Goal: Task Accomplishment & Management: Manage account settings

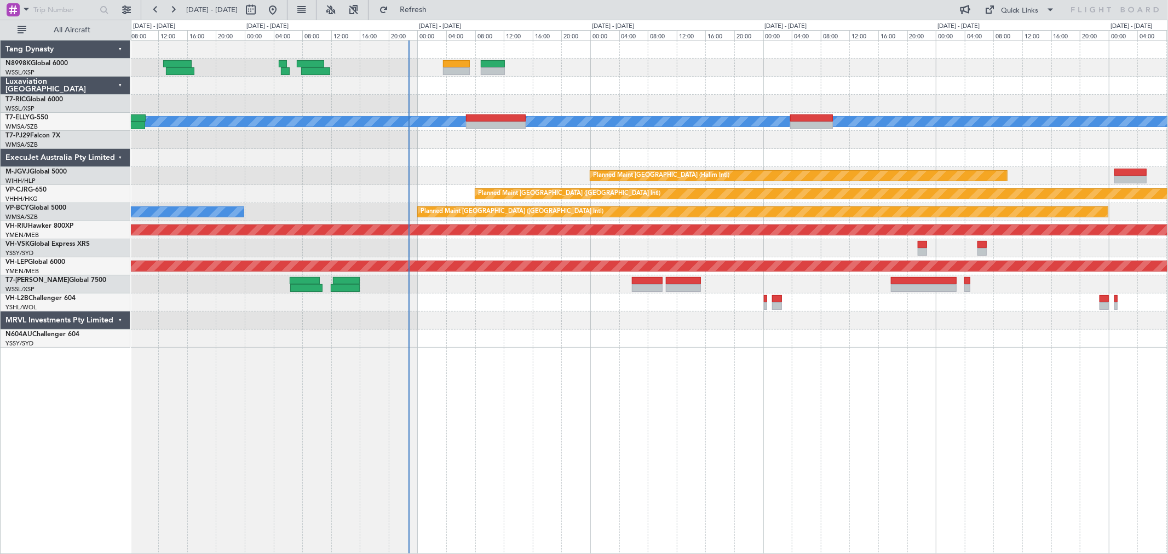
click at [588, 102] on div "[PERSON_NAME] Planned Maint [GEOGRAPHIC_DATA] (Halim Intl) Planned Maint [GEOGR…" at bounding box center [649, 194] width 1037 height 307
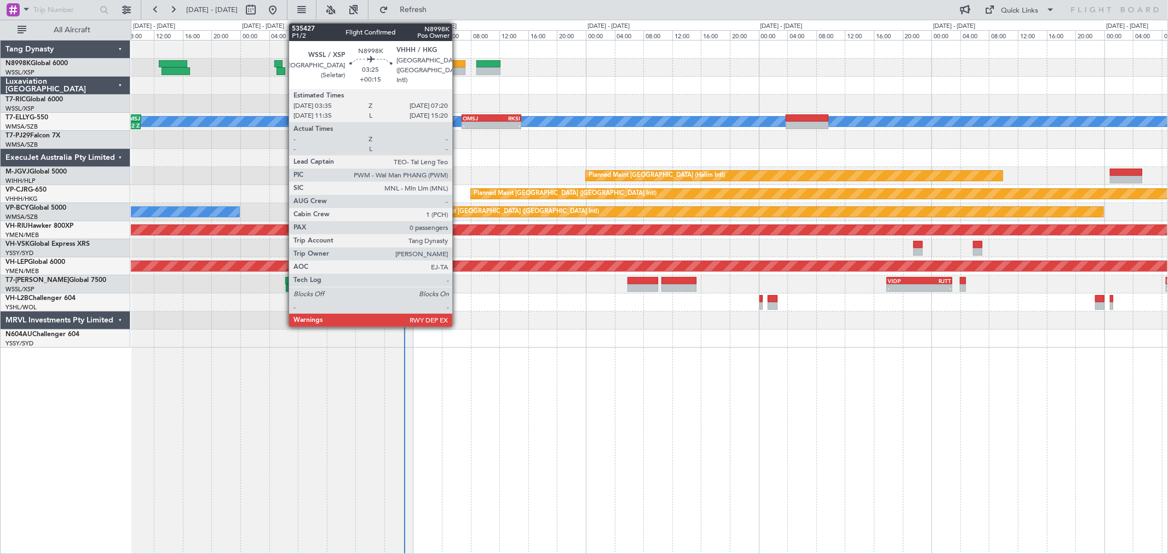
click at [458, 64] on div at bounding box center [452, 64] width 27 height 8
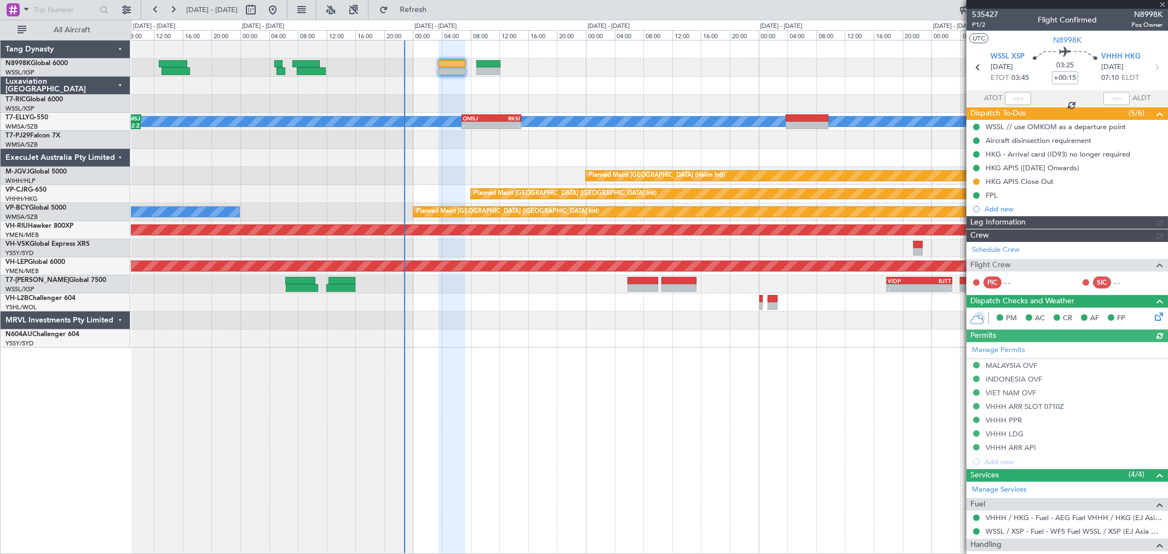
type input "[PERSON_NAME] (LEU)"
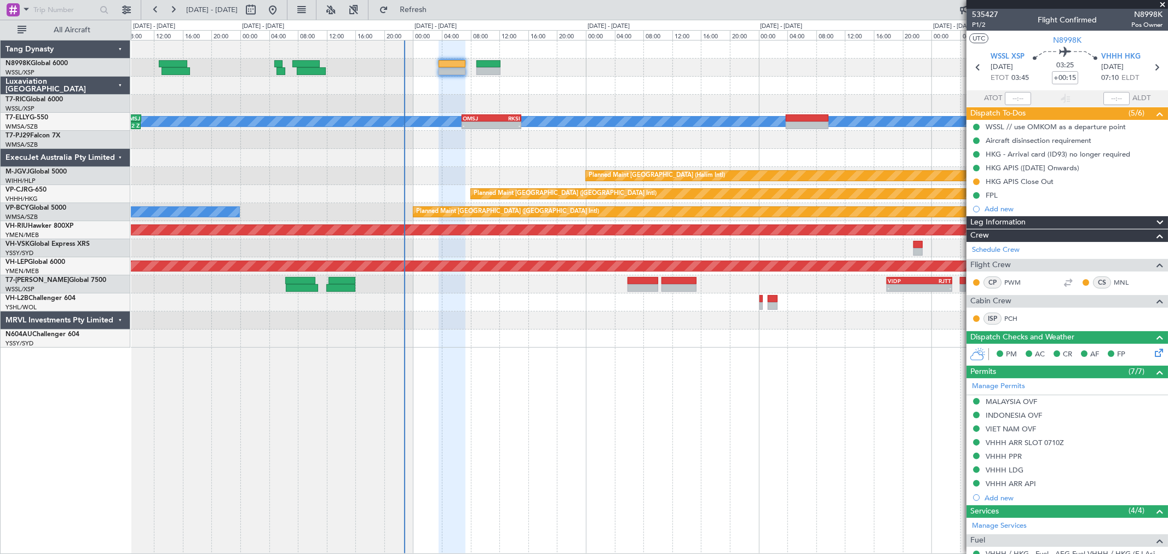
scroll to position [91, 0]
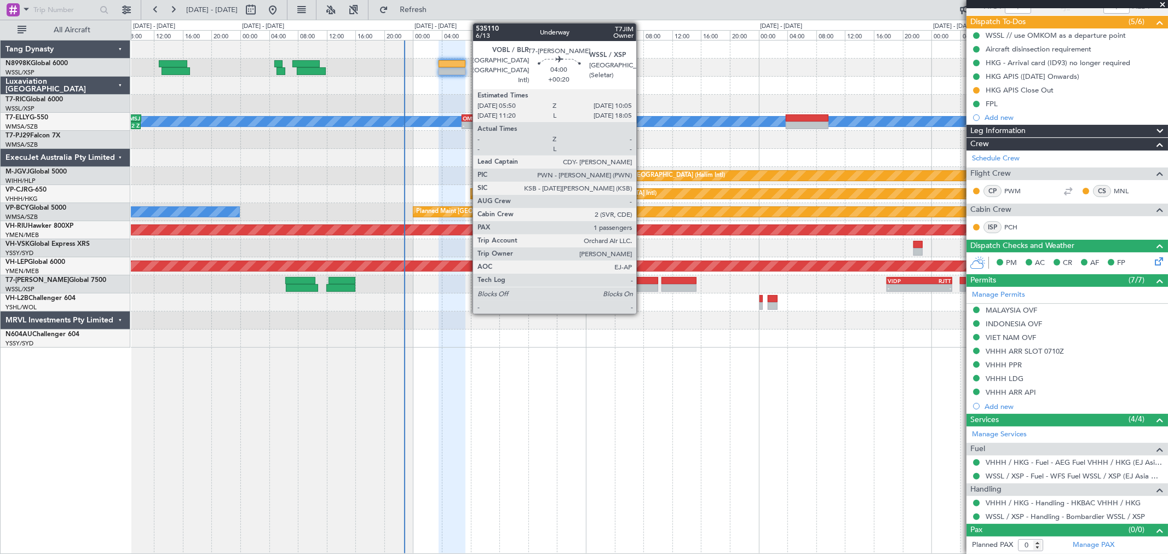
click at [644, 282] on div at bounding box center [643, 281] width 31 height 8
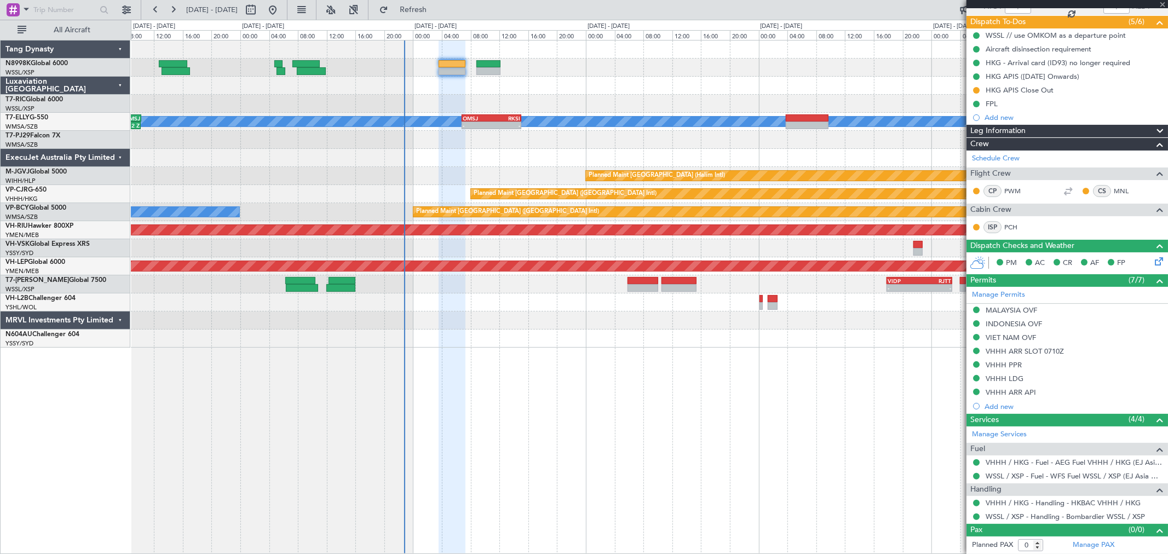
type input "+00:20"
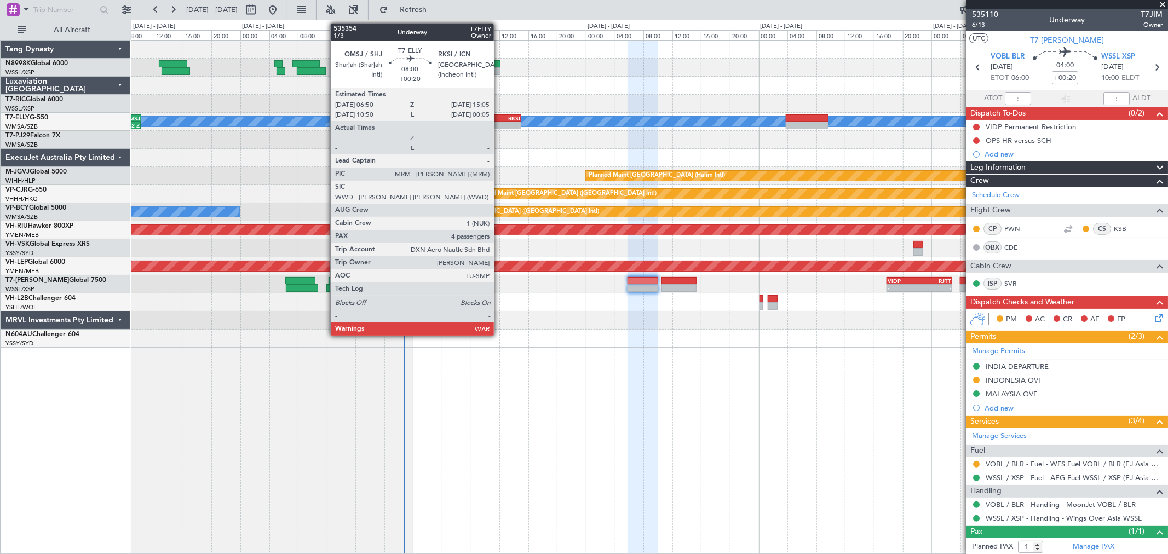
click at [499, 117] on div "RKSI" at bounding box center [506, 118] width 28 height 7
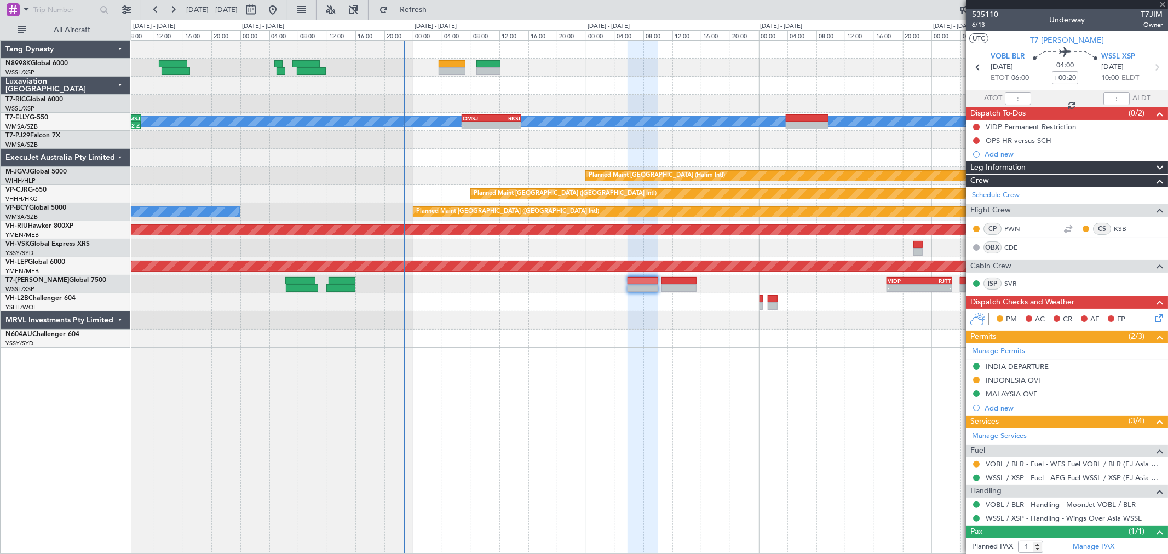
type input "4"
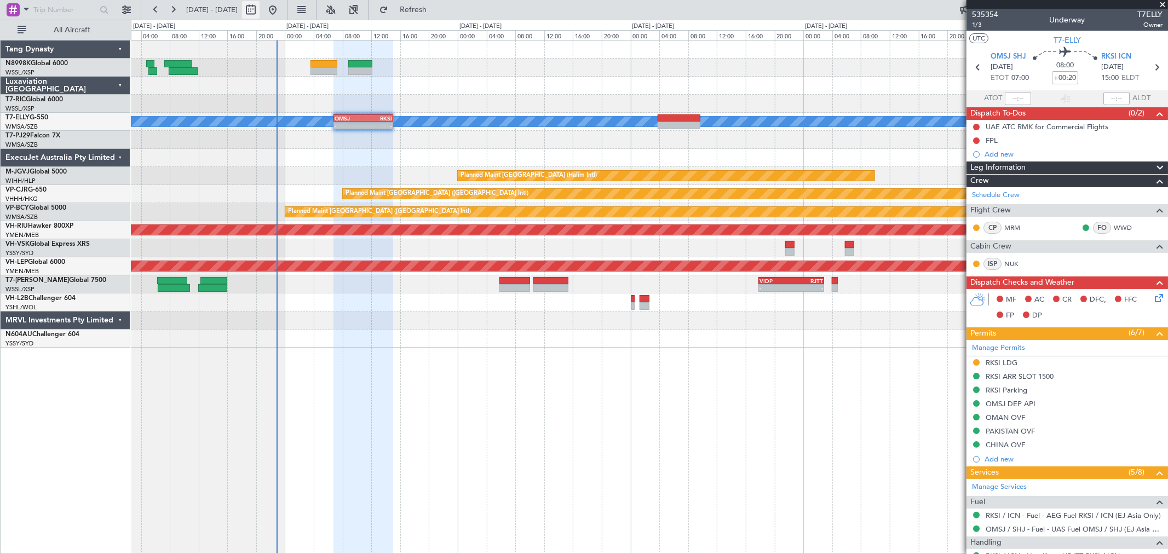
click at [260, 11] on button at bounding box center [251, 10] width 18 height 18
select select "8"
select select "2025"
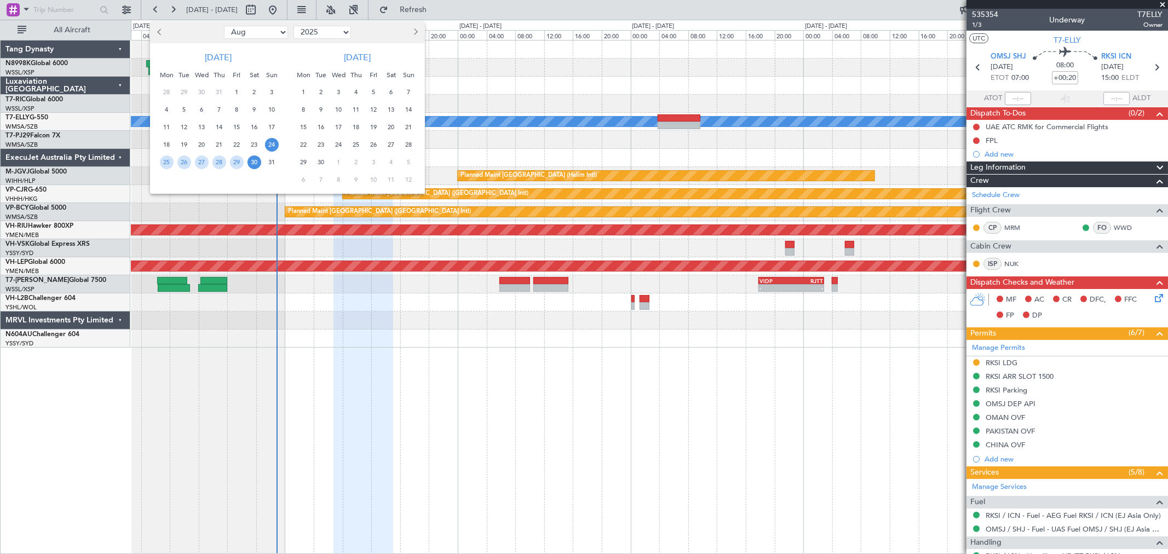
click at [674, 113] on div at bounding box center [584, 277] width 1168 height 554
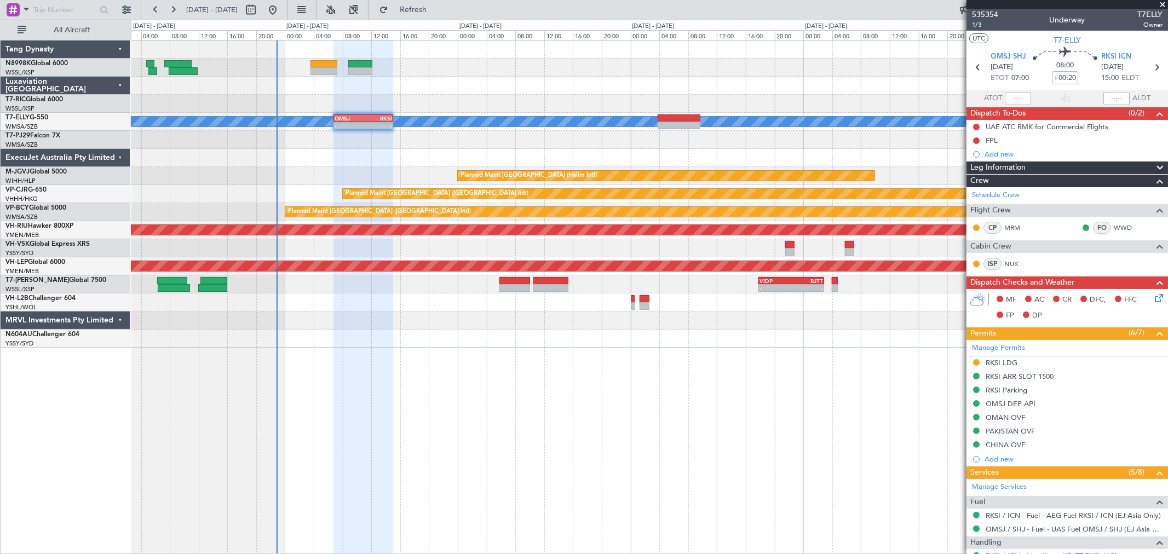
click at [87, 124] on div "[PERSON_NAME] - - OMSJ 06:50 Z RKSI 15:05 Z WMSA 03:50 Z OMSJ 10:15 Z 03:50 Z 1…" at bounding box center [584, 287] width 1168 height 535
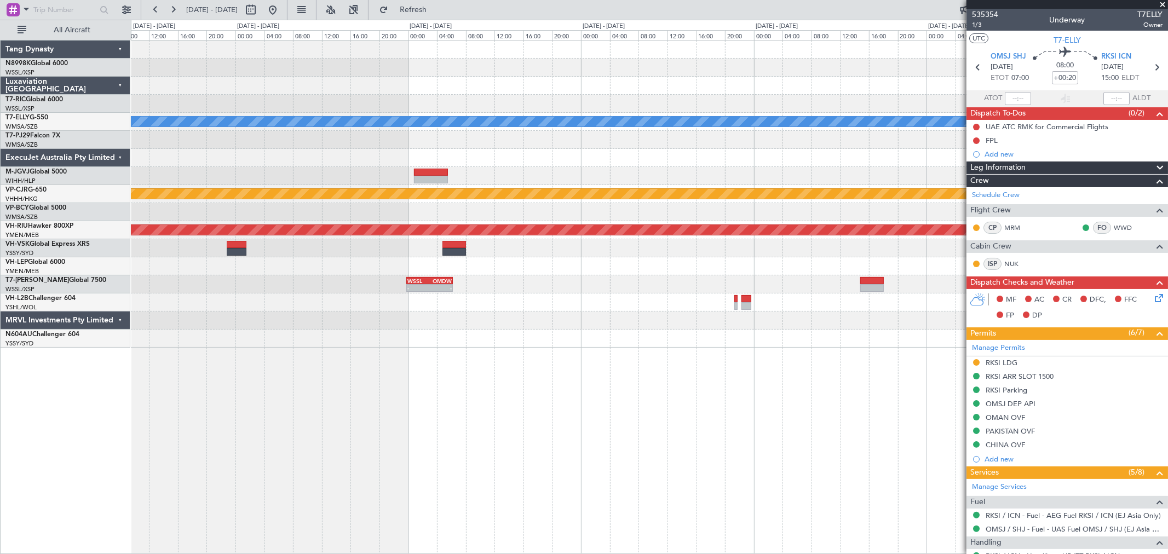
click at [315, 142] on div "[PERSON_NAME] Planned Maint [GEOGRAPHIC_DATA] ([GEOGRAPHIC_DATA]) Planned Maint…" at bounding box center [649, 194] width 1037 height 307
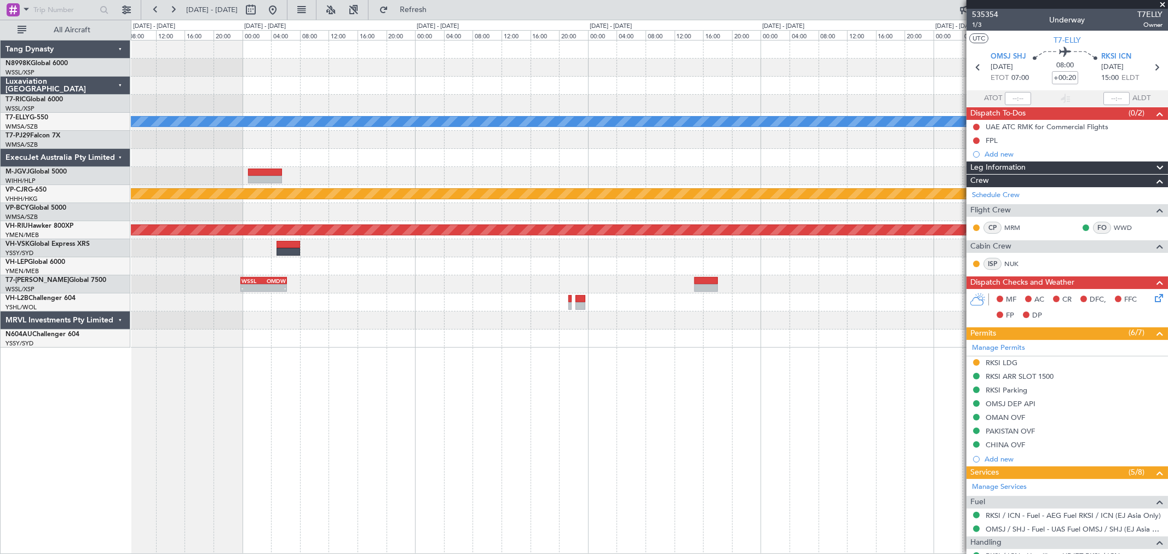
click at [351, 189] on div "[PERSON_NAME] Planned Maint [GEOGRAPHIC_DATA] ([GEOGRAPHIC_DATA]) - - CYVR 03:5…" at bounding box center [649, 194] width 1037 height 307
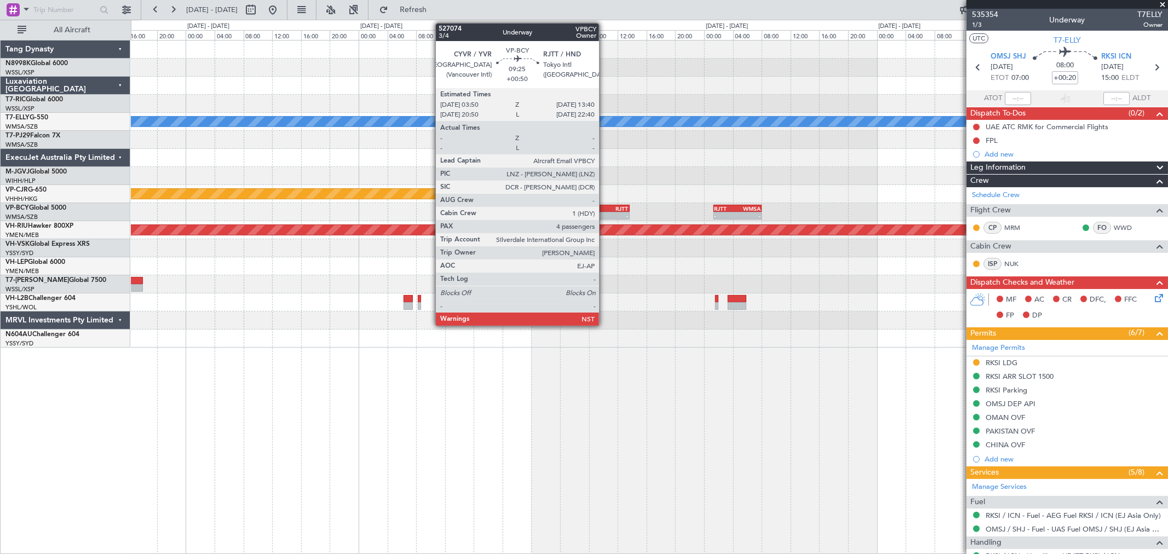
click at [605, 209] on div "RJTT" at bounding box center [611, 208] width 35 height 7
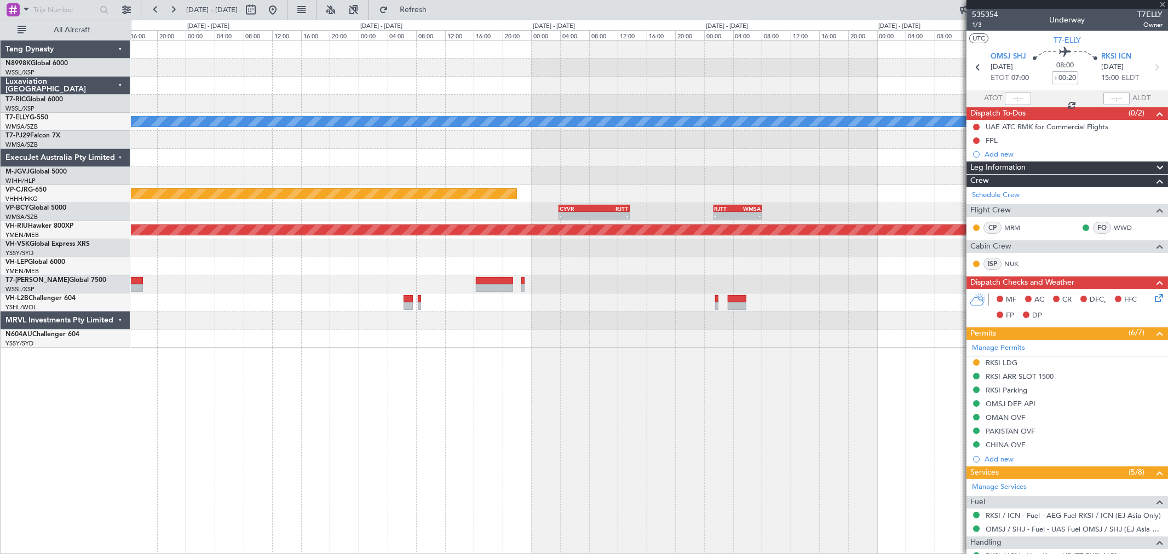
type input "+00:50"
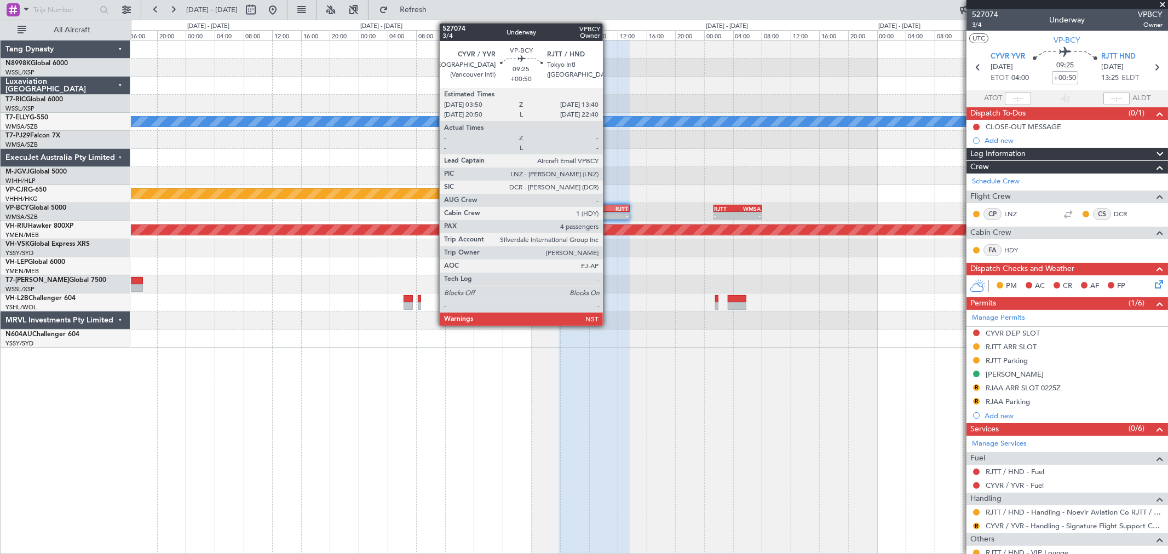
click at [608, 209] on div "RJTT" at bounding box center [611, 208] width 35 height 7
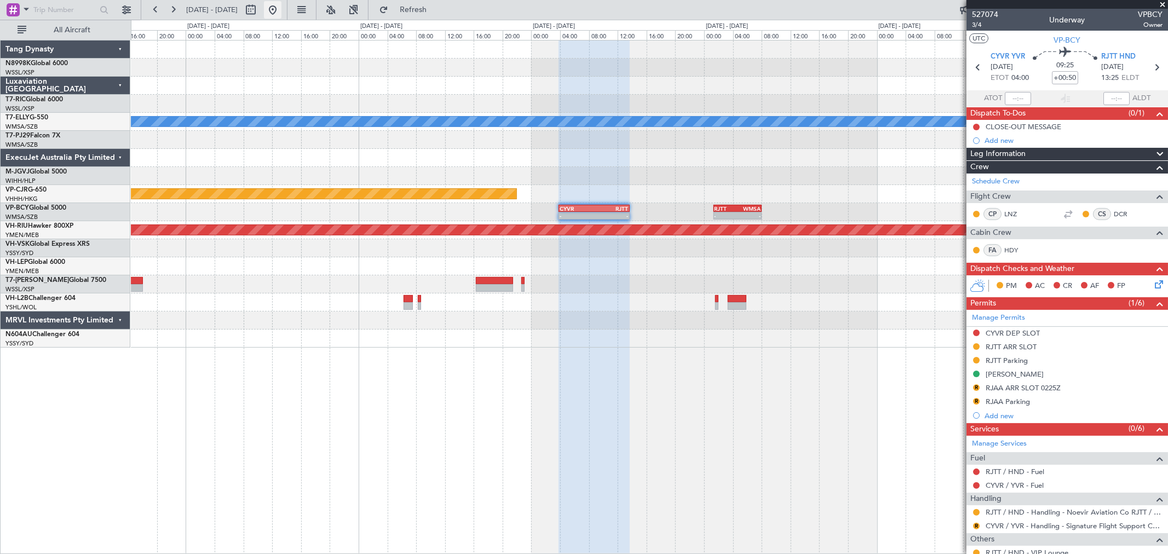
click at [282, 12] on button at bounding box center [273, 10] width 18 height 18
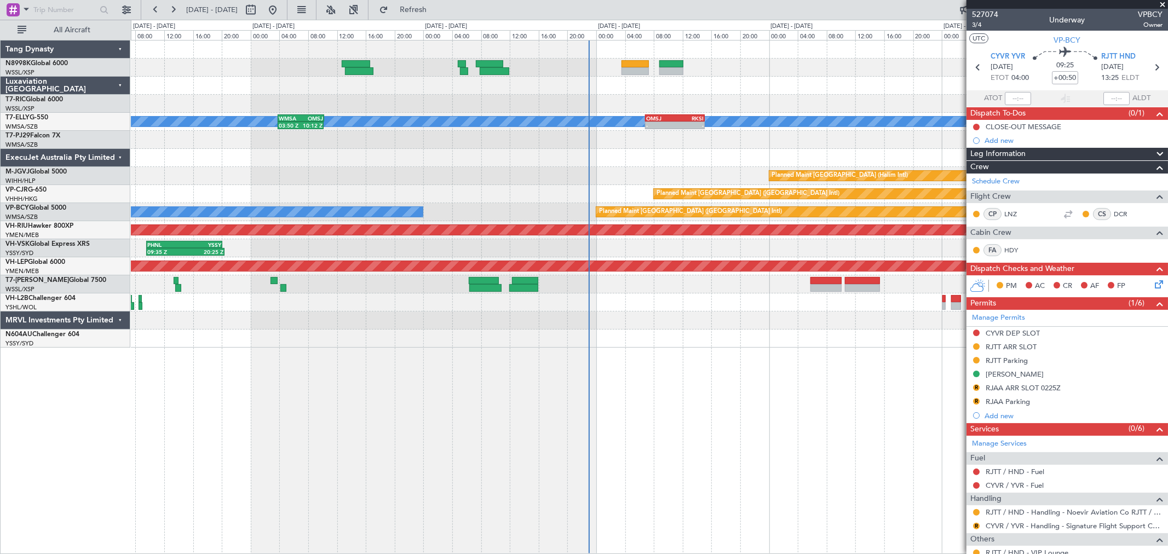
click at [841, 168] on div "VTBD 09:50 Z RJTT 16:10 Z 08:57 Z 15:07 Z [PERSON_NAME] OMSJ 06:50 Z RKSI 15:05…" at bounding box center [649, 194] width 1037 height 307
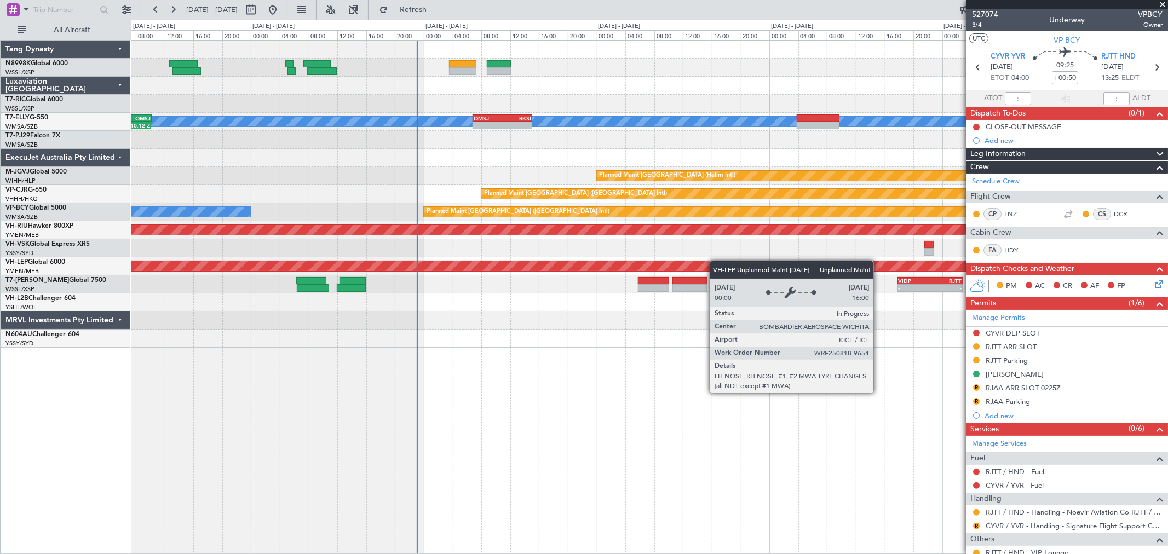
click at [698, 263] on div "[PERSON_NAME] OMSJ 06:50 Z RKSI 15:05 Z - - WMSA 03:50 Z OMSJ 10:15 Z 03:50 Z 1…" at bounding box center [649, 194] width 1037 height 307
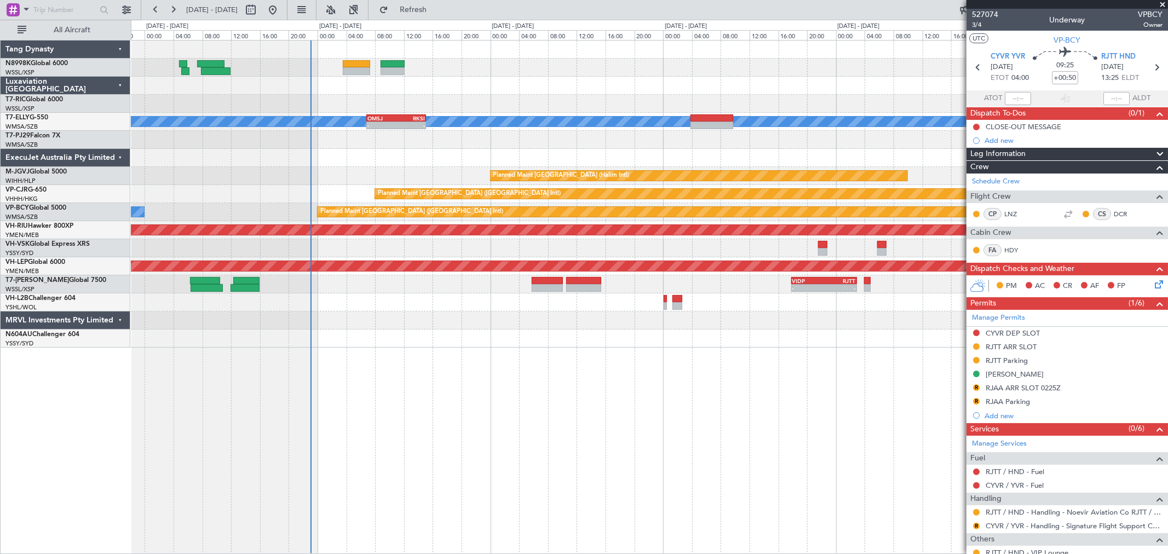
click at [721, 248] on div "09:35 Z 20:25 Z PHNL 09:35 Z YSSY 20:05 Z" at bounding box center [649, 248] width 1037 height 18
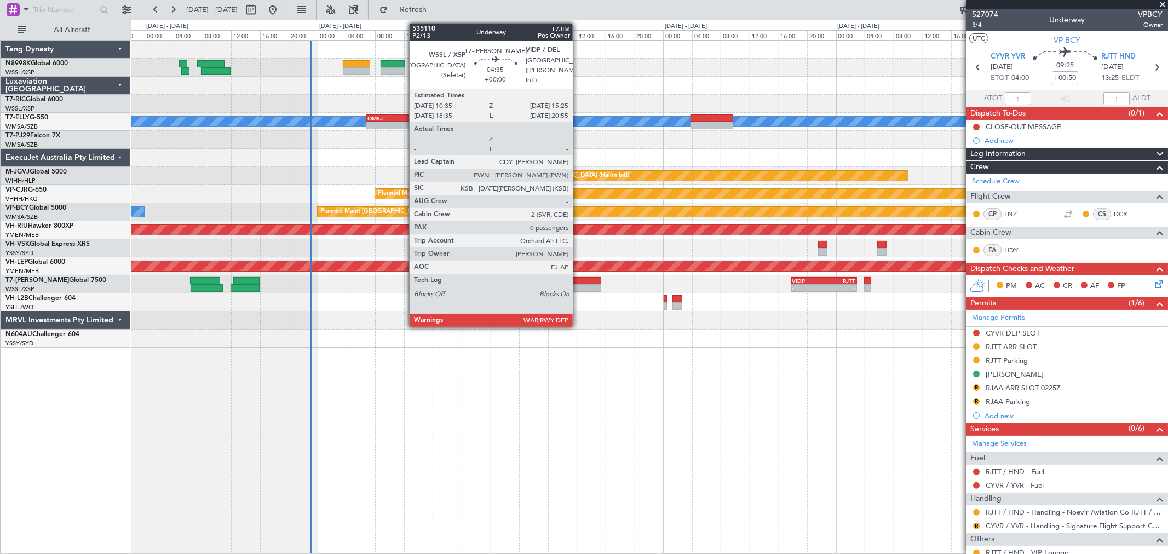
click at [578, 280] on div at bounding box center [583, 281] width 35 height 8
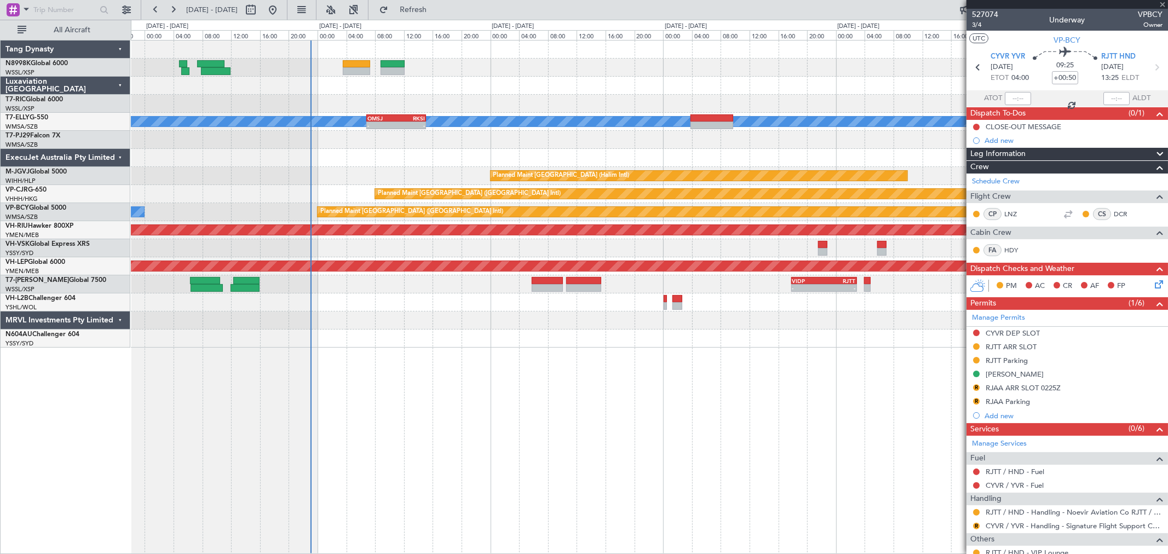
type input "0"
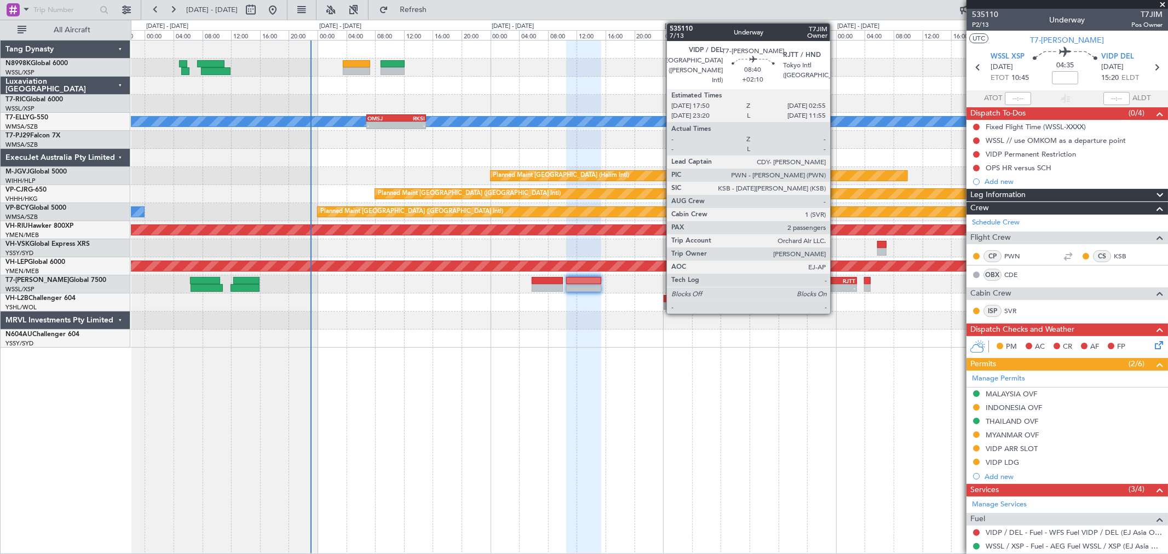
click at [836, 284] on div "- -" at bounding box center [824, 288] width 66 height 8
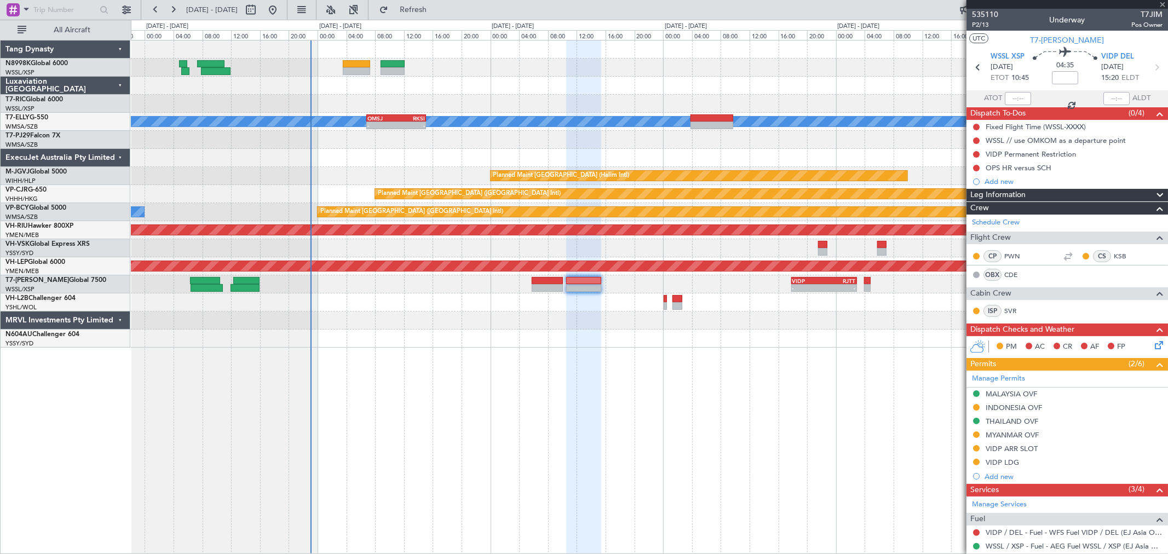
type input "+02:10"
type input "2"
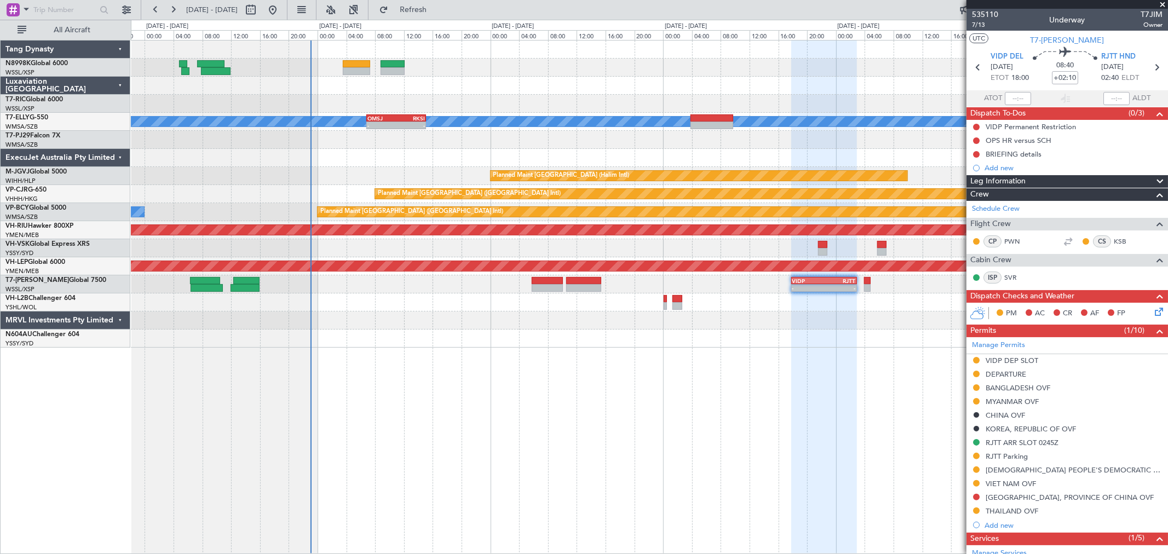
click at [841, 291] on div "- - VIDP 17:50 Z RJTT 02:55 Z - - RJAA 08:35 Z WSSS 14:50 Z" at bounding box center [649, 284] width 1037 height 18
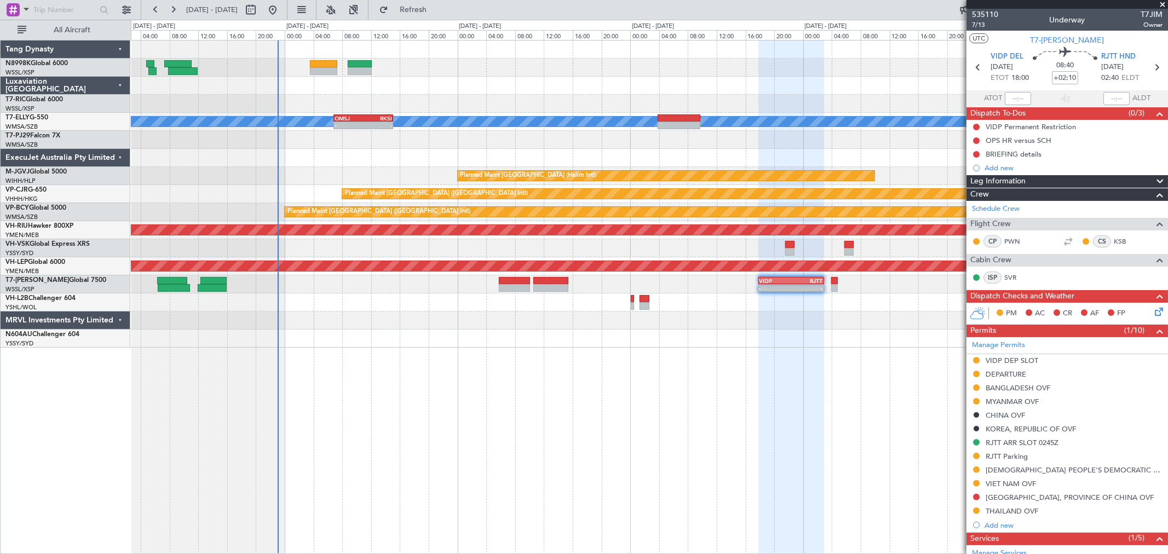
click at [841, 300] on div "[PERSON_NAME] - - OMSJ 06:50 Z RKSI 15:05 Z WMSA 03:50 Z OMSJ 10:15 Z 03:50 Z 1…" at bounding box center [649, 194] width 1037 height 307
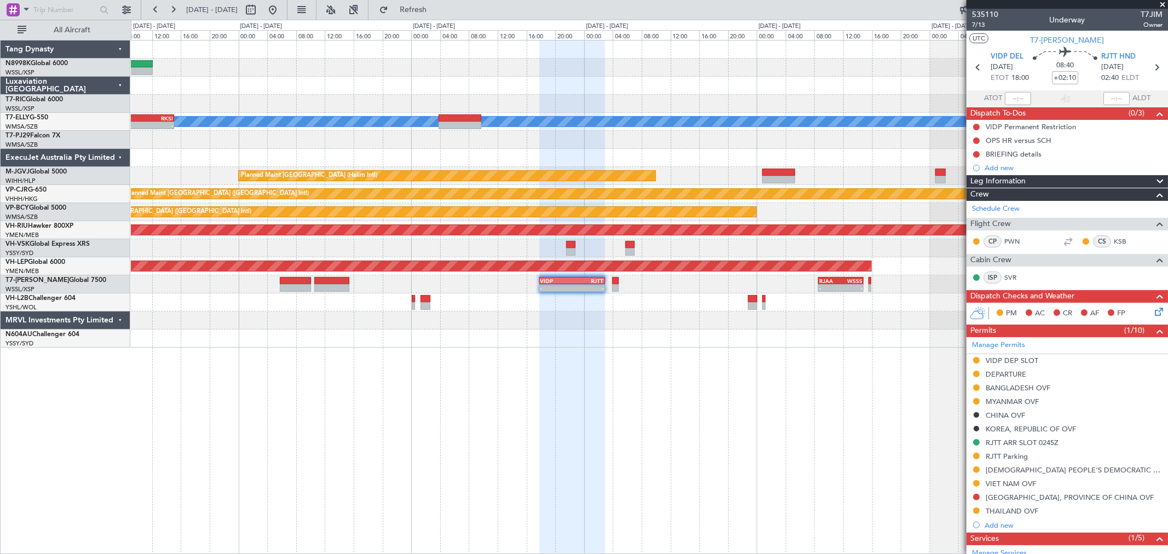
click at [670, 306] on div "[PERSON_NAME] - - OMSJ 06:50 Z RKSI 15:05 Z Planned Maint [GEOGRAPHIC_DATA] (Ha…" at bounding box center [649, 194] width 1037 height 307
click at [826, 275] on div "- - VIDP 17:50 Z RJTT 02:55 Z - - RJAA 08:35 Z WSSS 14:50 Z - - WSSL 23:50 Z OM…" at bounding box center [649, 284] width 1037 height 18
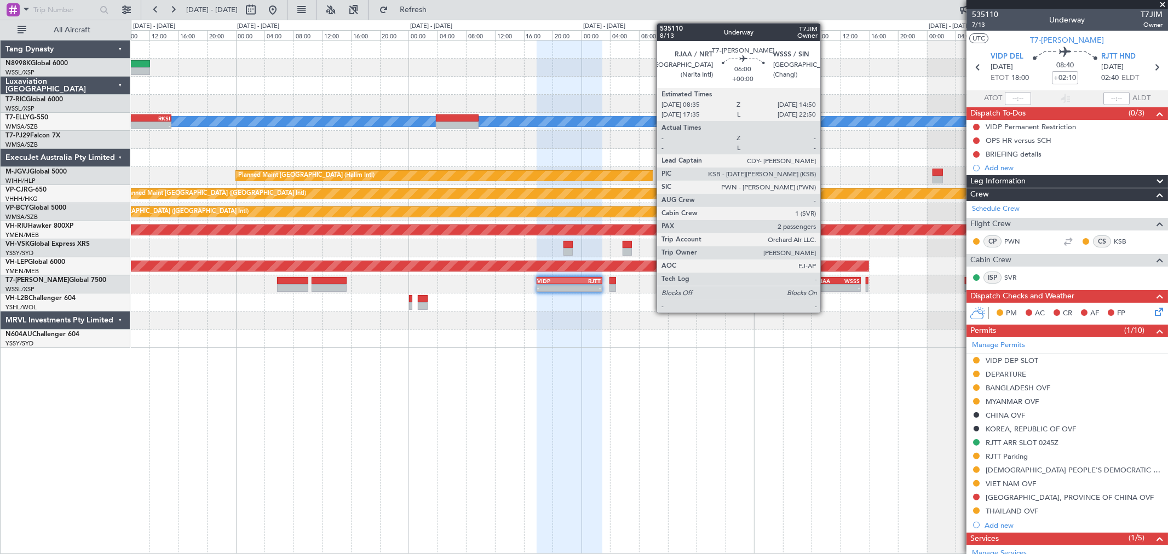
click at [826, 278] on div "RJAA" at bounding box center [827, 281] width 21 height 7
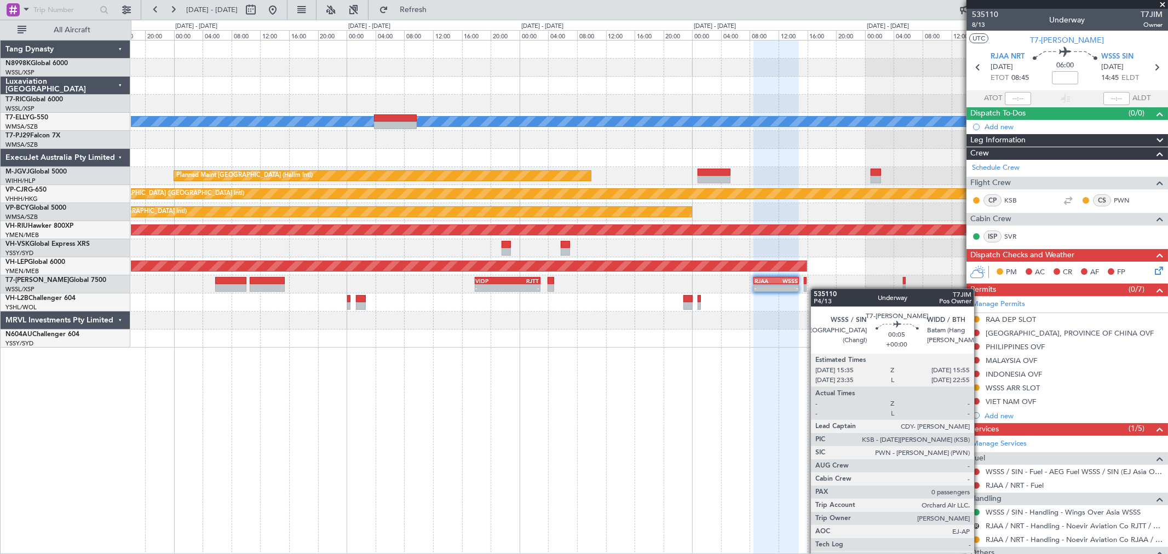
click at [812, 291] on div "- - VIDP 17:50 Z RJTT 02:55 Z - - RJAA 08:35 Z WSSS 14:50 Z - - WSSL 23:50 Z OM…" at bounding box center [649, 284] width 1037 height 18
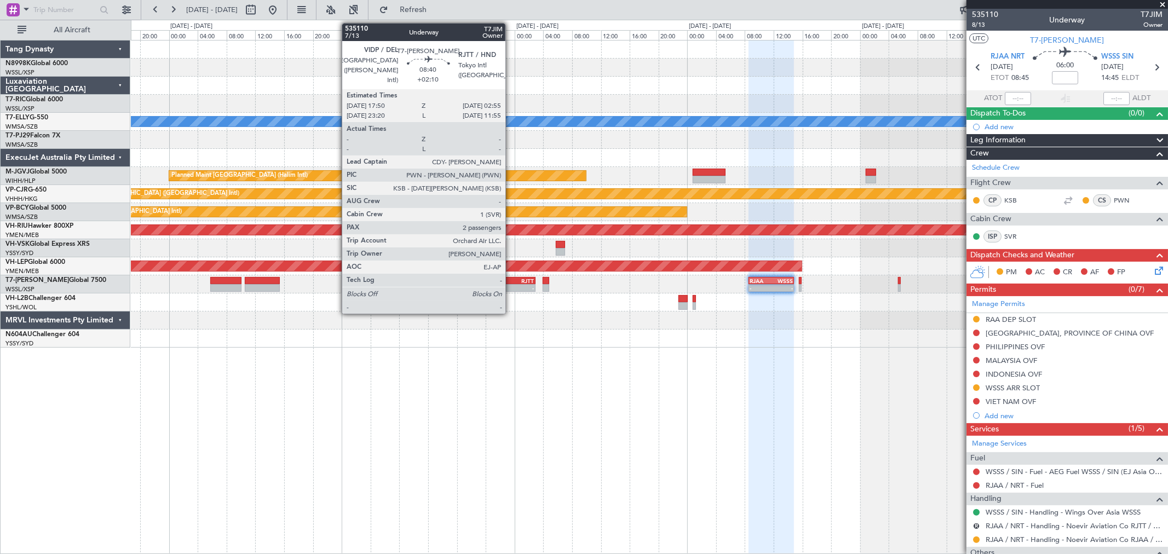
click at [516, 286] on div "-" at bounding box center [519, 288] width 32 height 7
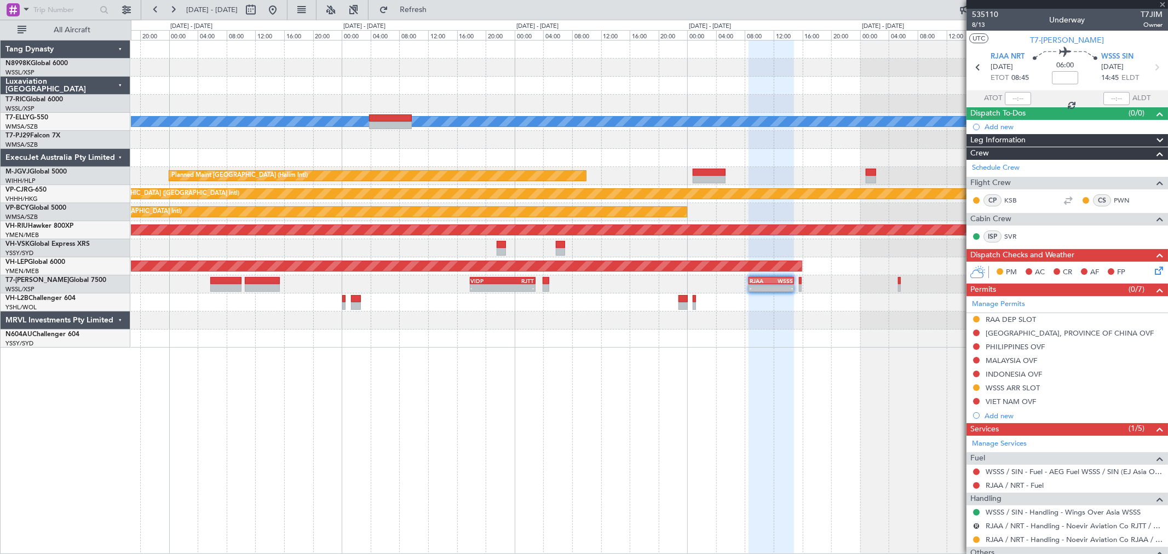
type input "+02:10"
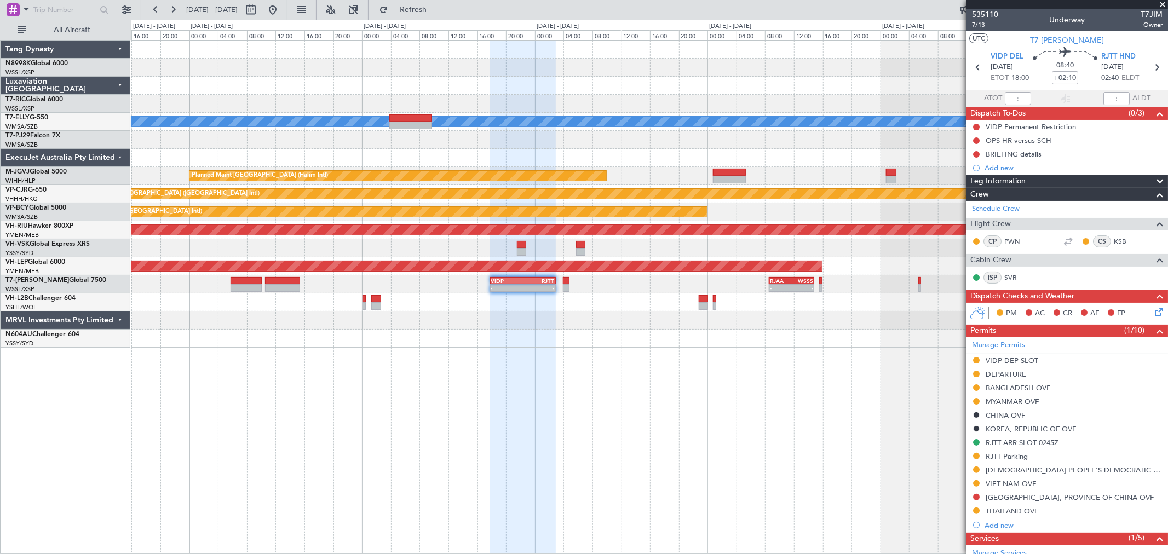
click at [749, 299] on div at bounding box center [649, 303] width 1037 height 18
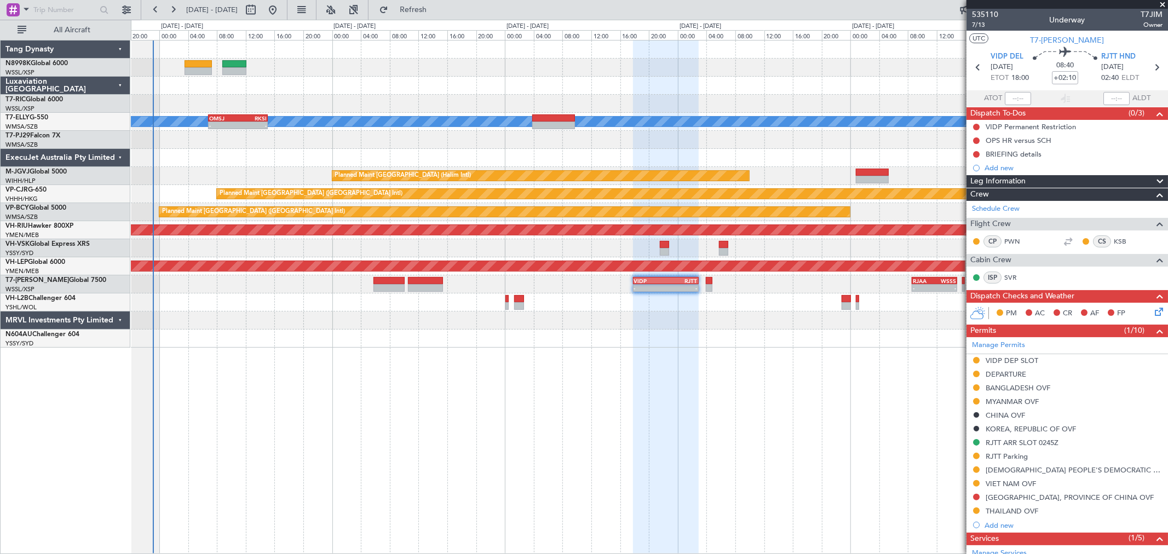
click at [372, 174] on div "[PERSON_NAME] OMSJ 06:50 Z RKSI 15:05 Z - - 03:50 Z 10:12 Z WMSA 03:50 Z OMSJ 1…" at bounding box center [649, 194] width 1037 height 307
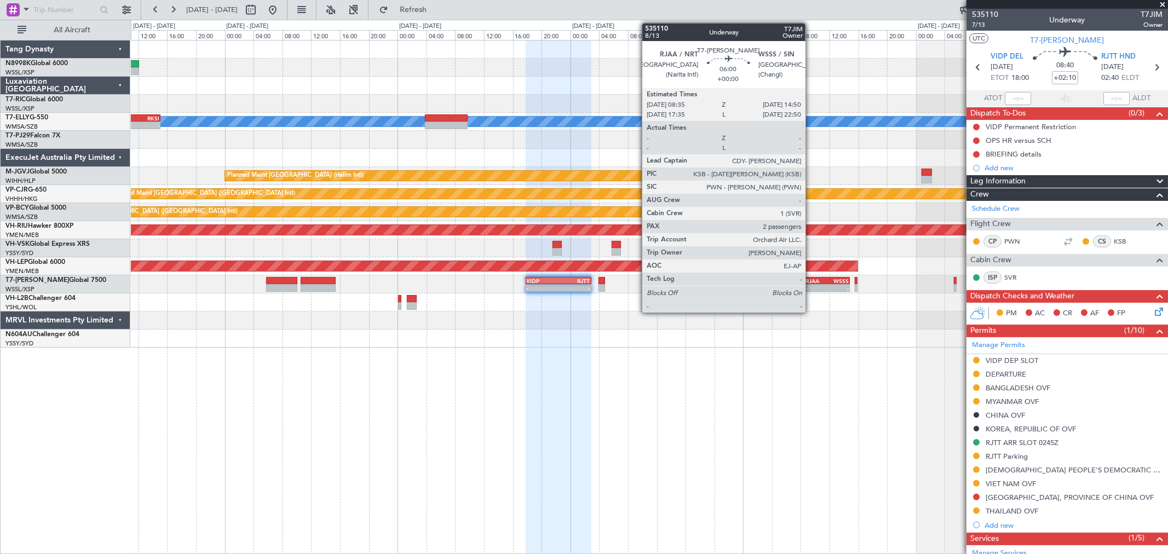
click at [811, 284] on div "- -" at bounding box center [827, 288] width 45 height 8
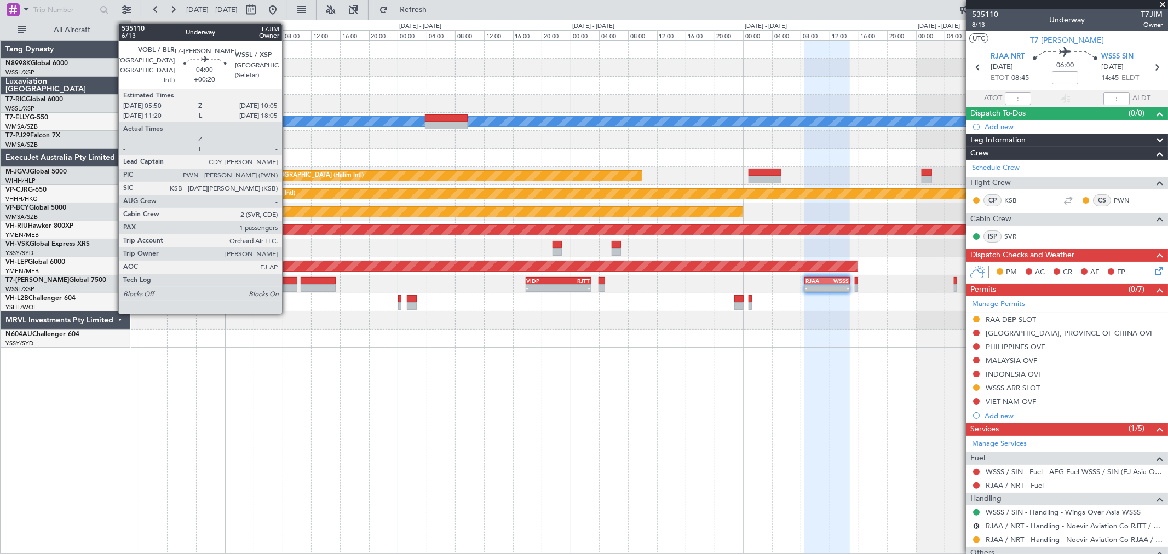
click at [288, 288] on div at bounding box center [281, 288] width 31 height 8
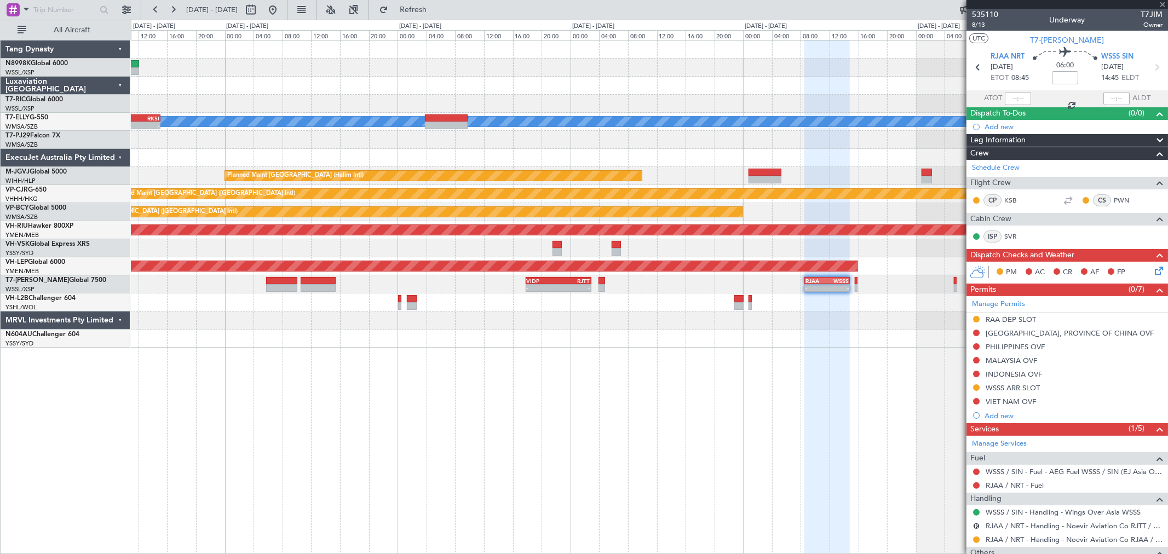
type input "+00:20"
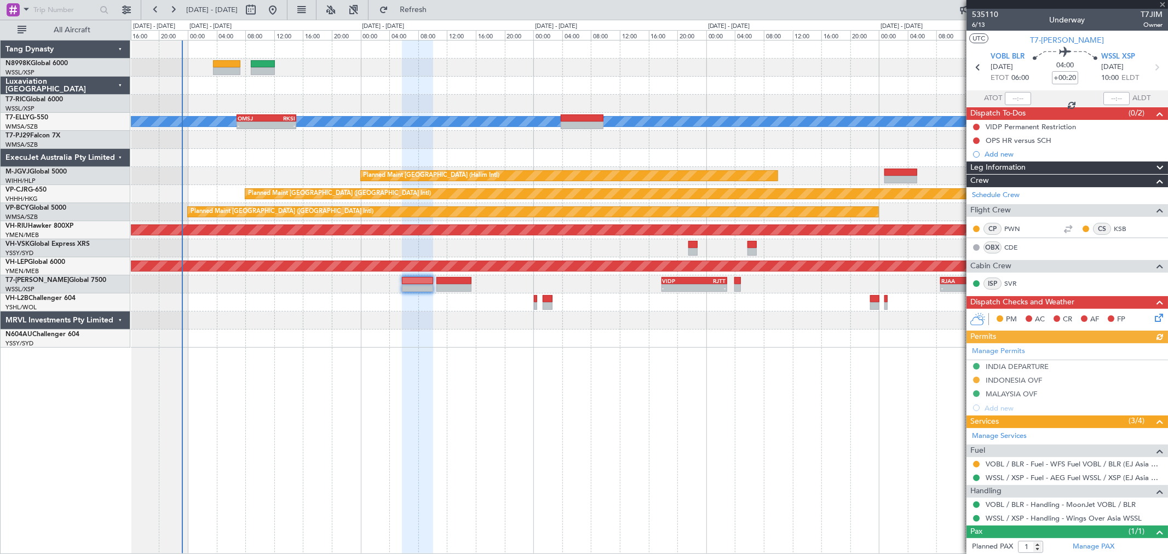
click at [415, 155] on div at bounding box center [649, 158] width 1037 height 18
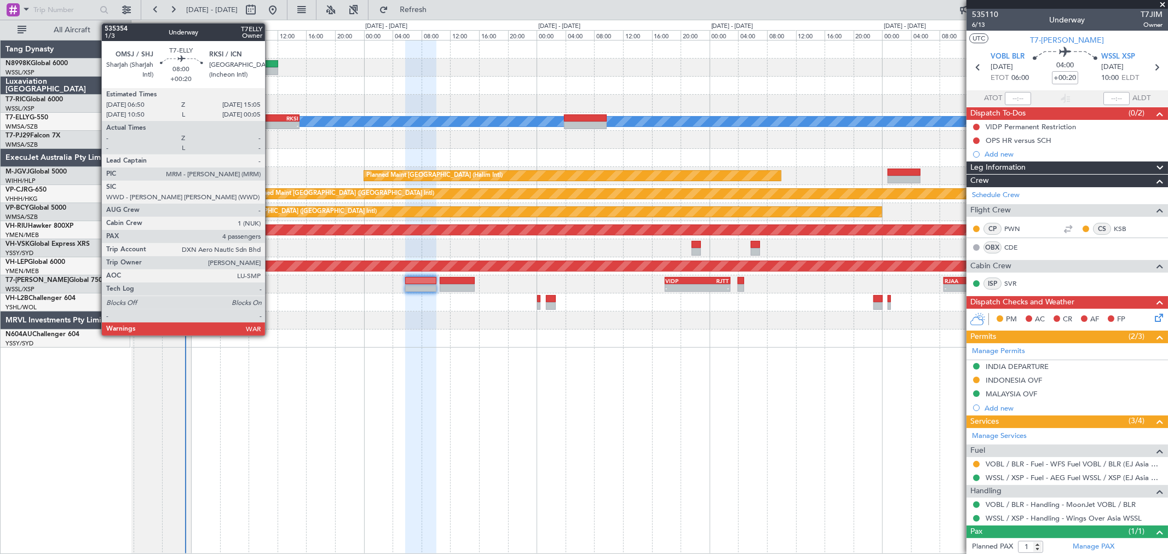
click at [271, 122] on div "-" at bounding box center [283, 125] width 28 height 7
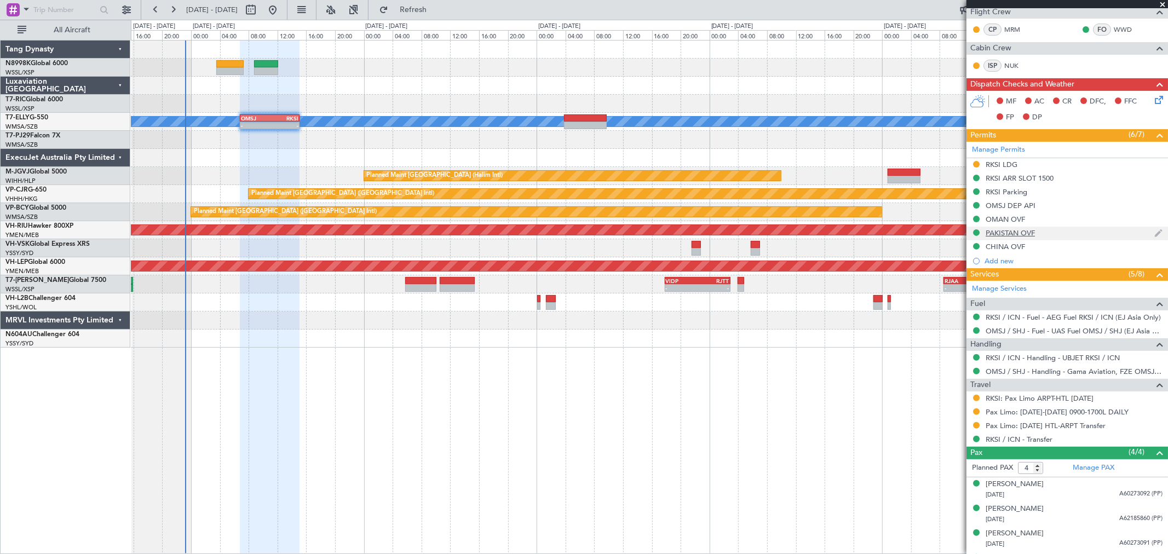
scroll to position [220, 0]
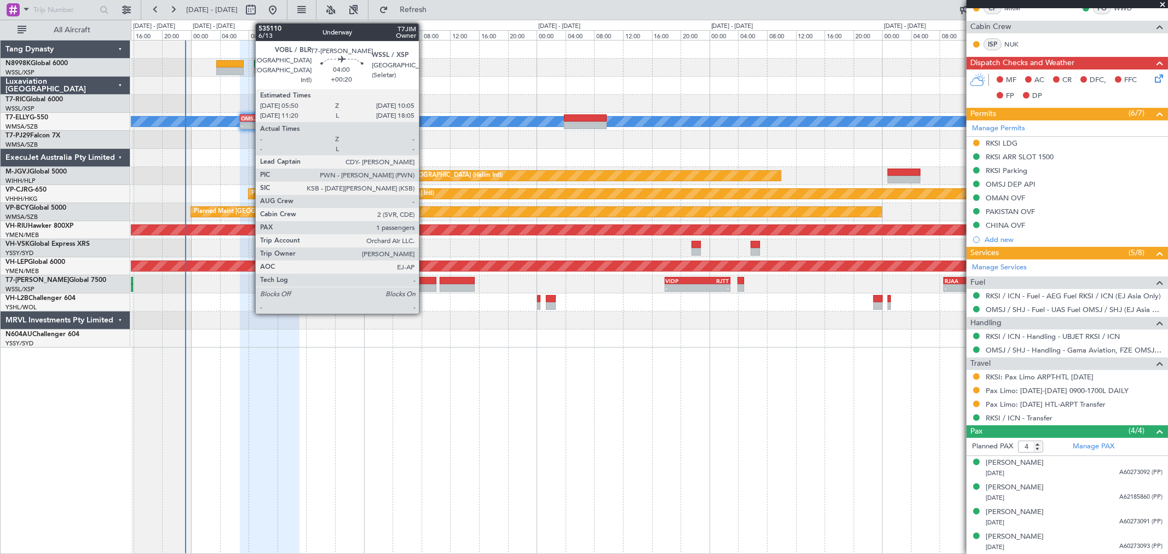
click at [424, 289] on div at bounding box center [420, 288] width 31 height 8
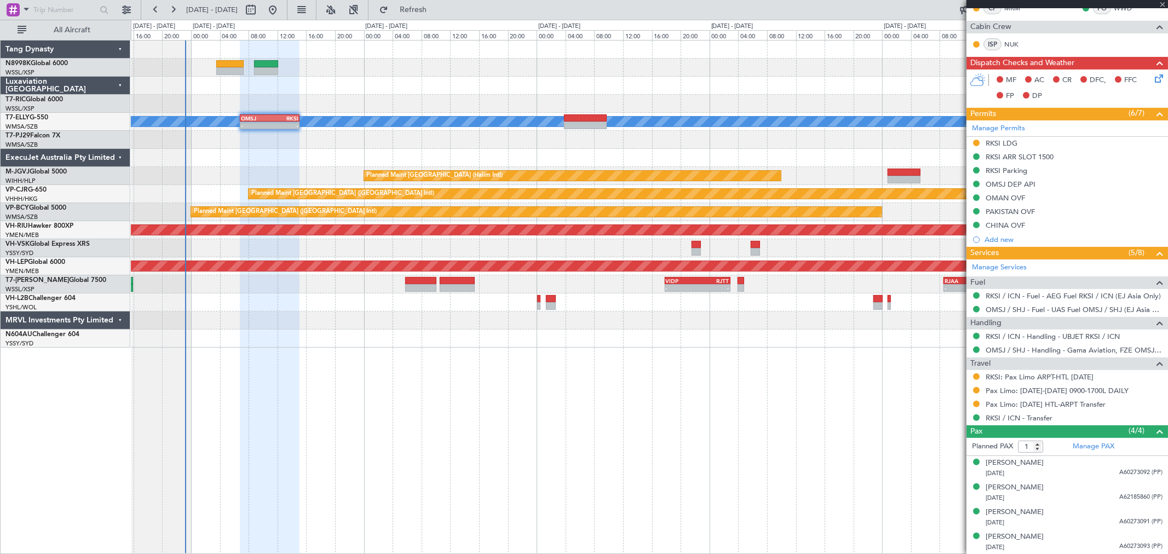
scroll to position [0, 0]
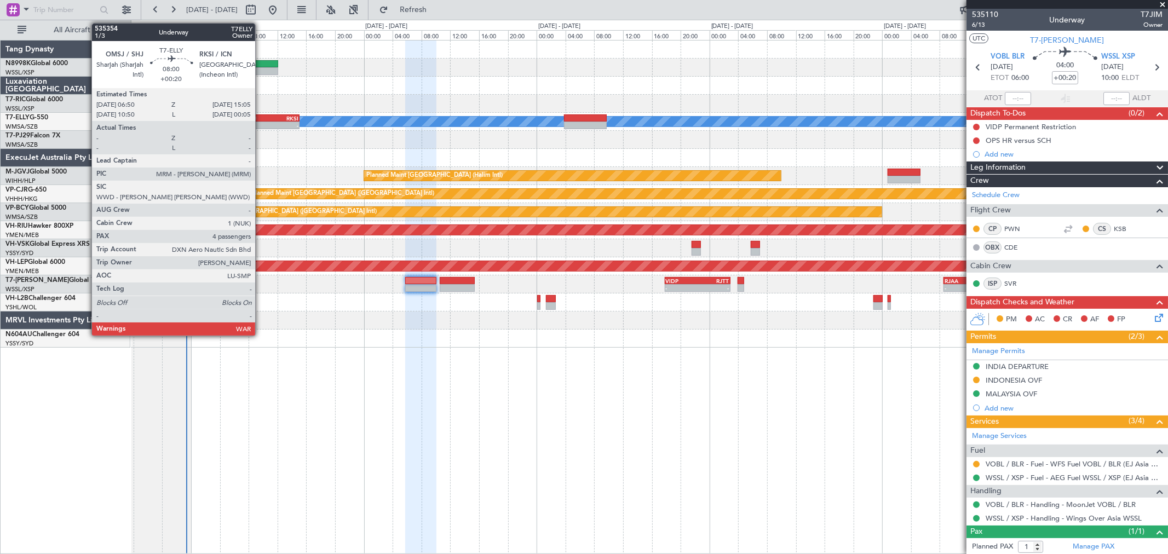
click at [261, 122] on div "-" at bounding box center [255, 125] width 28 height 7
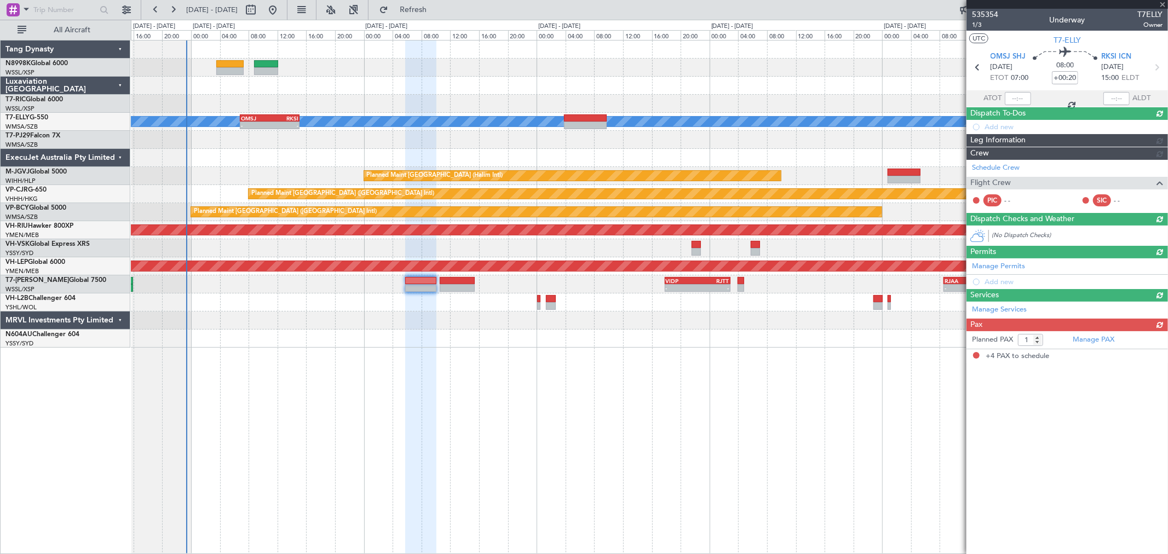
type input "4"
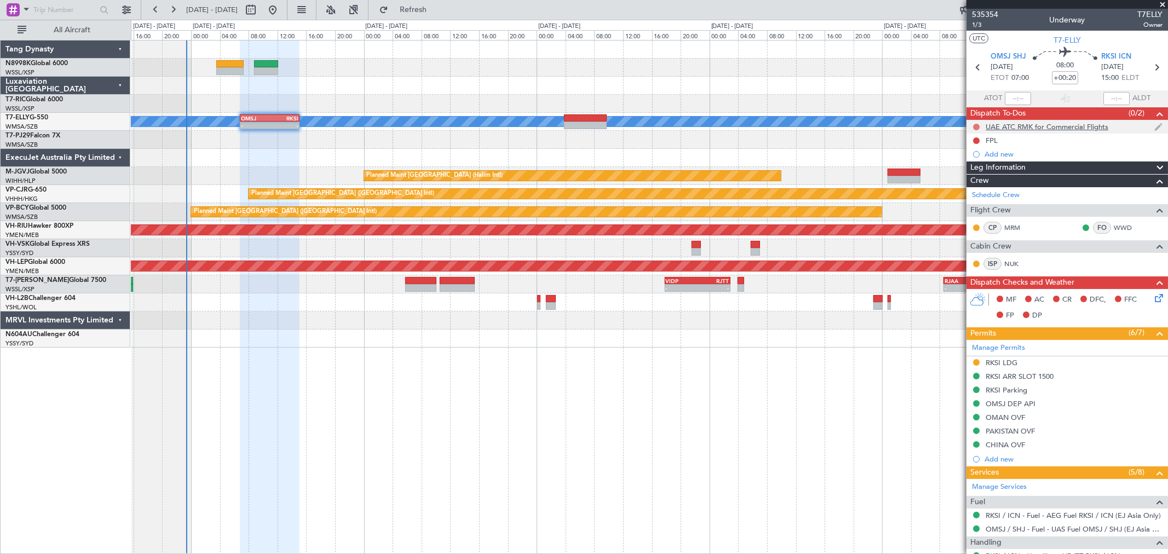
click at [841, 124] on button at bounding box center [976, 127] width 7 height 7
click at [841, 188] on li "Cancelled" at bounding box center [977, 191] width 58 height 16
click at [841, 142] on div "FPL" at bounding box center [992, 140] width 12 height 9
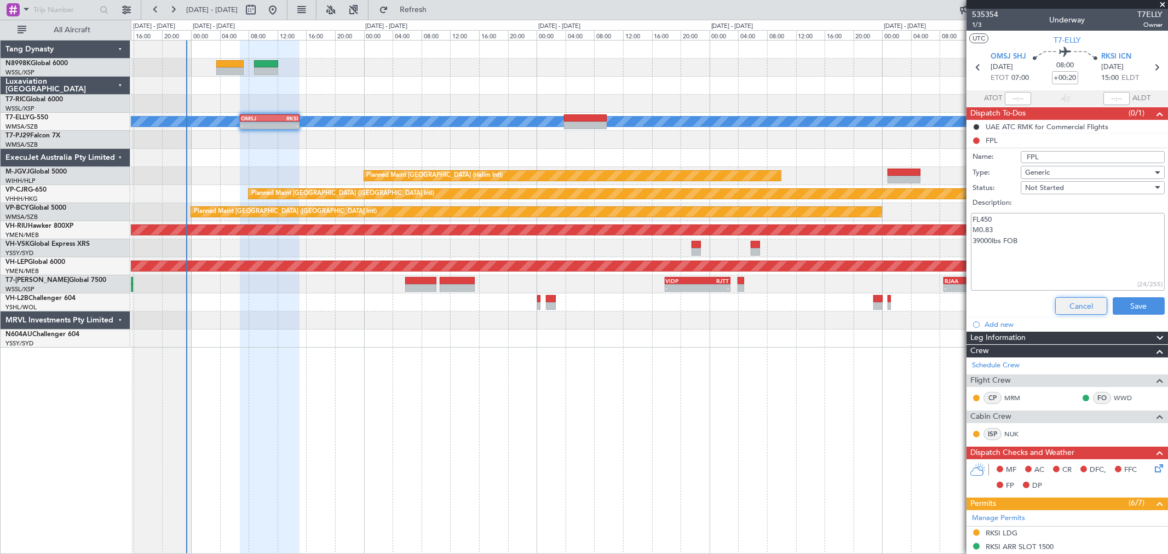
click at [841, 300] on button "Cancel" at bounding box center [1081, 306] width 52 height 18
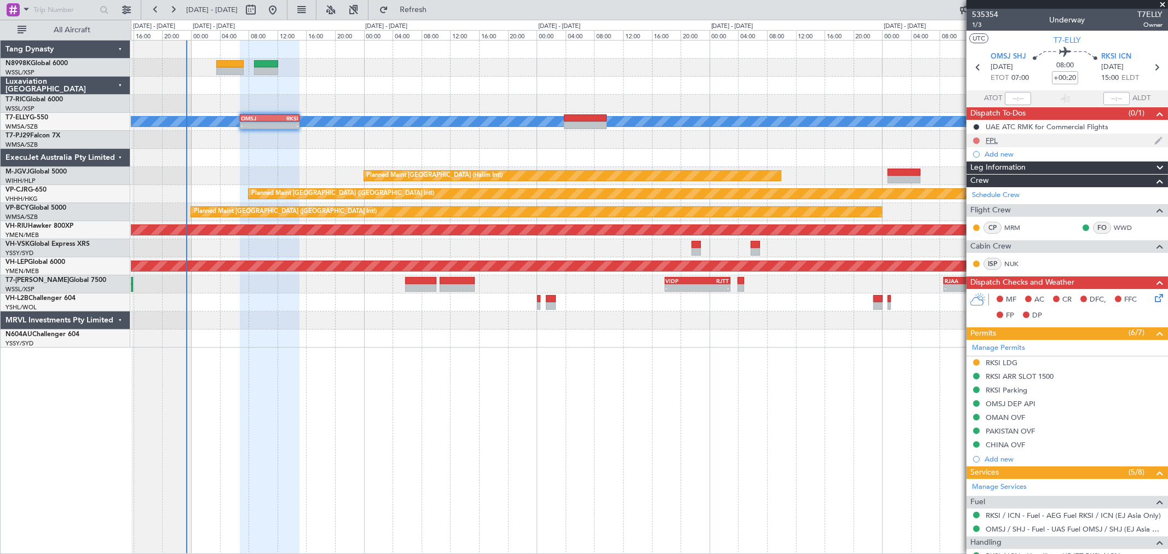
click at [841, 141] on button at bounding box center [976, 140] width 7 height 7
click at [841, 186] on span "Completed" at bounding box center [981, 188] width 36 height 11
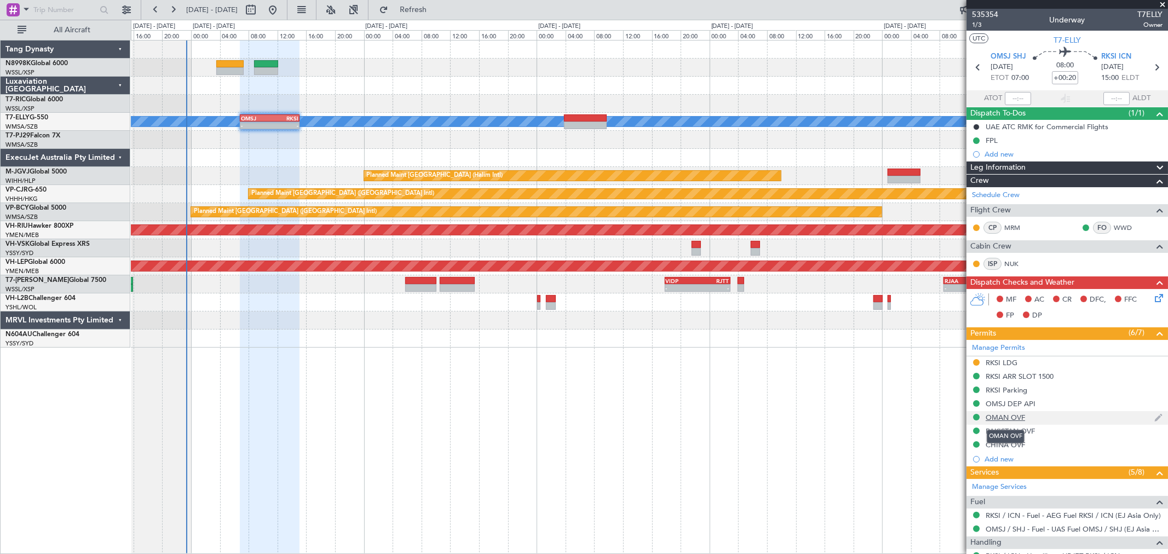
click at [841, 399] on div "OMAN OVF" at bounding box center [1005, 417] width 39 height 9
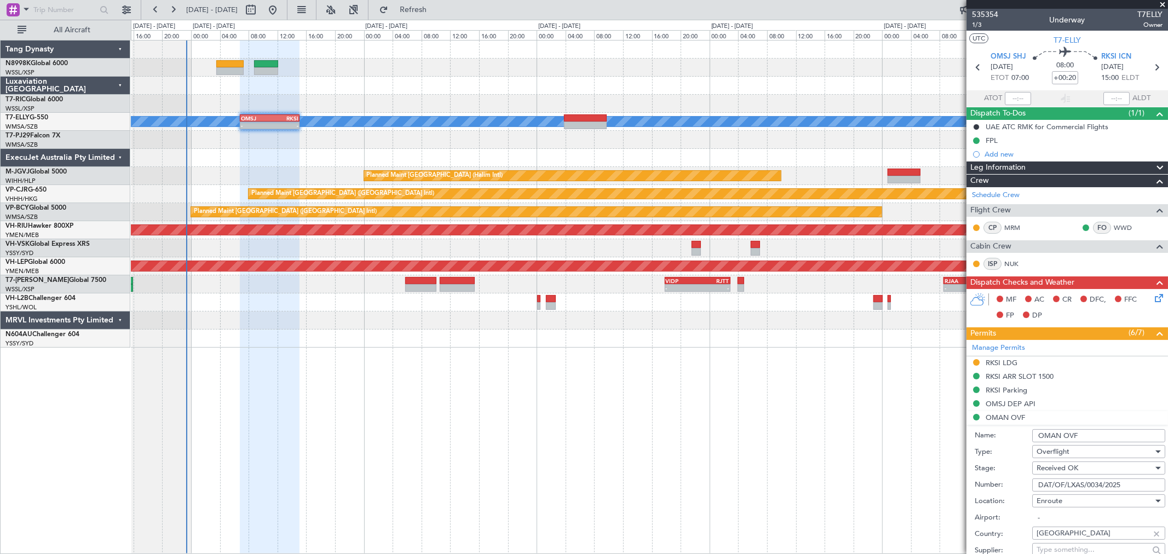
drag, startPoint x: 1079, startPoint y: 437, endPoint x: 977, endPoint y: 433, distance: 103.0
click at [841, 399] on div "Name: OMAN OVF" at bounding box center [1070, 436] width 191 height 16
drag, startPoint x: 1117, startPoint y: 486, endPoint x: 981, endPoint y: 489, distance: 135.9
click at [841, 399] on div "Number: DAT/OF/LXAS/0034/2025" at bounding box center [1070, 485] width 191 height 16
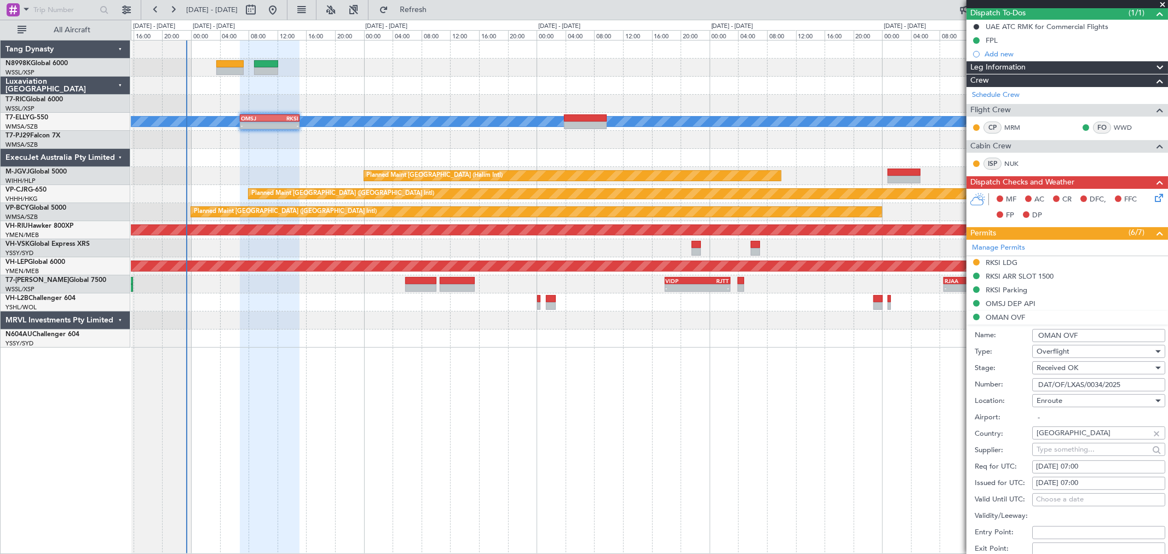
scroll to position [182, 0]
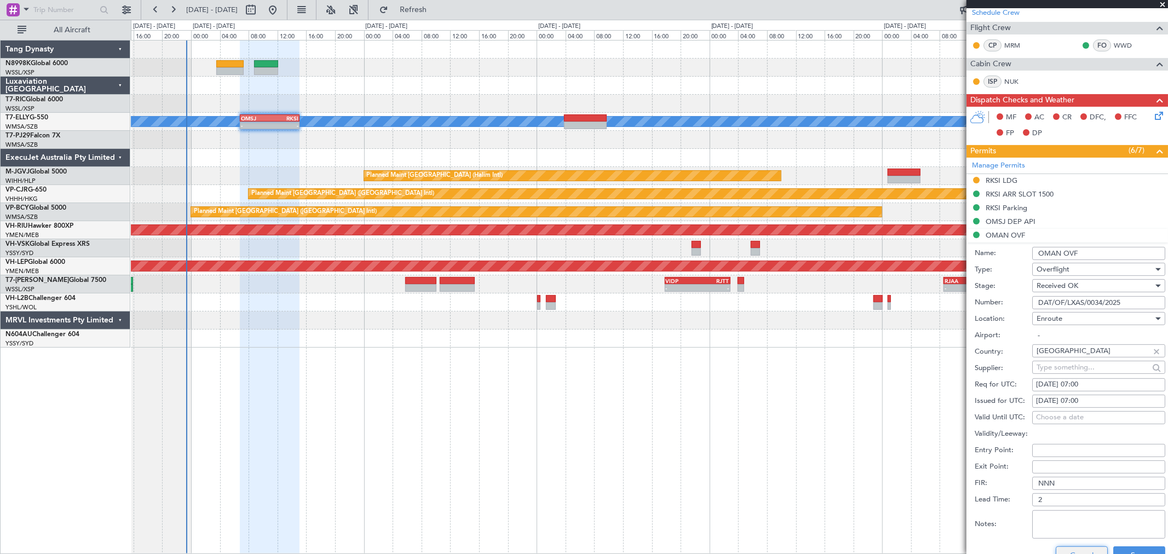
click at [841, 399] on button "Cancel" at bounding box center [1082, 556] width 52 height 18
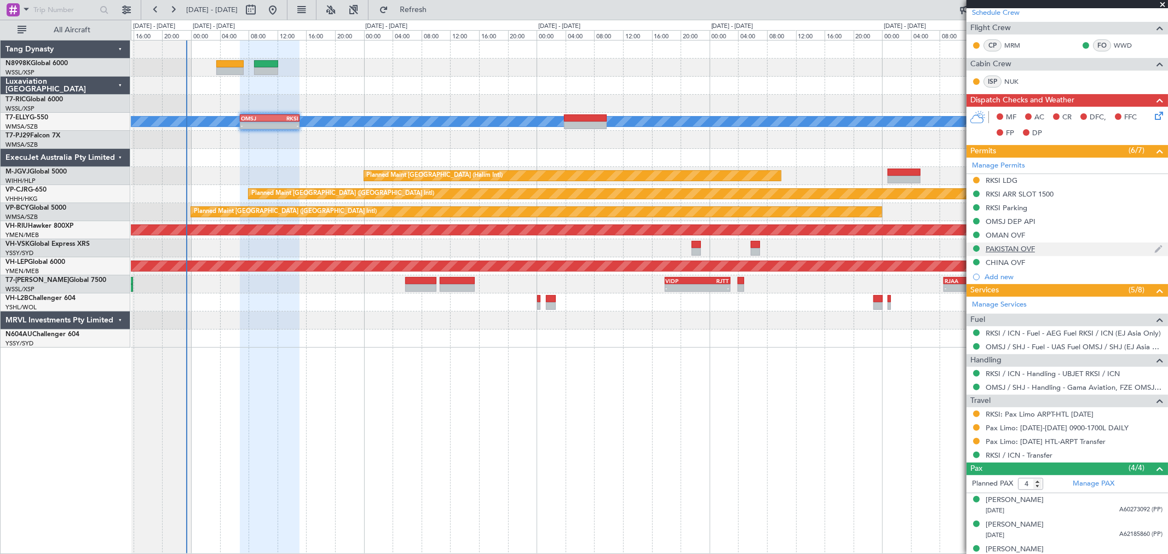
click at [841, 248] on div "PAKISTAN OVF" at bounding box center [1010, 248] width 49 height 9
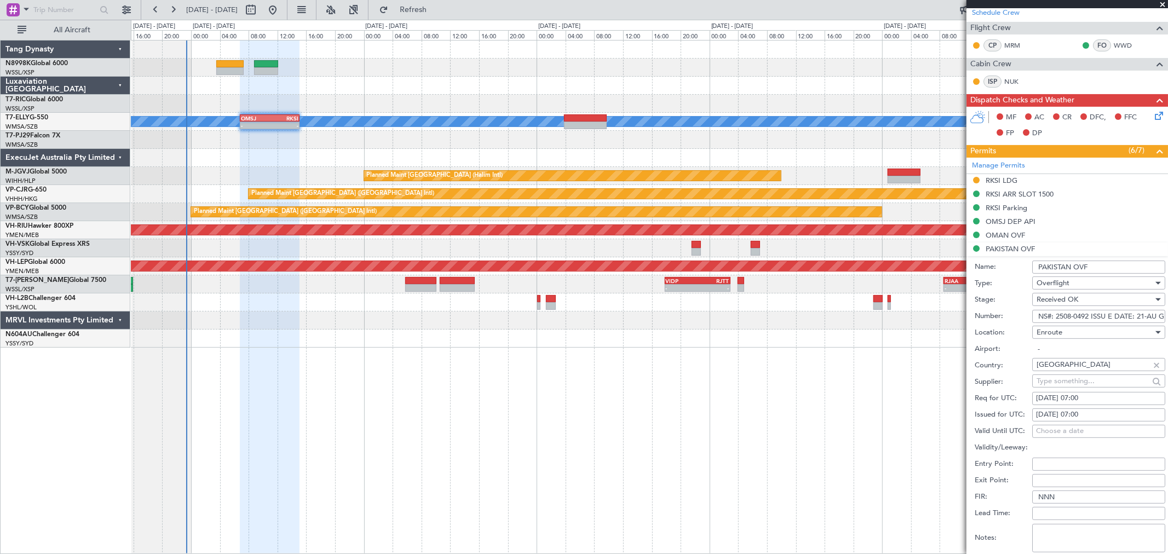
drag, startPoint x: 1098, startPoint y: 269, endPoint x: 981, endPoint y: 269, distance: 116.7
click at [841, 267] on div "Name: PAKISTAN OVF" at bounding box center [1070, 267] width 191 height 16
drag, startPoint x: 1039, startPoint y: 314, endPoint x: 1227, endPoint y: 351, distance: 190.8
click at [841, 351] on html "[DATE] - [DATE] Refresh Quick Links All Aircraft [PERSON_NAME] - - OMSJ 06:50 Z…" at bounding box center [584, 277] width 1168 height 554
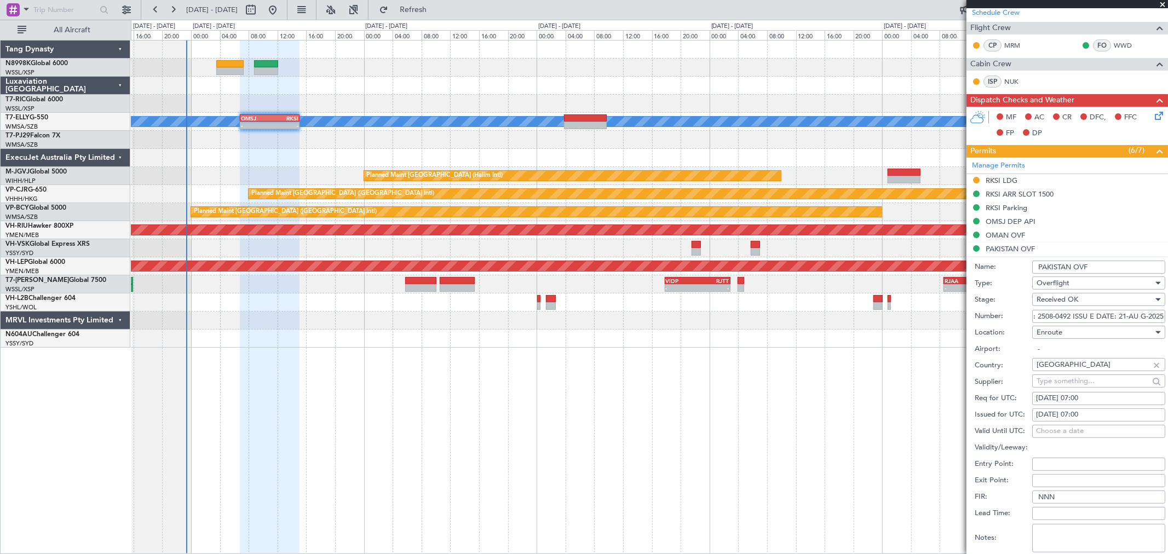
scroll to position [0, 0]
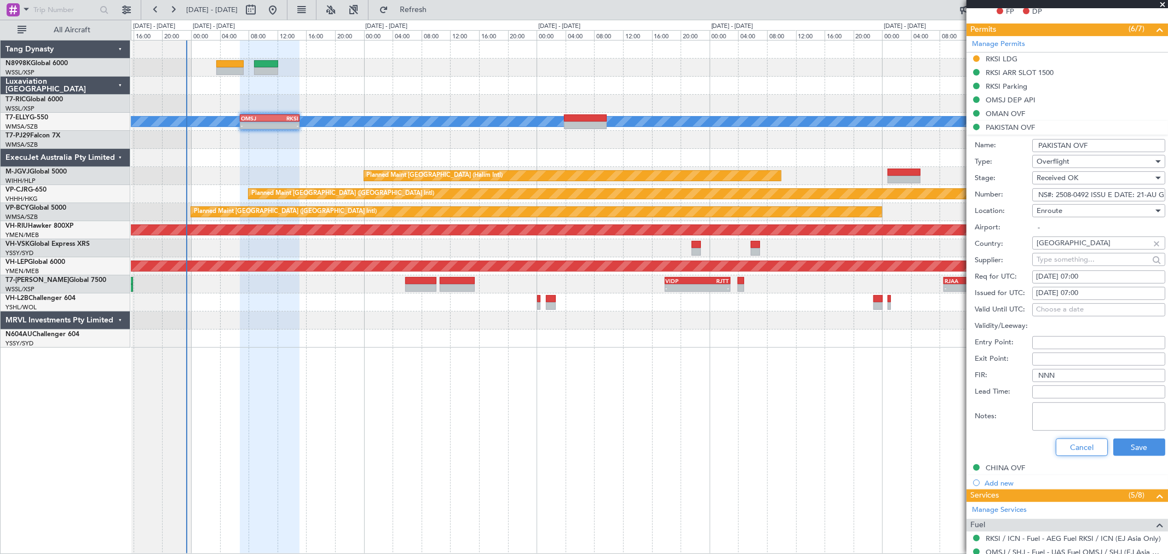
click at [841, 399] on button "Cancel" at bounding box center [1082, 448] width 52 height 18
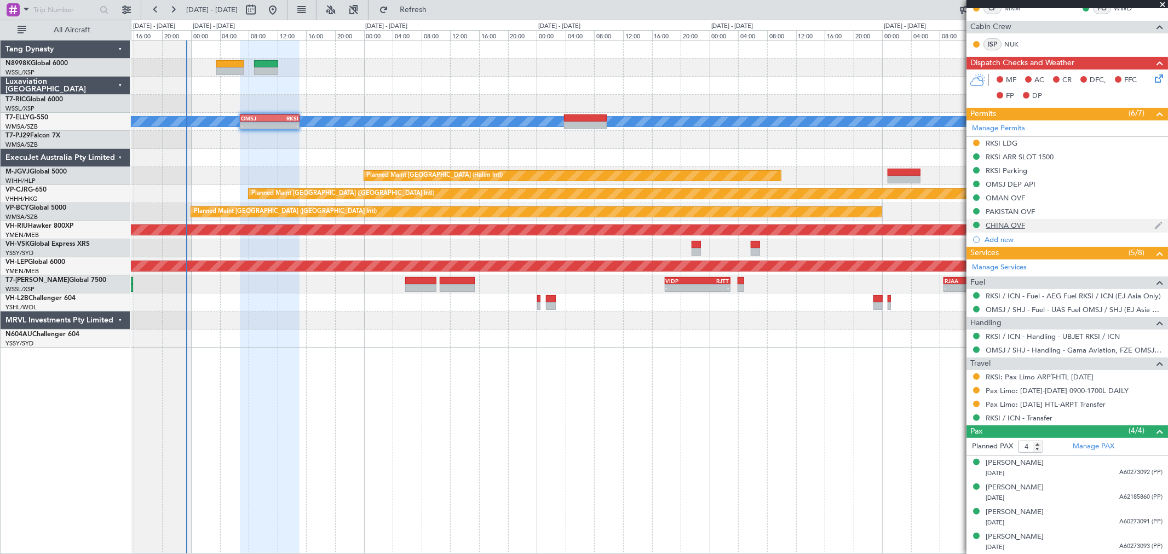
click at [841, 228] on div "CHINA OVF" at bounding box center [1005, 225] width 39 height 9
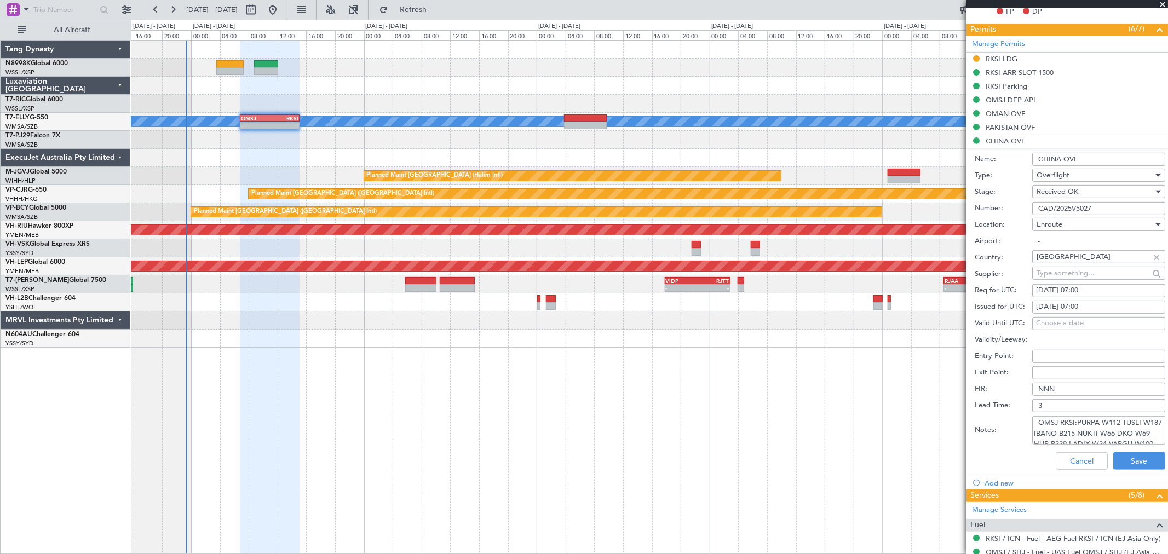
drag, startPoint x: 1088, startPoint y: 157, endPoint x: 1011, endPoint y: 159, distance: 76.7
click at [841, 159] on div "Name: CHINA OVF" at bounding box center [1070, 159] width 191 height 16
drag, startPoint x: 1099, startPoint y: 205, endPoint x: 995, endPoint y: 209, distance: 103.6
click at [841, 206] on div "Number: CAD/2025V5027" at bounding box center [1070, 208] width 191 height 16
click at [841, 399] on button "Cancel" at bounding box center [1082, 461] width 52 height 18
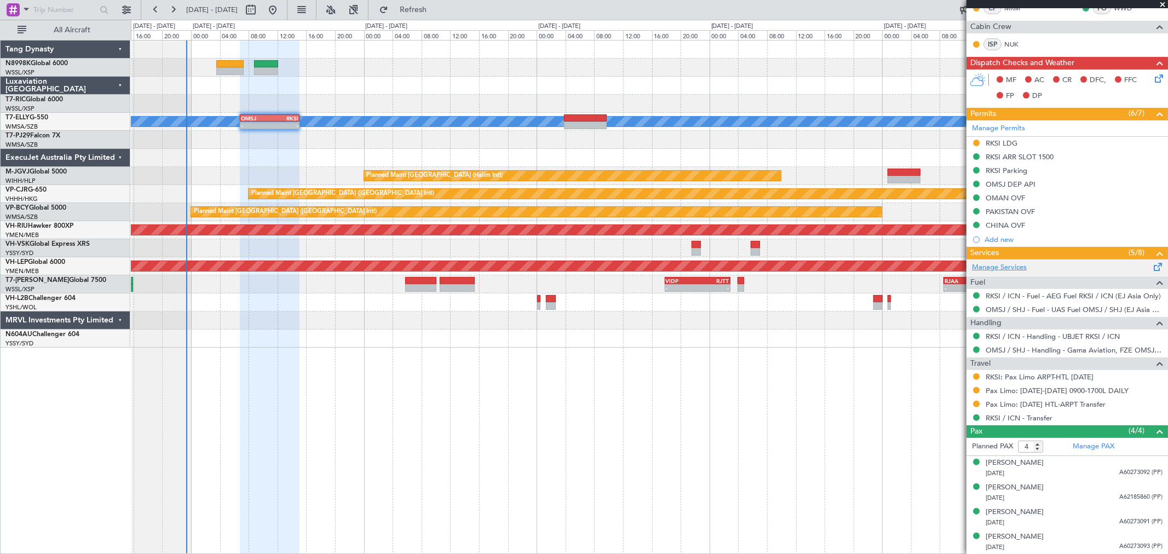
scroll to position [0, 0]
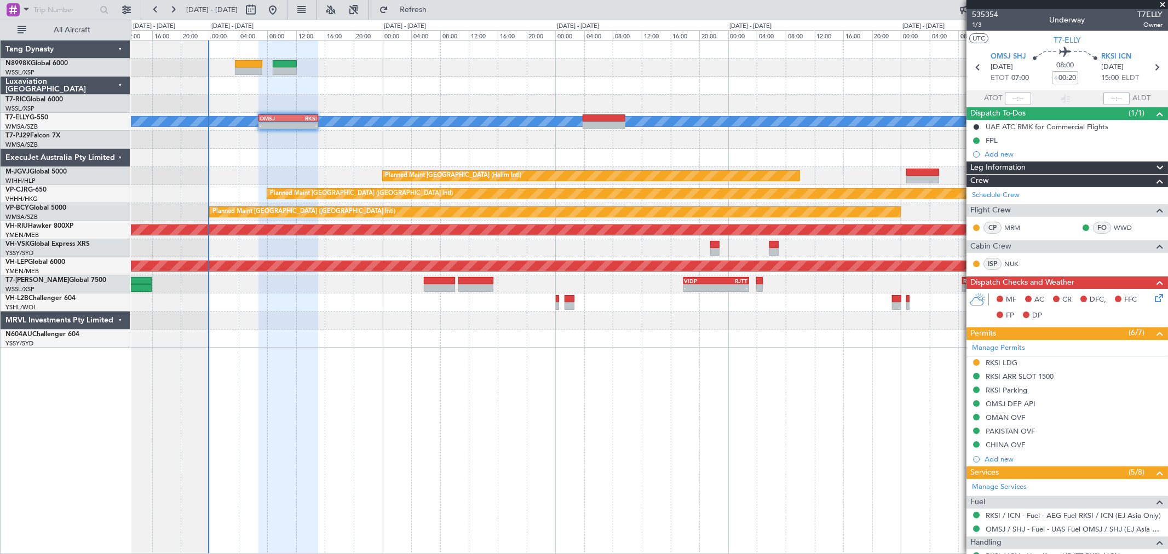
click at [501, 153] on div "[PERSON_NAME] - - OMSJ 06:50 Z RKSI 15:05 Z WMSA 03:50 Z OMSJ 10:15 Z 03:50 Z 1…" at bounding box center [649, 194] width 1037 height 307
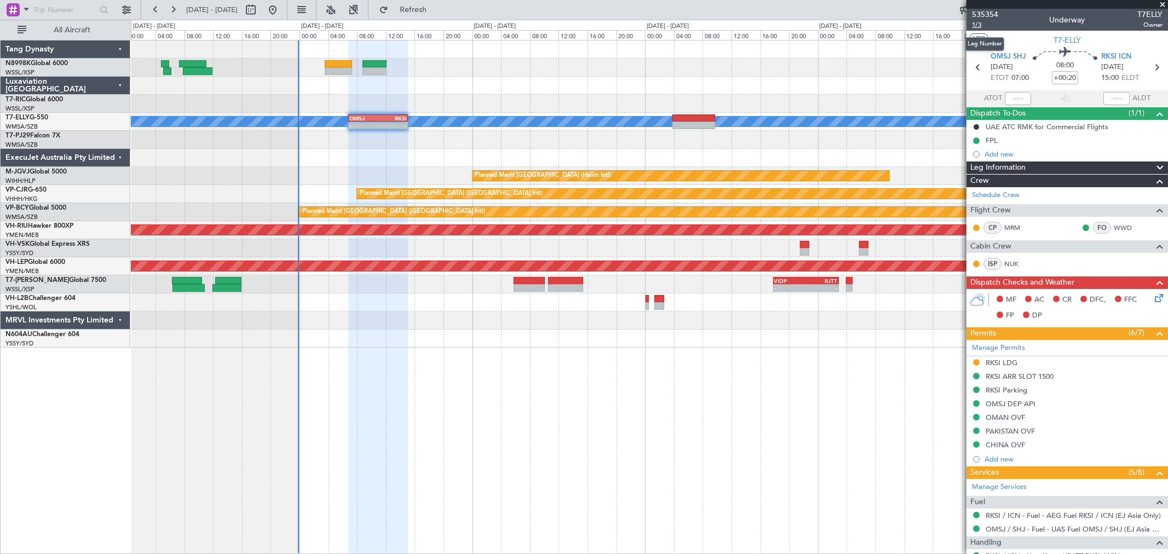
click at [841, 24] on span "1/3" at bounding box center [985, 24] width 26 height 9
click at [841, 362] on div "RKSI LDG" at bounding box center [1002, 362] width 32 height 9
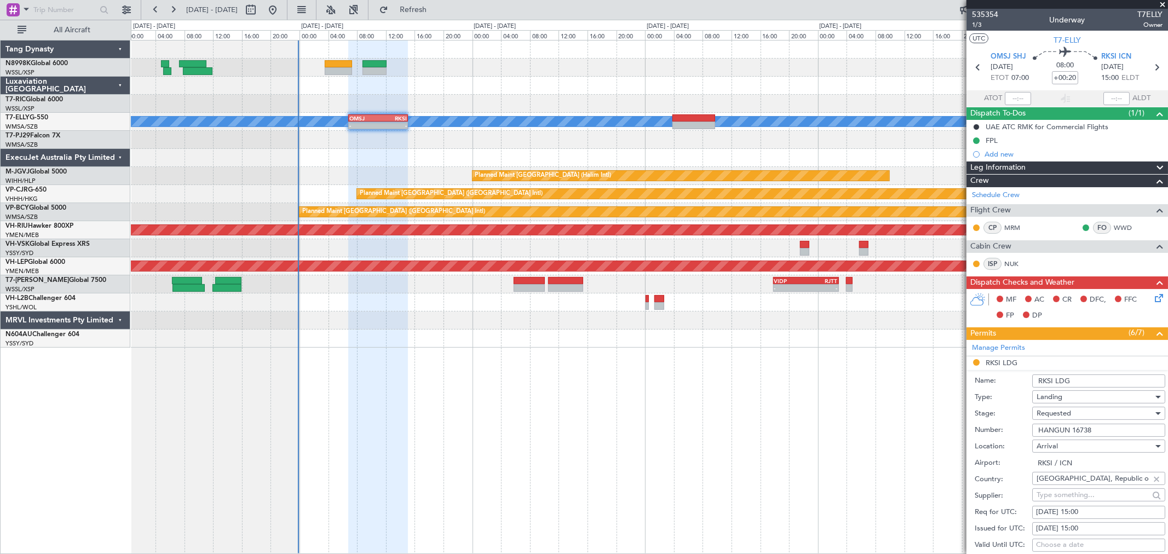
drag, startPoint x: 1105, startPoint y: 434, endPoint x: 952, endPoint y: 439, distance: 152.9
click at [841, 399] on div "Number: HANGUN 16738" at bounding box center [1070, 430] width 191 height 16
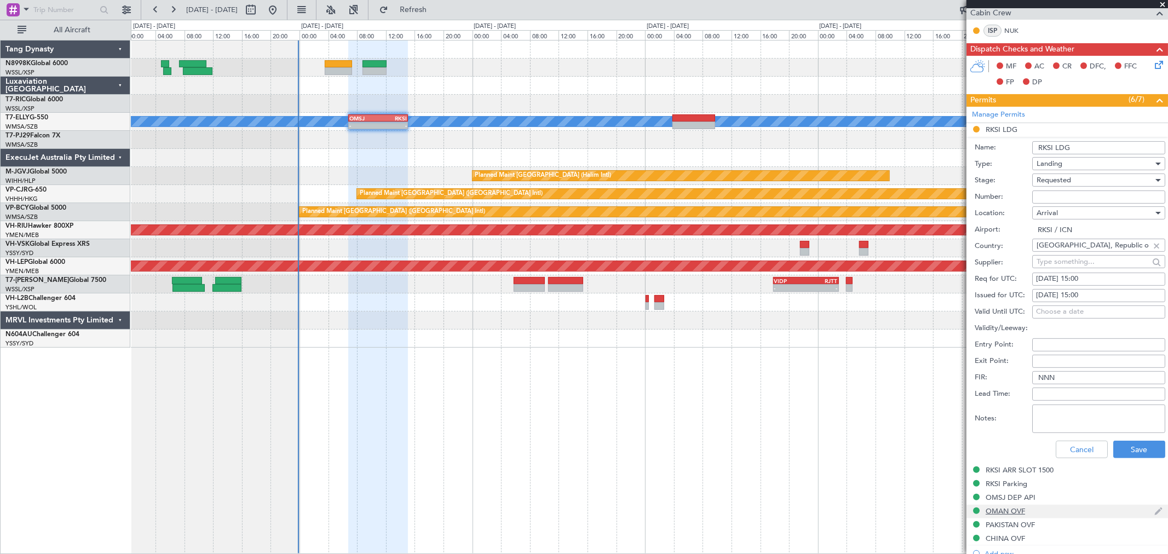
scroll to position [243, 0]
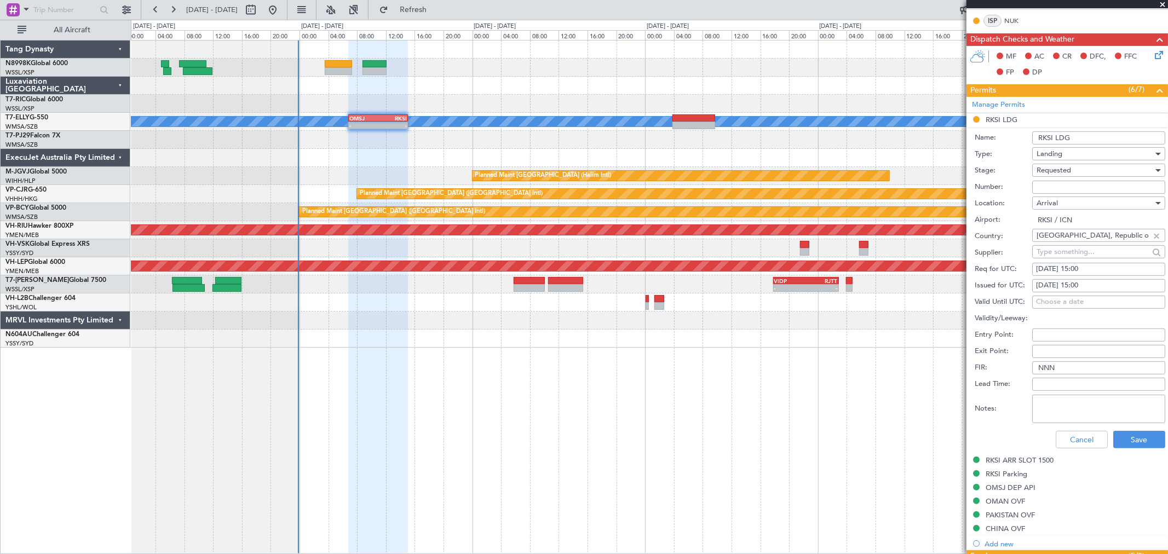
click at [841, 283] on div "[DATE] 15:00" at bounding box center [1098, 285] width 125 height 11
select select "8"
select select "2025"
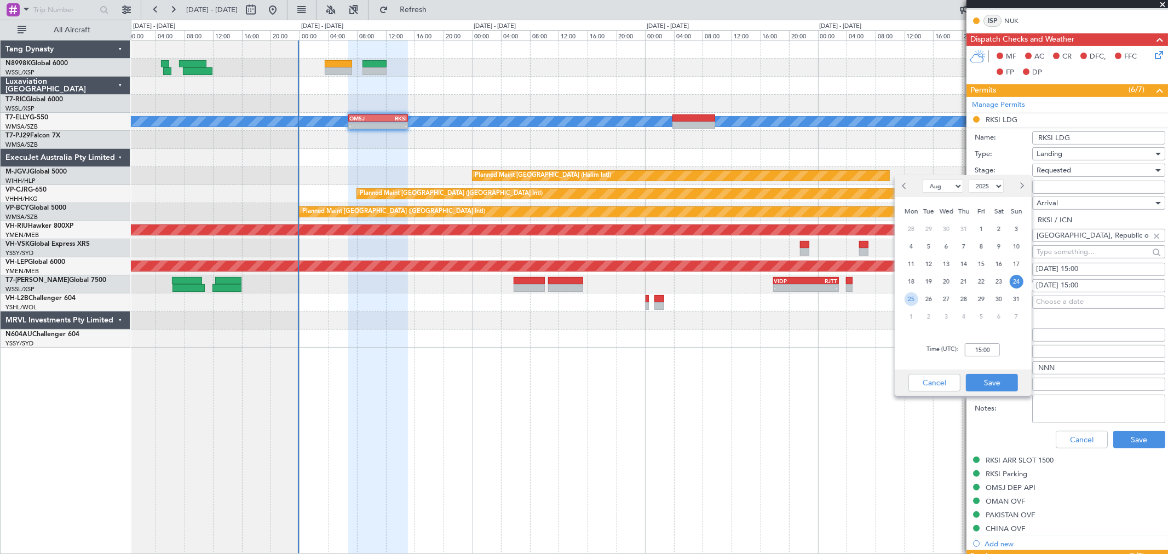
click at [841, 300] on span "25" at bounding box center [912, 299] width 14 height 14
click at [841, 348] on input "00:00" at bounding box center [982, 349] width 35 height 13
type input "07:00"
click at [841, 399] on button "Save" at bounding box center [1139, 440] width 52 height 18
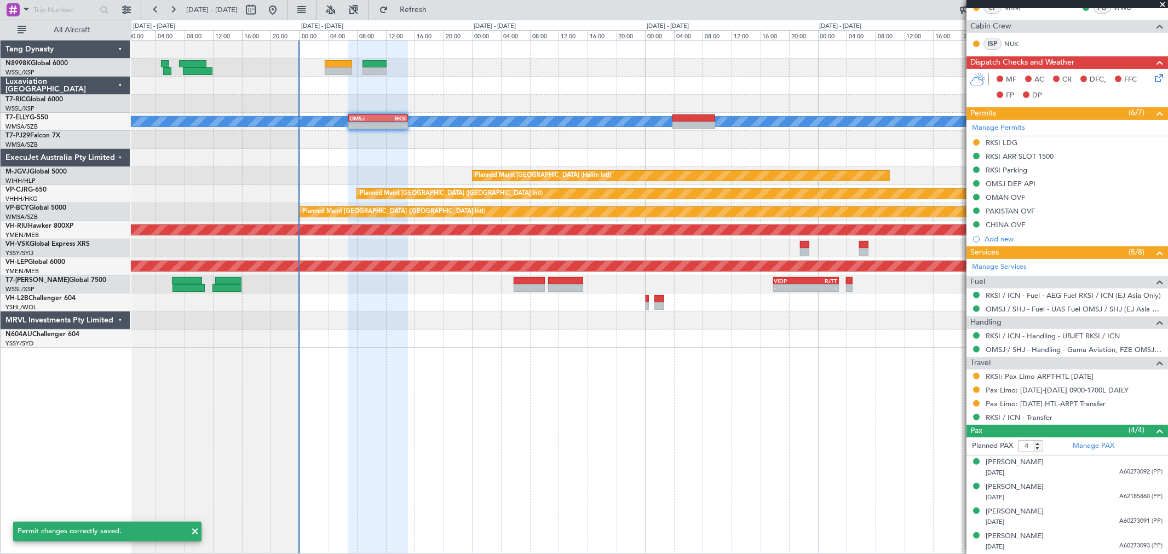
scroll to position [220, 0]
click at [841, 143] on div "RKSI LDG" at bounding box center [1002, 143] width 32 height 9
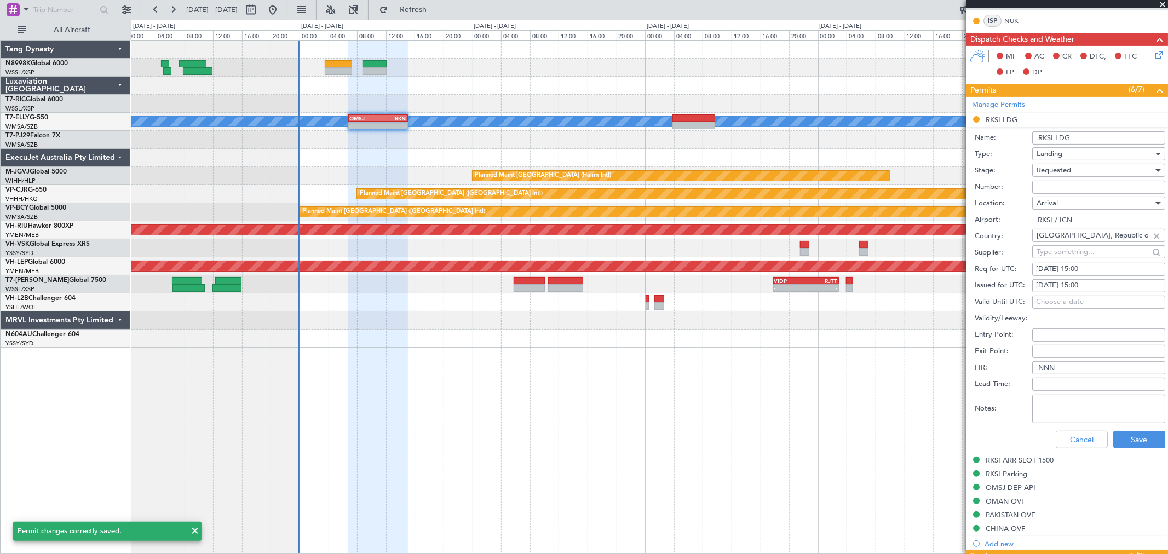
click at [841, 286] on div "[DATE] 15:00" at bounding box center [1098, 285] width 125 height 11
select select "8"
select select "2025"
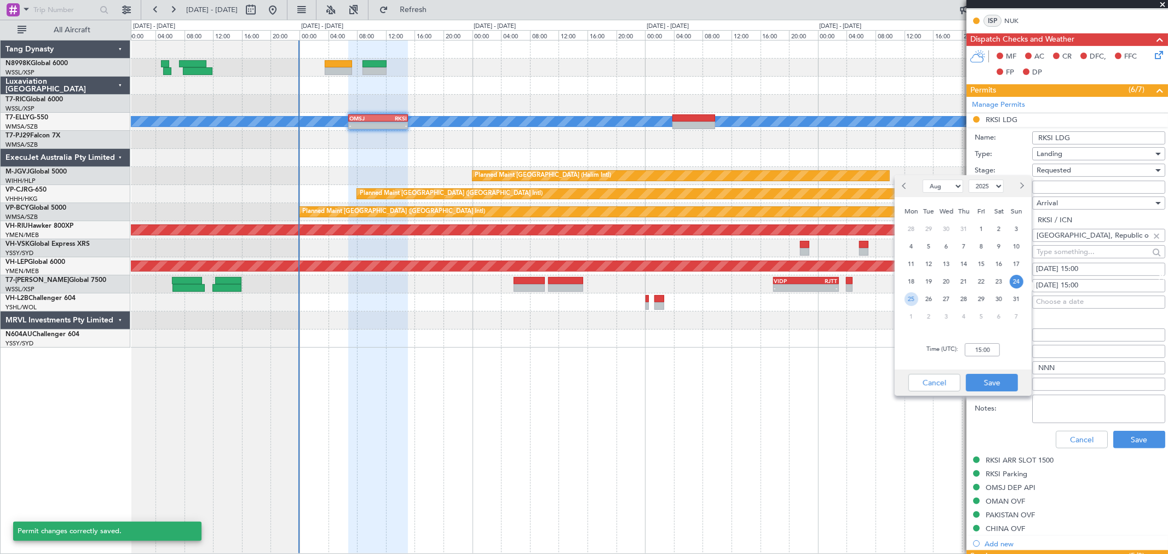
click at [841, 297] on span "25" at bounding box center [912, 299] width 14 height 14
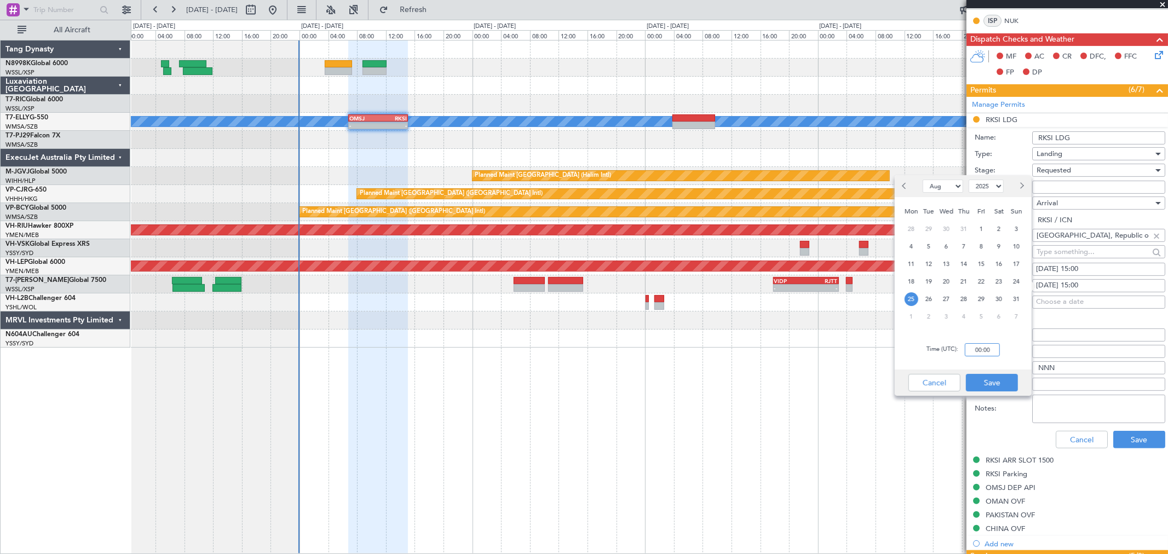
click at [841, 344] on input "00:00" at bounding box center [982, 349] width 35 height 13
type input "07:00"
click at [841, 380] on button "Save" at bounding box center [992, 383] width 52 height 18
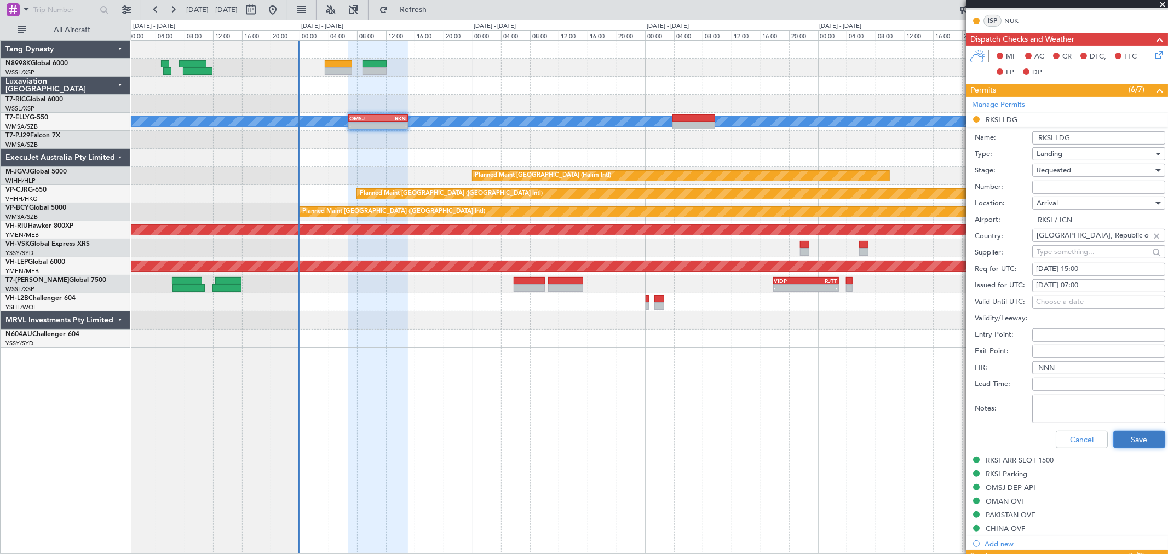
click at [841, 399] on button "Save" at bounding box center [1139, 440] width 52 height 18
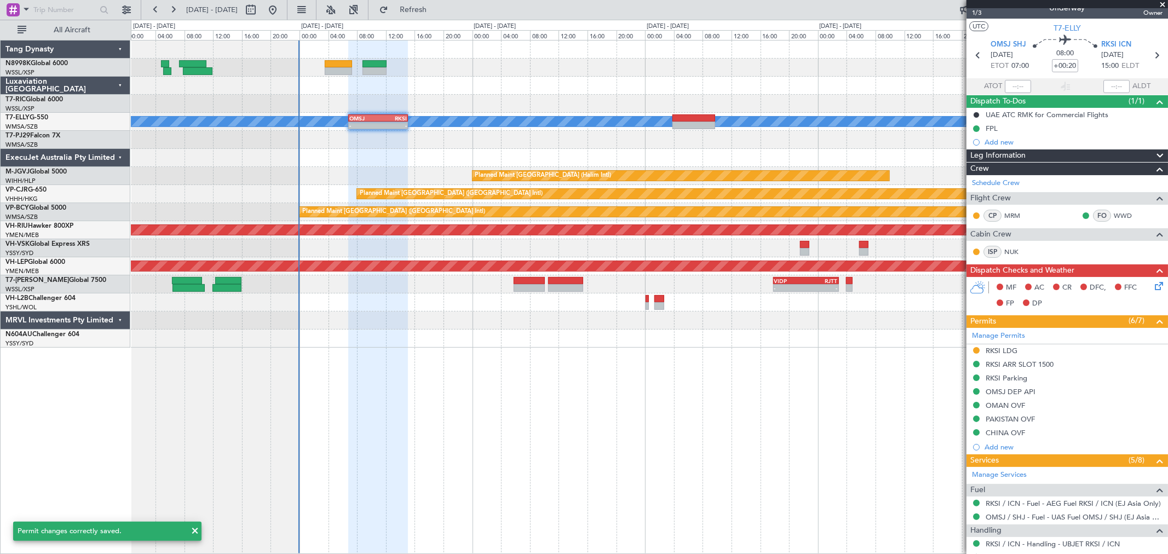
scroll to position [0, 0]
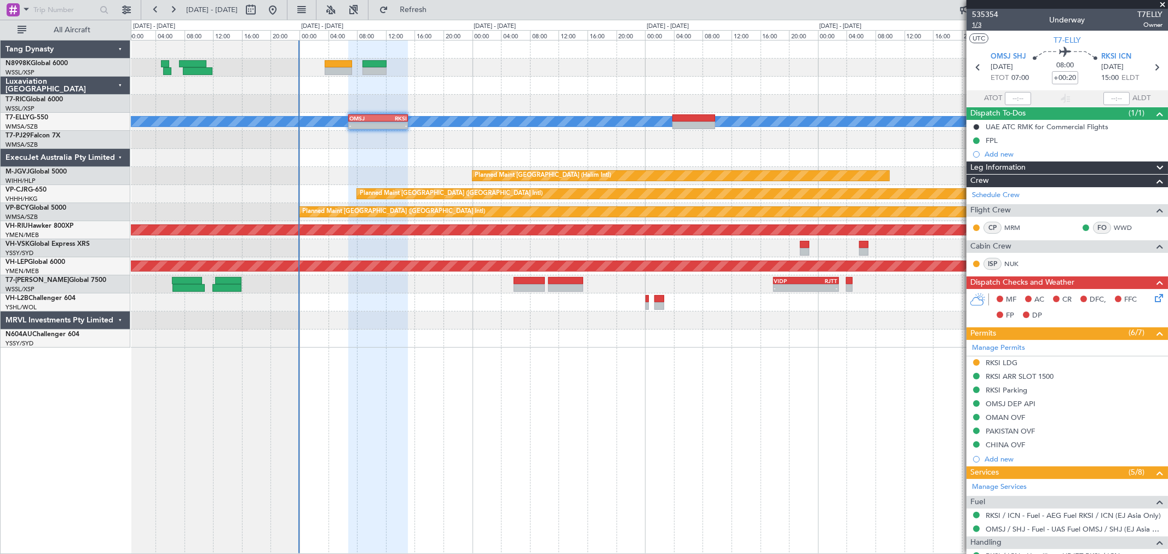
click at [841, 25] on span "1/3" at bounding box center [985, 24] width 26 height 9
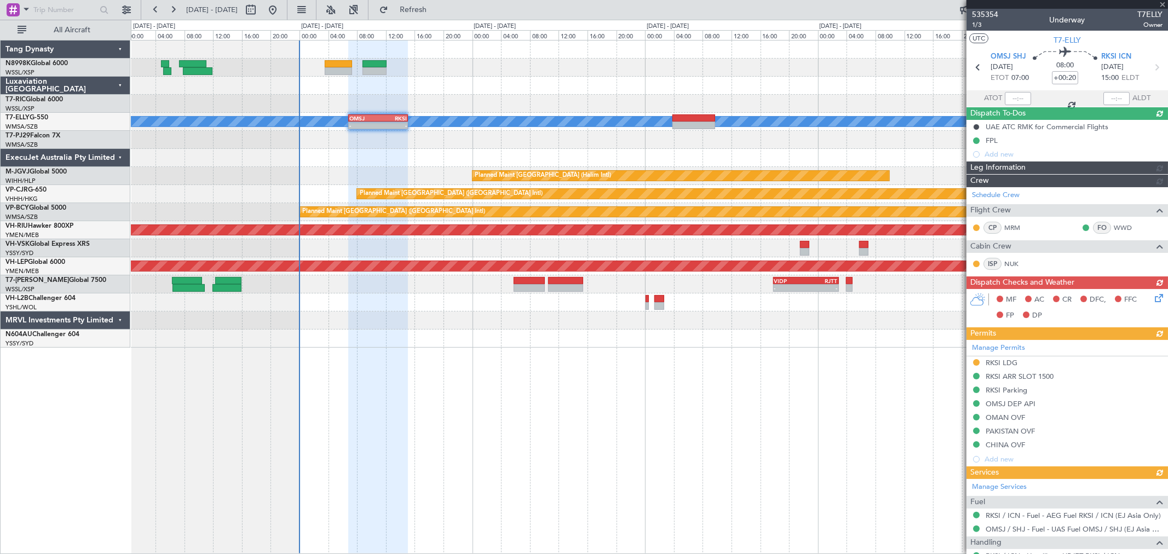
type input "[PERSON_NAME] (KYA)"
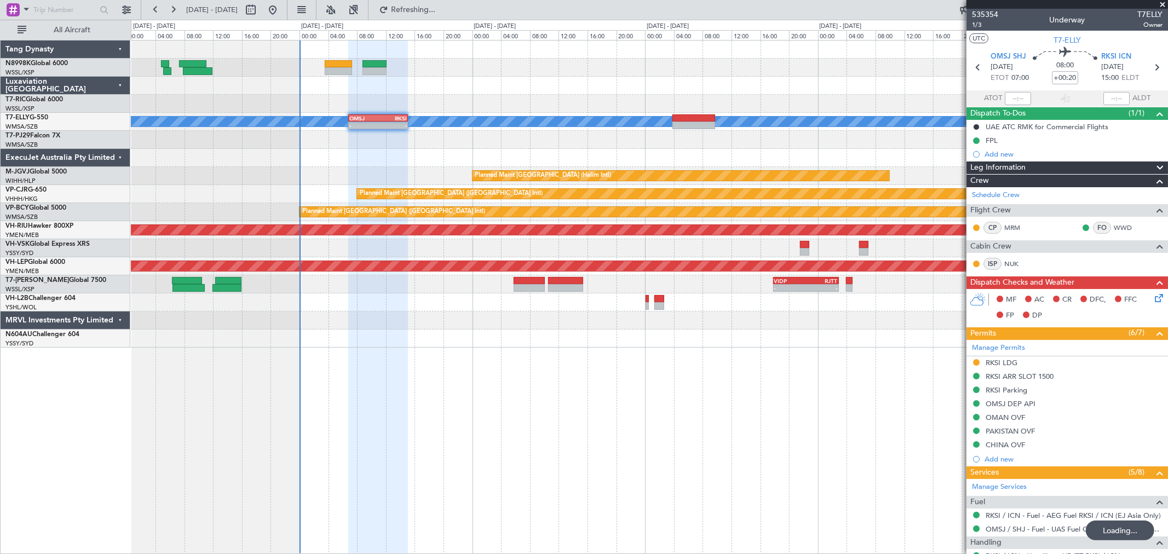
click at [382, 118] on div "RKSI" at bounding box center [392, 118] width 28 height 7
type input "[PERSON_NAME] (KYA)"
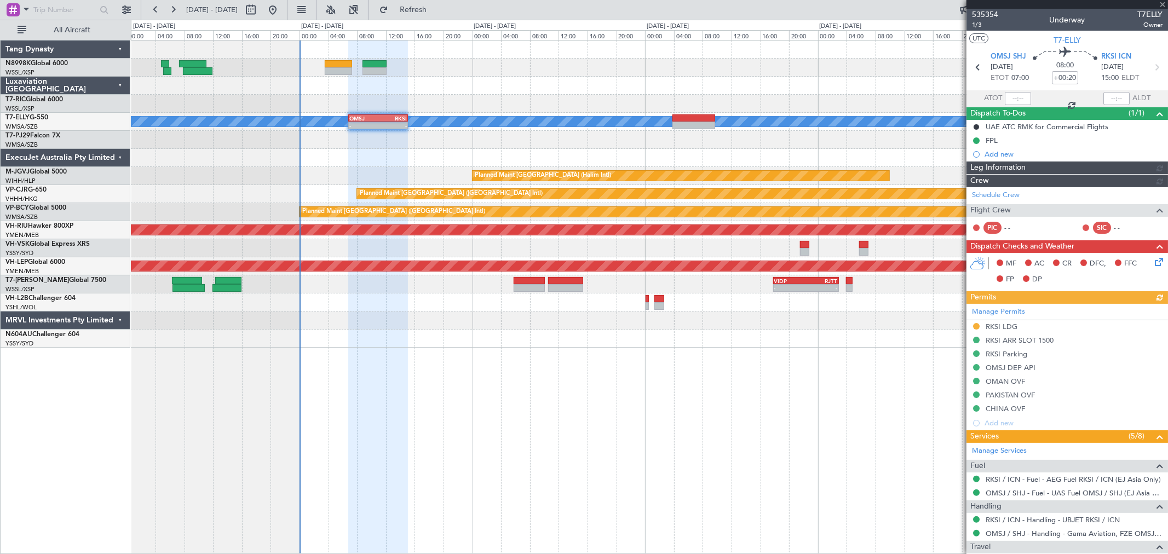
type input "[PERSON_NAME] (KYA)"
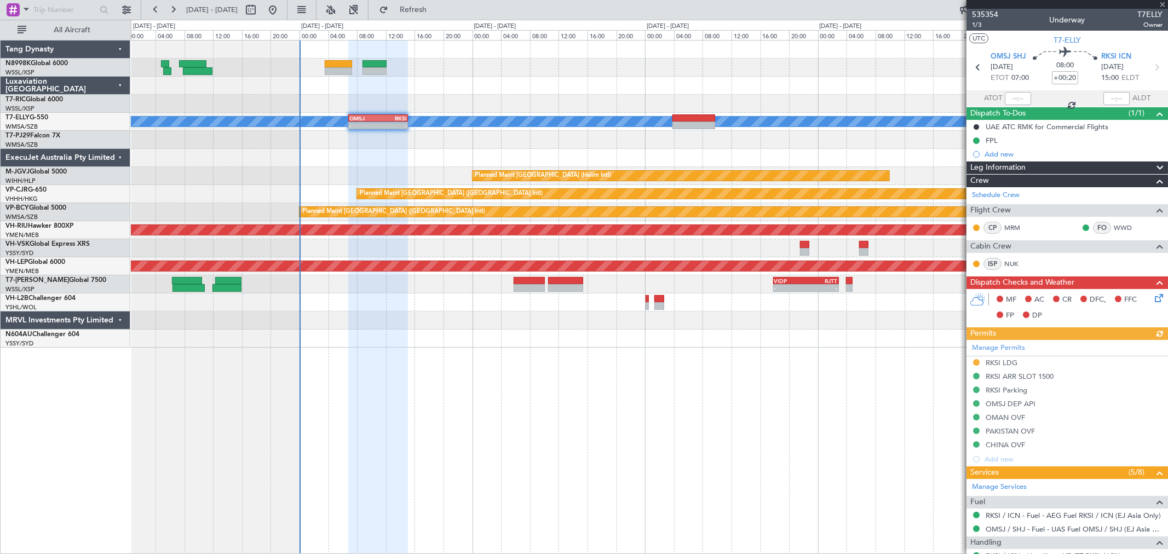
click at [841, 296] on icon at bounding box center [1157, 296] width 9 height 9
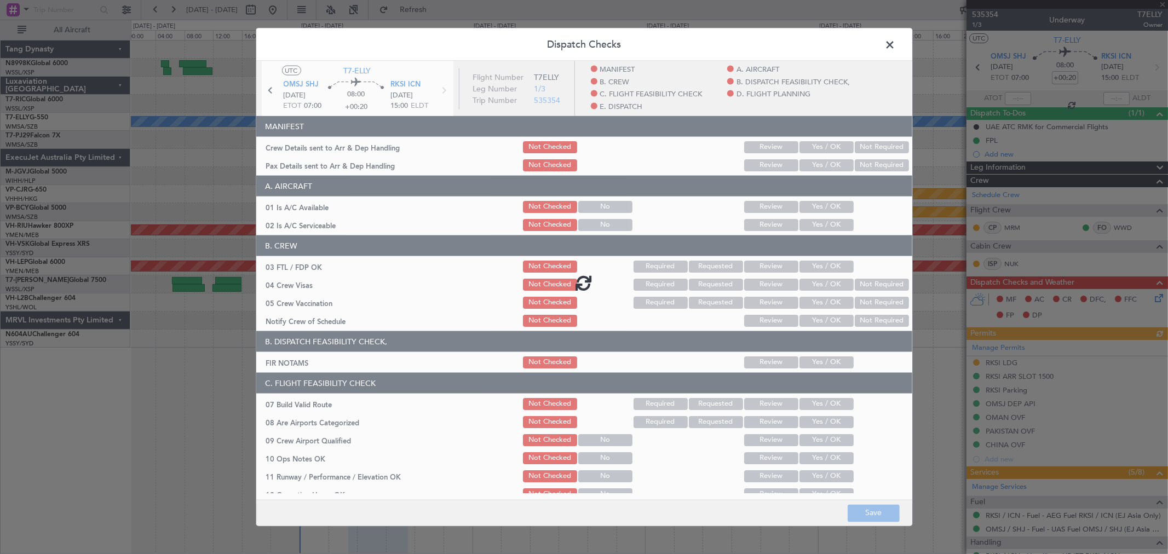
click at [803, 148] on div at bounding box center [584, 282] width 656 height 443
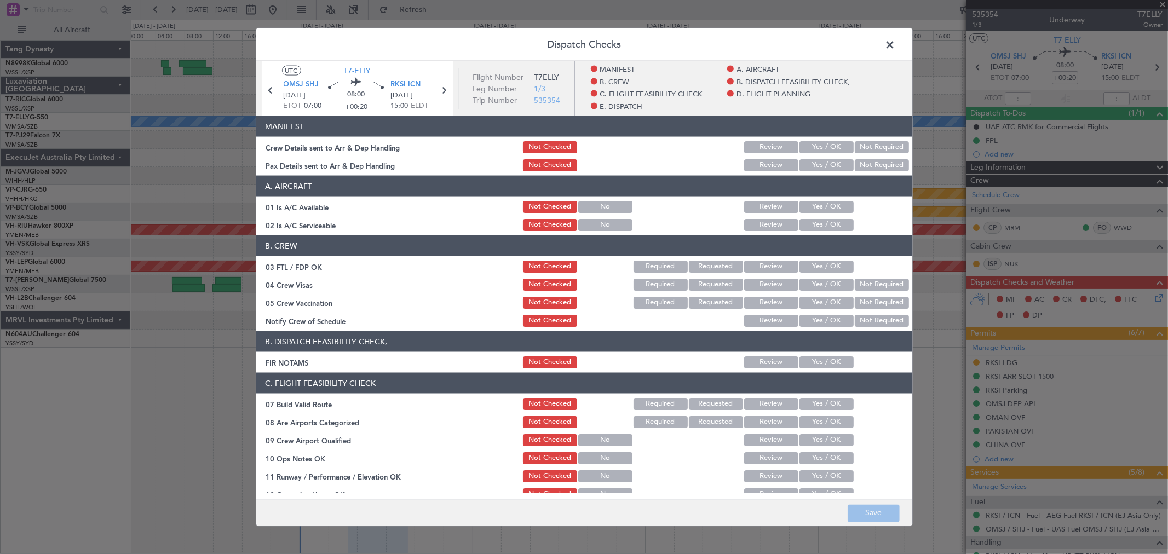
click at [820, 146] on button "Yes / OK" at bounding box center [827, 147] width 54 height 12
drag, startPoint x: 823, startPoint y: 162, endPoint x: 825, endPoint y: 180, distance: 18.2
click at [823, 162] on button "Yes / OK" at bounding box center [827, 165] width 54 height 12
click at [820, 203] on button "Yes / OK" at bounding box center [827, 207] width 54 height 12
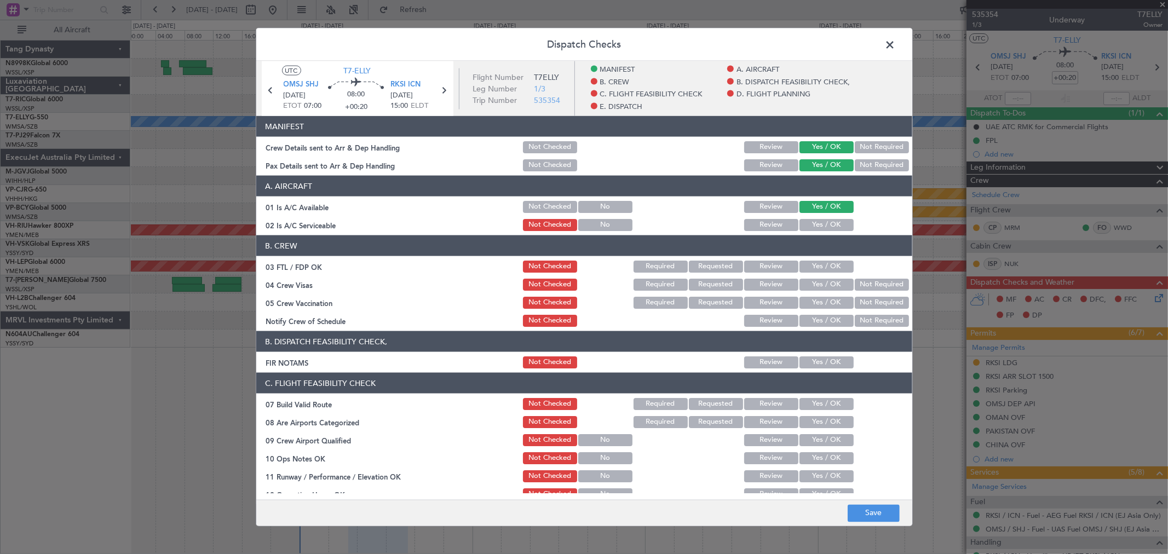
click at [823, 221] on button "Yes / OK" at bounding box center [827, 225] width 54 height 12
drag, startPoint x: 822, startPoint y: 265, endPoint x: 822, endPoint y: 274, distance: 9.9
click at [822, 265] on button "Yes / OK" at bounding box center [827, 267] width 54 height 12
click at [822, 286] on button "Yes / OK" at bounding box center [827, 285] width 54 height 12
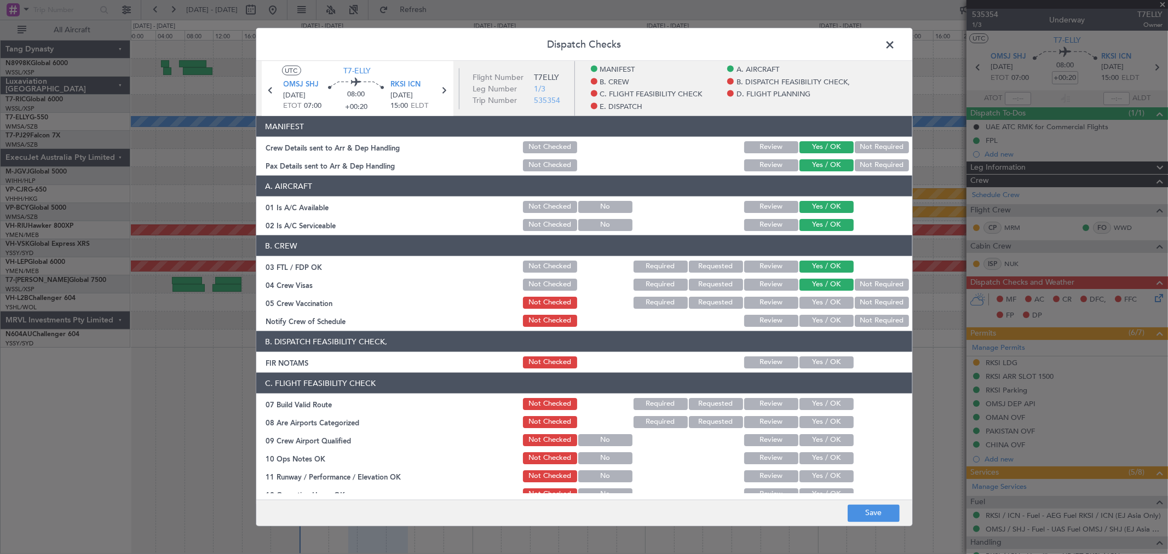
click at [822, 296] on div "Yes / OK" at bounding box center [825, 302] width 55 height 15
click at [823, 305] on button "Yes / OK" at bounding box center [827, 303] width 54 height 12
click at [826, 315] on button "Yes / OK" at bounding box center [827, 321] width 54 height 12
drag, startPoint x: 823, startPoint y: 351, endPoint x: 823, endPoint y: 359, distance: 8.2
click at [823, 352] on header "B. DISPATCH FEASIBILITY CHECK," at bounding box center [584, 341] width 656 height 21
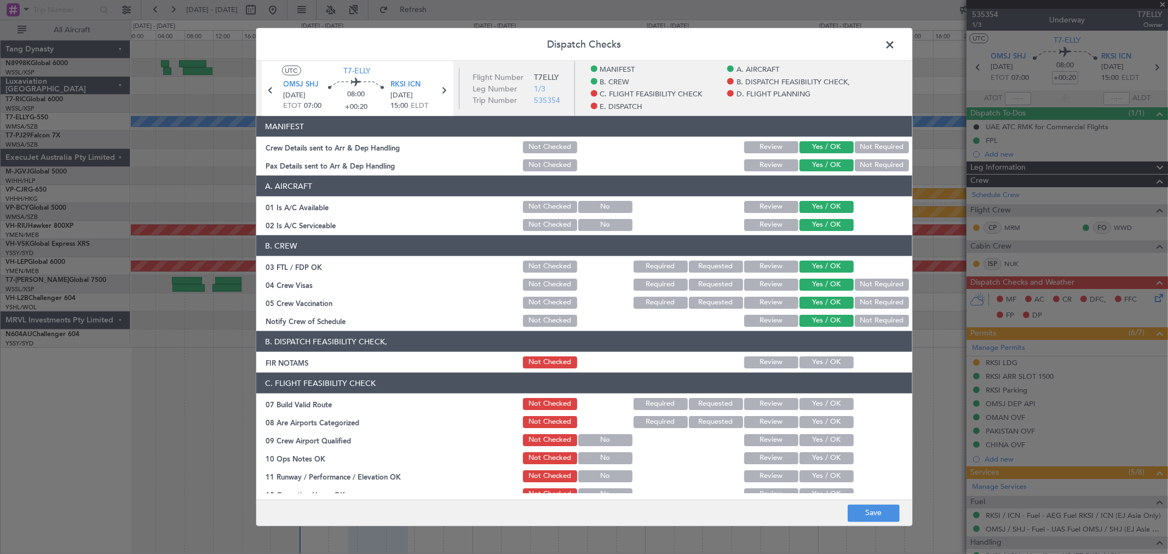
click at [822, 361] on button "Yes / OK" at bounding box center [827, 363] width 54 height 12
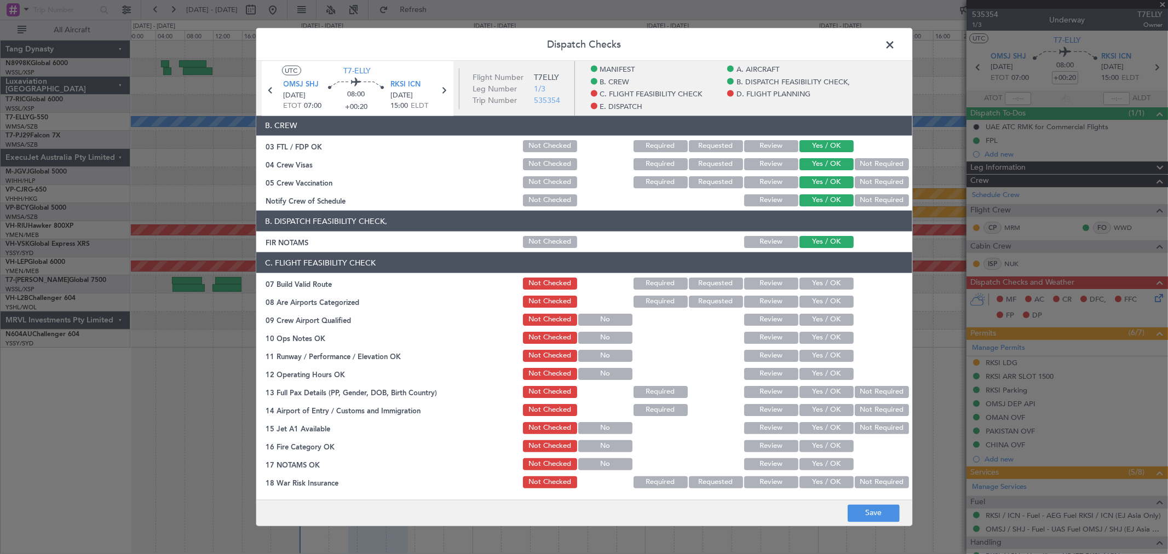
scroll to position [122, 0]
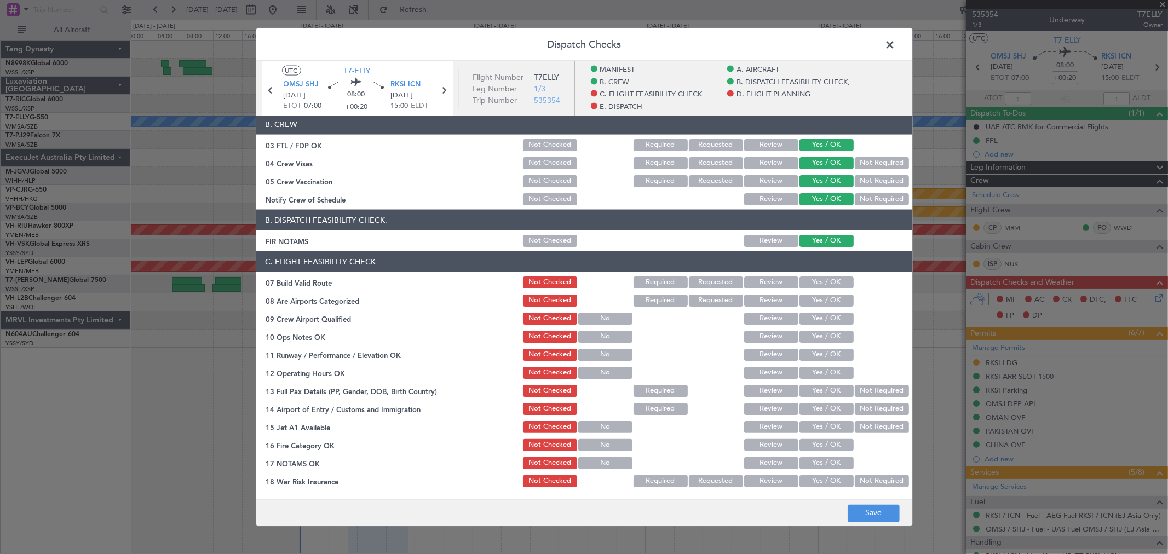
click at [809, 278] on button "Yes / OK" at bounding box center [827, 283] width 54 height 12
click at [812, 300] on button "Yes / OK" at bounding box center [827, 301] width 54 height 12
click at [811, 315] on button "Yes / OK" at bounding box center [827, 319] width 54 height 12
click at [815, 328] on section "C. FLIGHT FEASIBILITY CHECK 07 Build Valid Route Not Checked Required Requested…" at bounding box center [584, 397] width 656 height 292
drag, startPoint x: 815, startPoint y: 335, endPoint x: 814, endPoint y: 344, distance: 9.4
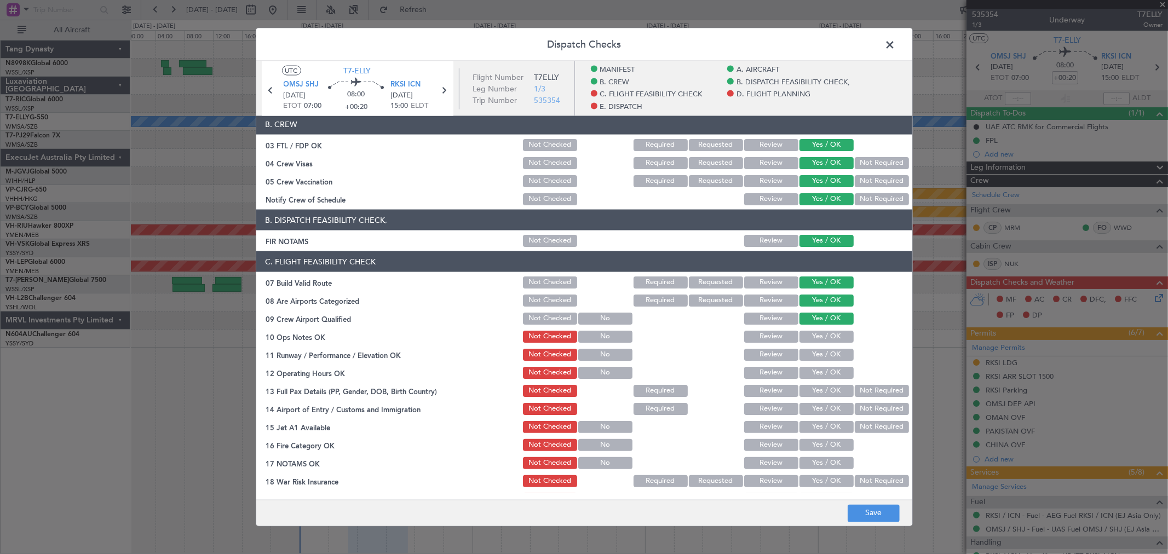
click at [815, 336] on button "Yes / OK" at bounding box center [827, 337] width 54 height 12
click at [814, 347] on section "C. FLIGHT FEASIBILITY CHECK 07 Build Valid Route Not Checked Required Requested…" at bounding box center [584, 397] width 656 height 292
click at [814, 357] on button "Yes / OK" at bounding box center [827, 355] width 54 height 12
drag, startPoint x: 815, startPoint y: 363, endPoint x: 817, endPoint y: 370, distance: 7.8
click at [815, 364] on section "C. FLIGHT FEASIBILITY CHECK 07 Build Valid Route Not Checked Required Requested…" at bounding box center [584, 397] width 656 height 292
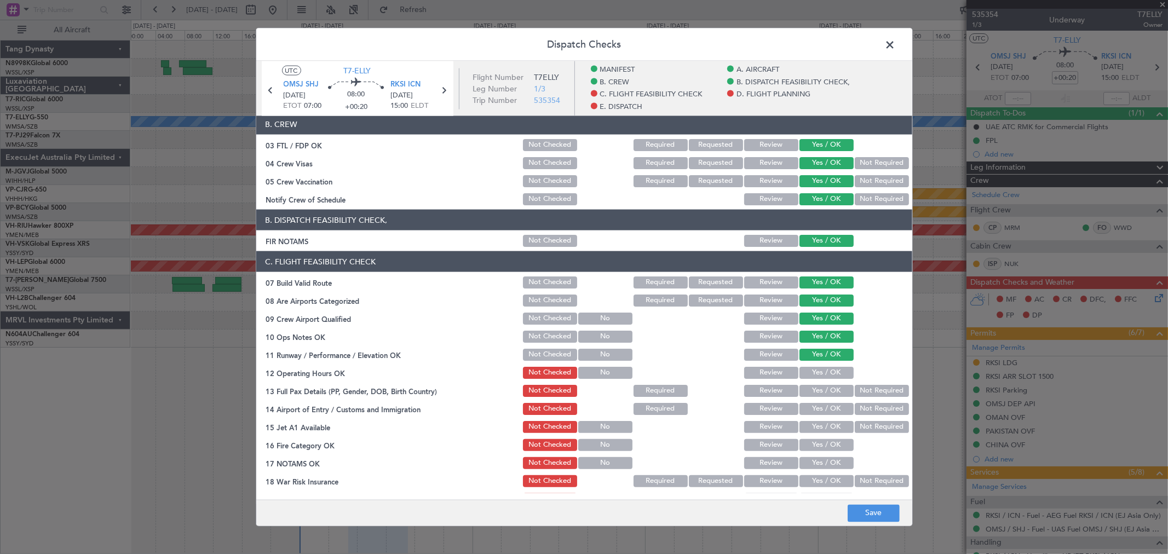
click at [817, 371] on button "Yes / OK" at bounding box center [827, 373] width 54 height 12
click at [817, 378] on div "Yes / OK" at bounding box center [825, 372] width 55 height 15
drag, startPoint x: 817, startPoint y: 384, endPoint x: 817, endPoint y: 392, distance: 7.1
click at [817, 385] on button "Yes / OK" at bounding box center [827, 391] width 54 height 12
drag, startPoint x: 817, startPoint y: 392, endPoint x: 817, endPoint y: 399, distance: 7.1
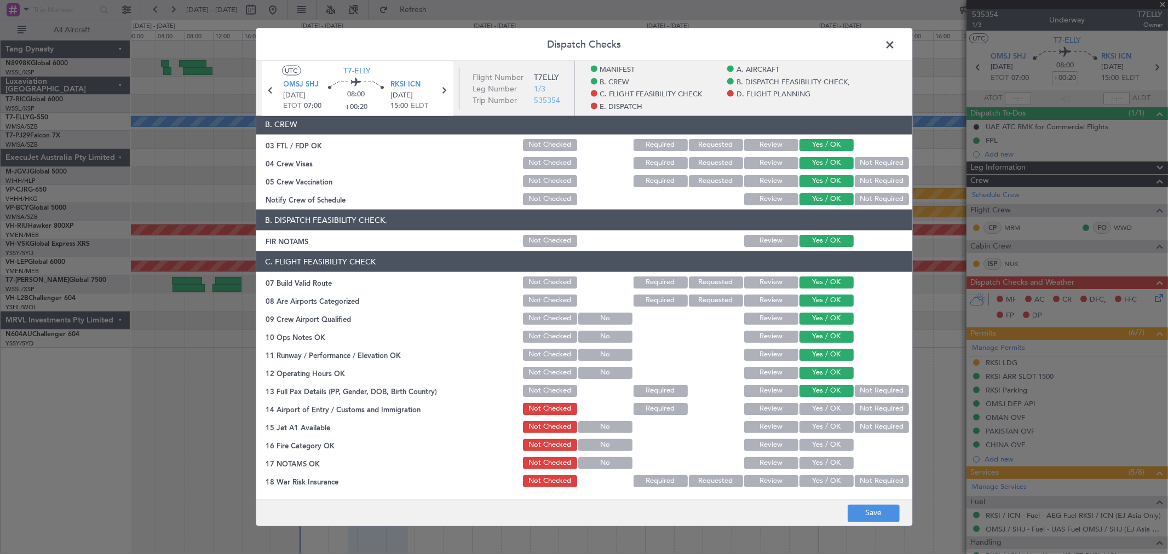
click at [817, 392] on button "Yes / OK" at bounding box center [827, 391] width 54 height 12
drag, startPoint x: 817, startPoint y: 399, endPoint x: 817, endPoint y: 408, distance: 9.3
click at [817, 399] on section "C. FLIGHT FEASIBILITY CHECK 07 Build Valid Route Not Checked Required Requested…" at bounding box center [584, 397] width 656 height 292
click at [817, 399] on button "Yes / OK" at bounding box center [827, 409] width 54 height 12
click at [818, 399] on section "C. FLIGHT FEASIBILITY CHECK 07 Build Valid Route Not Checked Required Requested…" at bounding box center [584, 397] width 656 height 292
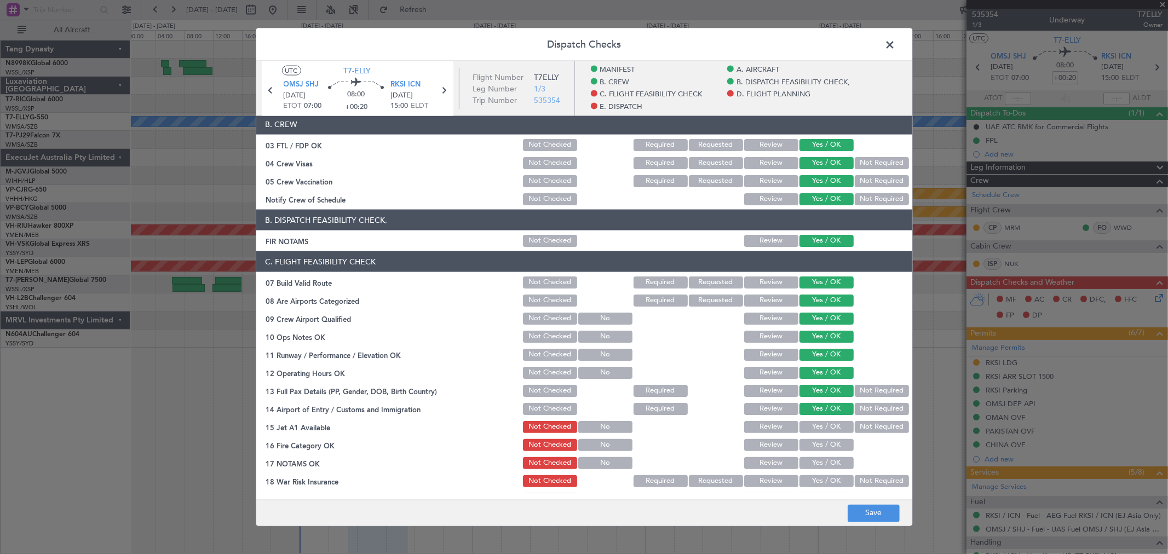
drag, startPoint x: 818, startPoint y: 423, endPoint x: 817, endPoint y: 433, distance: 10.4
click at [818, 399] on button "Yes / OK" at bounding box center [827, 427] width 54 height 12
click at [817, 399] on div "Yes / OK" at bounding box center [825, 427] width 55 height 15
click at [818, 399] on button "Yes / OK" at bounding box center [827, 445] width 54 height 12
drag, startPoint x: 818, startPoint y: 450, endPoint x: 818, endPoint y: 456, distance: 6.0
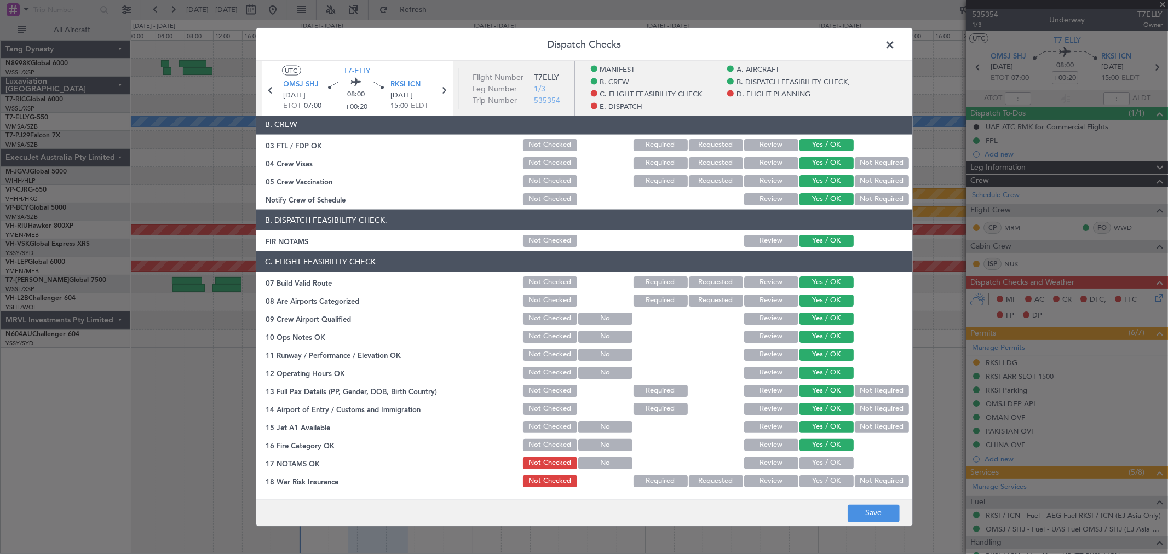
click at [818, 399] on div "Yes / OK" at bounding box center [825, 445] width 55 height 15
drag, startPoint x: 818, startPoint y: 458, endPoint x: 819, endPoint y: 468, distance: 10.5
click at [818, 399] on button "Yes / OK" at bounding box center [827, 463] width 54 height 12
drag, startPoint x: 819, startPoint y: 468, endPoint x: 820, endPoint y: 474, distance: 6.0
click at [820, 399] on div "Yes / OK" at bounding box center [825, 463] width 55 height 15
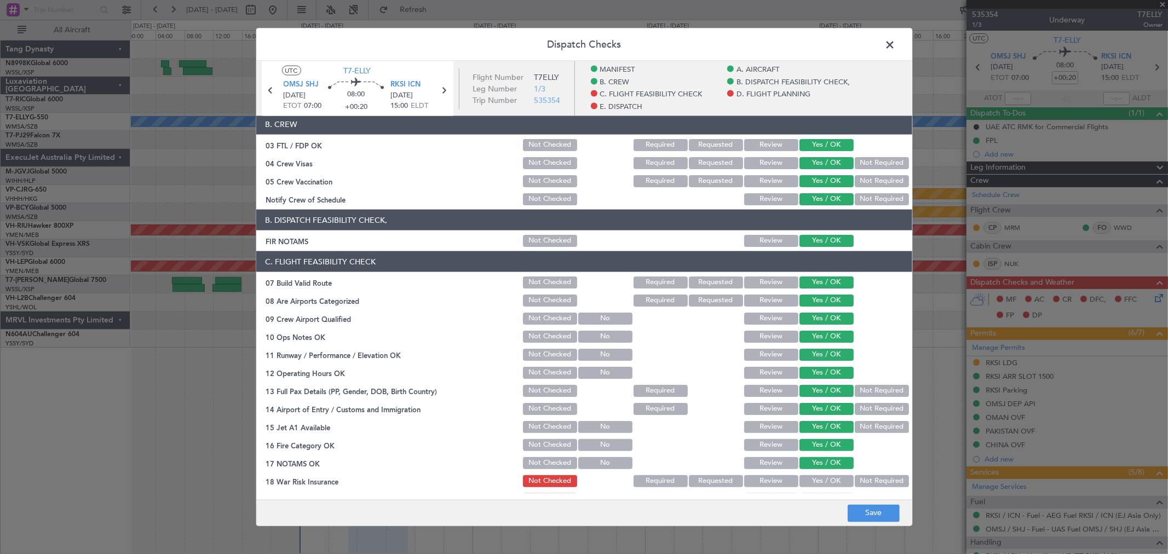
click at [820, 399] on div "Yes / OK" at bounding box center [825, 481] width 55 height 15
click at [818, 399] on button "Yes / OK" at bounding box center [827, 481] width 54 height 12
click at [841, 399] on button "Not Required" at bounding box center [882, 481] width 54 height 12
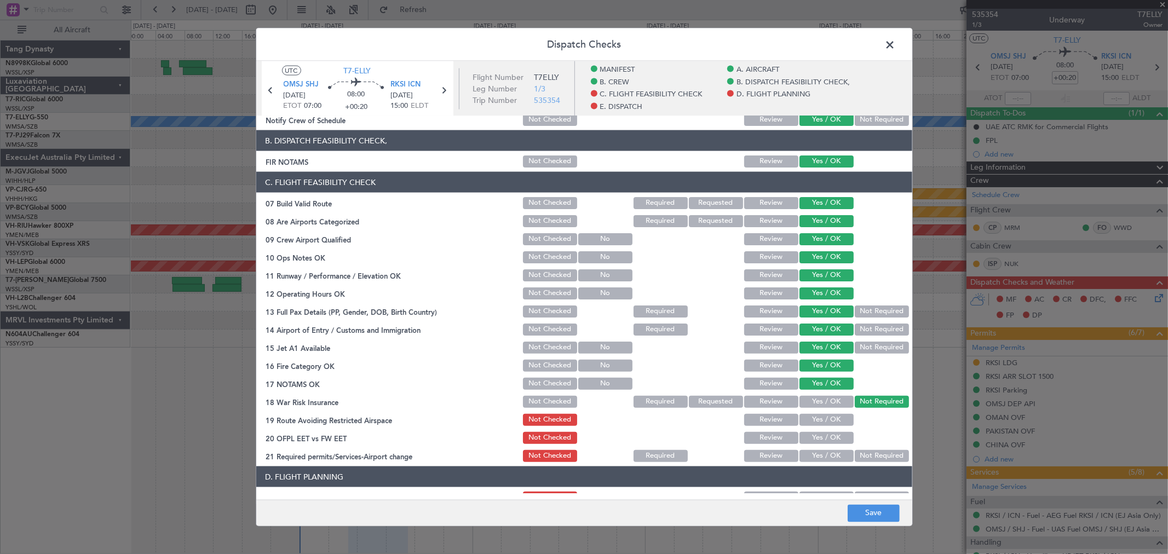
scroll to position [365, 0]
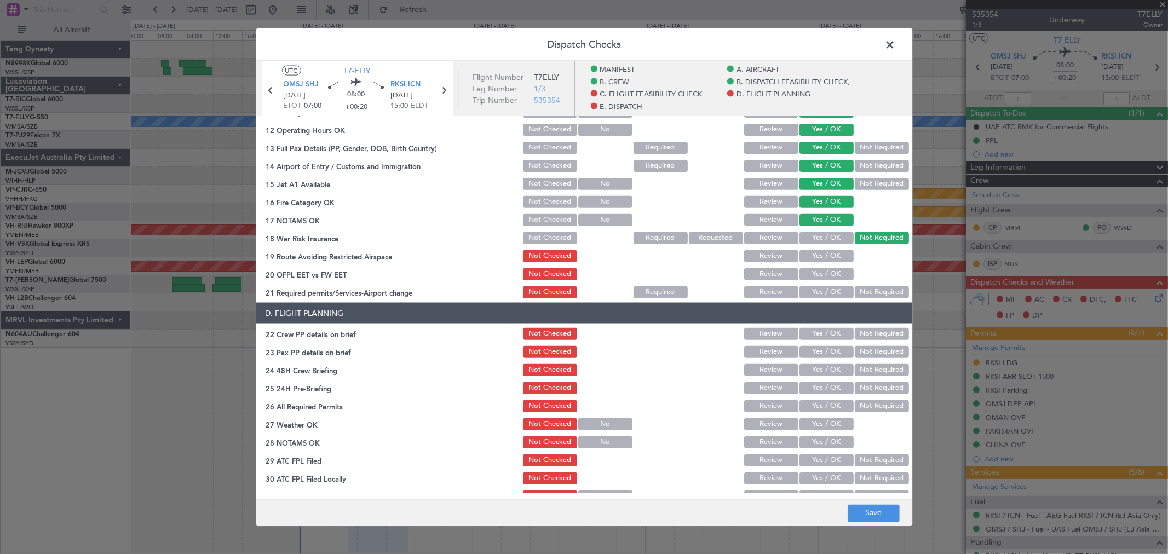
click at [824, 255] on button "Yes / OK" at bounding box center [827, 256] width 54 height 12
click at [822, 274] on button "Yes / OK" at bounding box center [827, 274] width 54 height 12
click at [822, 283] on section "C. FLIGHT FEASIBILITY CHECK 07 Build Valid Route Not Checked Required Requested…" at bounding box center [584, 154] width 656 height 292
click at [823, 288] on button "Yes / OK" at bounding box center [827, 292] width 54 height 12
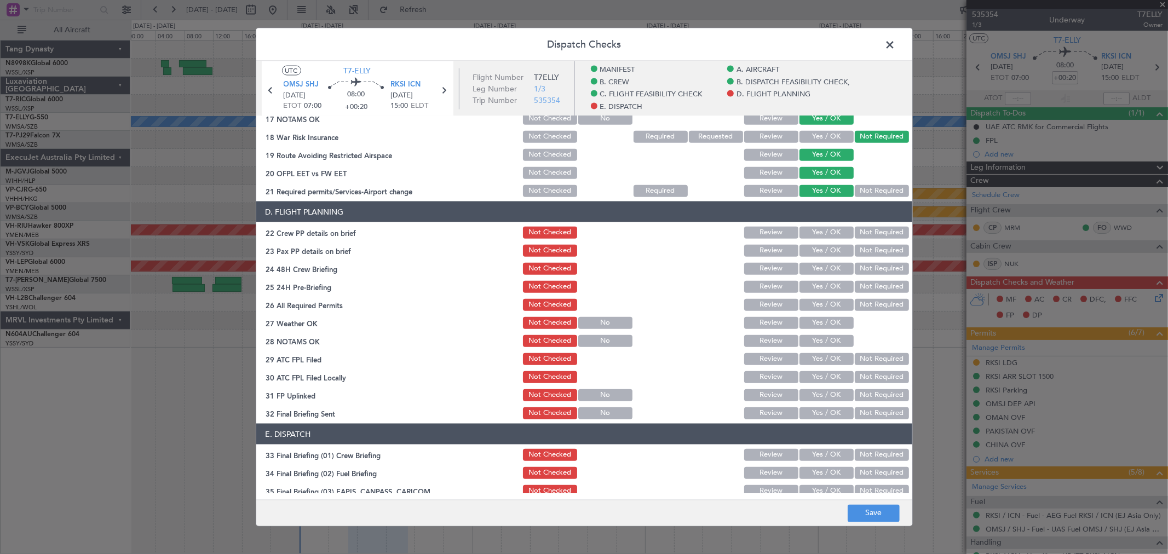
scroll to position [486, 0]
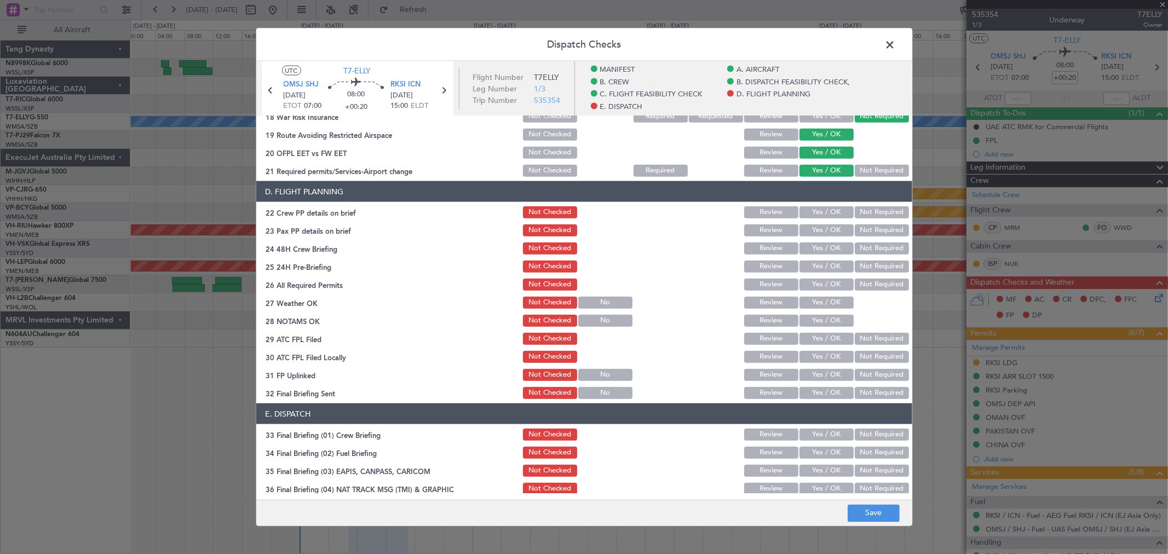
click at [823, 214] on button "Yes / OK" at bounding box center [827, 212] width 54 height 12
click at [823, 234] on button "Yes / OK" at bounding box center [827, 231] width 54 height 12
click at [841, 245] on button "Not Required" at bounding box center [882, 249] width 54 height 12
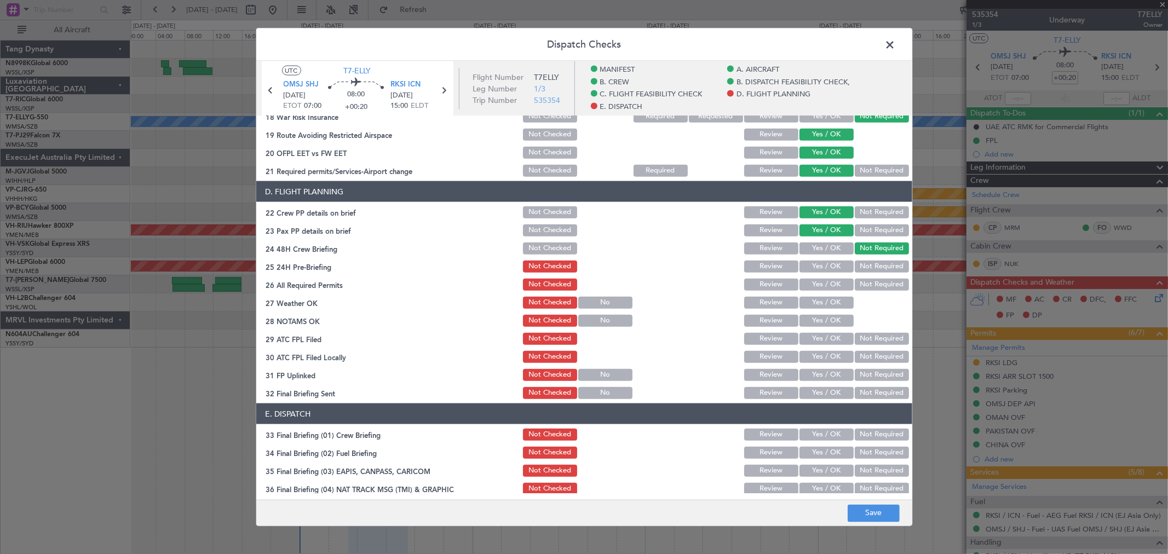
click at [828, 261] on button "Yes / OK" at bounding box center [827, 267] width 54 height 12
click at [771, 282] on button "Review" at bounding box center [771, 285] width 54 height 12
click at [822, 300] on button "Yes / OK" at bounding box center [827, 303] width 54 height 12
drag, startPoint x: 823, startPoint y: 313, endPoint x: 822, endPoint y: 325, distance: 11.5
click at [823, 315] on button "Yes / OK" at bounding box center [827, 321] width 54 height 12
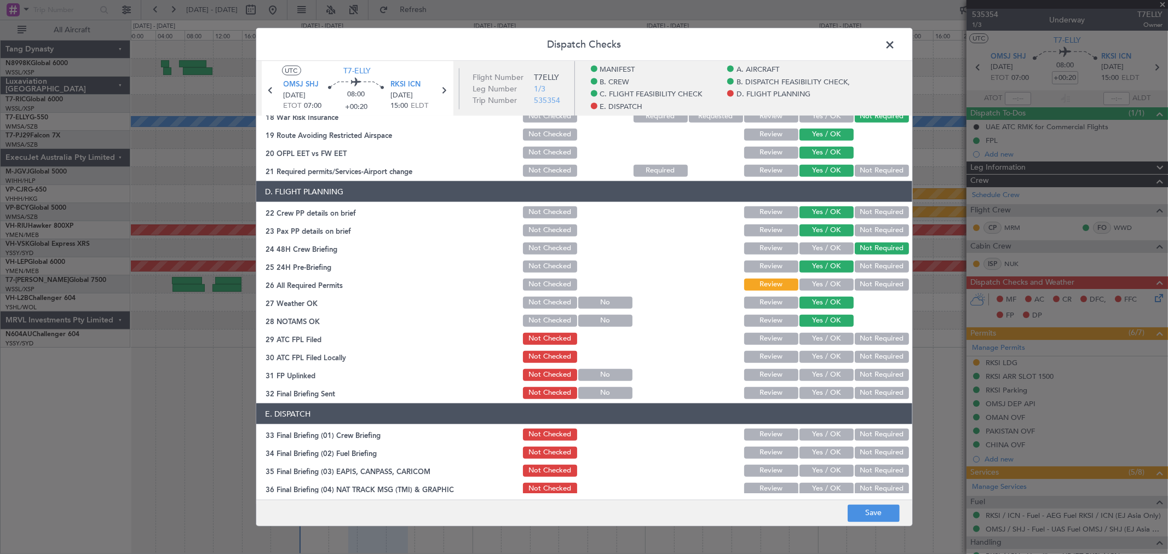
click at [822, 331] on div "Yes / OK" at bounding box center [825, 338] width 55 height 15
drag, startPoint x: 823, startPoint y: 337, endPoint x: 823, endPoint y: 348, distance: 11.5
click at [823, 338] on button "Yes / OK" at bounding box center [827, 339] width 54 height 12
drag, startPoint x: 823, startPoint y: 348, endPoint x: 823, endPoint y: 354, distance: 6.0
click at [823, 349] on div "Yes / OK" at bounding box center [825, 356] width 55 height 15
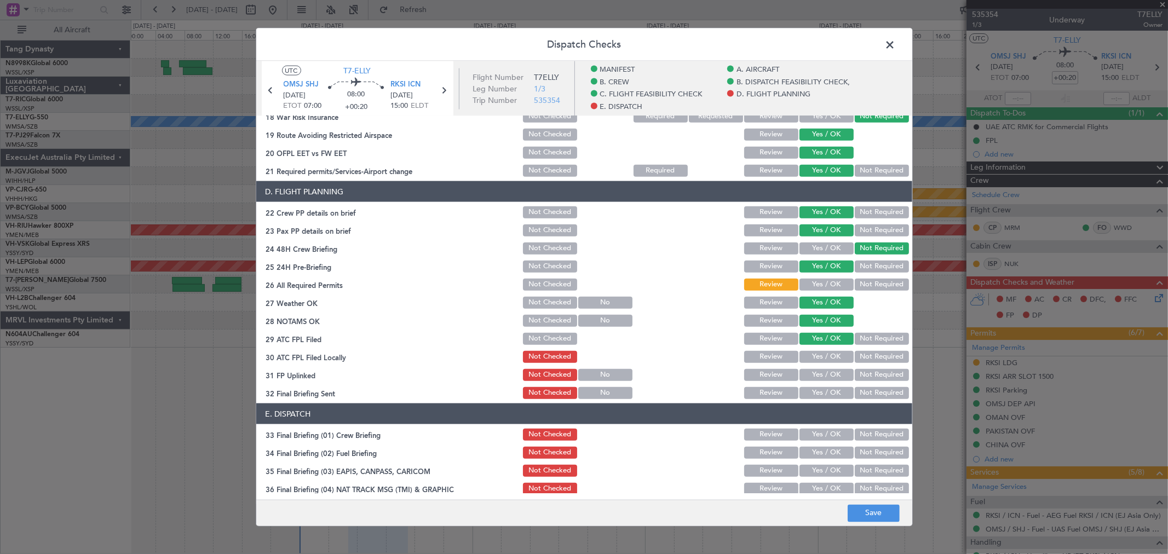
click at [823, 357] on button "Yes / OK" at bounding box center [827, 357] width 54 height 12
click at [823, 367] on div "Yes / OK" at bounding box center [825, 374] width 55 height 15
click at [771, 341] on button "Review" at bounding box center [771, 339] width 54 height 12
click at [774, 355] on button "Review" at bounding box center [771, 357] width 54 height 12
click at [818, 375] on button "Yes / OK" at bounding box center [827, 375] width 54 height 12
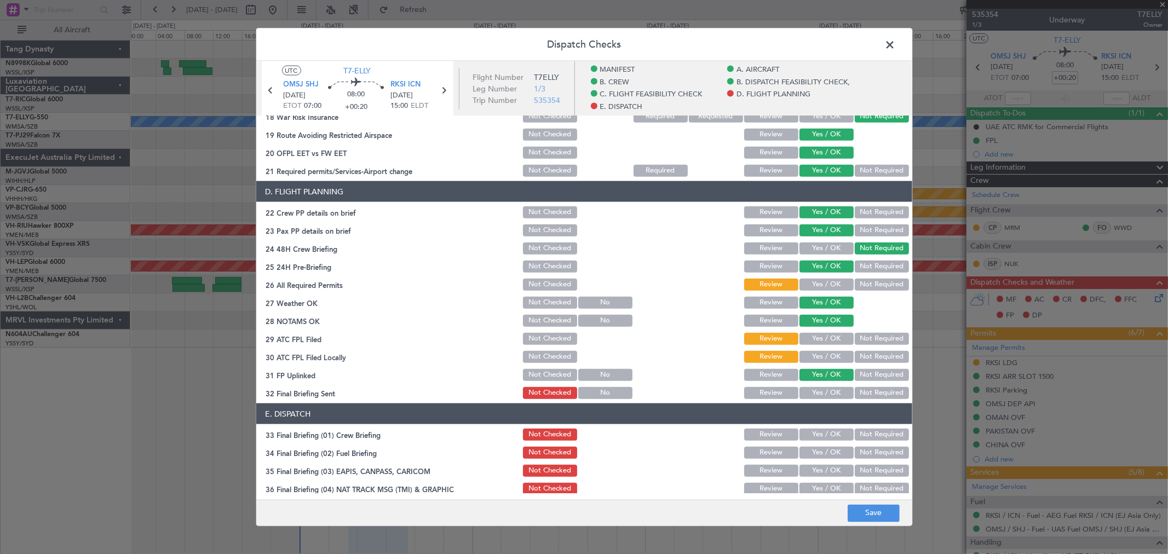
click at [819, 392] on button "Yes / OK" at bounding box center [827, 393] width 54 height 12
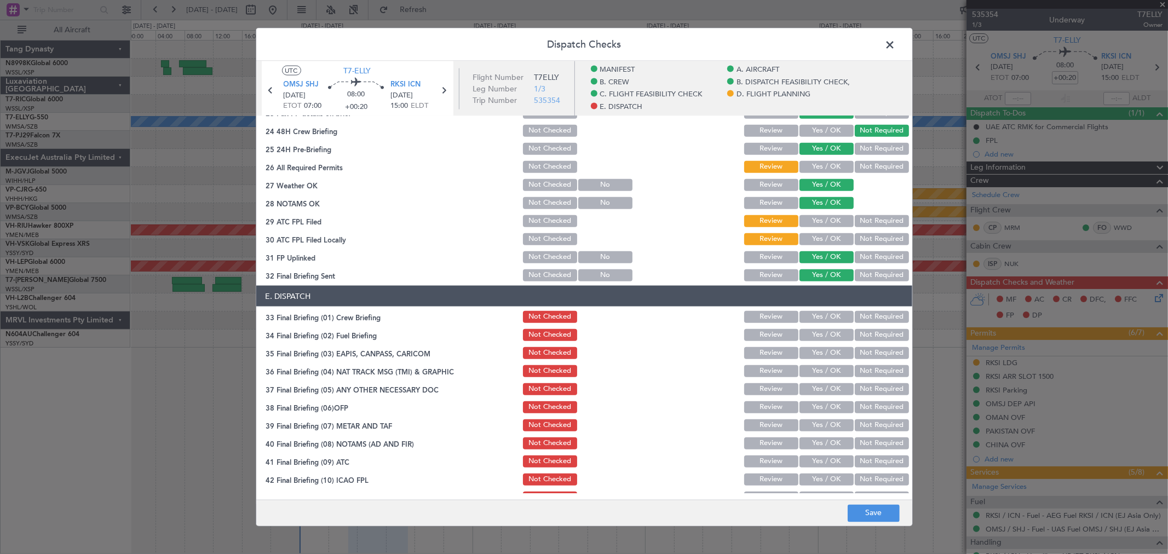
scroll to position [608, 0]
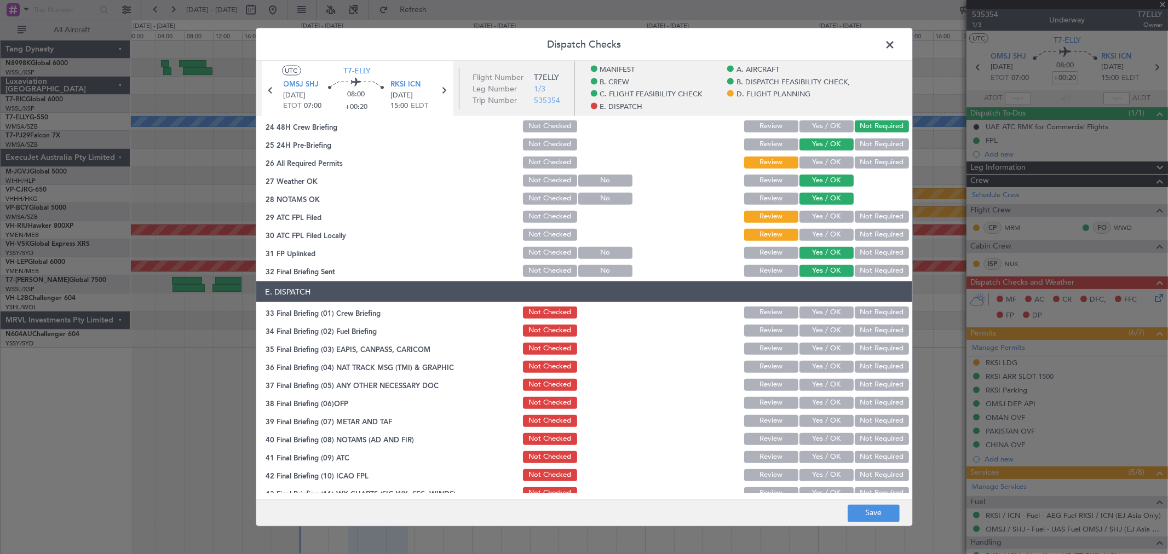
click at [812, 313] on button "Yes / OK" at bounding box center [827, 313] width 54 height 12
click at [813, 330] on button "Yes / OK" at bounding box center [827, 331] width 54 height 12
click at [814, 351] on button "Yes / OK" at bounding box center [827, 349] width 54 height 12
click at [841, 347] on button "Not Required" at bounding box center [882, 349] width 54 height 12
click at [830, 369] on button "Yes / OK" at bounding box center [827, 367] width 54 height 12
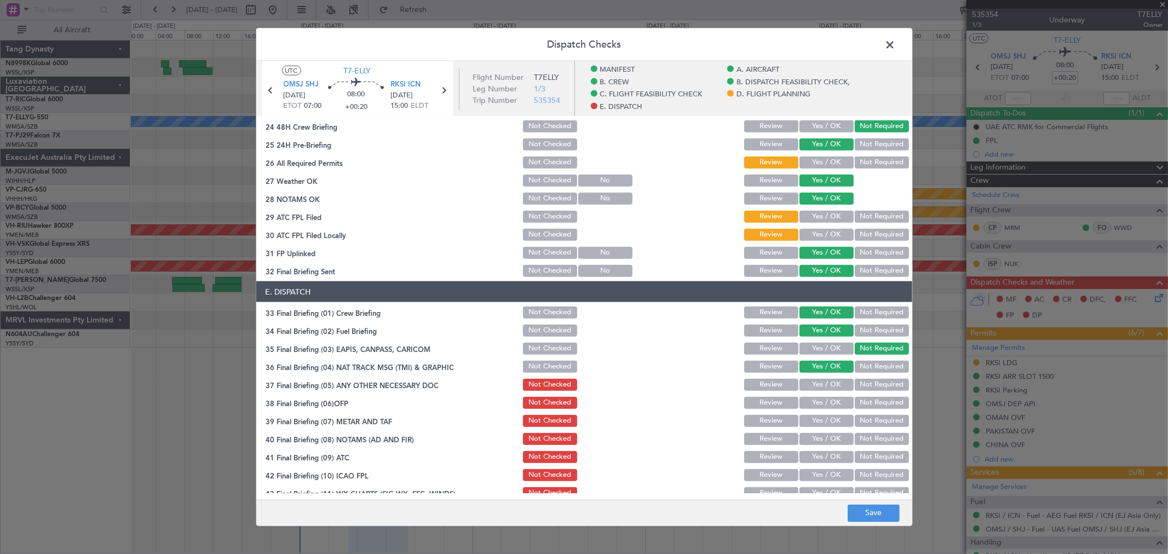
click at [841, 365] on button "Not Required" at bounding box center [882, 367] width 54 height 12
click at [832, 383] on button "Yes / OK" at bounding box center [827, 385] width 54 height 12
click at [832, 399] on button "Yes / OK" at bounding box center [827, 403] width 54 height 12
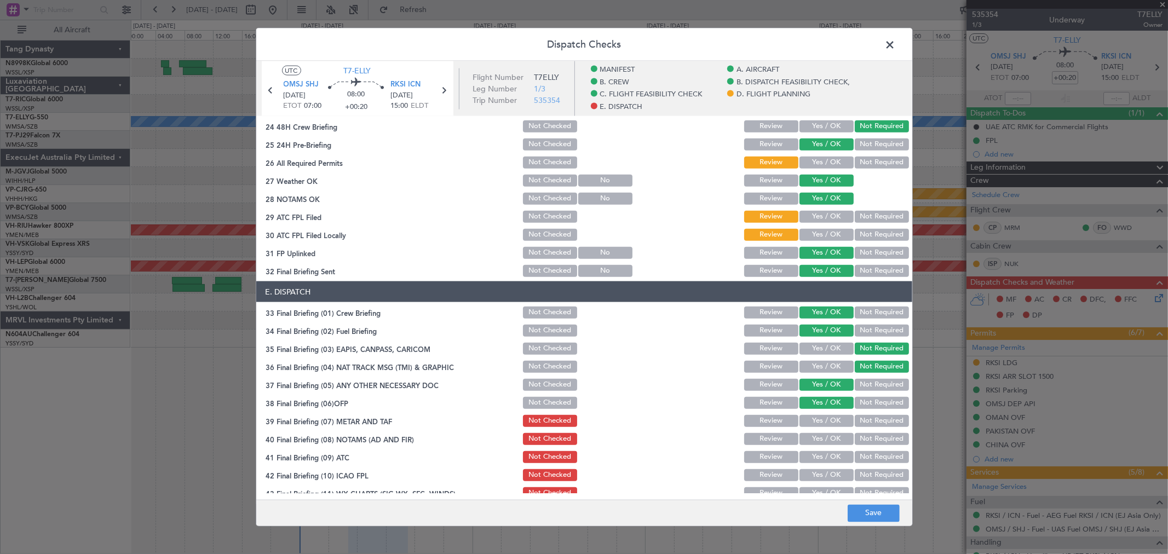
click at [835, 399] on button "Yes / OK" at bounding box center [827, 421] width 54 height 12
click at [836, 399] on div "Yes / OK" at bounding box center [825, 420] width 55 height 15
drag, startPoint x: 836, startPoint y: 435, endPoint x: 836, endPoint y: 441, distance: 6.6
click at [836, 399] on button "Yes / OK" at bounding box center [827, 439] width 54 height 12
drag, startPoint x: 836, startPoint y: 441, endPoint x: 835, endPoint y: 449, distance: 7.7
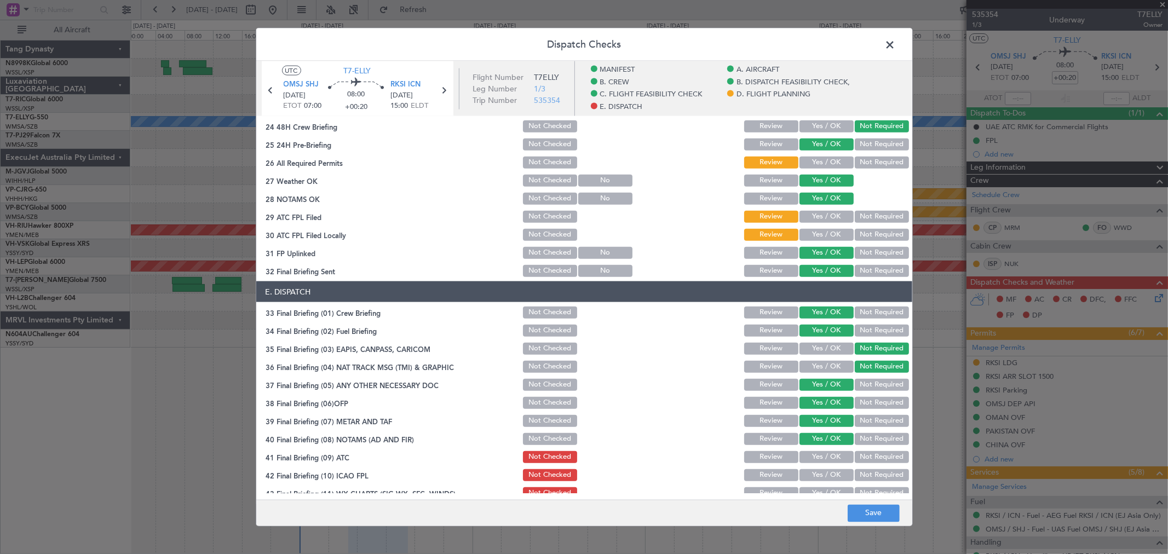
click at [836, 399] on button "Yes / OK" at bounding box center [827, 439] width 54 height 12
drag, startPoint x: 835, startPoint y: 449, endPoint x: 831, endPoint y: 460, distance: 11.6
click at [834, 399] on div "Yes / OK" at bounding box center [825, 457] width 55 height 15
click at [831, 399] on button "Yes / OK" at bounding box center [827, 457] width 54 height 12
click at [776, 399] on button "Review" at bounding box center [771, 475] width 54 height 12
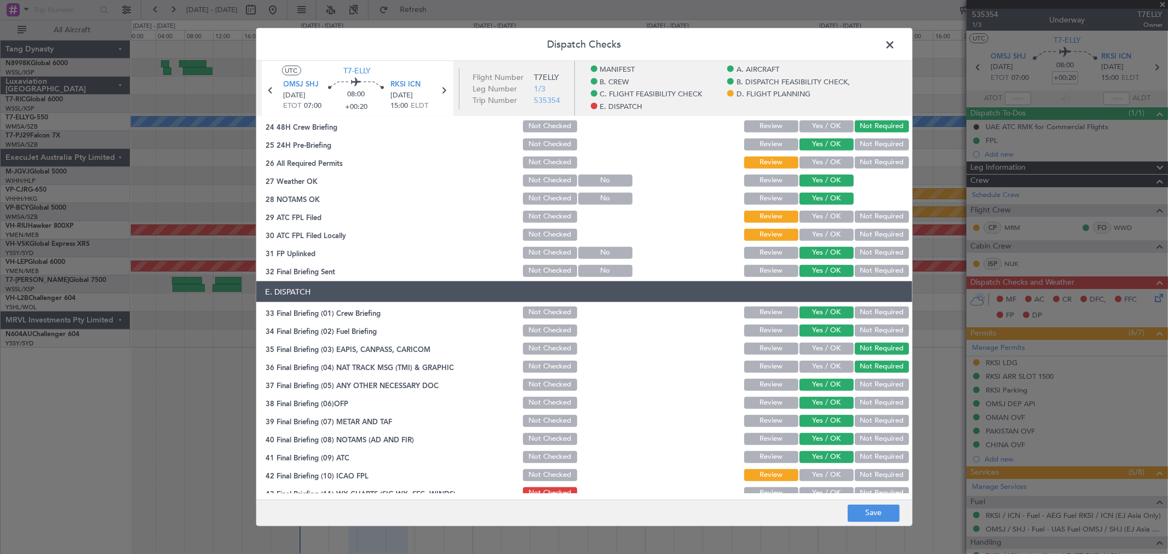
scroll to position [636, 0]
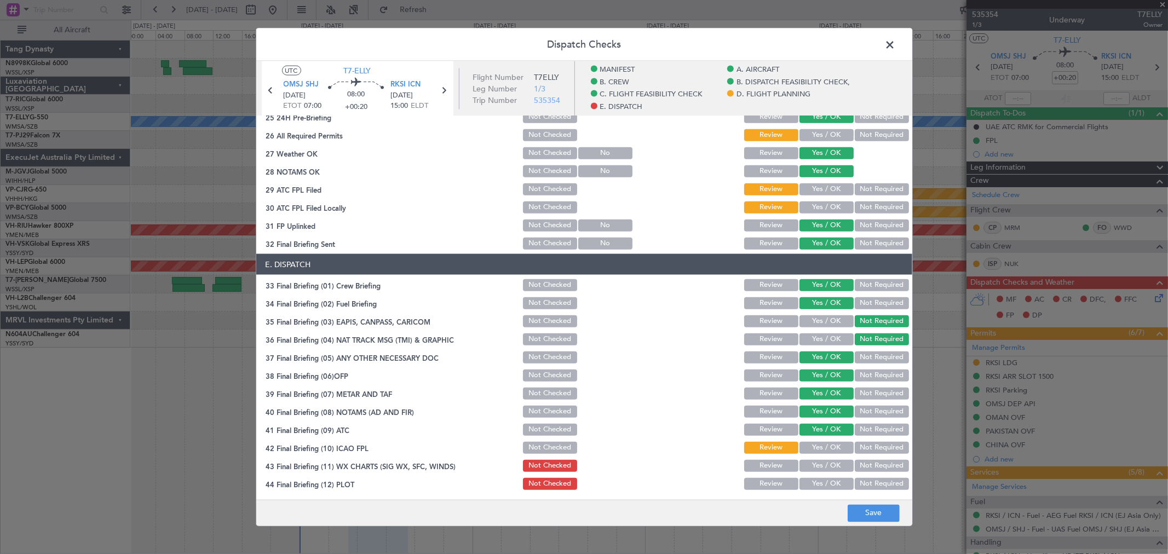
click at [815, 399] on button "Yes / OK" at bounding box center [827, 466] width 54 height 12
click at [817, 399] on button "Yes / OK" at bounding box center [827, 484] width 54 height 12
click at [841, 399] on button "Not Required" at bounding box center [882, 484] width 54 height 12
click at [841, 399] on button "Save" at bounding box center [874, 513] width 52 height 18
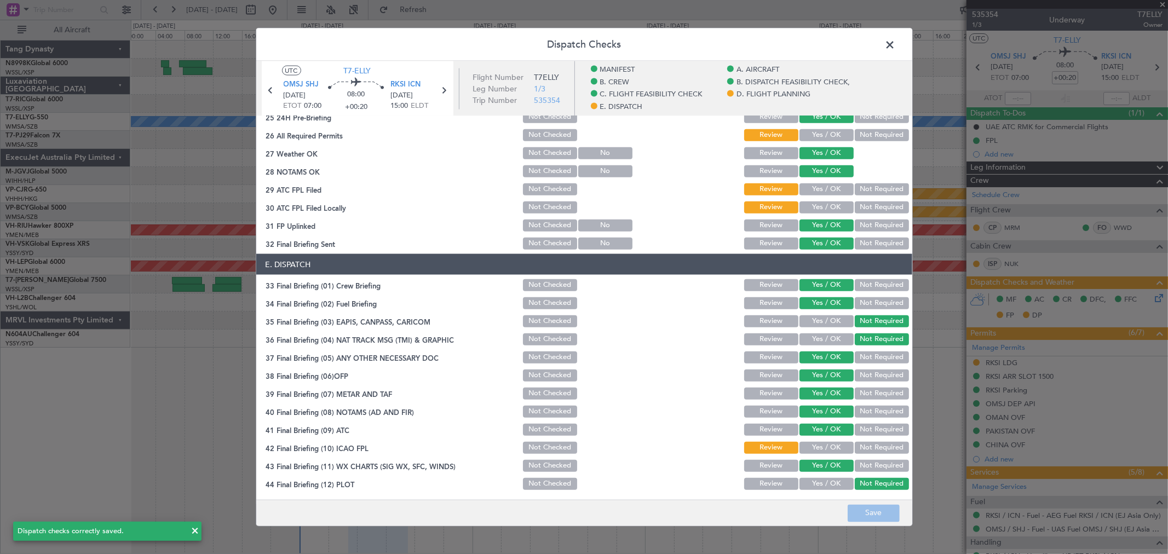
click at [841, 49] on span at bounding box center [896, 48] width 0 height 22
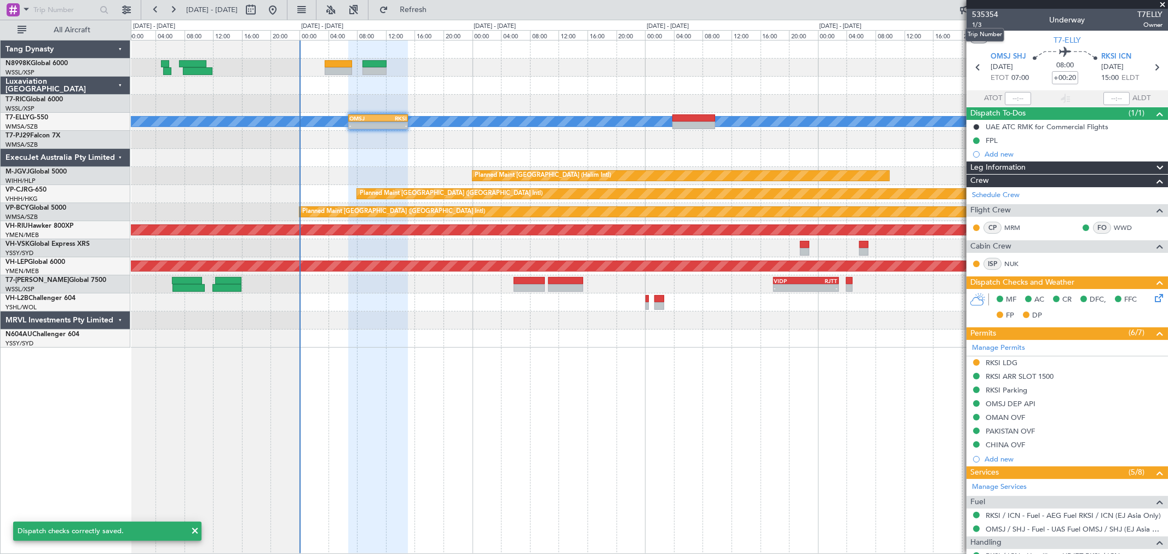
click at [841, 24] on mat-tooltip-component "Trip Number" at bounding box center [985, 34] width 54 height 29
click at [841, 30] on div "Trip Number" at bounding box center [985, 35] width 39 height 14
click at [841, 25] on span "1/3" at bounding box center [985, 24] width 26 height 9
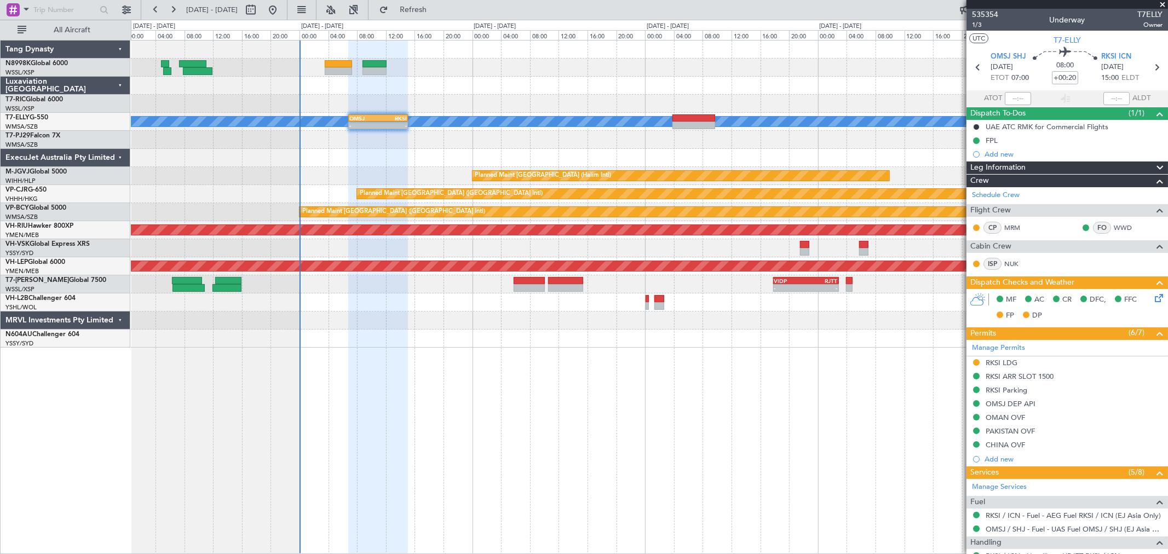
click at [529, 285] on div at bounding box center [529, 288] width 31 height 8
type input "1"
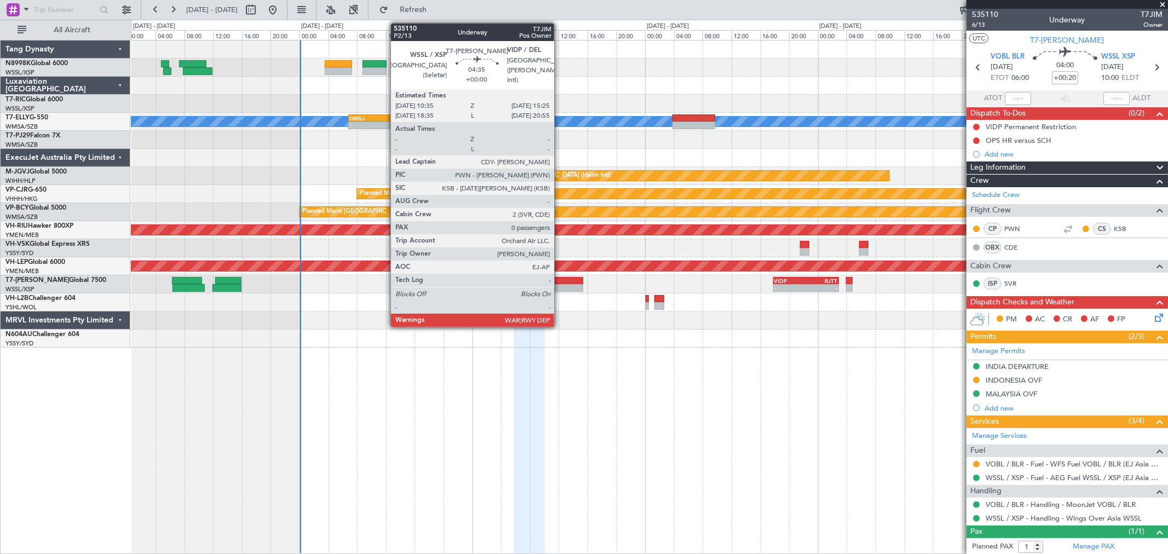
click at [559, 281] on div at bounding box center [565, 281] width 35 height 8
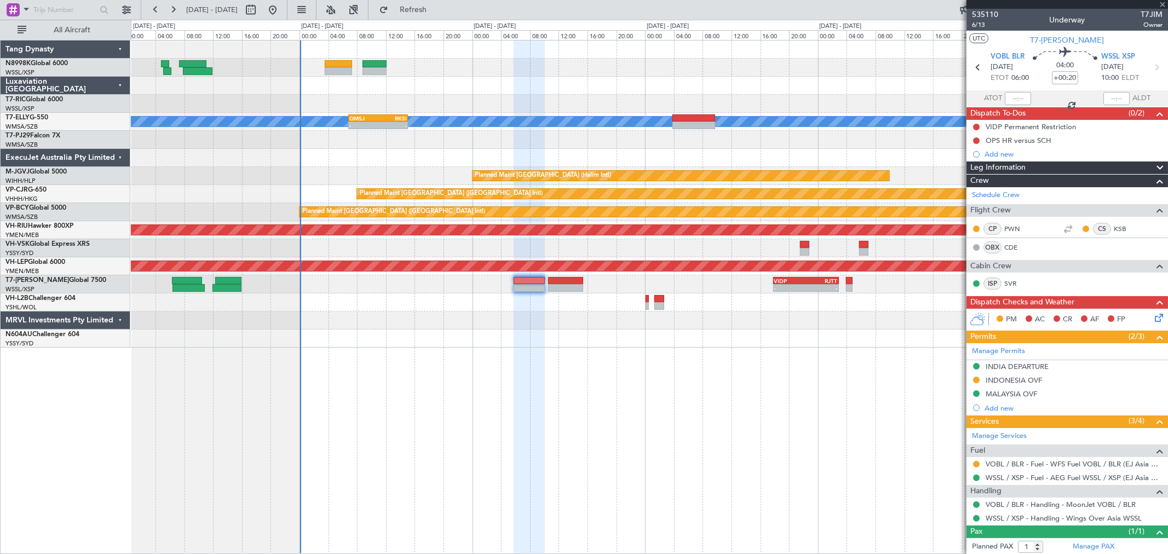
type input "0"
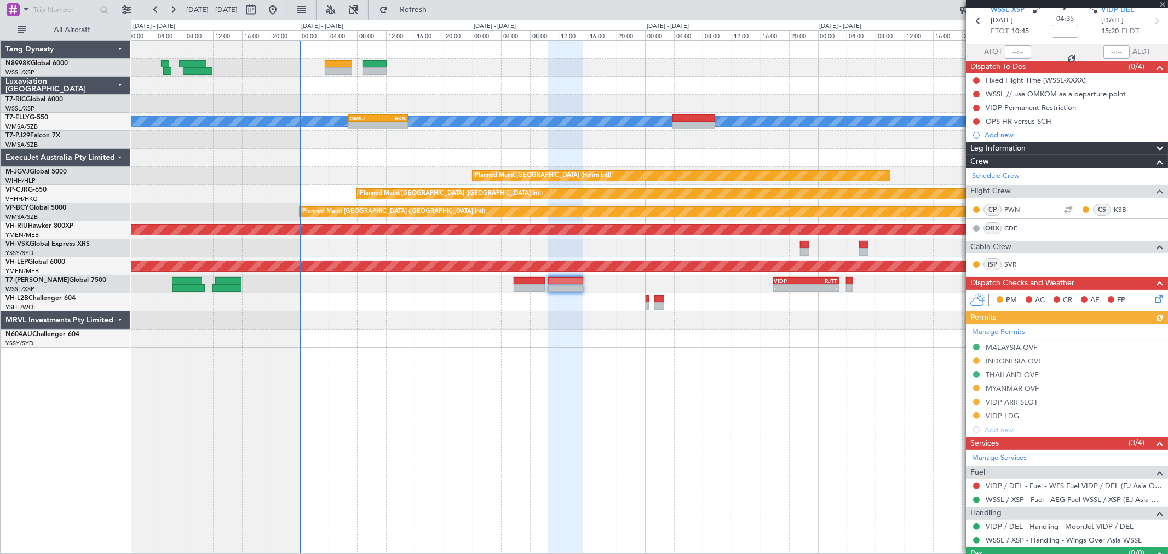
scroll to position [70, 0]
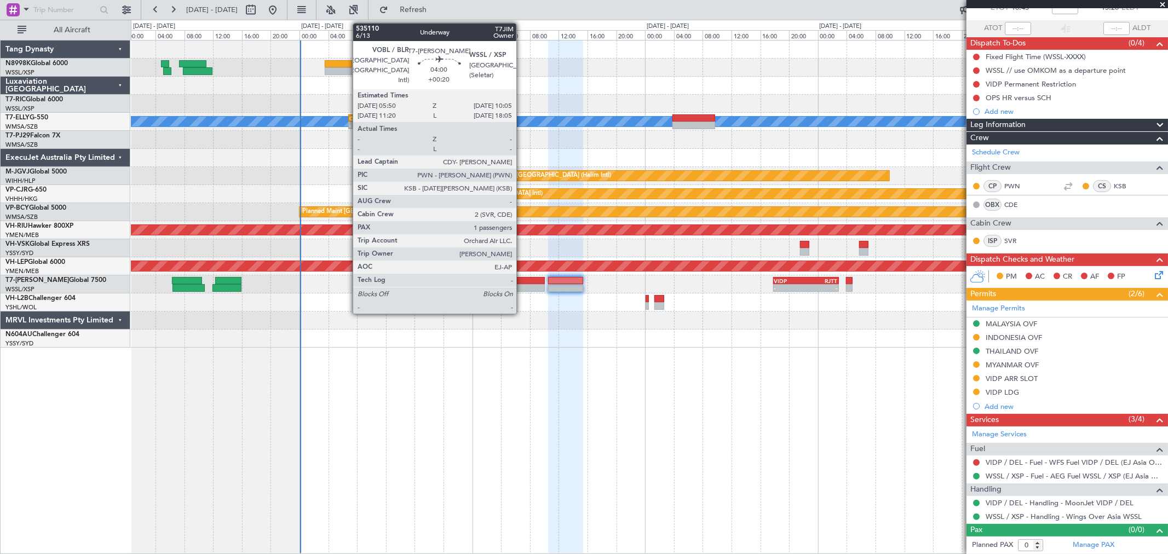
click at [521, 284] on div at bounding box center [529, 288] width 31 height 8
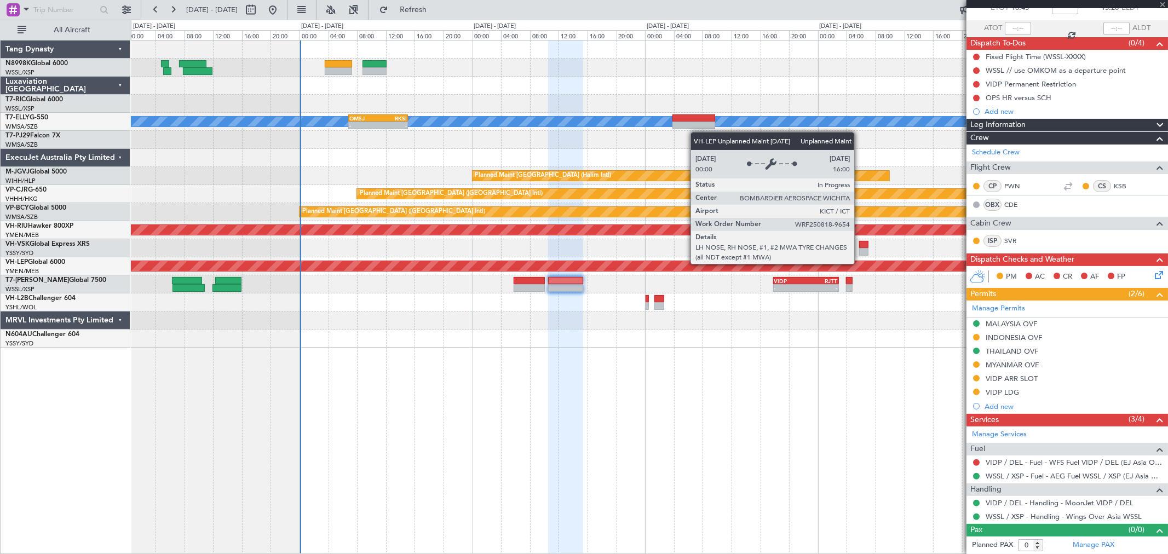
type input "+00:20"
type input "1"
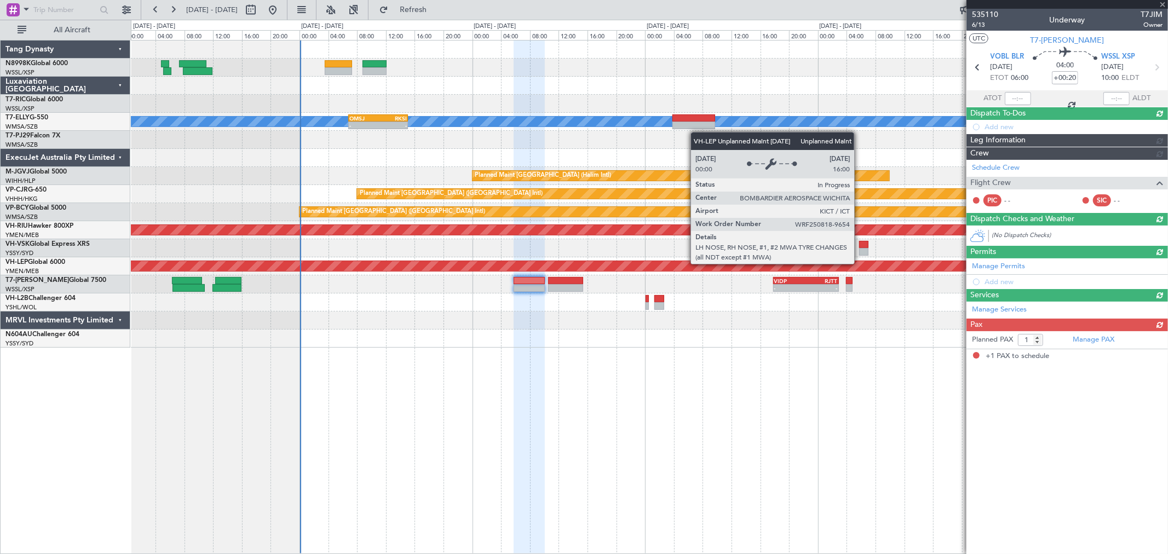
scroll to position [0, 0]
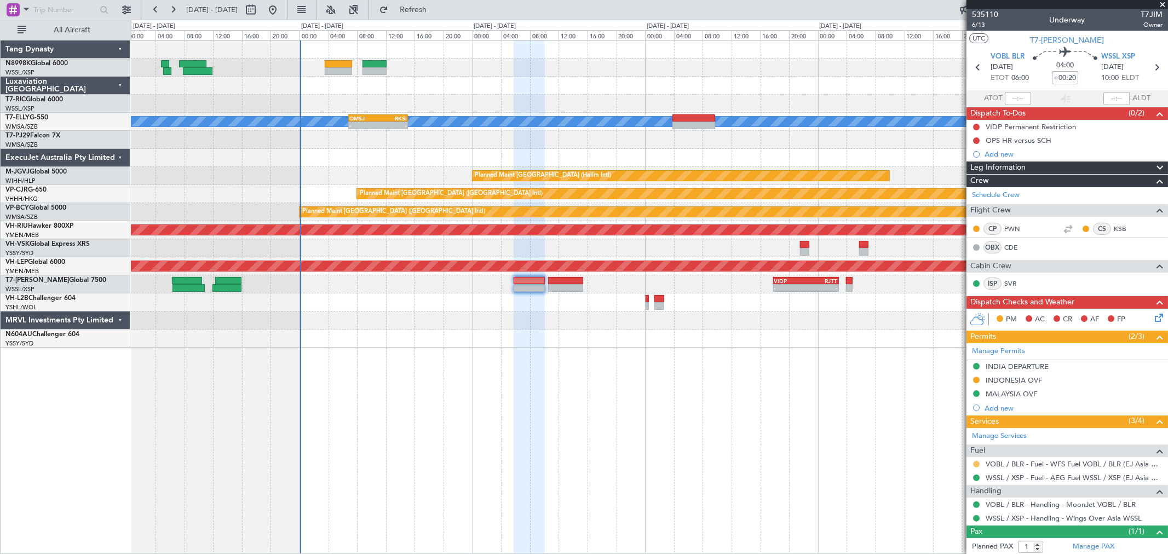
click at [841, 399] on button at bounding box center [976, 464] width 7 height 7
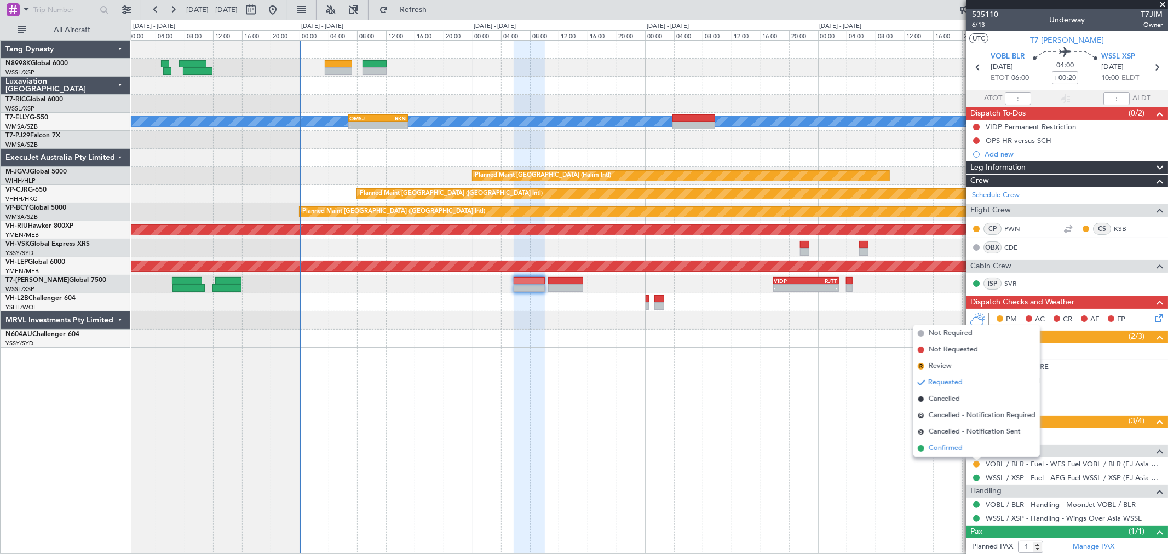
click at [841, 399] on span "Confirmed" at bounding box center [946, 448] width 34 height 11
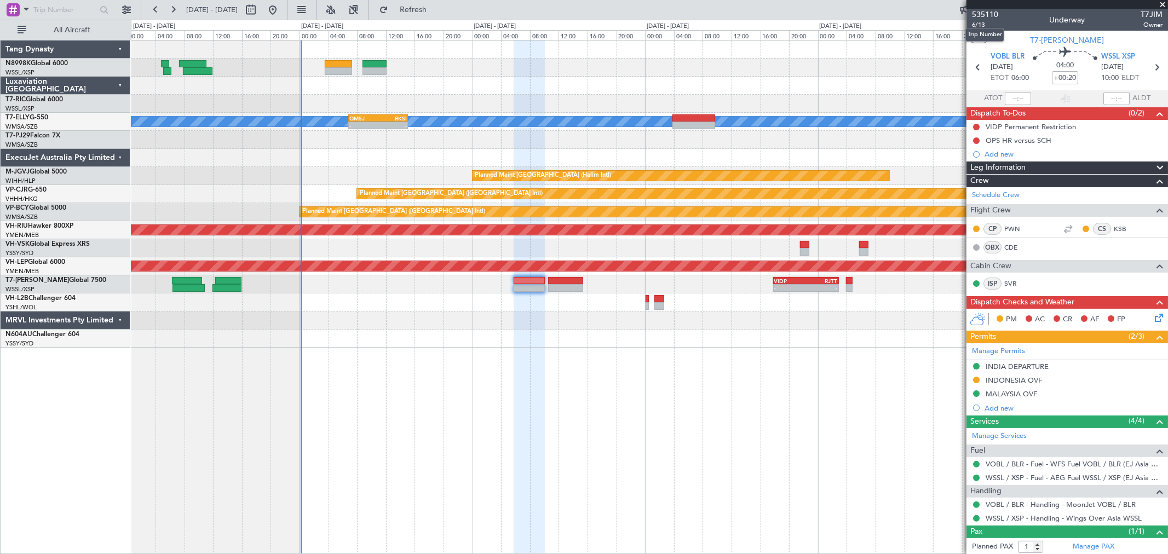
click at [841, 26] on mat-tooltip-component "Trip Number" at bounding box center [985, 34] width 54 height 29
click at [841, 25] on span "6/13" at bounding box center [985, 24] width 26 height 9
click at [571, 286] on div at bounding box center [565, 288] width 35 height 8
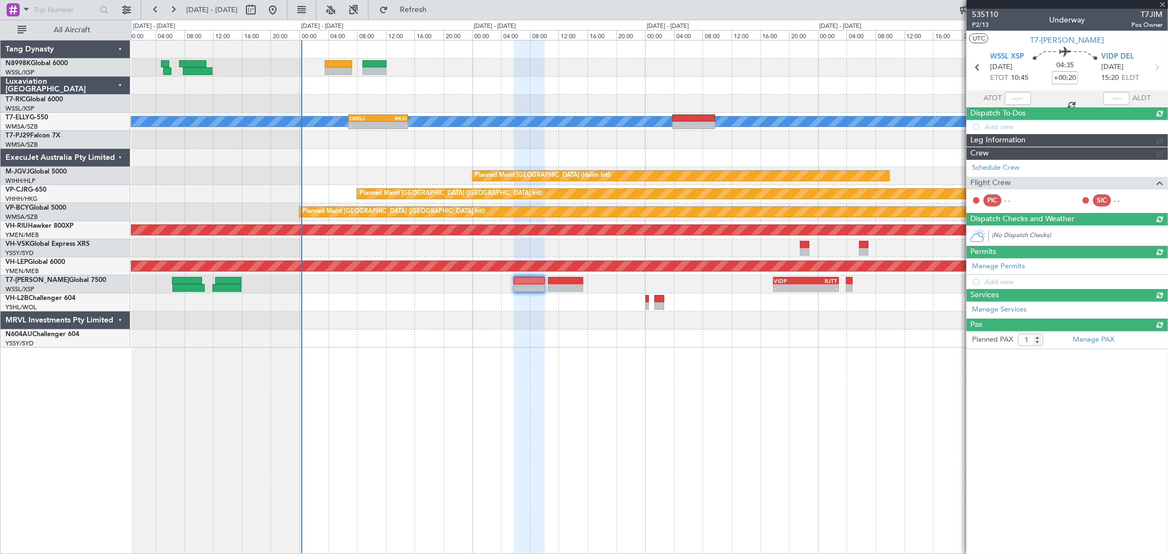
type input "0"
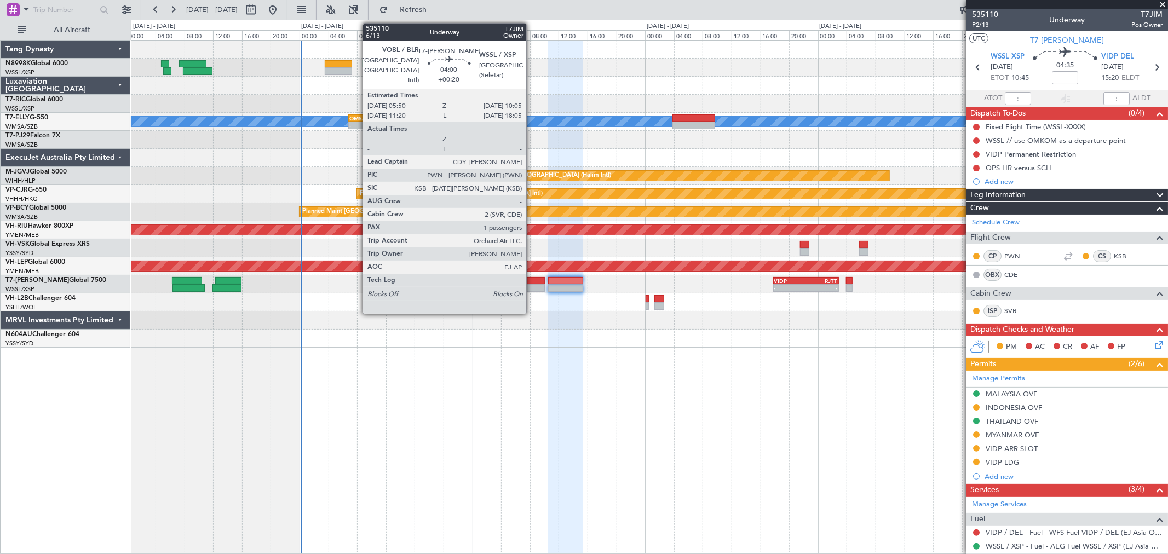
click at [532, 284] on div at bounding box center [529, 288] width 31 height 8
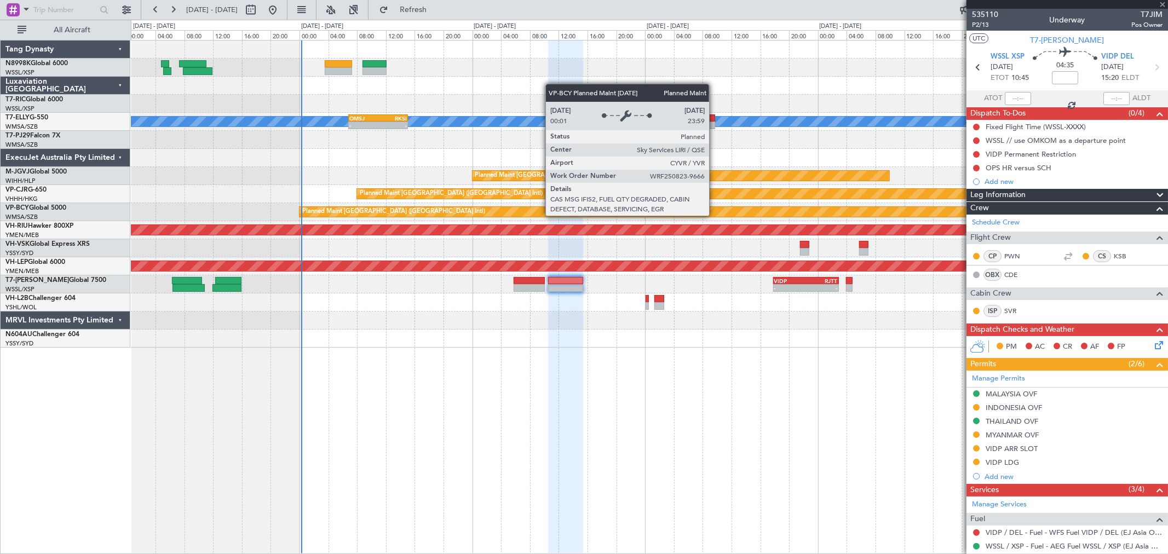
type input "+00:20"
type input "1"
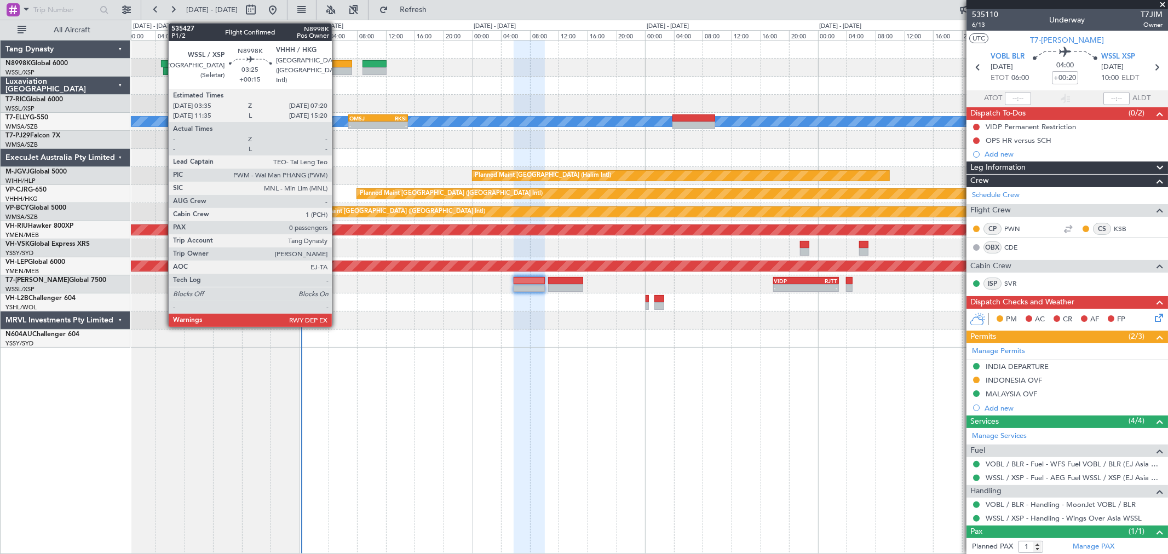
click at [337, 65] on div at bounding box center [338, 64] width 27 height 8
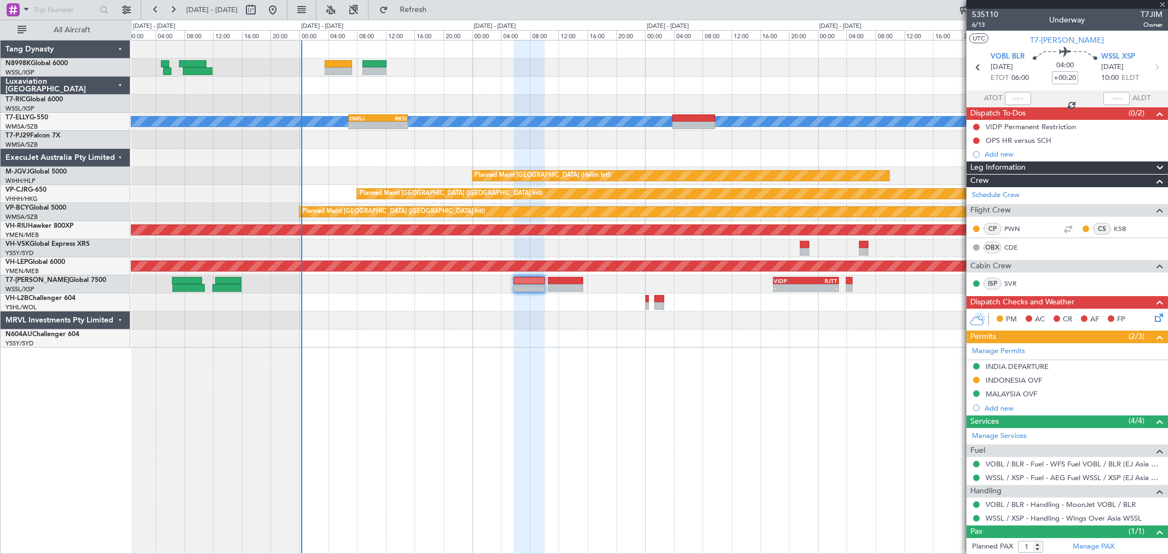
type input "+00:15"
type input "0"
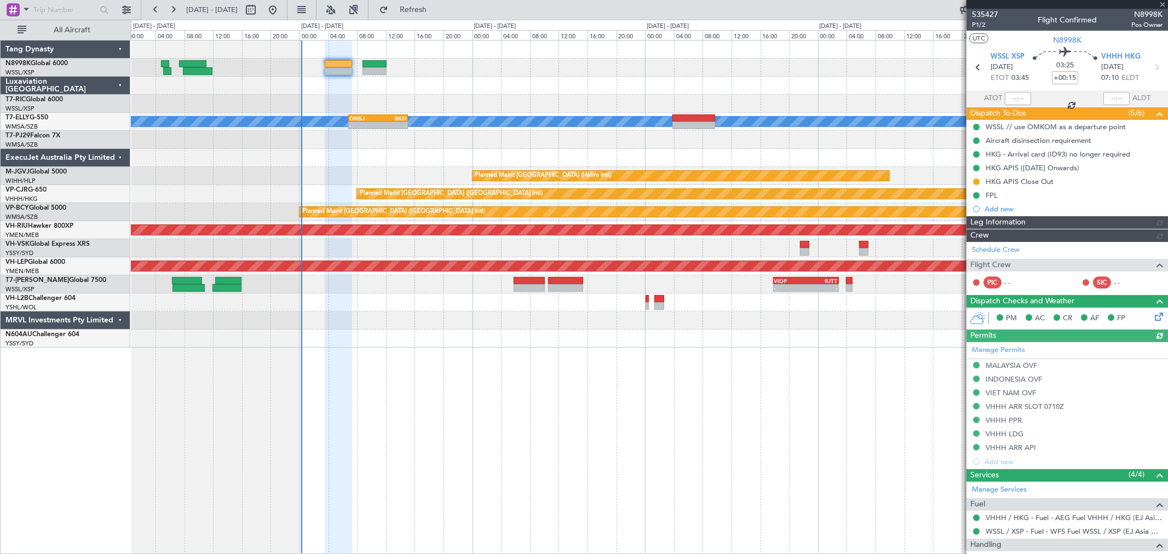
type input "[PERSON_NAME] (LEU)"
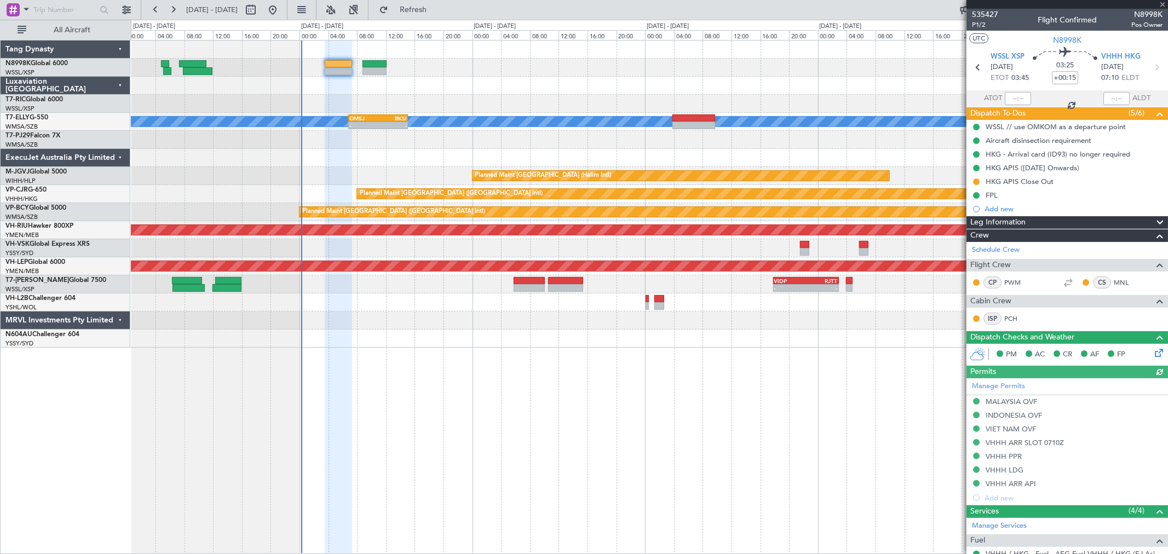
scroll to position [91, 0]
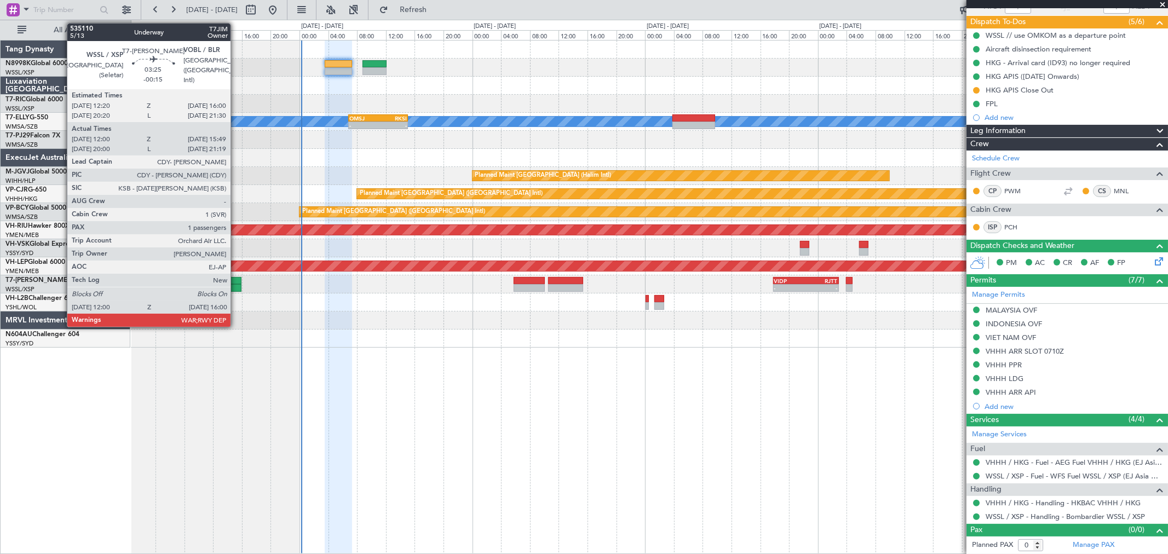
click at [232, 283] on div at bounding box center [228, 281] width 27 height 8
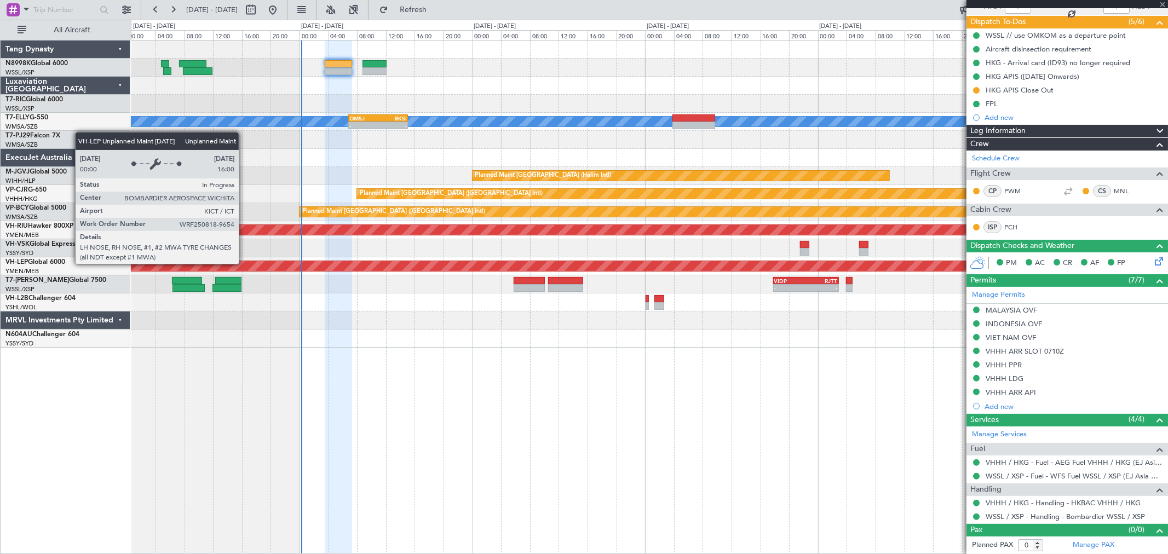
type input "-00:15"
type input "12:10"
type input "15:44"
type input "1"
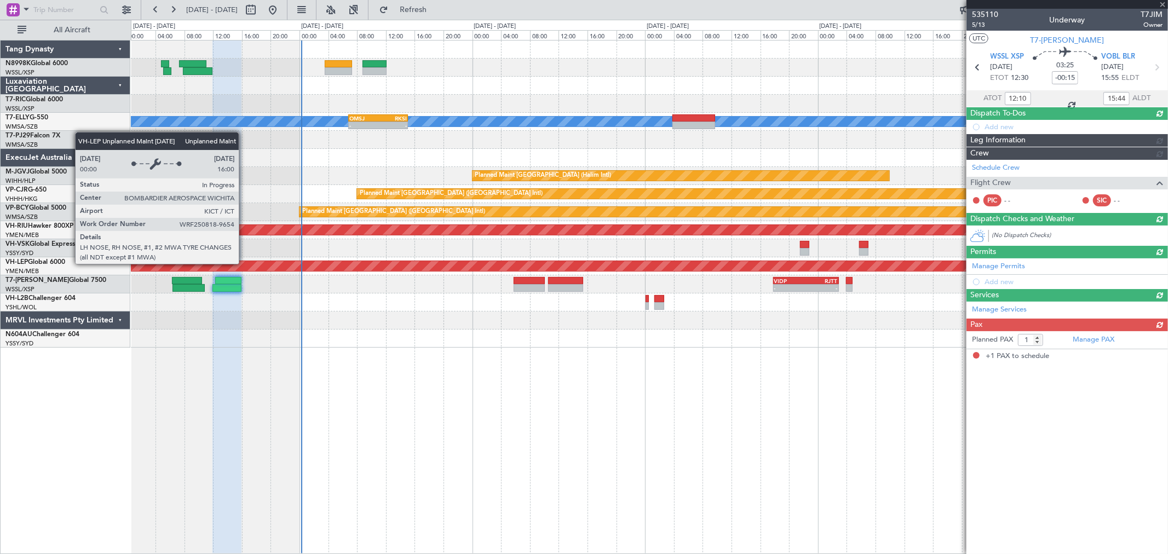
scroll to position [0, 0]
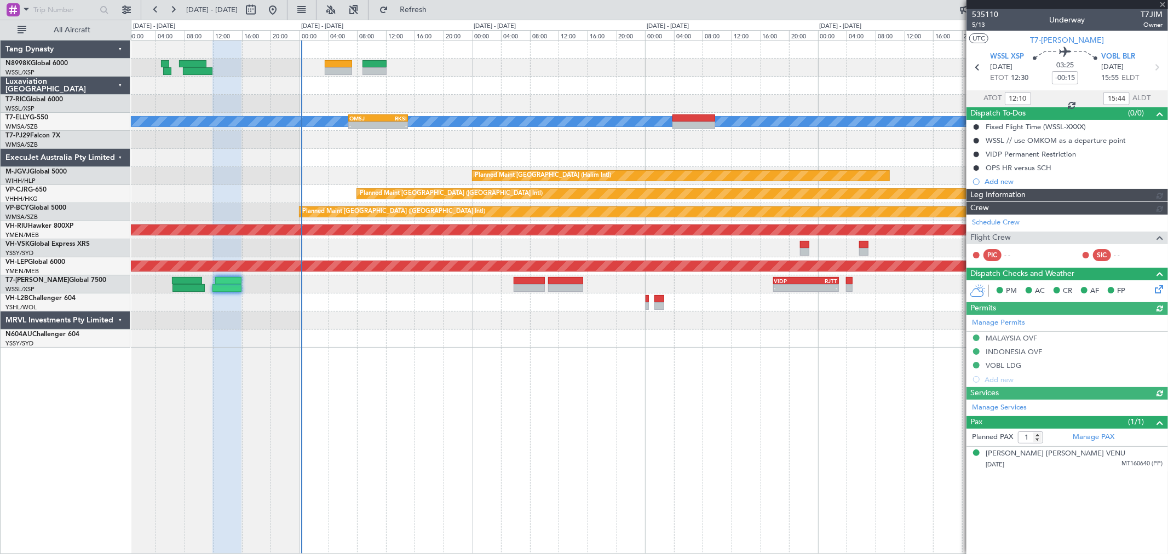
type input "[PERSON_NAME] (BTA)"
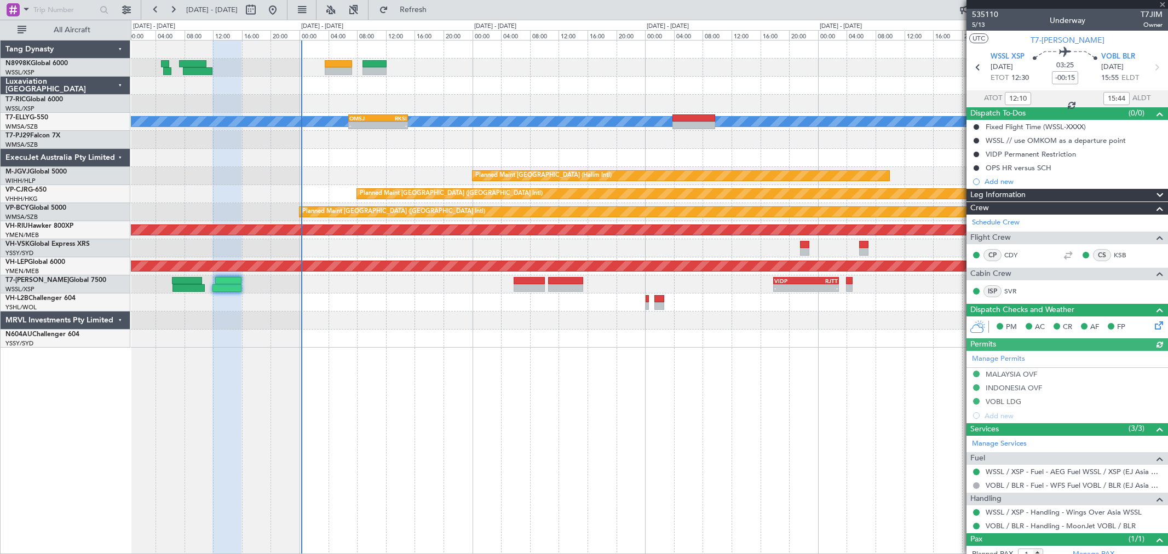
type input "[PERSON_NAME] (BTA)"
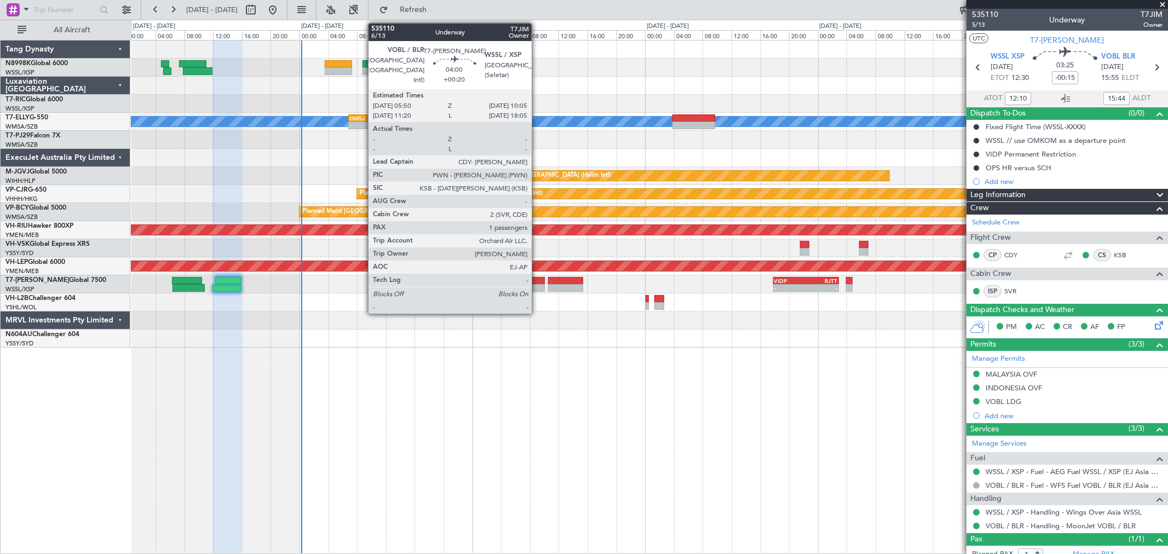
click at [537, 279] on div at bounding box center [529, 281] width 31 height 8
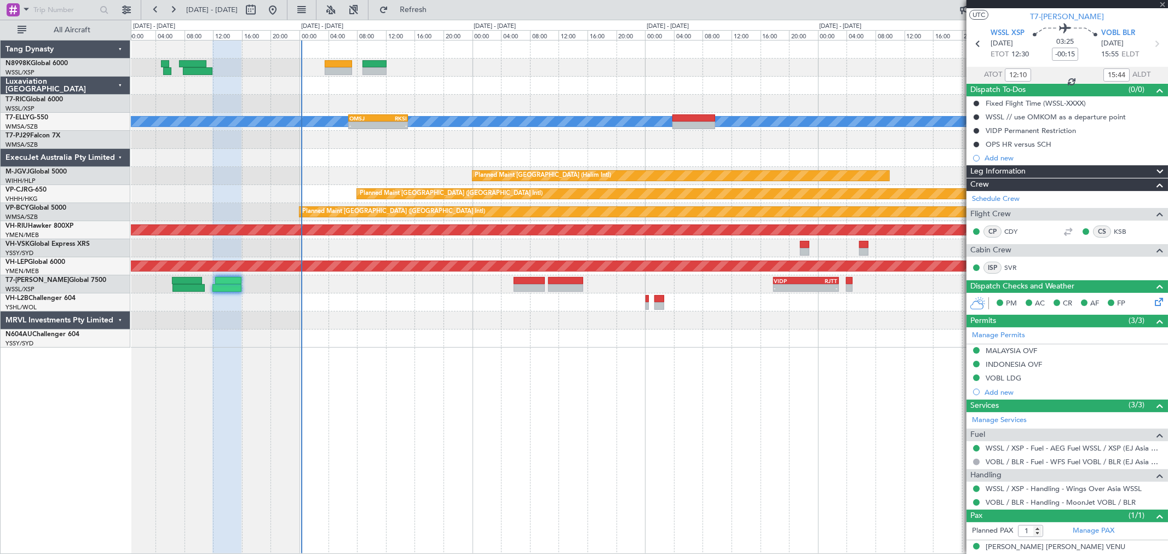
scroll to position [35, 0]
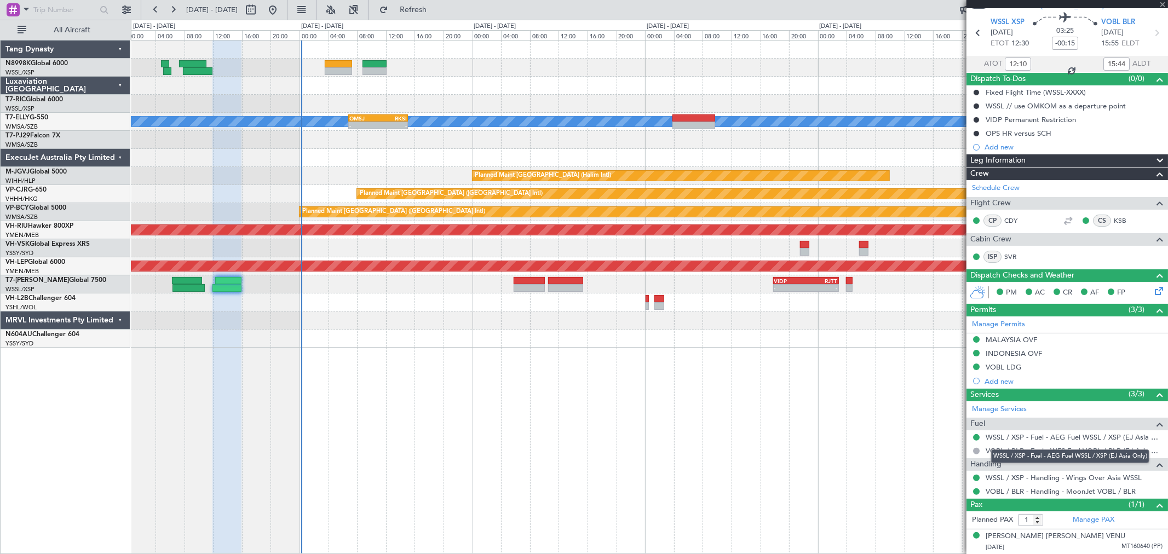
type input "+00:20"
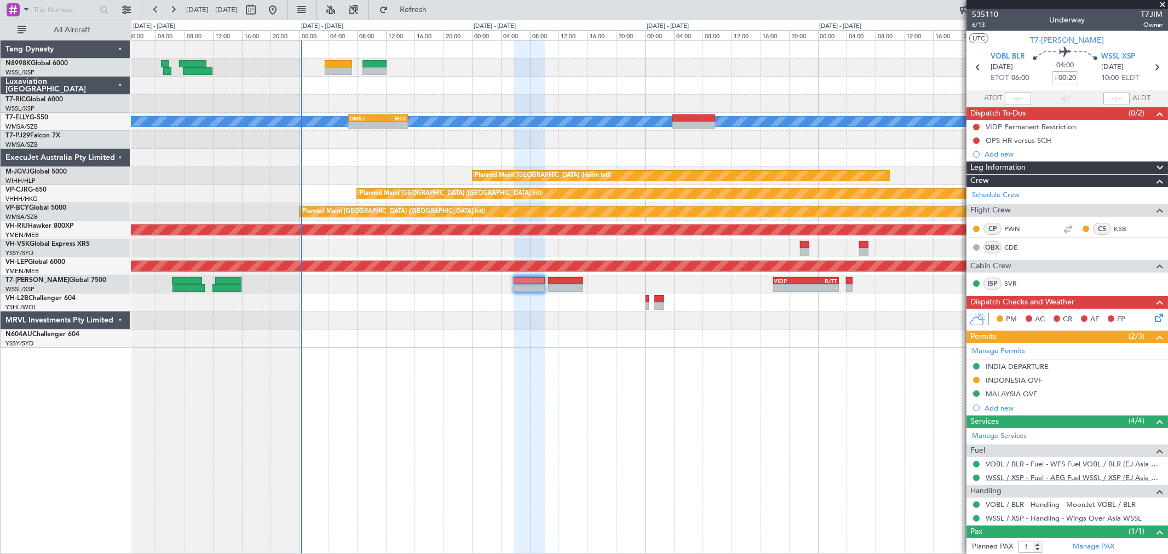
click at [1012, 476] on link "WSSL / XSP - Fuel - AEG Fuel WSSL / XSP (EJ Asia Only)" at bounding box center [1074, 477] width 177 height 9
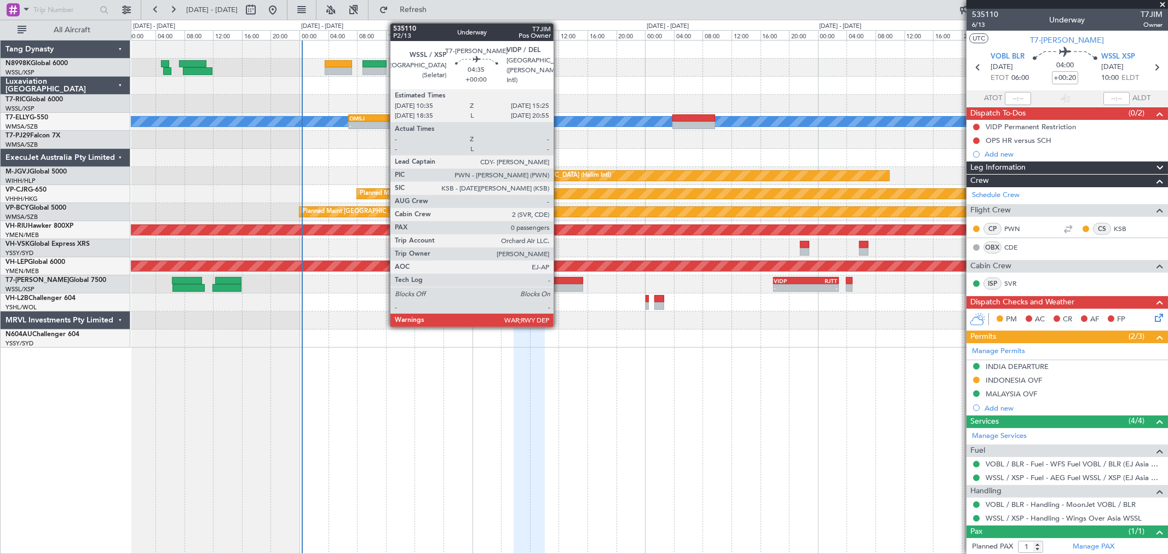
click at [559, 283] on div at bounding box center [565, 281] width 35 height 8
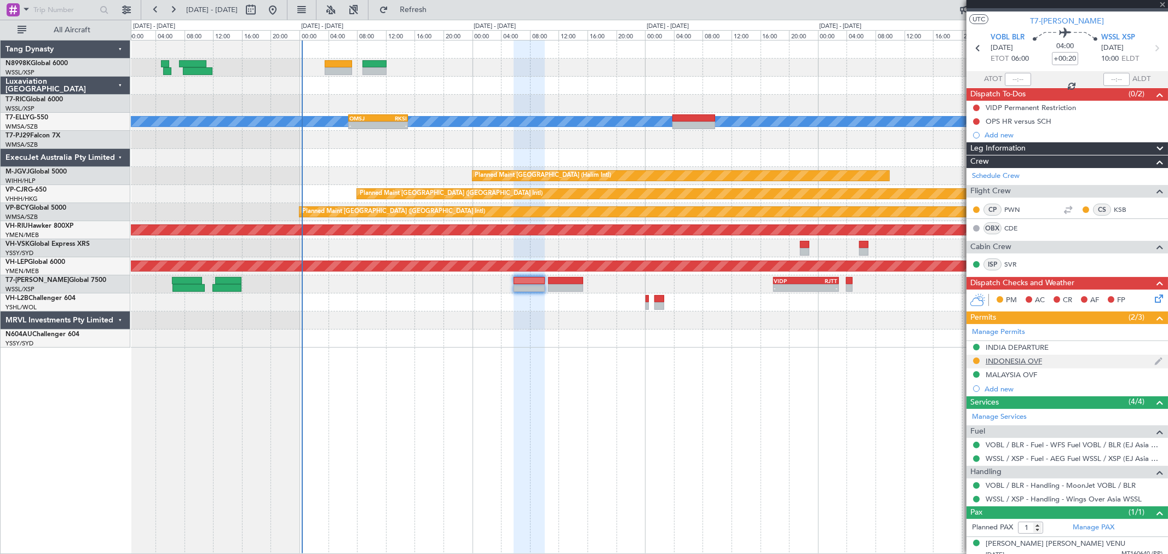
scroll to position [26, 0]
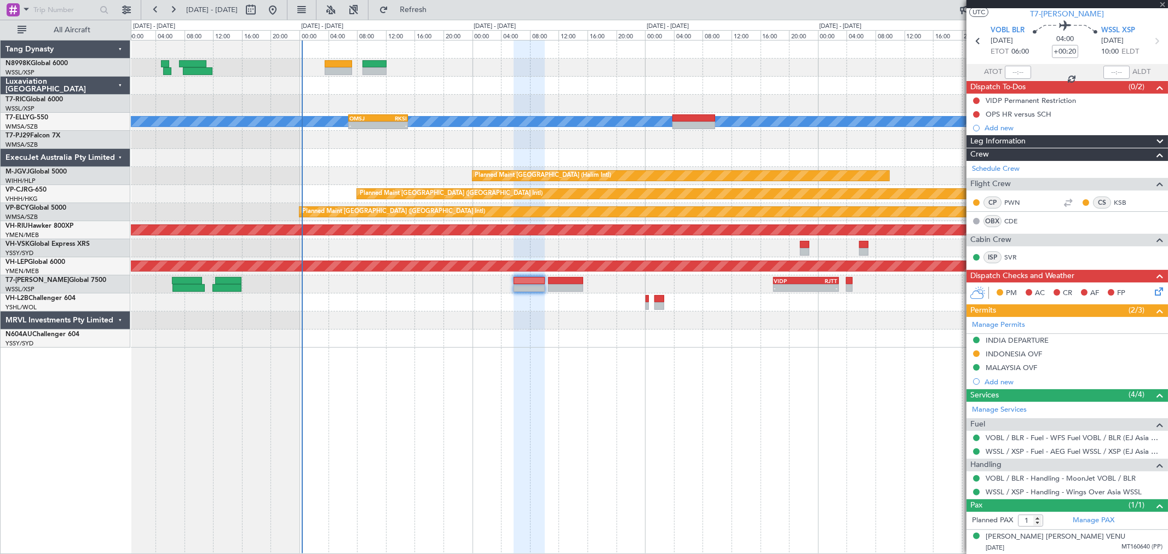
type input "0"
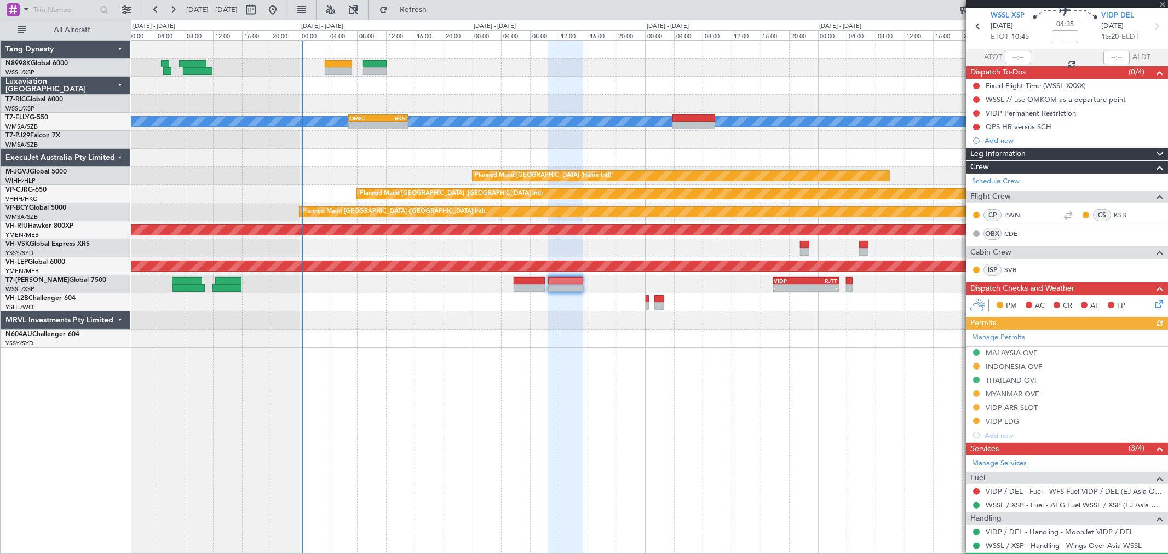
scroll to position [61, 0]
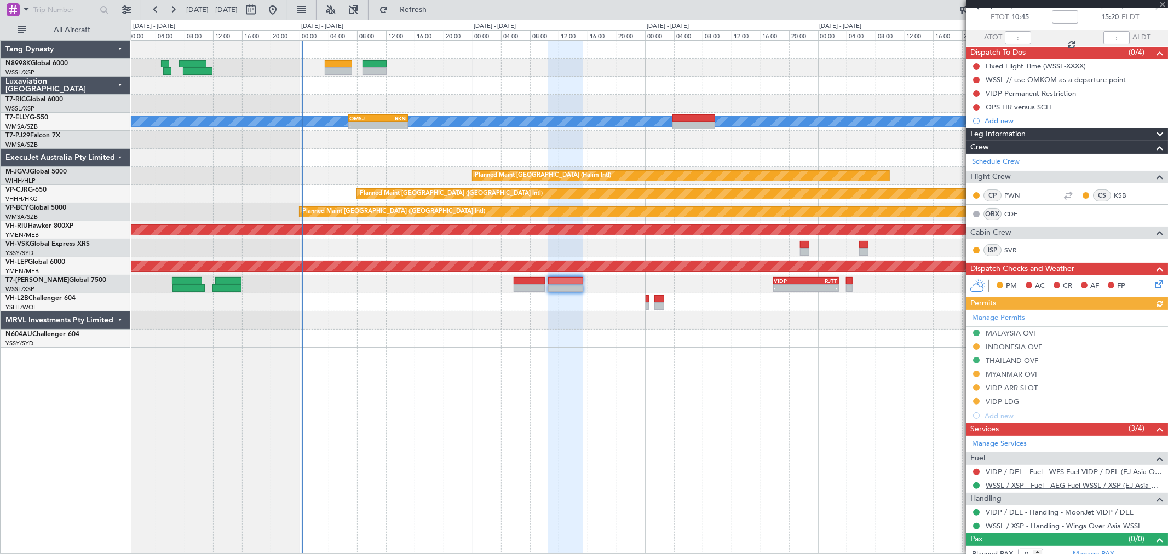
click at [1018, 488] on link "WSSL / XSP - Fuel - AEG Fuel WSSL / XSP (EJ Asia Only)" at bounding box center [1074, 485] width 177 height 9
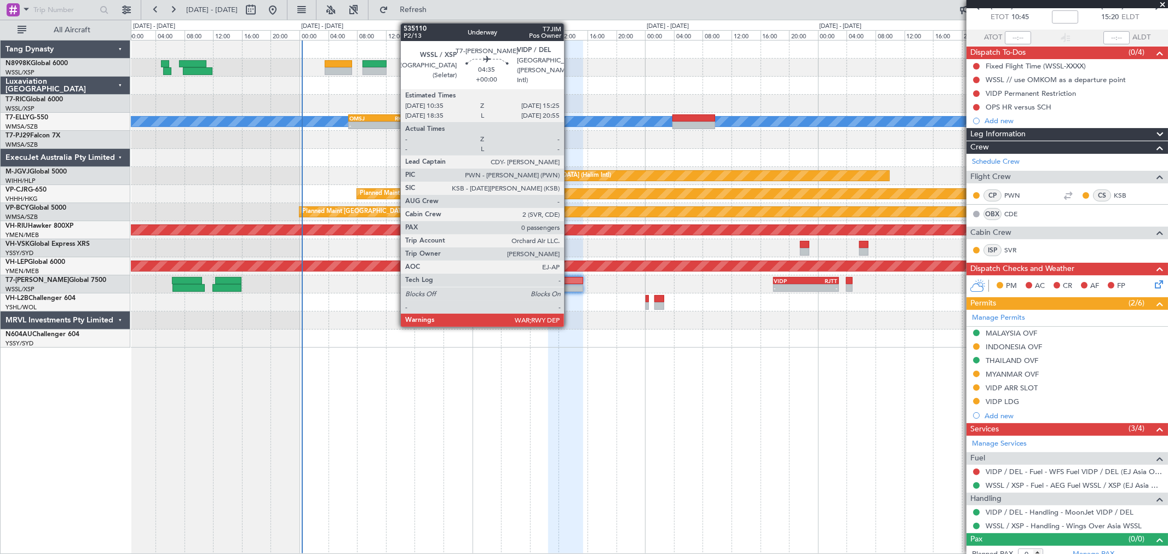
click at [570, 286] on div at bounding box center [565, 288] width 35 height 8
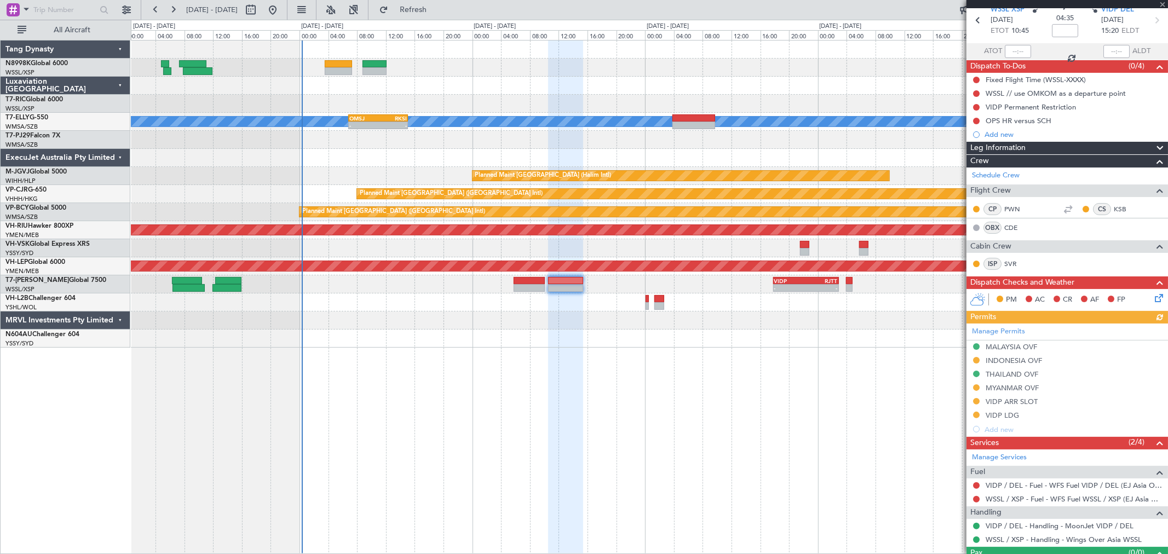
scroll to position [70, 0]
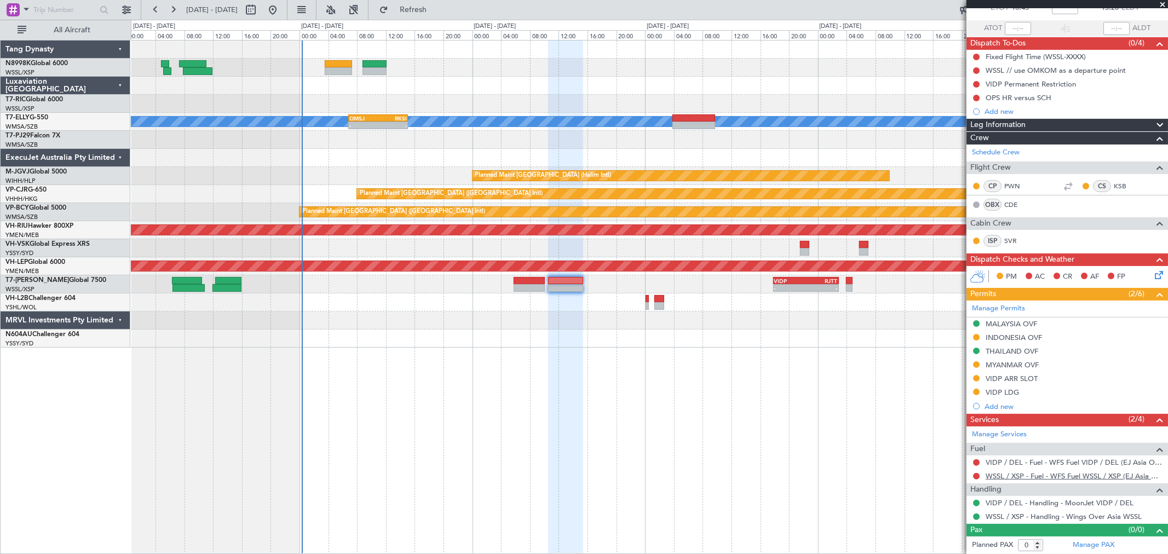
click at [1019, 475] on link "WSSL / XSP - Fuel - WFS Fuel WSSL / XSP (EJ Asia Only)" at bounding box center [1074, 476] width 177 height 9
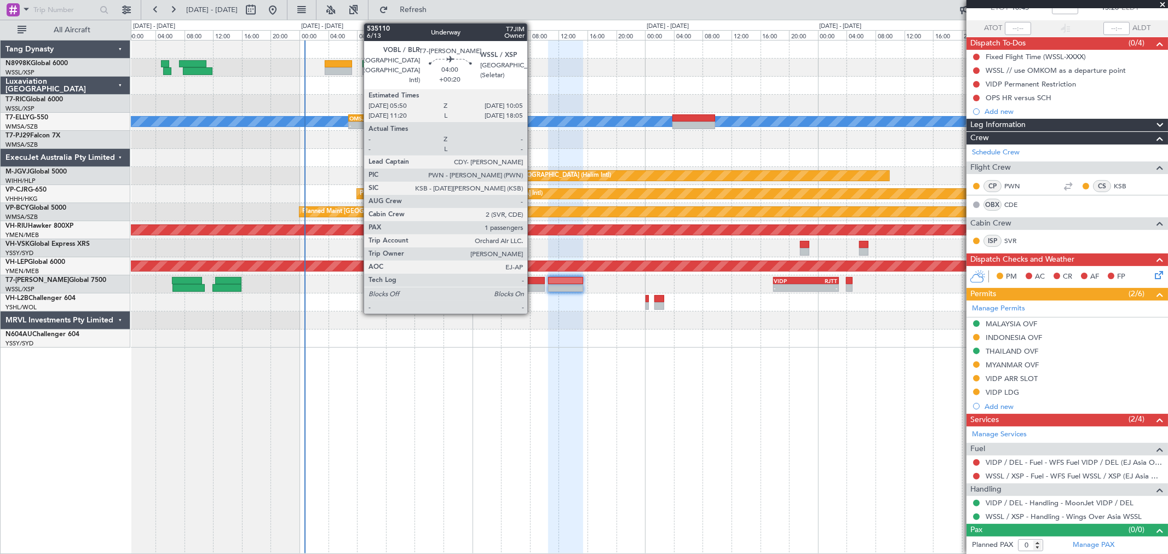
click at [533, 280] on div at bounding box center [529, 281] width 31 height 8
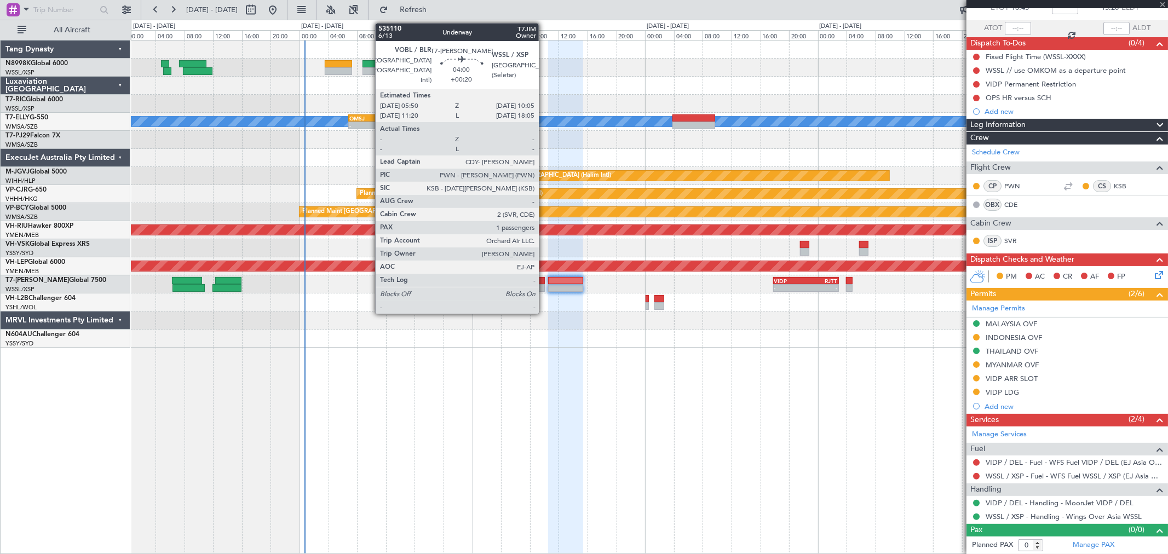
type input "+00:20"
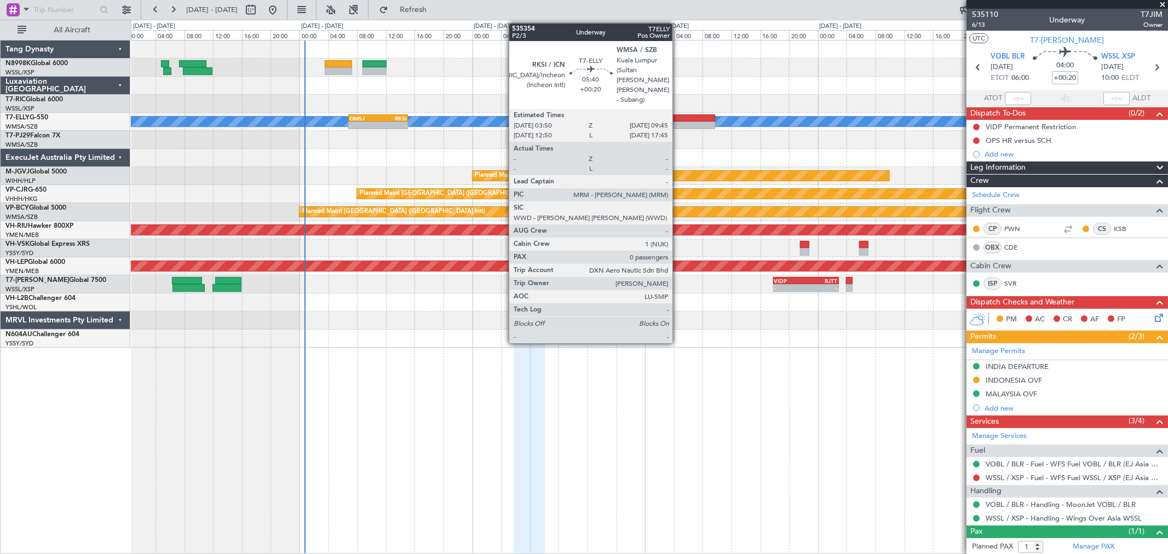
click at [677, 114] on div at bounding box center [694, 118] width 43 height 8
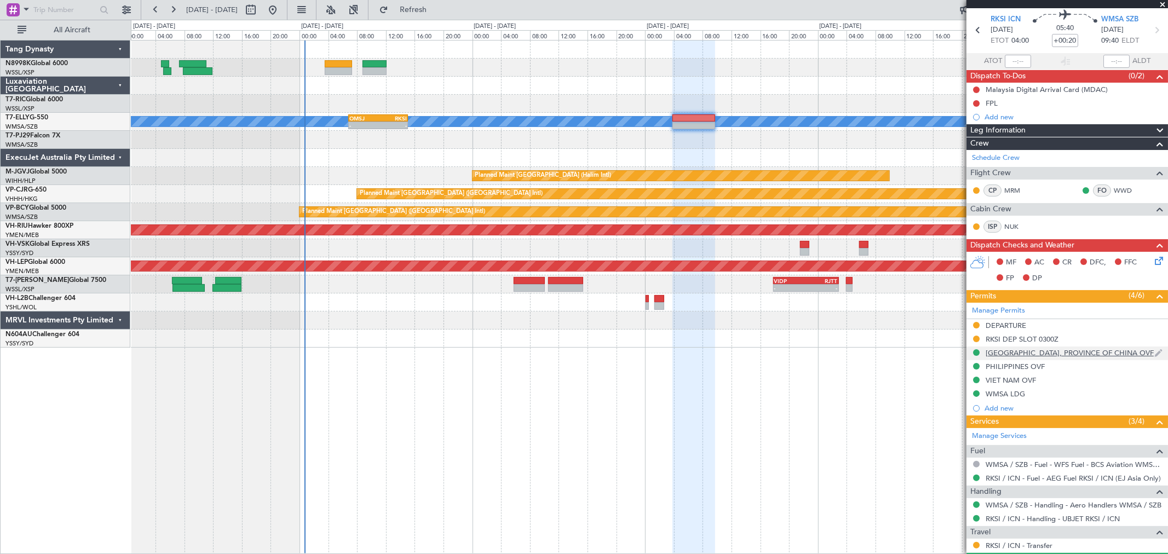
scroll to position [67, 0]
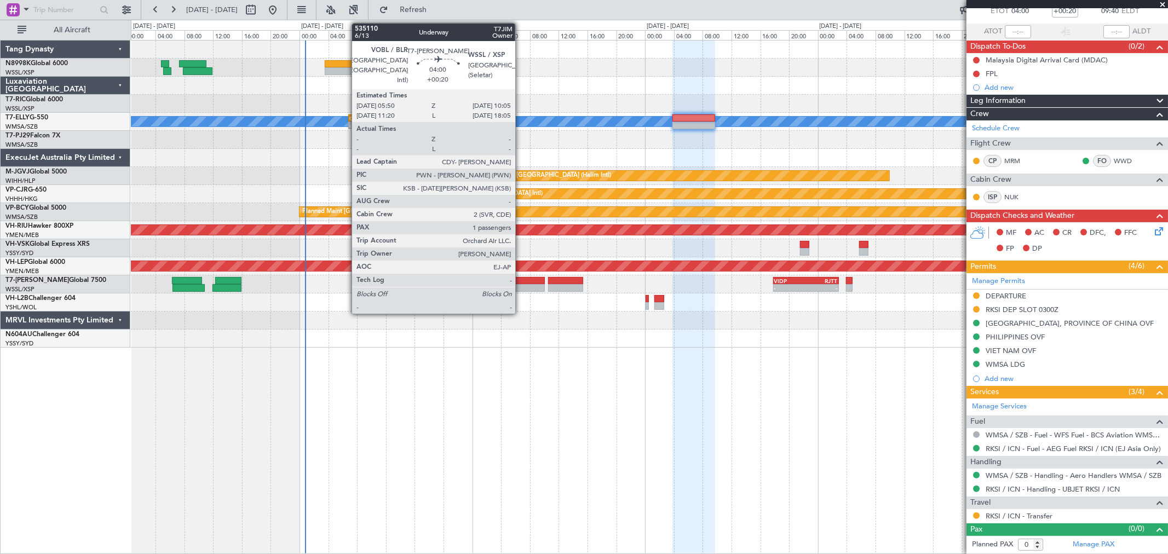
click at [521, 285] on div at bounding box center [529, 288] width 31 height 8
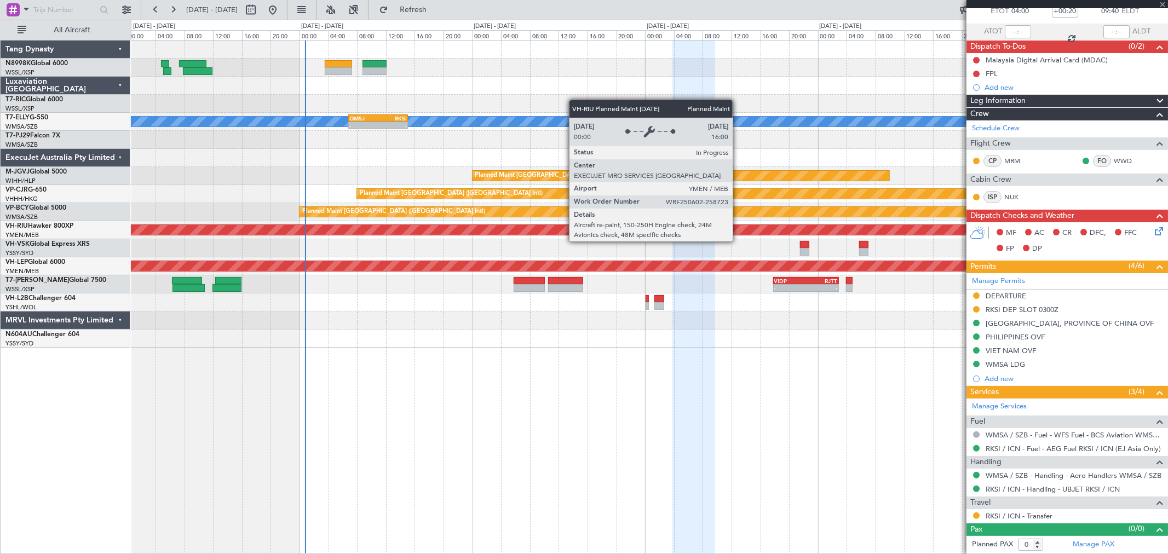
type input "1"
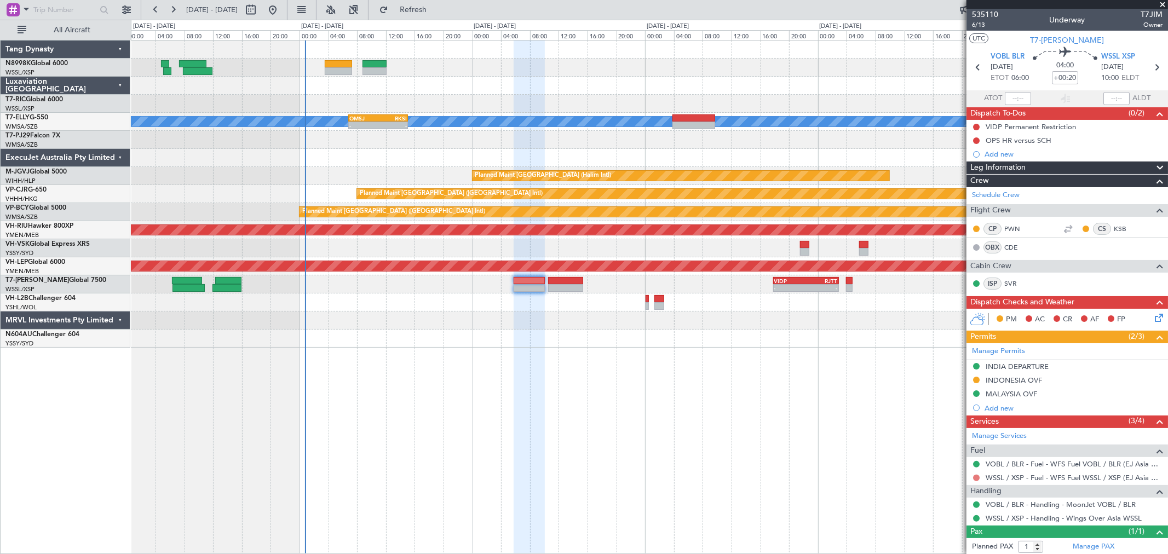
click at [975, 479] on button at bounding box center [976, 478] width 7 height 7
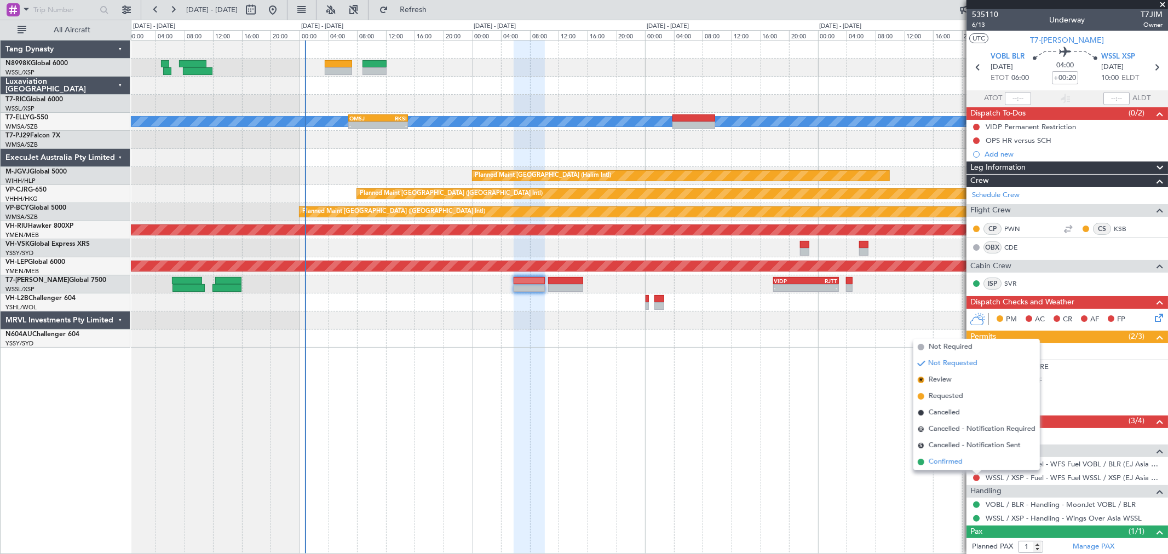
click at [951, 458] on span "Confirmed" at bounding box center [946, 462] width 34 height 11
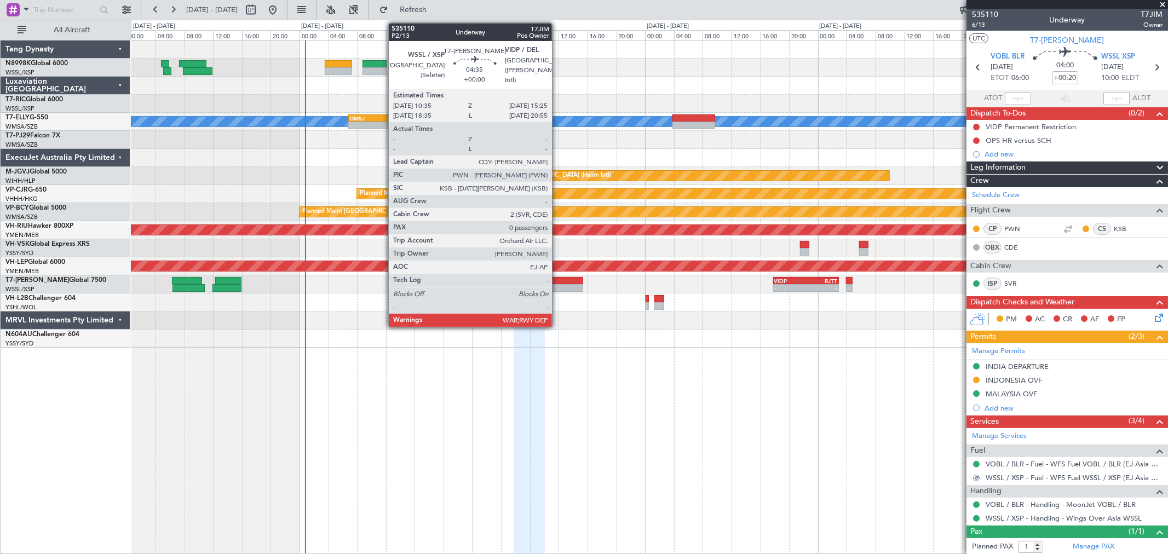
click at [560, 280] on div at bounding box center [565, 281] width 35 height 8
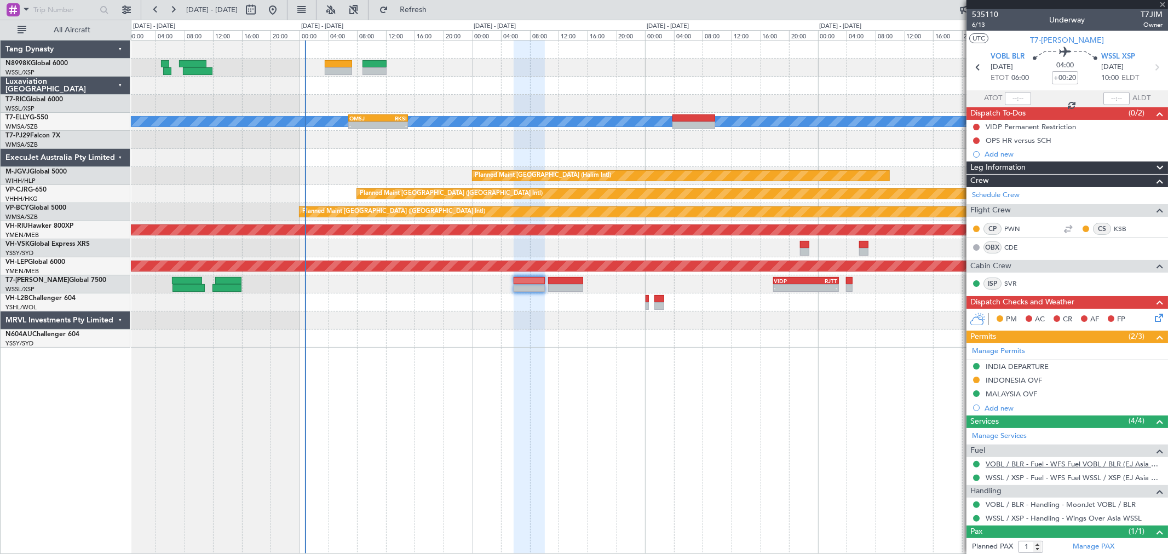
type input "0"
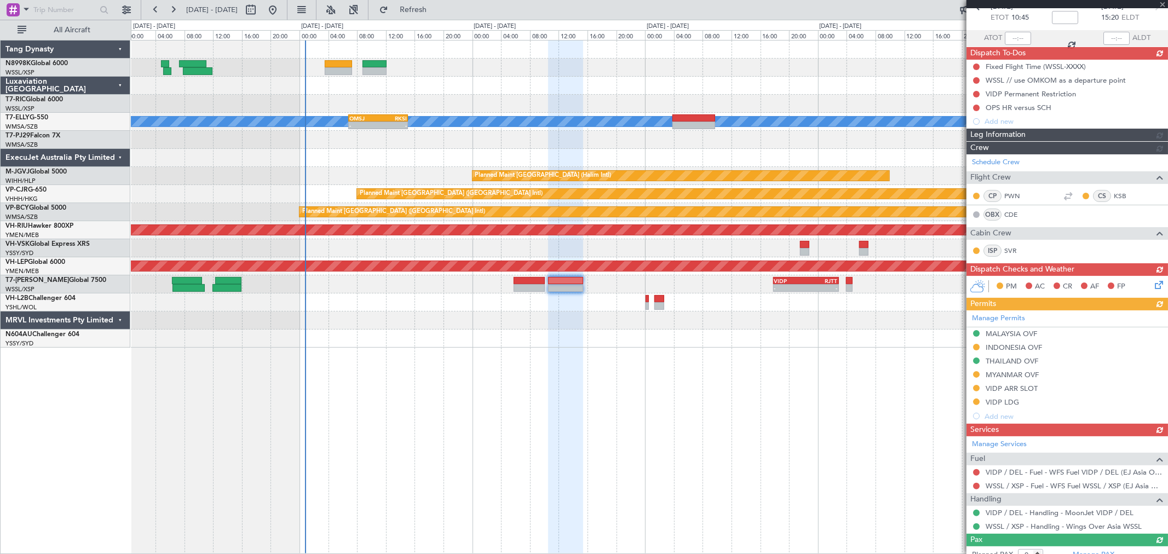
scroll to position [61, 0]
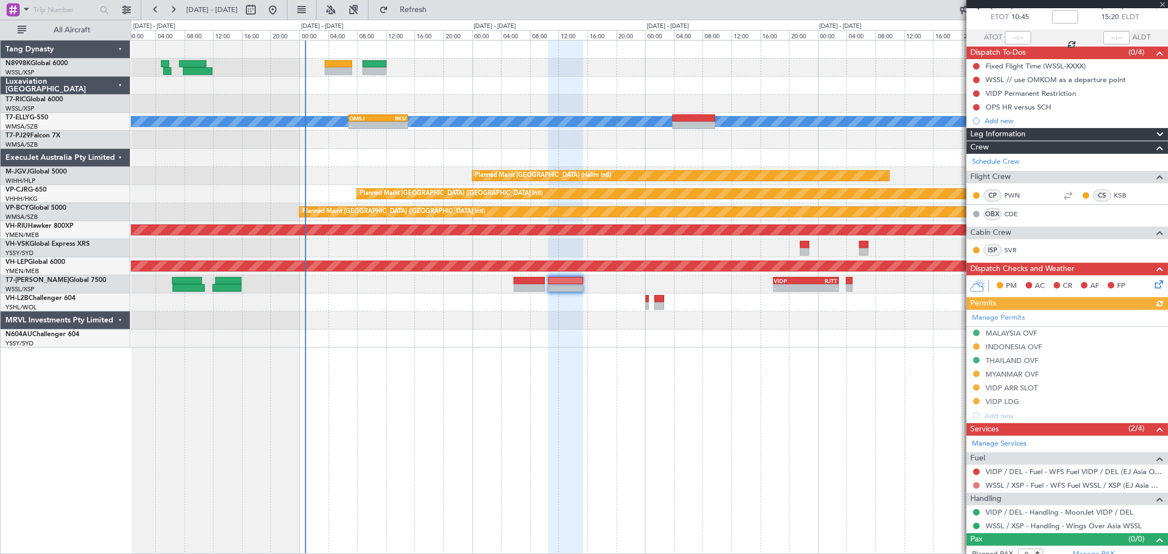
click at [976, 486] on button at bounding box center [976, 486] width 7 height 7
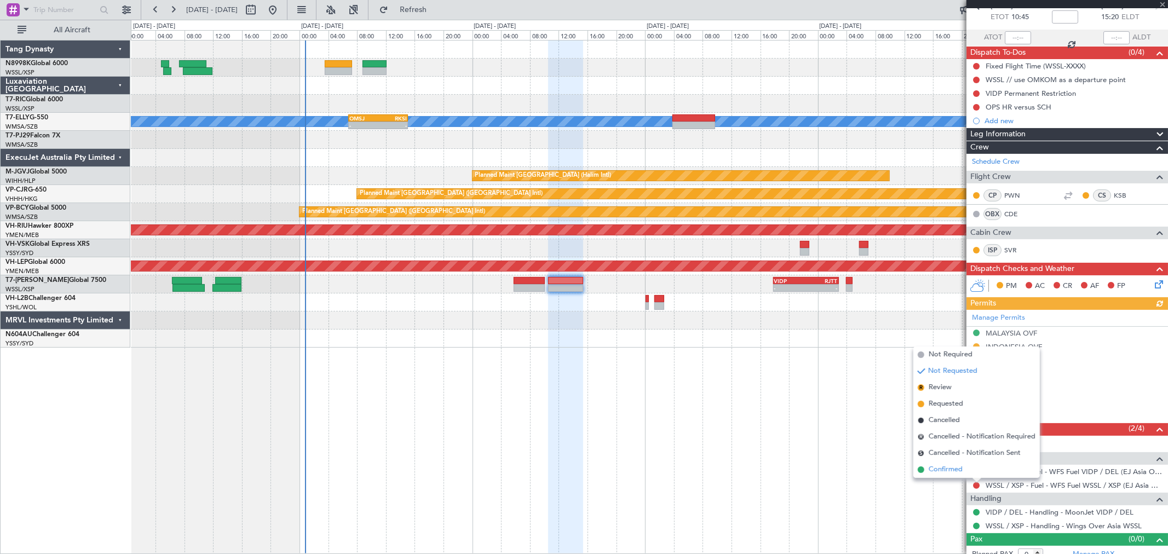
click at [949, 468] on span "Confirmed" at bounding box center [946, 469] width 34 height 11
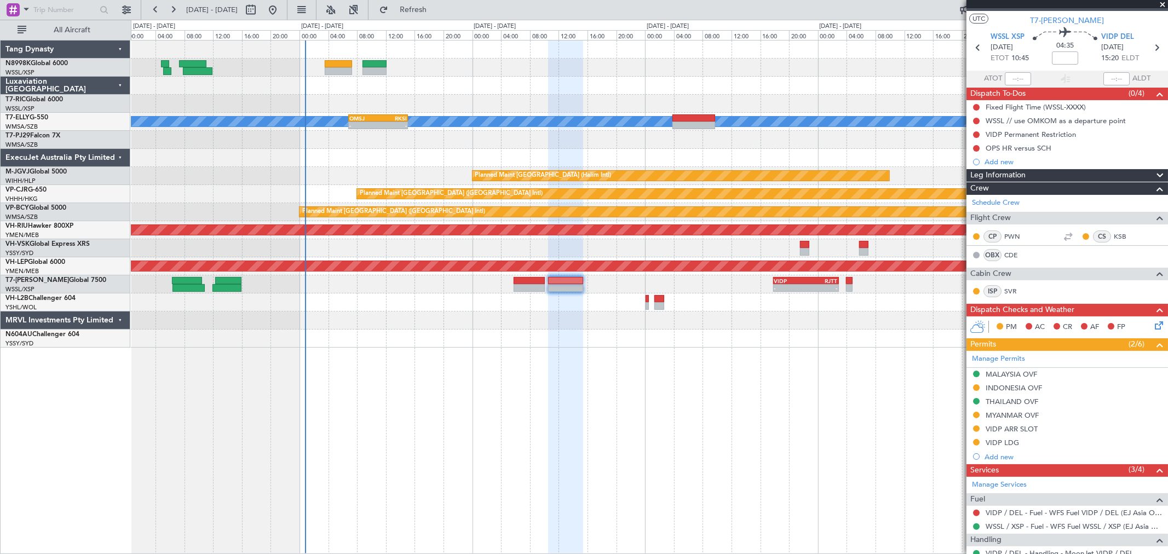
scroll to position [0, 0]
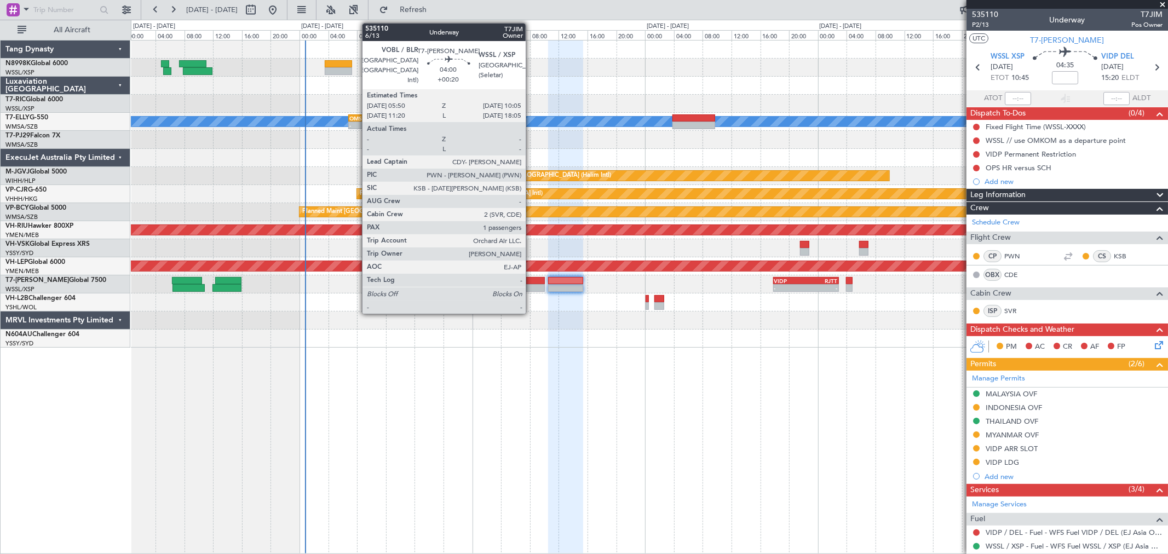
click at [530, 278] on div at bounding box center [529, 281] width 31 height 8
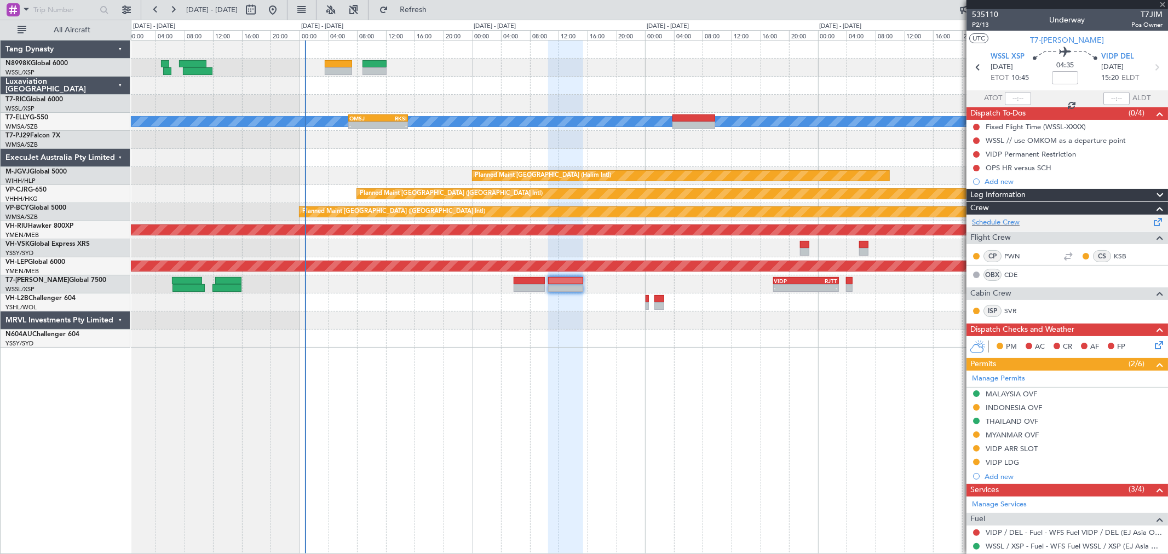
type input "+00:20"
type input "1"
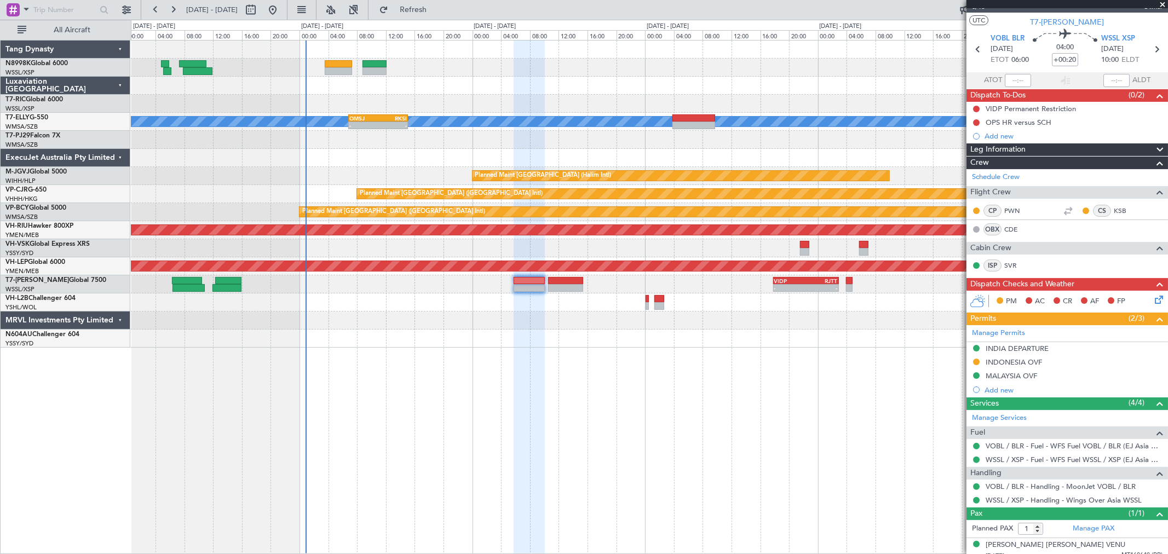
scroll to position [26, 0]
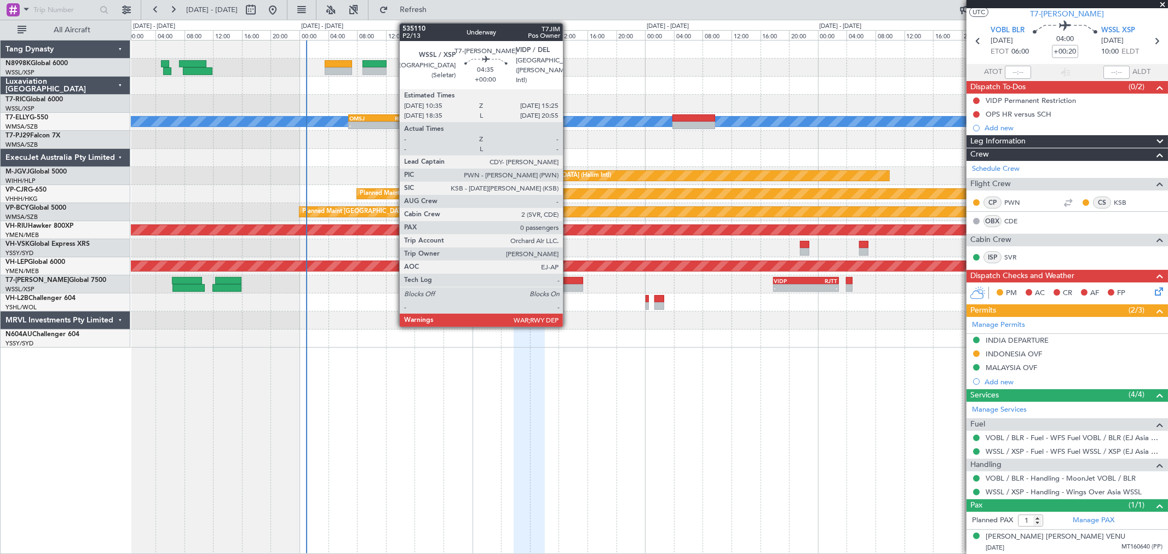
click at [568, 278] on div at bounding box center [565, 281] width 35 height 8
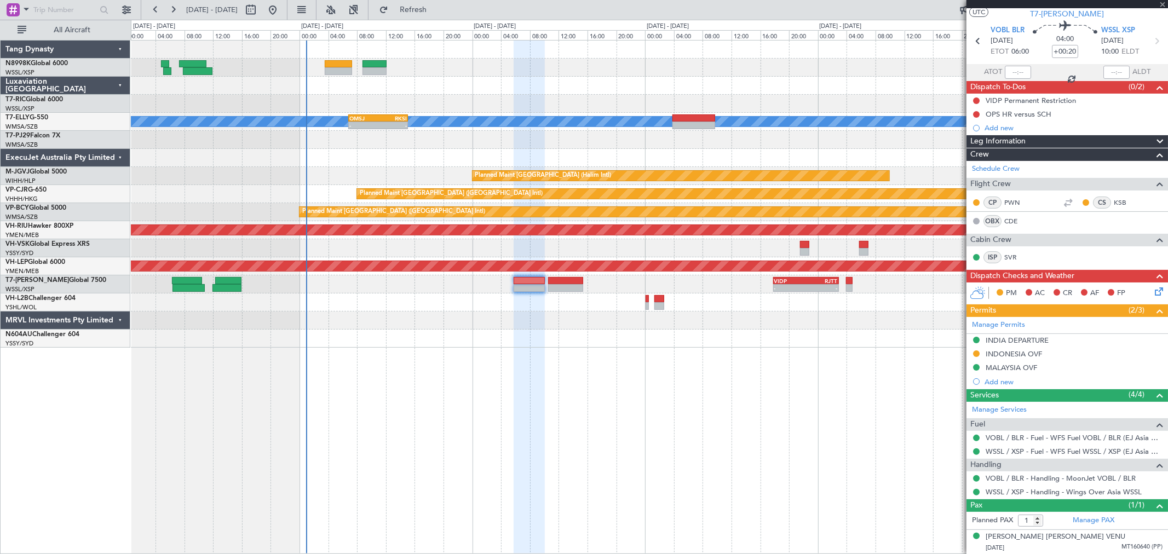
type input "0"
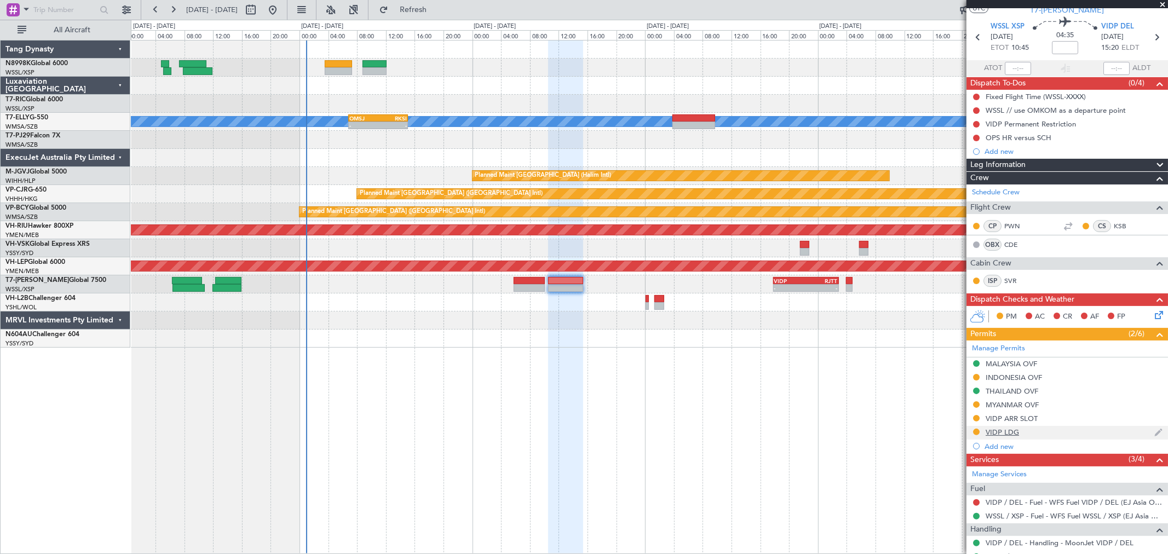
scroll to position [70, 0]
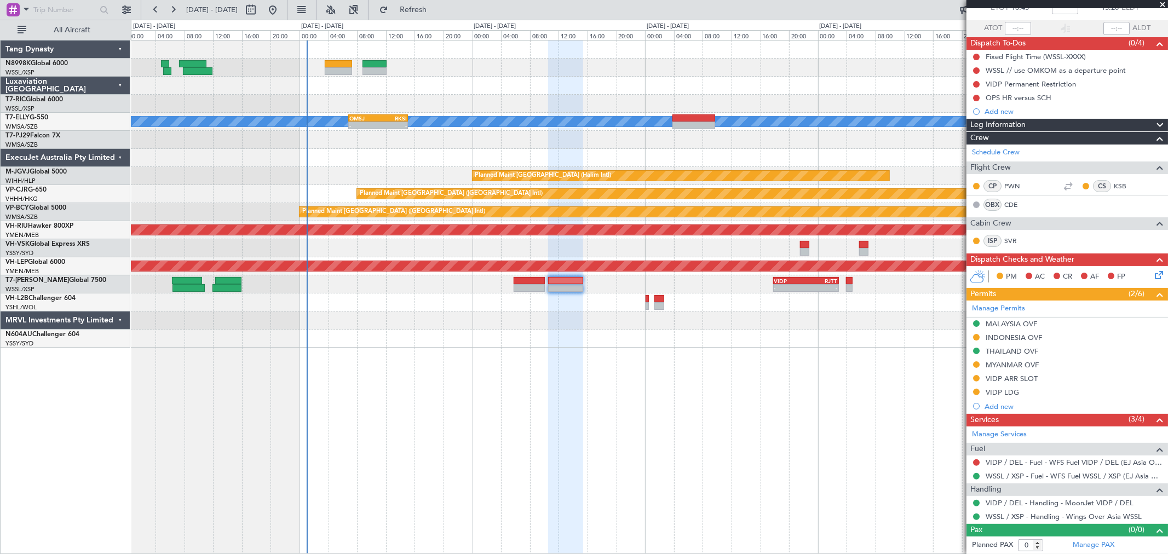
click at [657, 153] on div at bounding box center [649, 158] width 1037 height 18
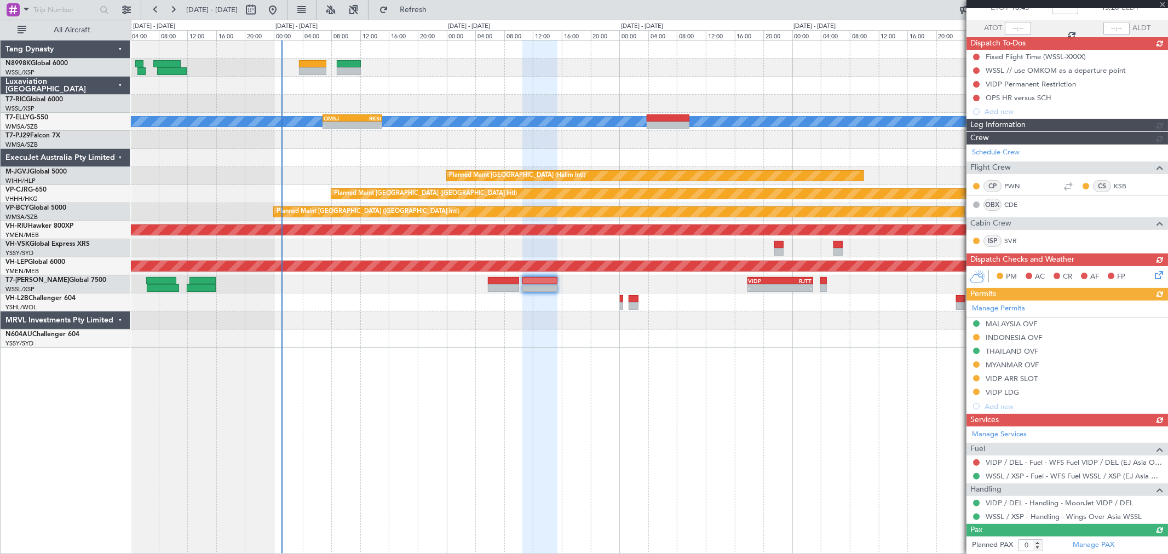
scroll to position [0, 0]
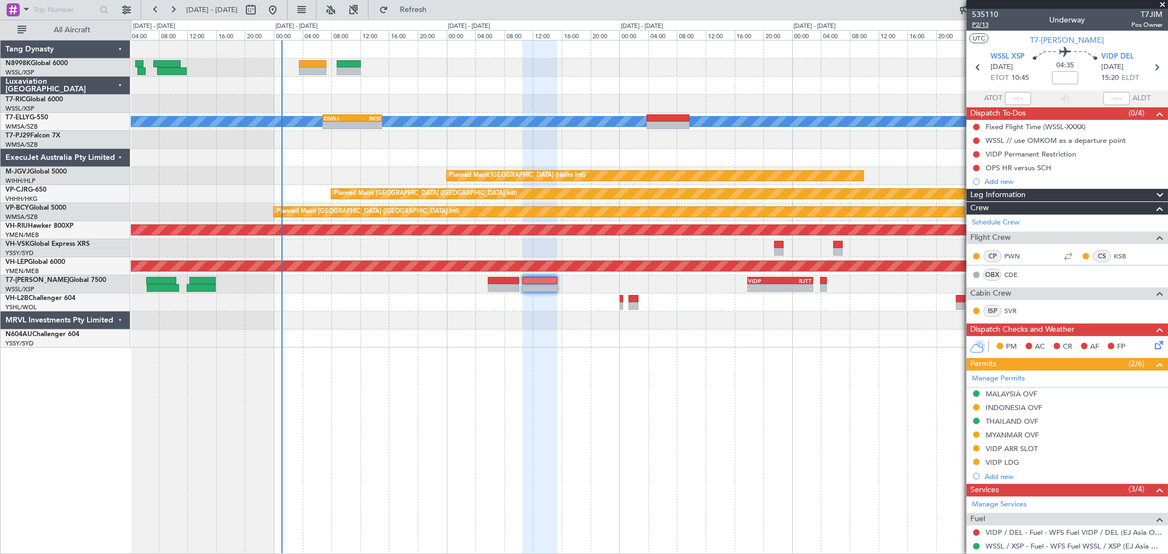
click at [984, 28] on span "P2/13" at bounding box center [985, 24] width 26 height 9
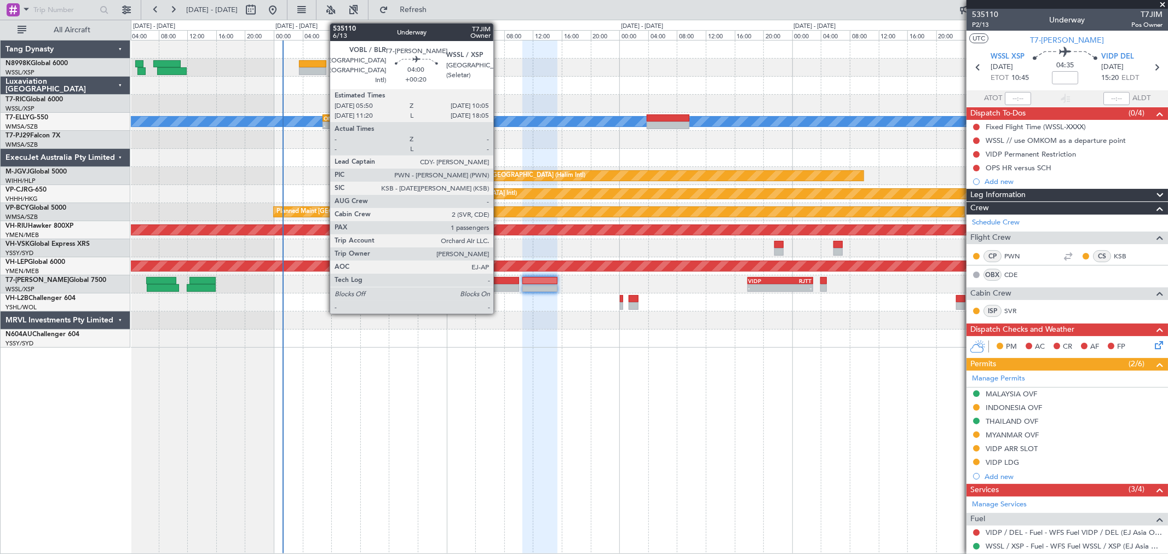
click at [498, 281] on div at bounding box center [503, 281] width 31 height 8
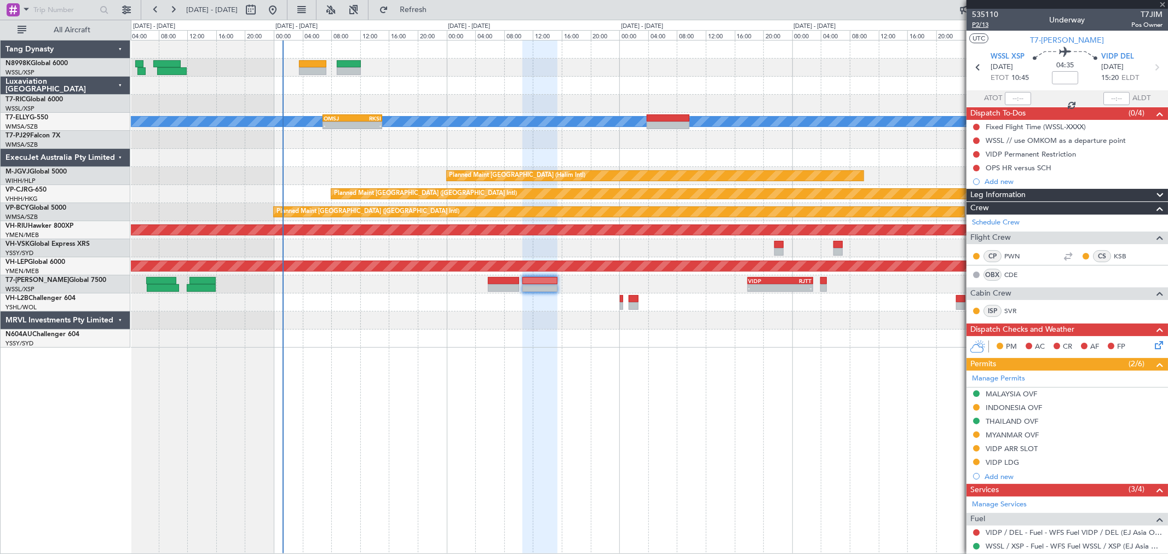
type input "+00:20"
type input "1"
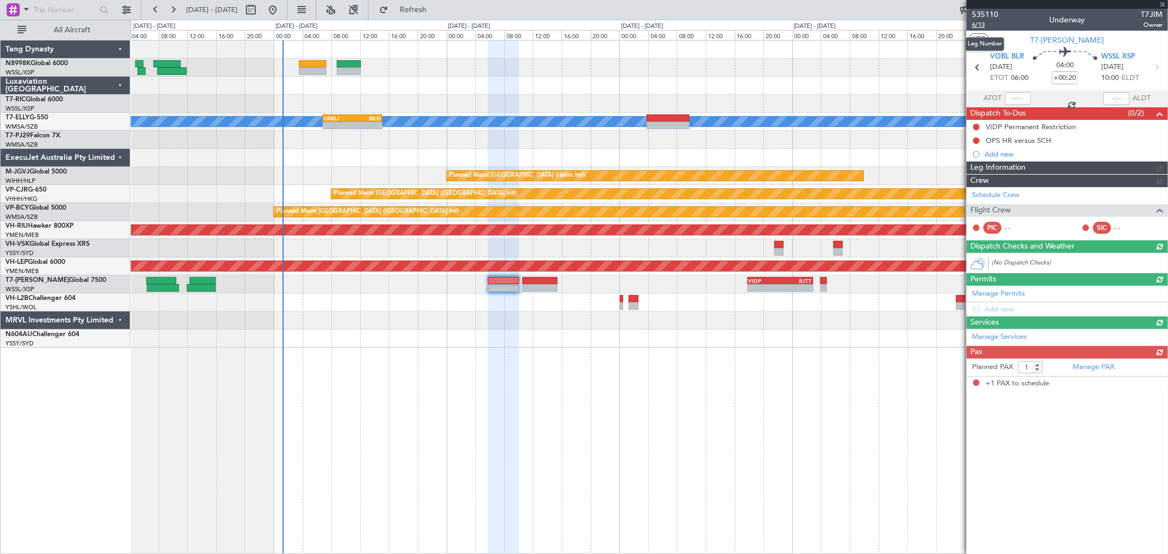
click at [981, 25] on span "6/13" at bounding box center [985, 24] width 26 height 9
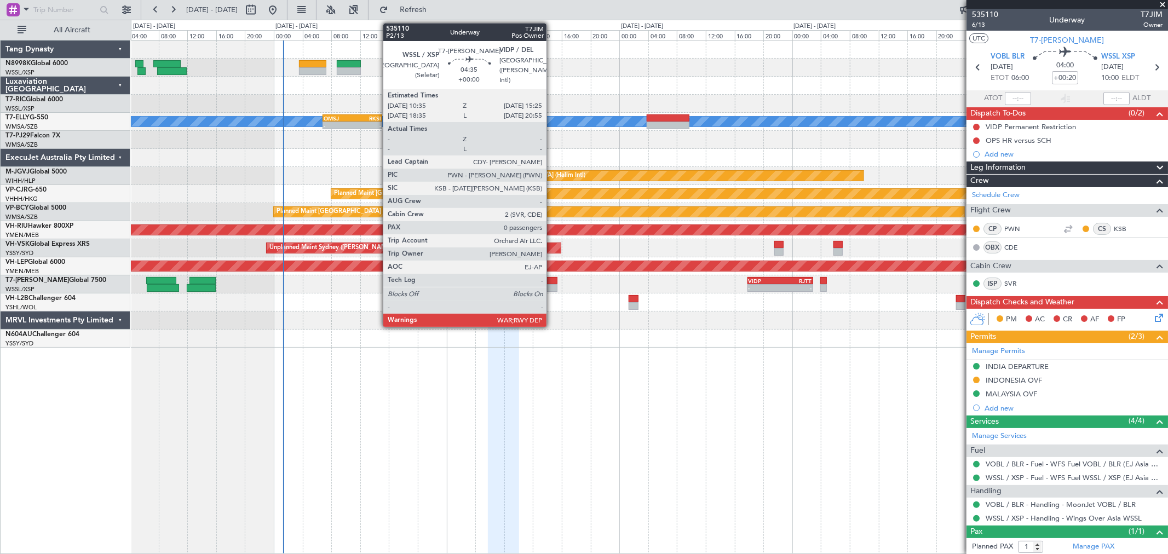
click at [552, 288] on div at bounding box center [539, 288] width 35 height 8
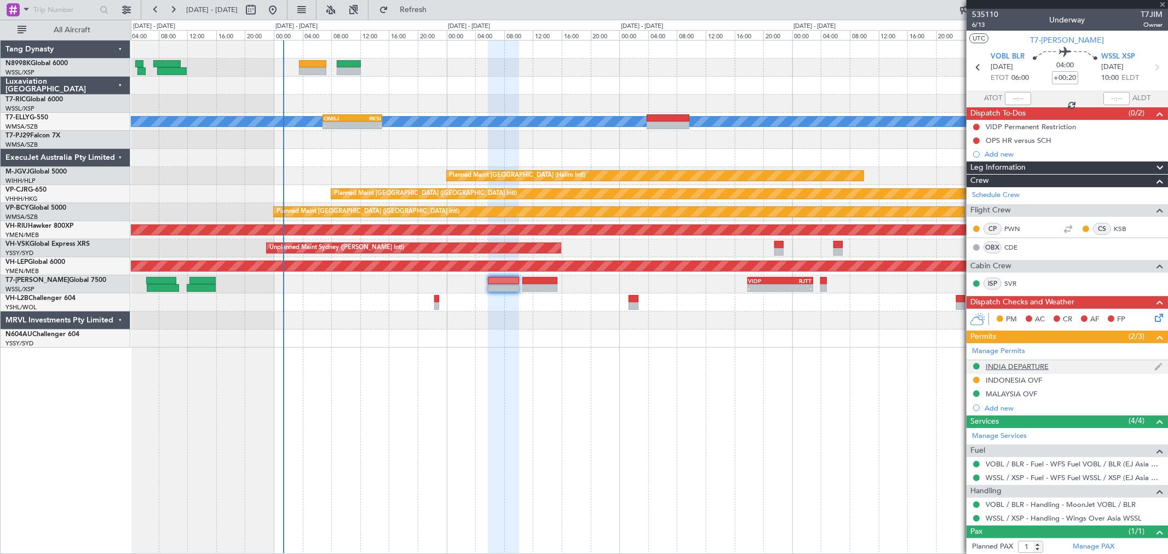
type input "0"
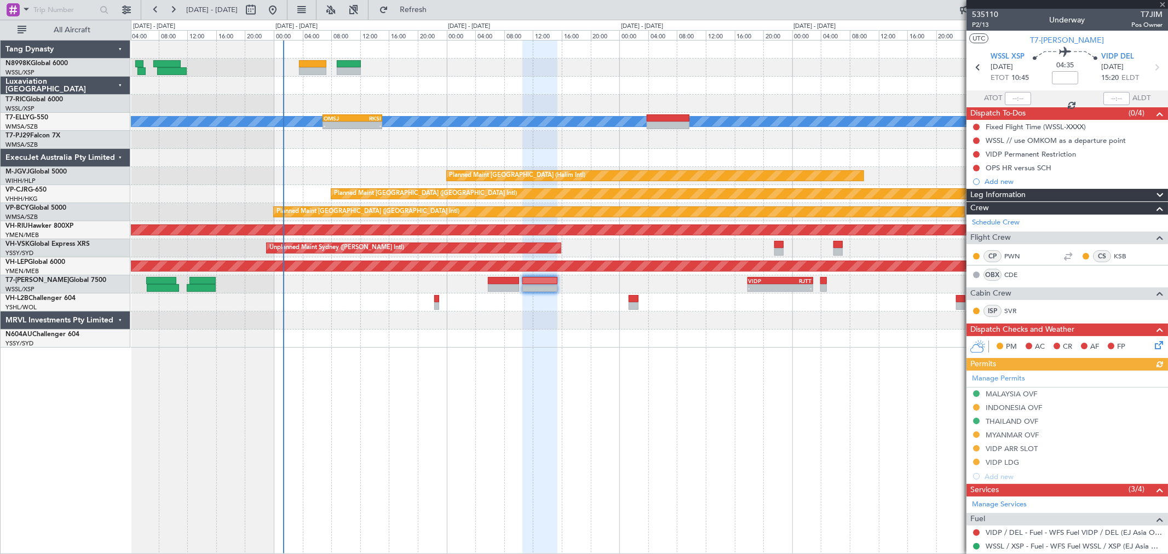
scroll to position [70, 0]
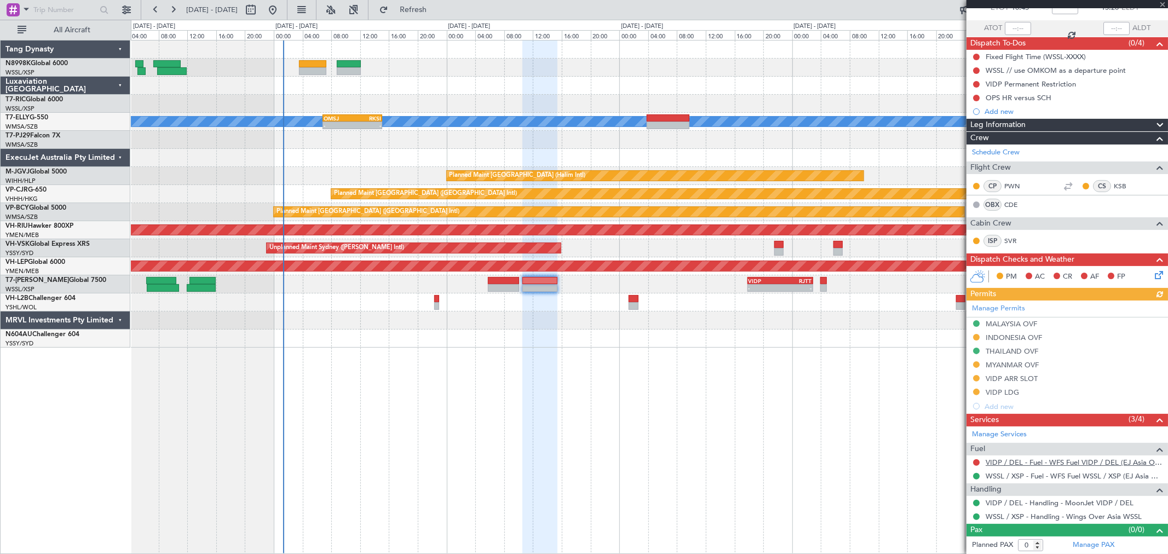
click at [1014, 463] on link "VIDP / DEL - Fuel - WFS Fuel VIDP / DEL (EJ Asia Only)" at bounding box center [1074, 462] width 177 height 9
click at [1037, 502] on link "VIDP / DEL - Handling - MoonJet VIDP / DEL" at bounding box center [1060, 502] width 148 height 9
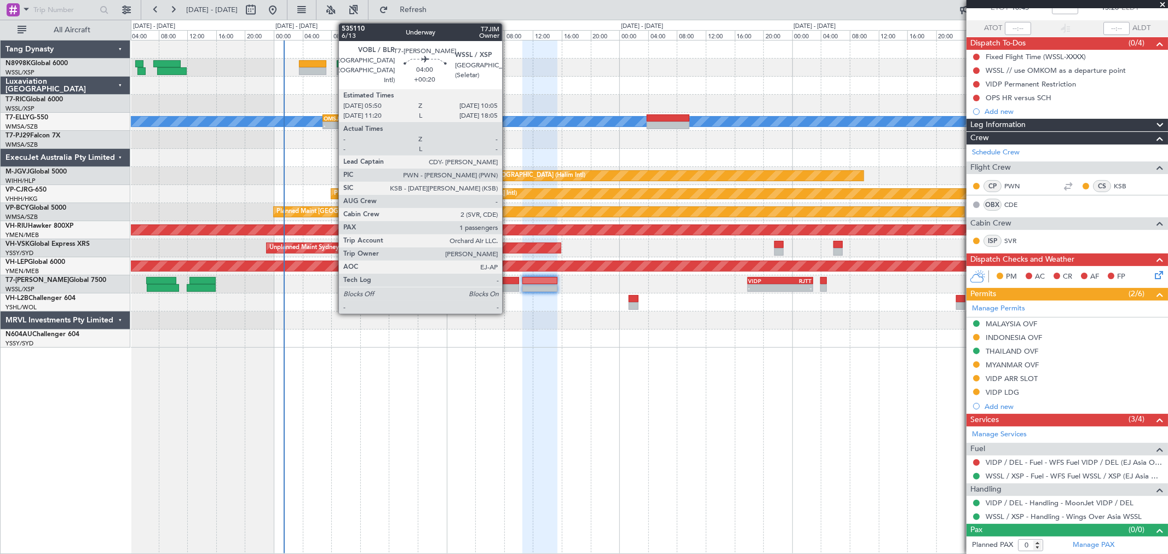
click at [508, 280] on div at bounding box center [503, 281] width 31 height 8
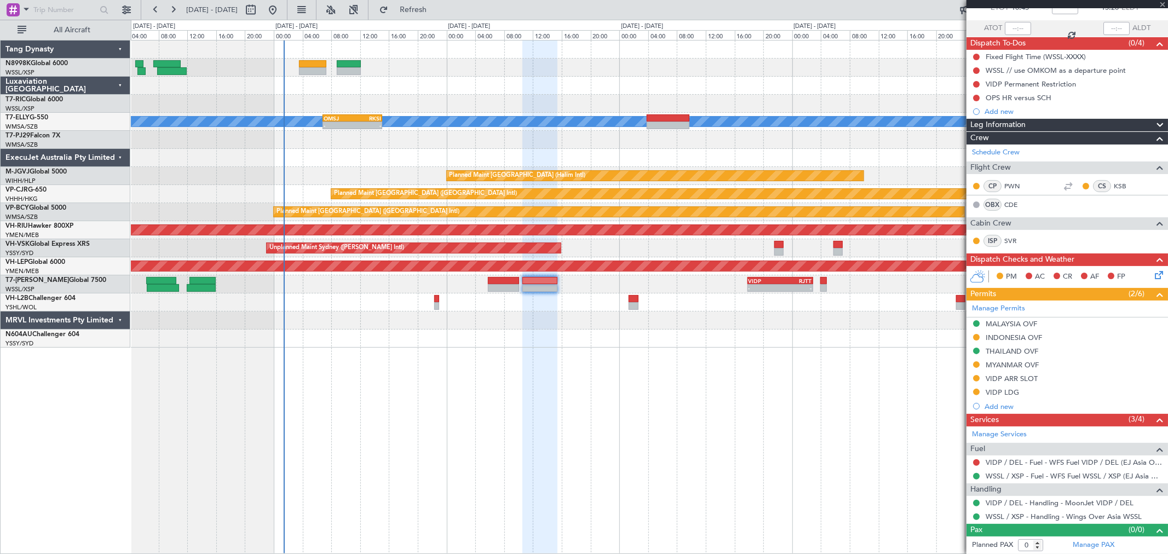
type input "+00:20"
type input "1"
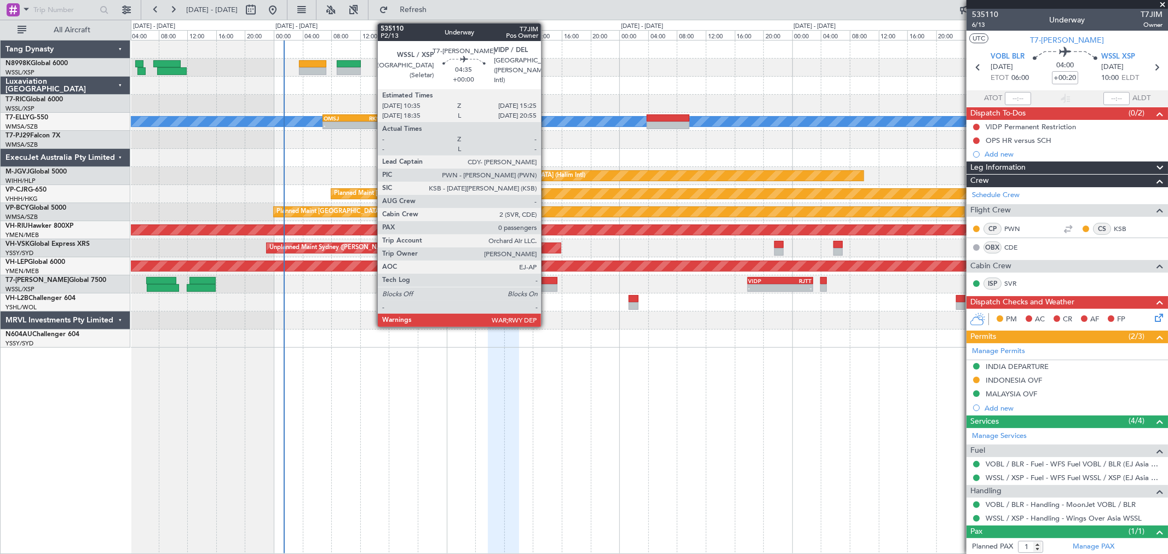
click at [540, 288] on div at bounding box center [539, 288] width 35 height 8
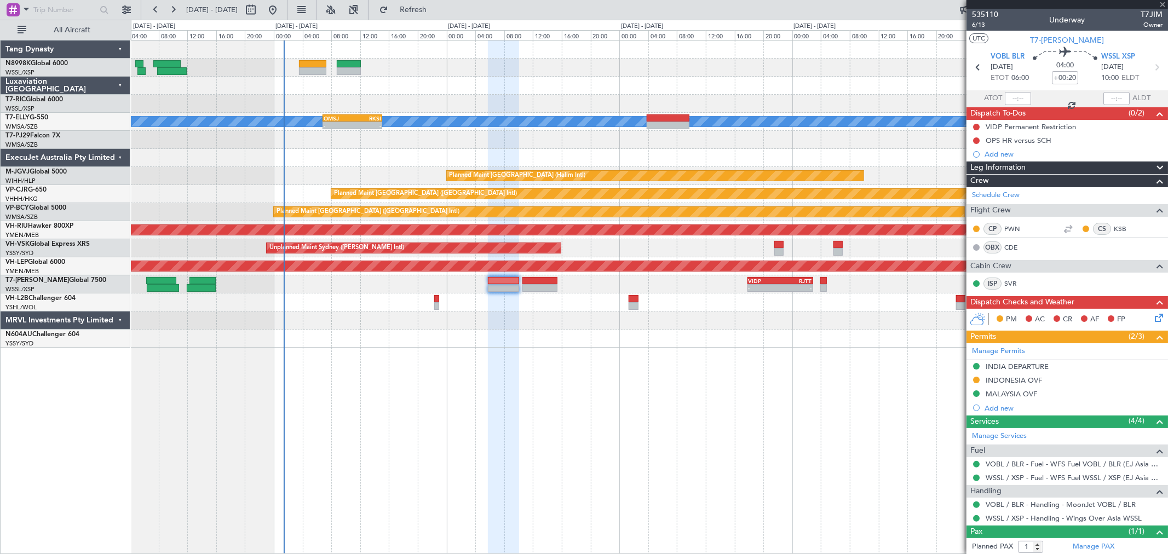
type input "0"
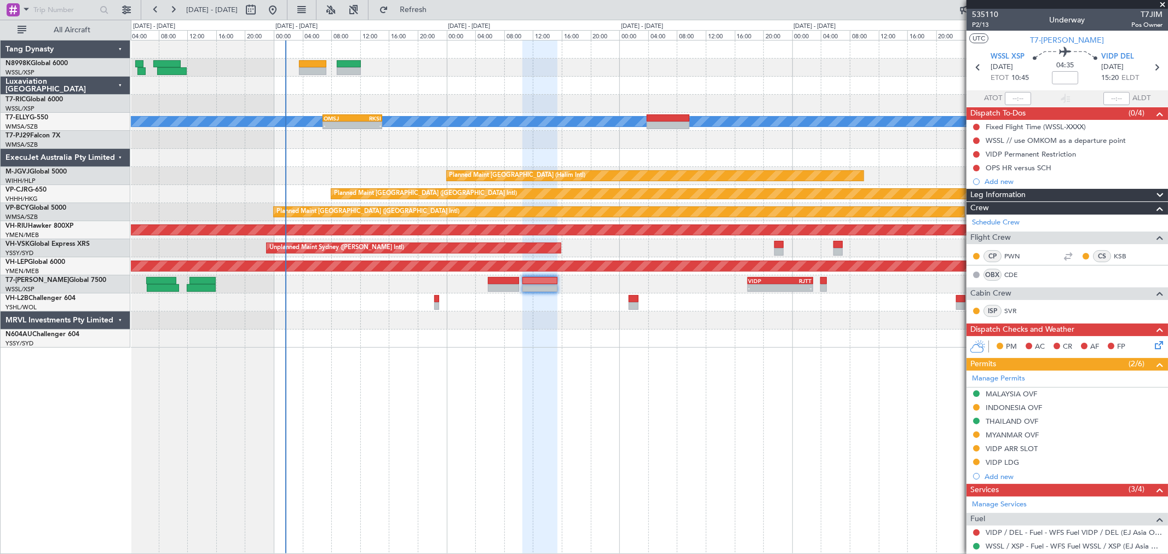
click at [716, 330] on div at bounding box center [649, 339] width 1037 height 18
click at [446, 306] on div at bounding box center [649, 303] width 1037 height 18
click at [433, 297] on div at bounding box center [649, 303] width 1037 height 18
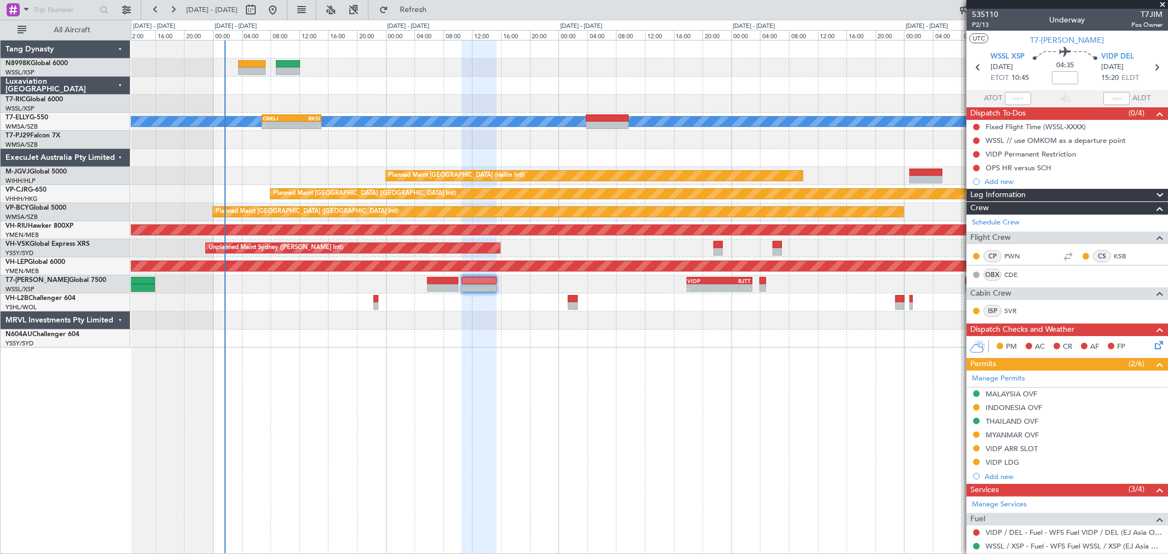
click at [531, 164] on div "MEL - - OMSJ 06:50 Z RKSI 15:05 Z WMSA 03:50 Z OMSJ 10:15 Z 03:50 Z 10:12 Z Pla…" at bounding box center [649, 194] width 1037 height 307
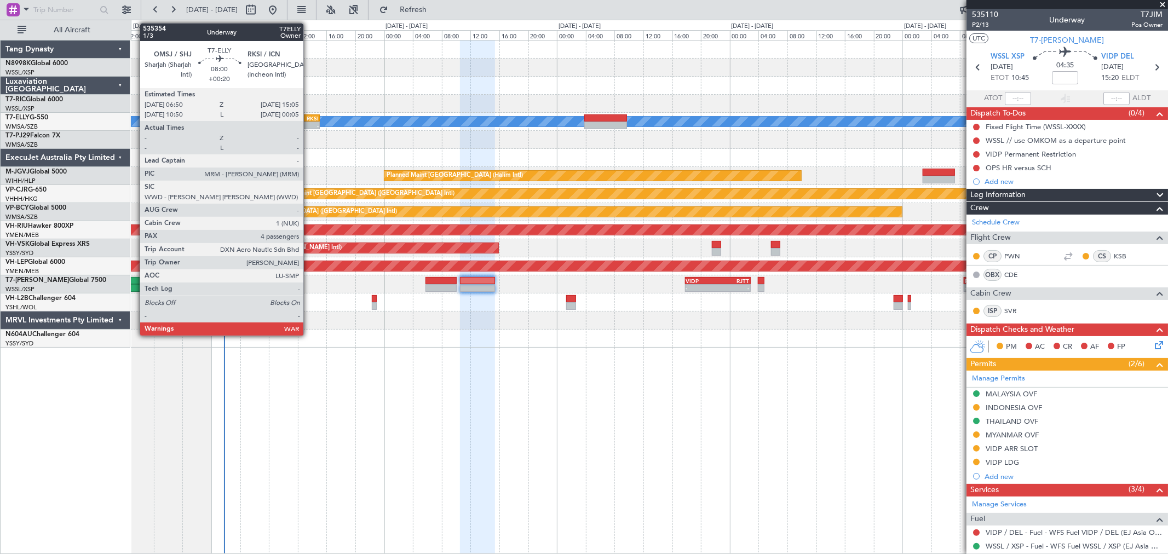
click at [309, 119] on div "RKSI" at bounding box center [304, 118] width 28 height 7
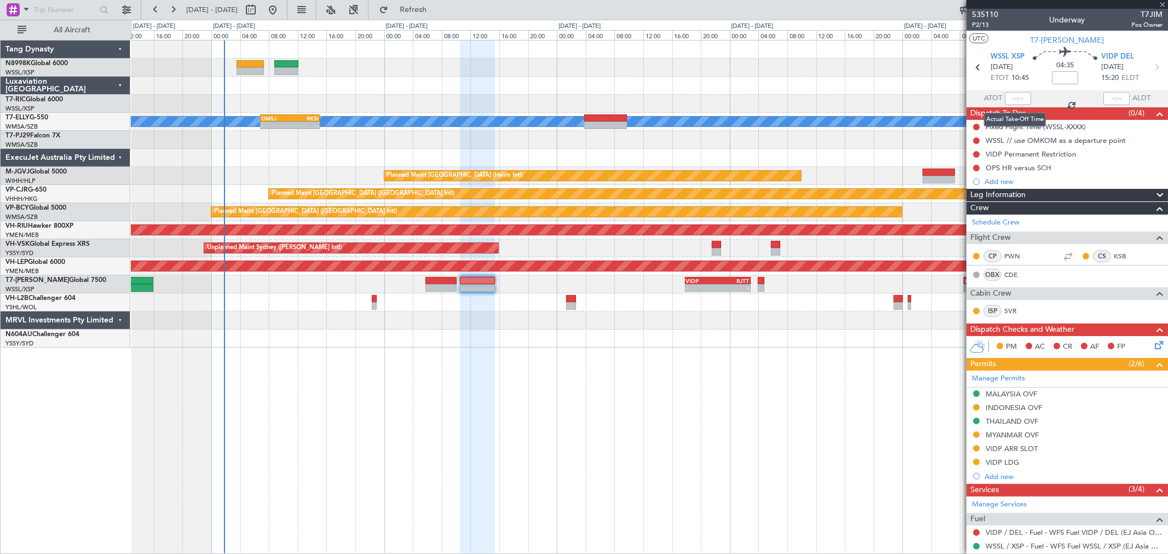
type input "+00:20"
type input "4"
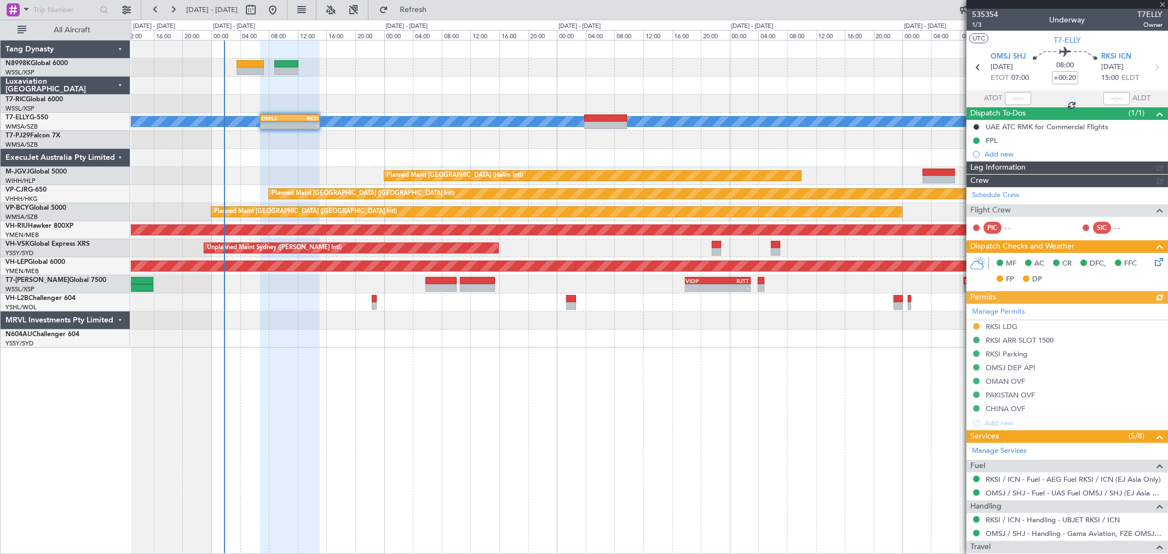
type input "[PERSON_NAME] (KYA)"
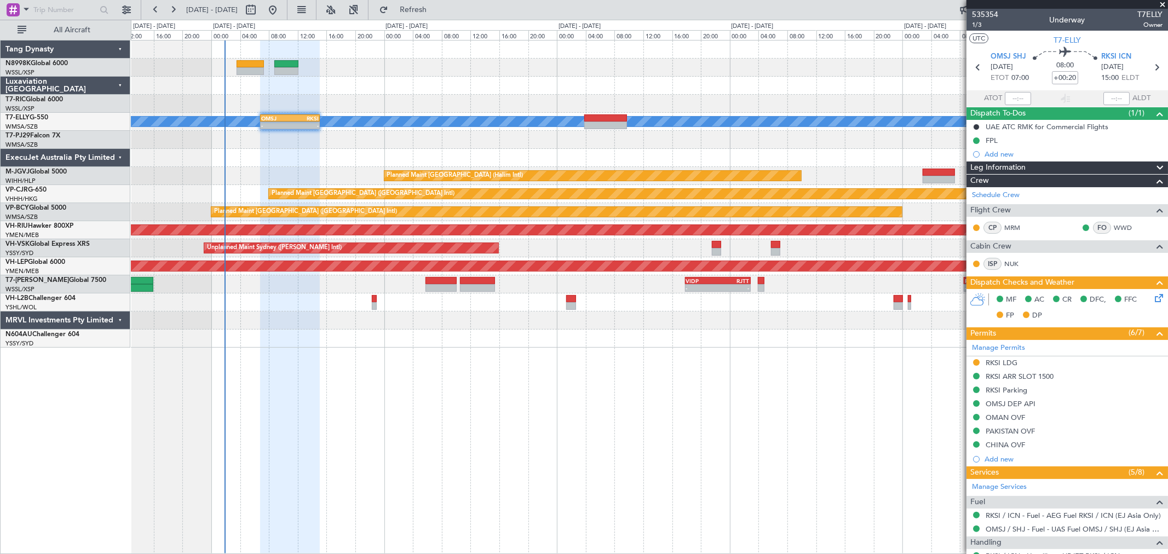
type input "[PERSON_NAME] (KYA)"
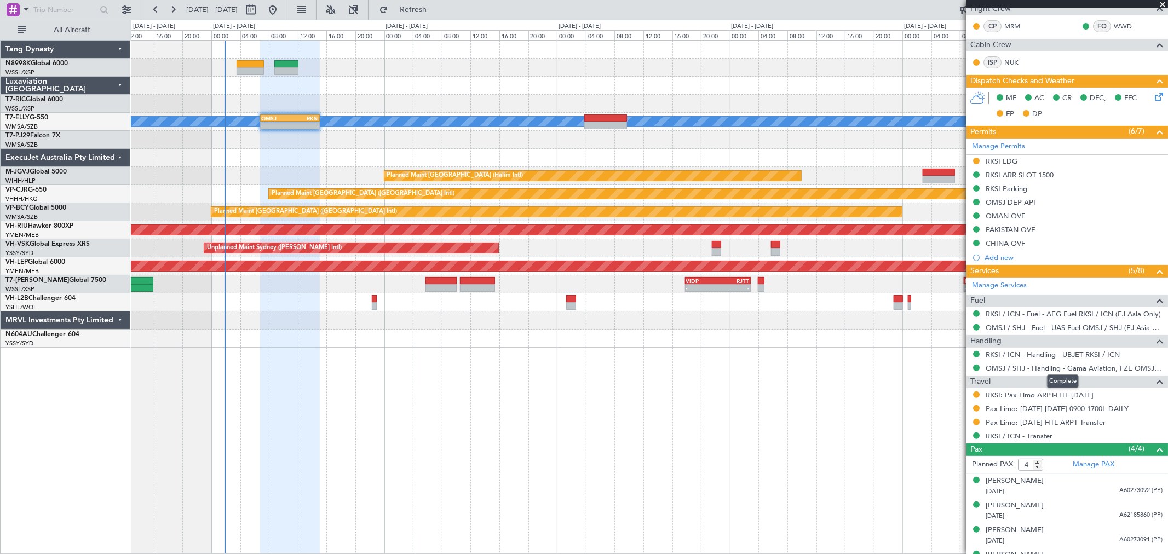
scroll to position [220, 0]
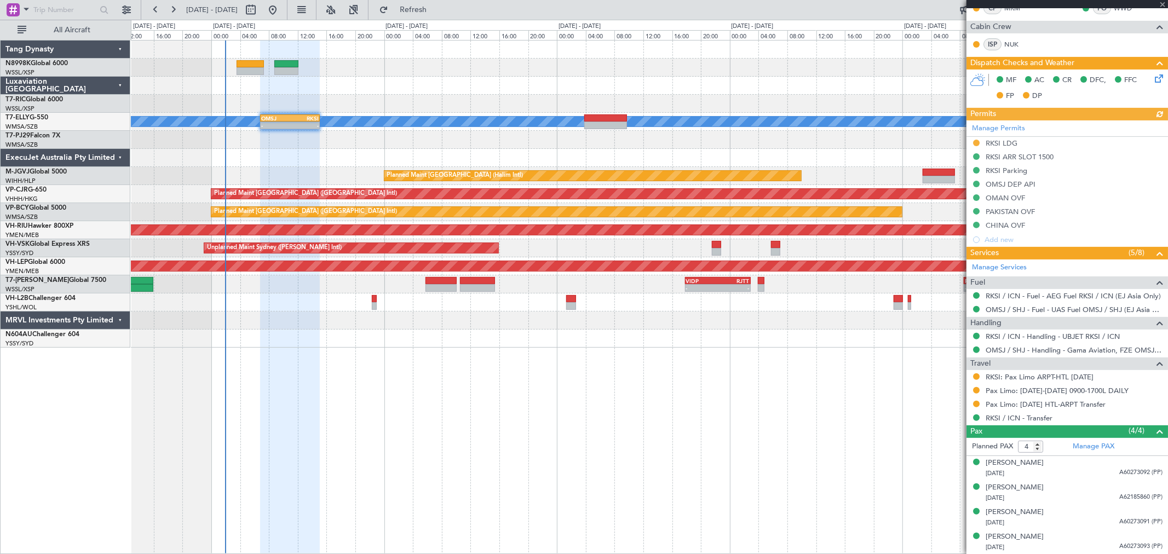
type input "[PERSON_NAME] (KYA)"
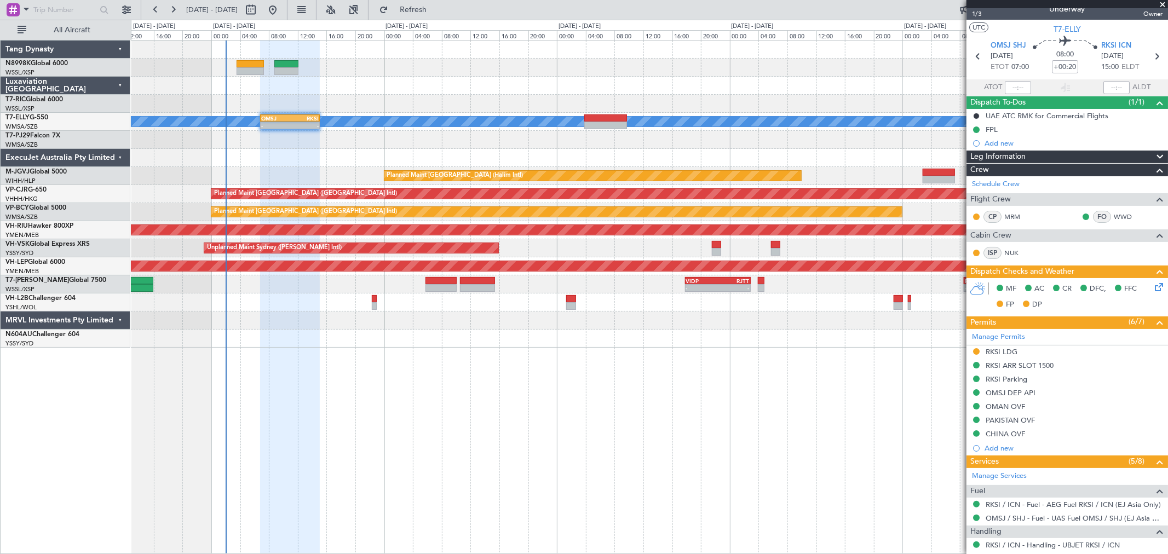
scroll to position [0, 0]
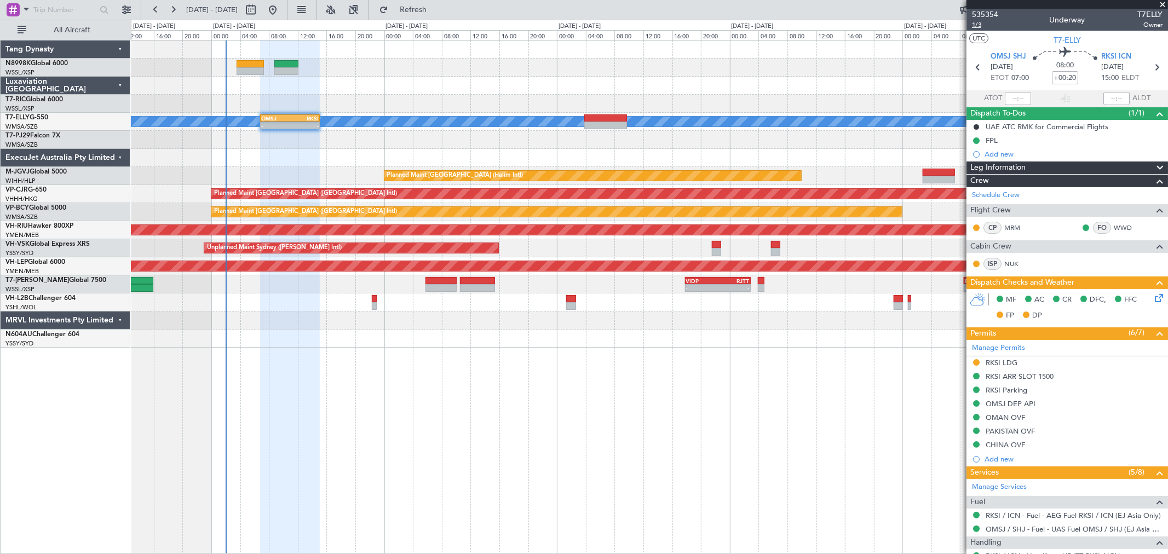
click at [979, 26] on span "1/3" at bounding box center [985, 24] width 26 height 9
click at [1008, 363] on div "RKSI LDG" at bounding box center [1002, 362] width 32 height 9
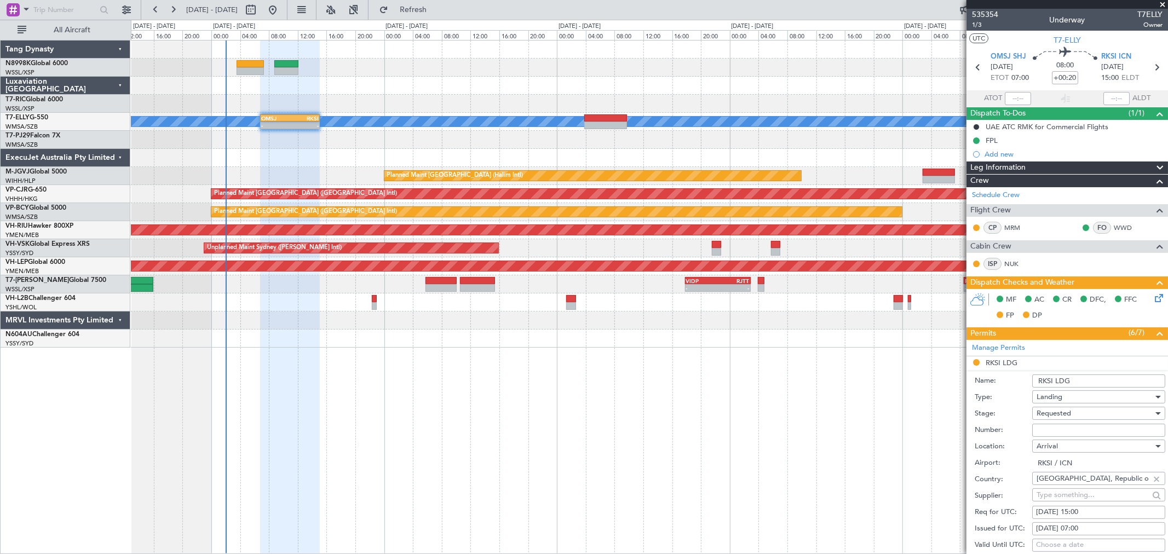
drag, startPoint x: 1050, startPoint y: 433, endPoint x: 1065, endPoint y: 429, distance: 15.1
click at [1050, 433] on input "Number:" at bounding box center [1098, 430] width 133 height 13
click at [1088, 432] on input "Number:" at bounding box center [1098, 430] width 133 height 13
click at [1046, 432] on input "Number:" at bounding box center [1098, 430] width 133 height 13
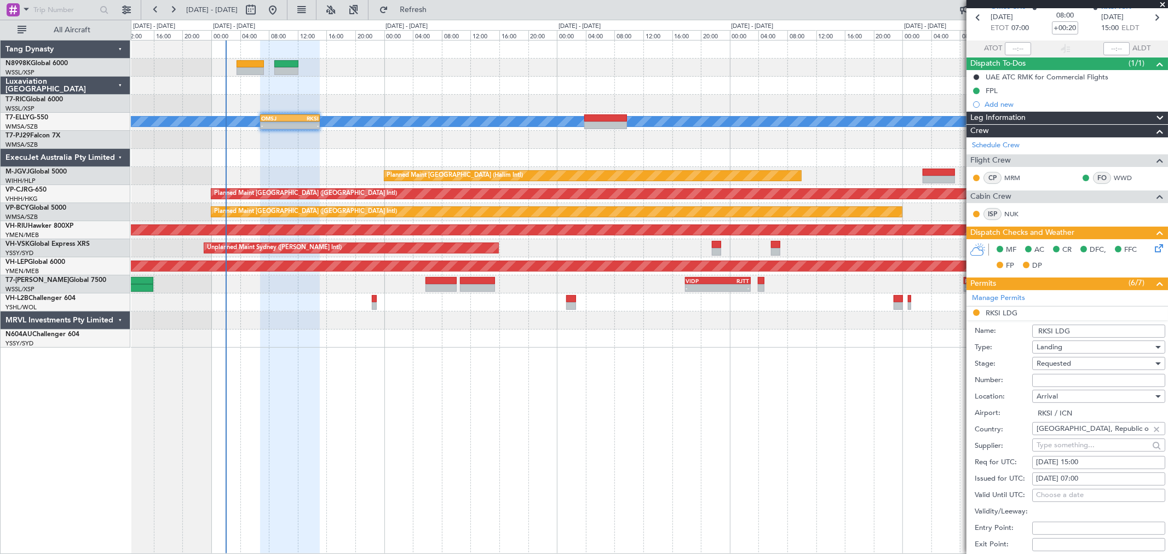
scroll to position [61, 0]
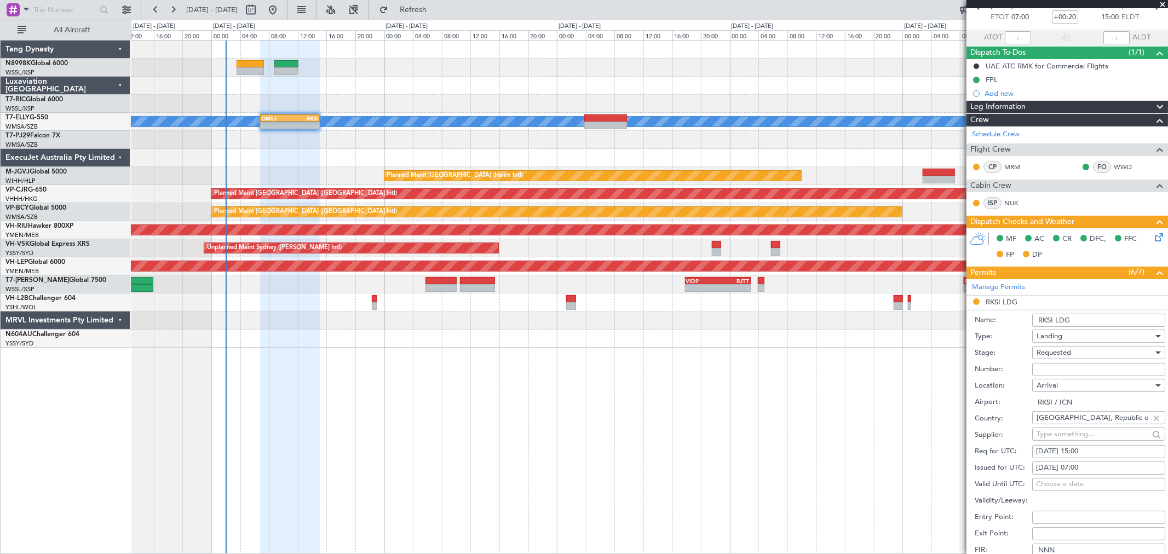
click at [1059, 455] on div "[DATE] 15:00" at bounding box center [1098, 451] width 125 height 11
select select "8"
select select "2025"
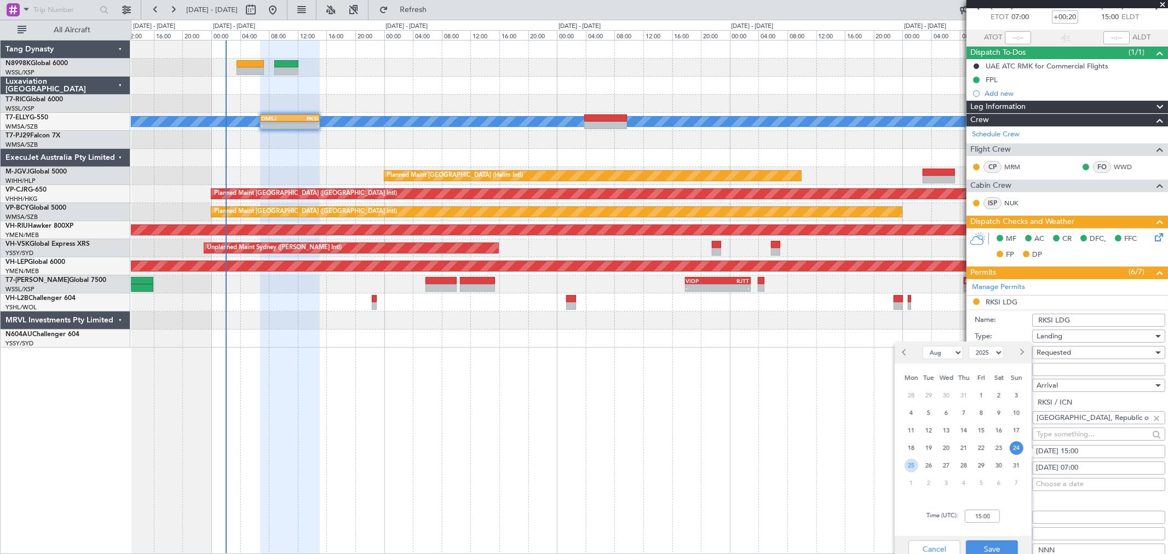
click at [911, 467] on span "25" at bounding box center [912, 466] width 14 height 14
click at [995, 518] on input "00:00" at bounding box center [982, 516] width 35 height 13
type input "07:00"
click at [981, 543] on button "Save" at bounding box center [992, 550] width 52 height 18
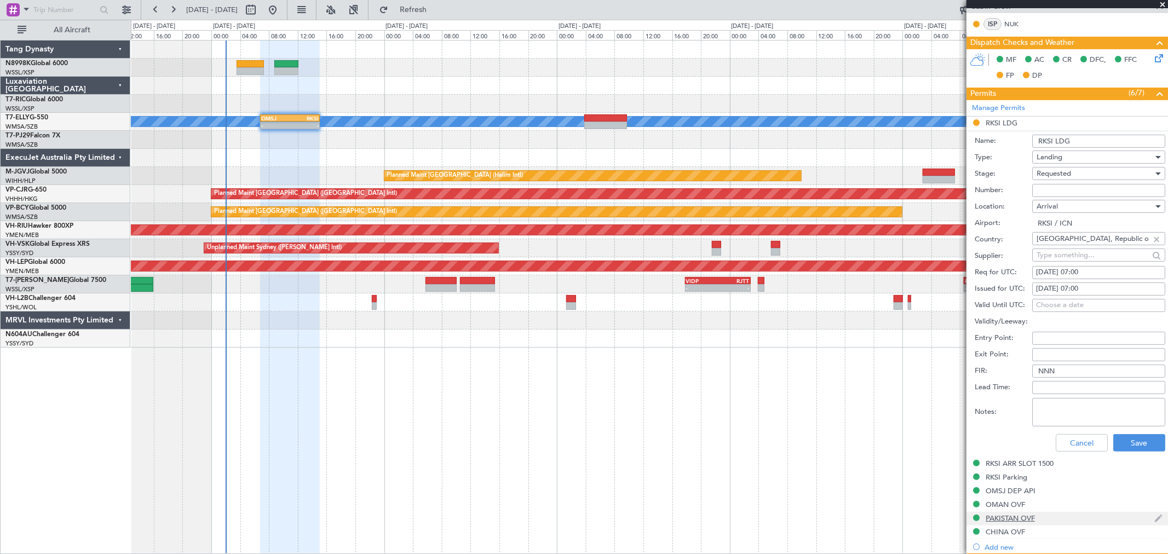
scroll to position [243, 0]
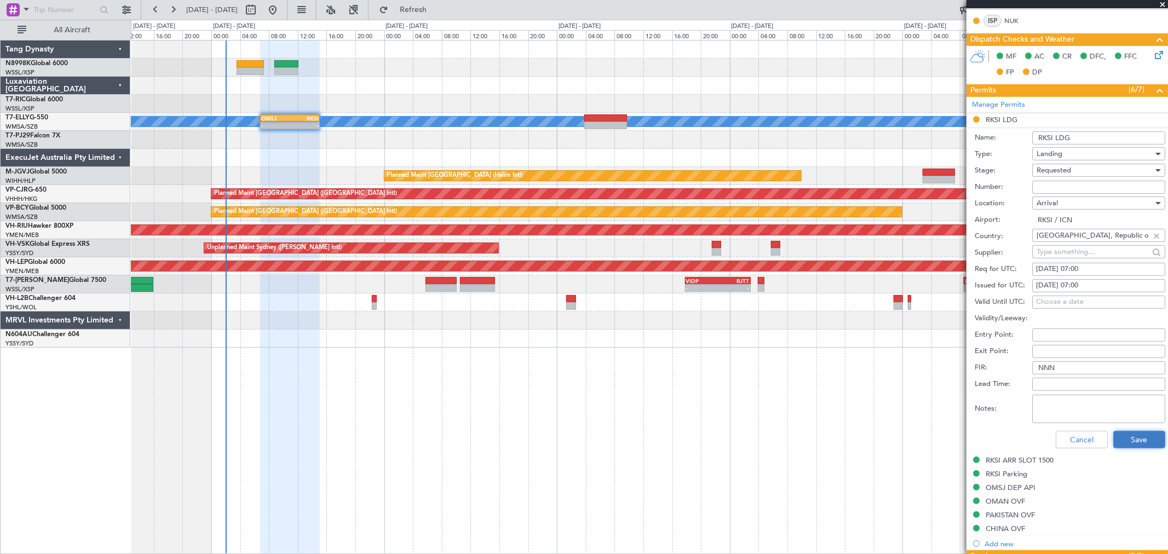
click at [1127, 445] on button "Save" at bounding box center [1139, 440] width 52 height 18
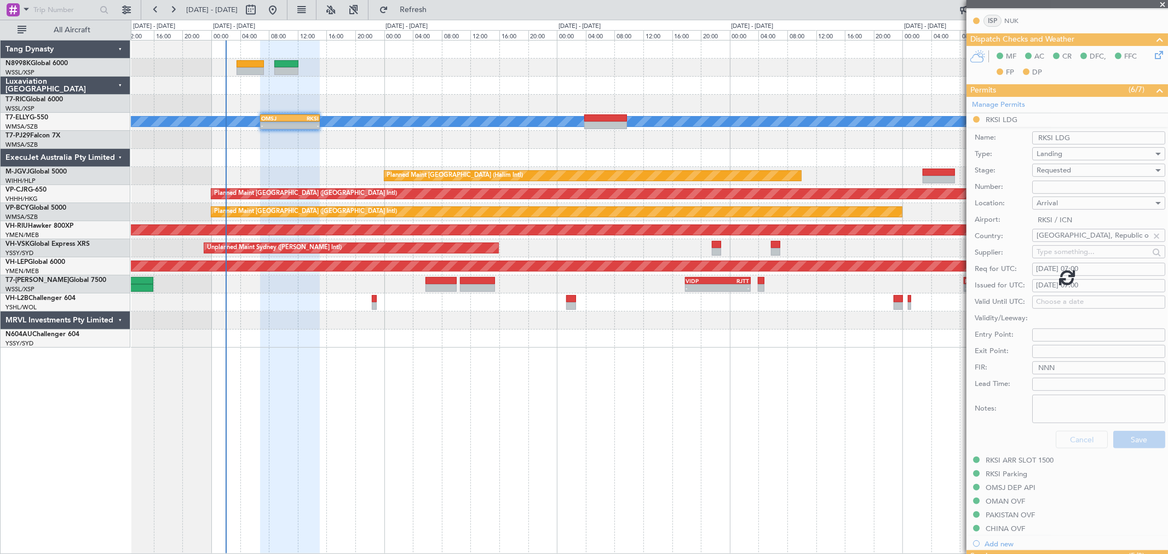
click at [1042, 186] on div at bounding box center [1068, 277] width 202 height 554
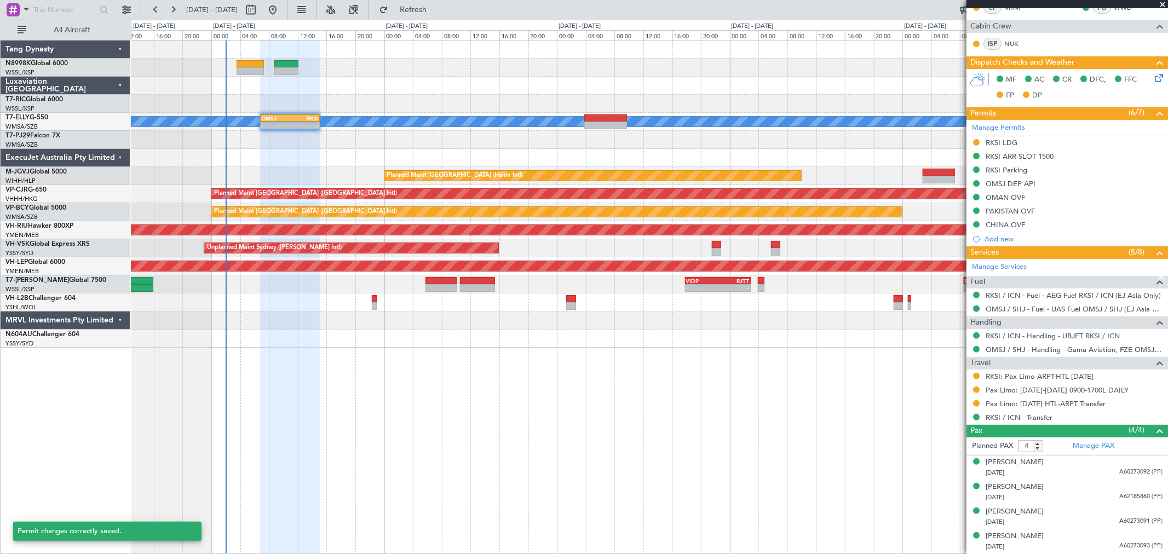
scroll to position [220, 0]
click at [977, 143] on button at bounding box center [976, 143] width 7 height 7
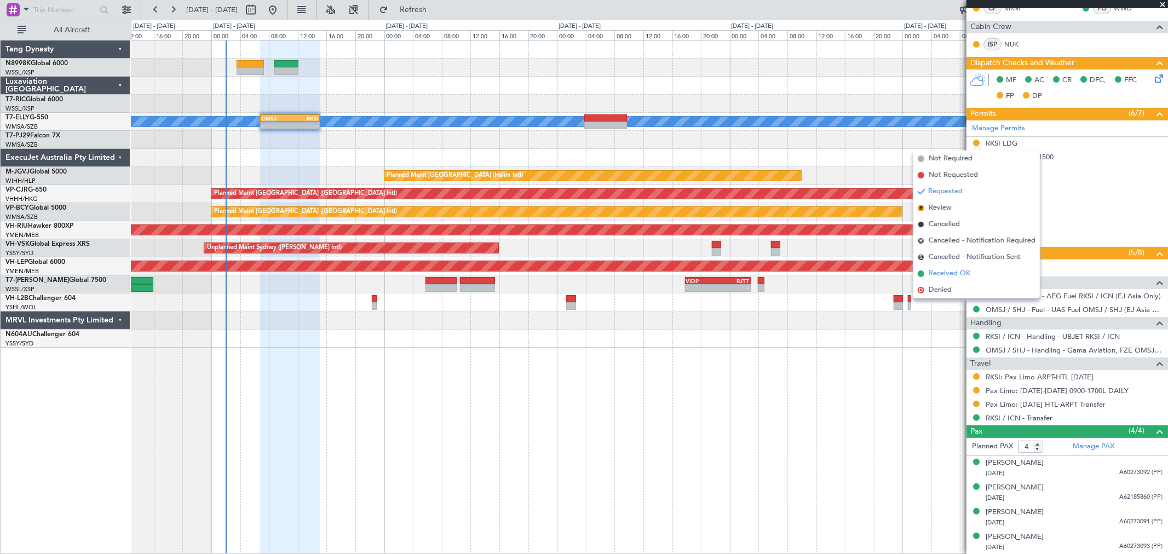
click at [944, 273] on span "Received OK" at bounding box center [950, 273] width 42 height 11
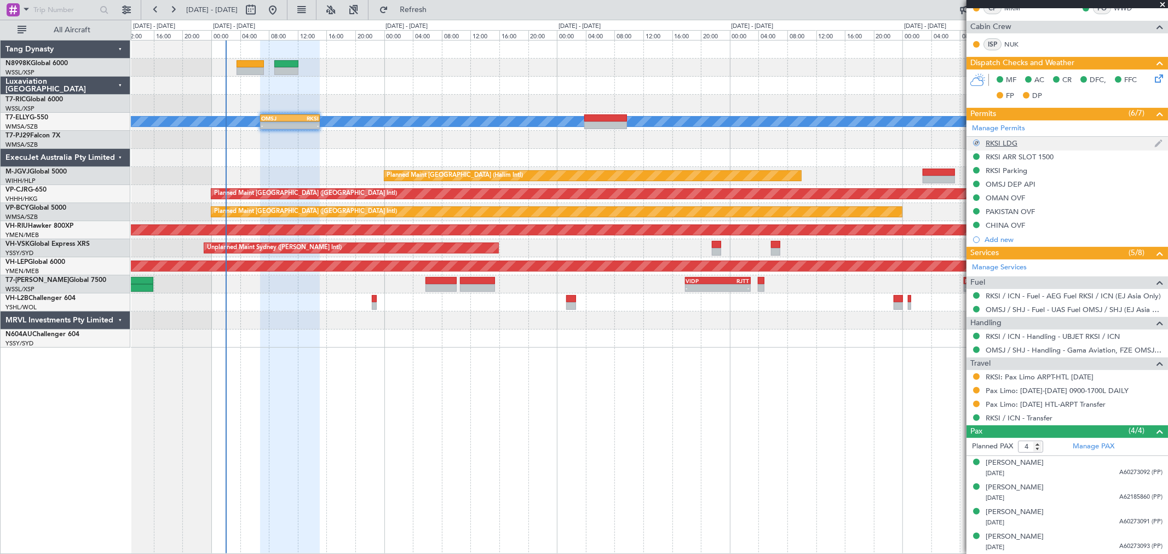
click at [1007, 146] on div "RKSI LDG" at bounding box center [1002, 143] width 32 height 9
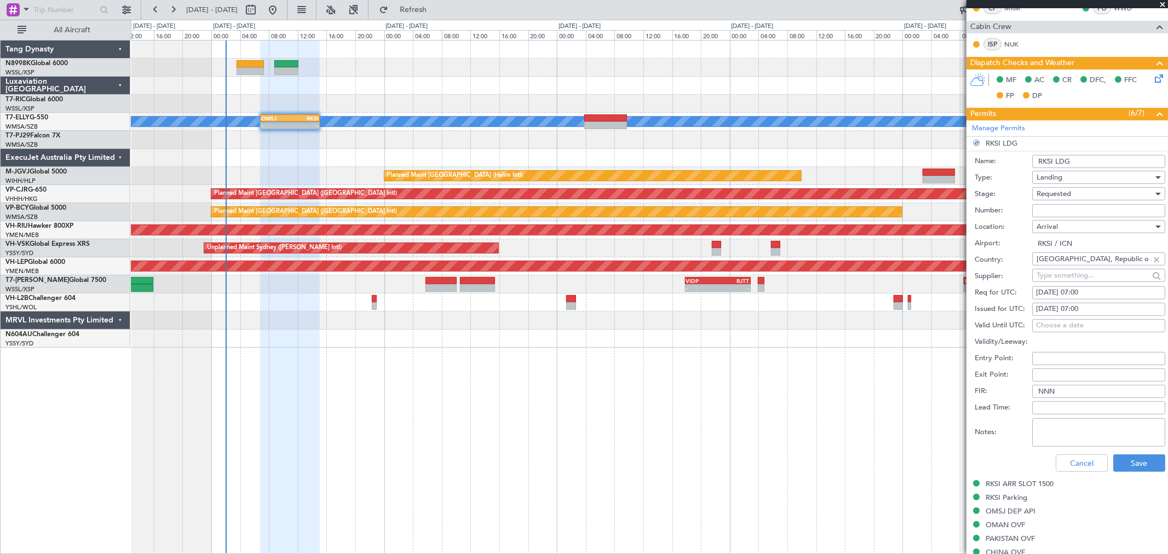
click at [1042, 210] on input "Number:" at bounding box center [1098, 210] width 133 height 13
click at [1053, 210] on input "Number:" at bounding box center [1098, 210] width 133 height 13
type input "a"
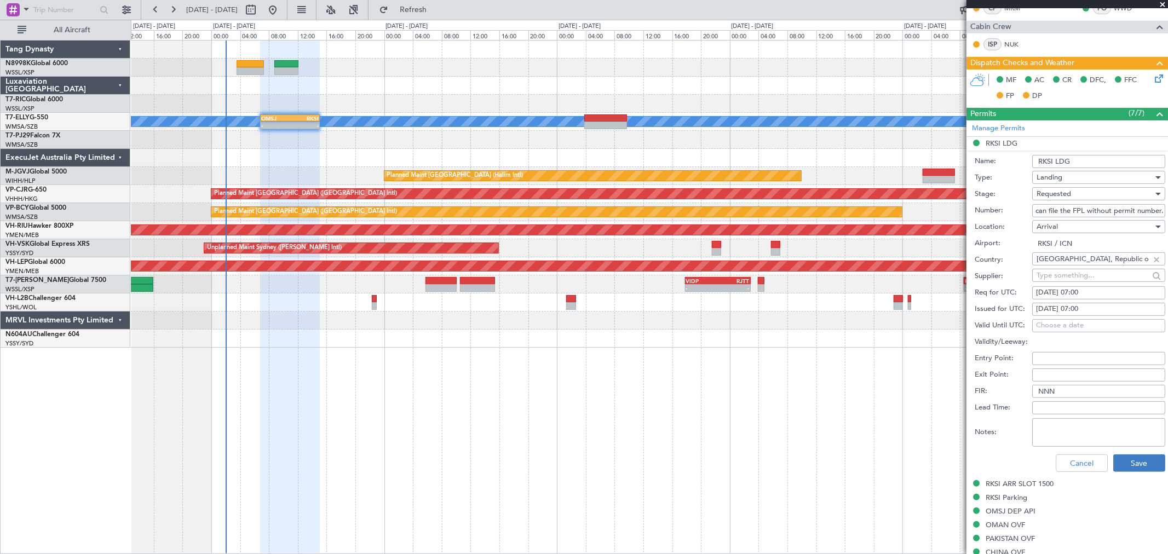
type input "Approved by slot and permit office and can file the FPL without permit number."
click at [1129, 462] on button "Save" at bounding box center [1139, 464] width 52 height 18
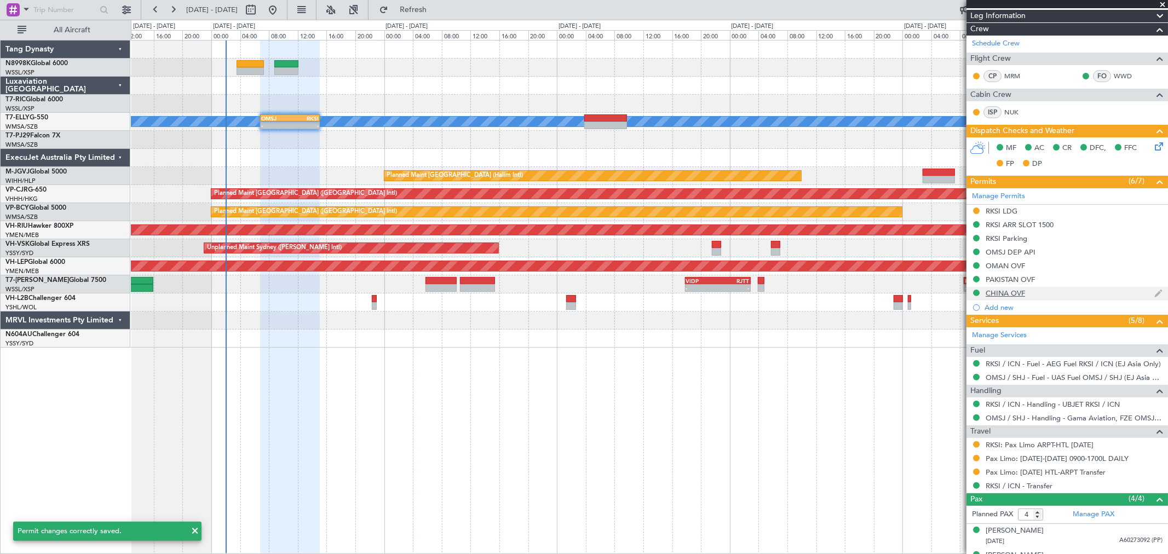
scroll to position [37, 0]
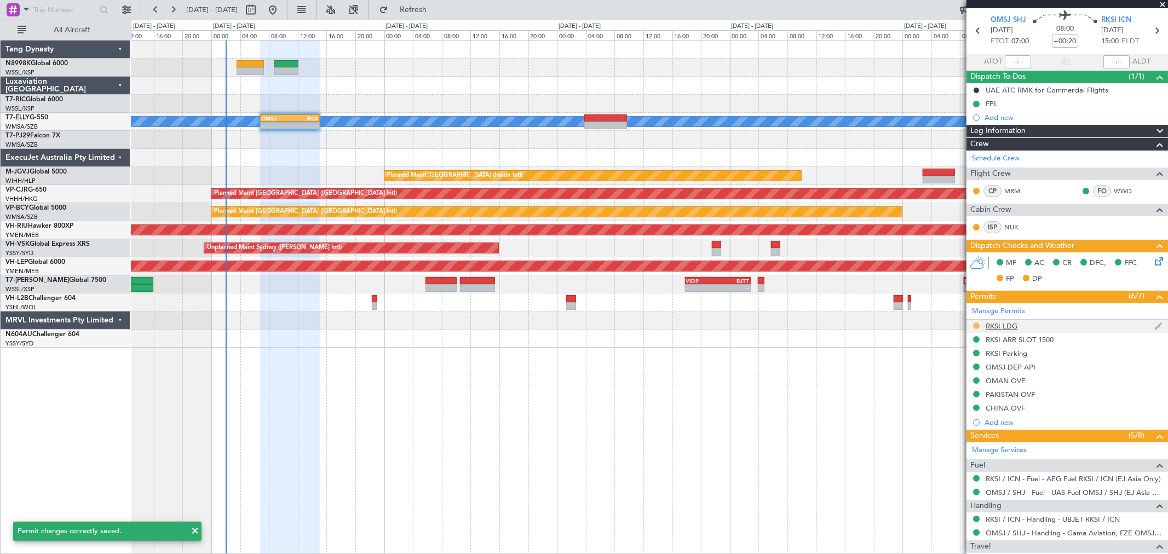
click at [977, 323] on button at bounding box center [976, 326] width 7 height 7
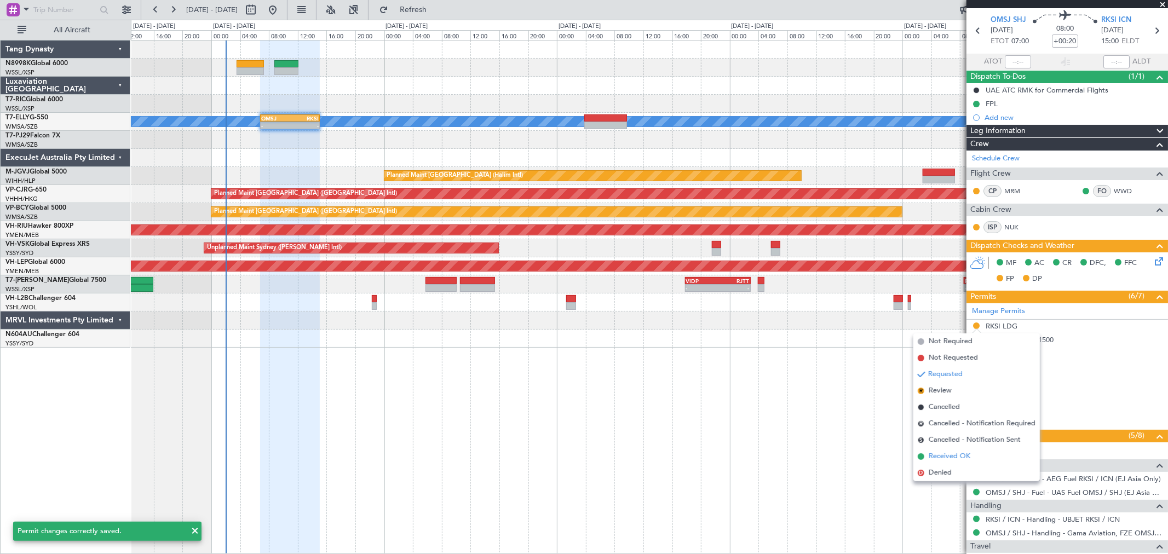
click at [938, 456] on span "Received OK" at bounding box center [950, 456] width 42 height 11
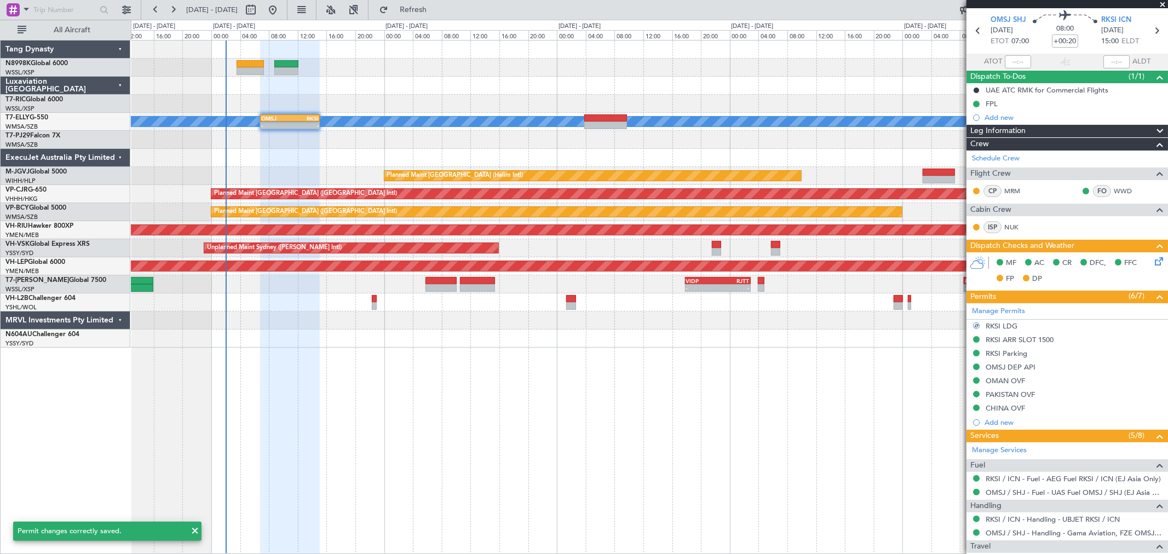
scroll to position [0, 0]
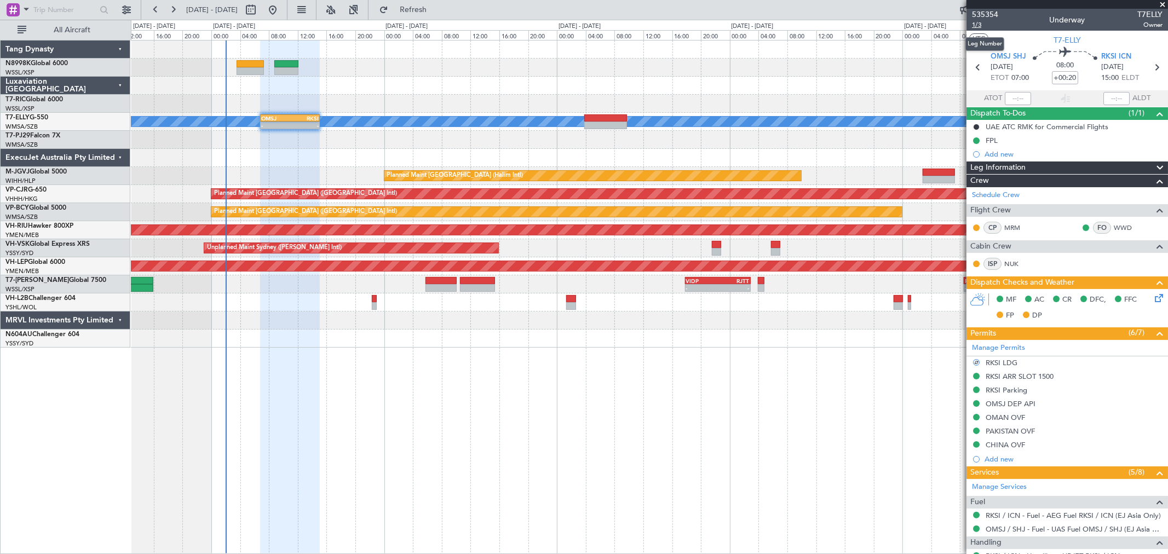
click at [975, 26] on span "1/3" at bounding box center [985, 24] width 26 height 9
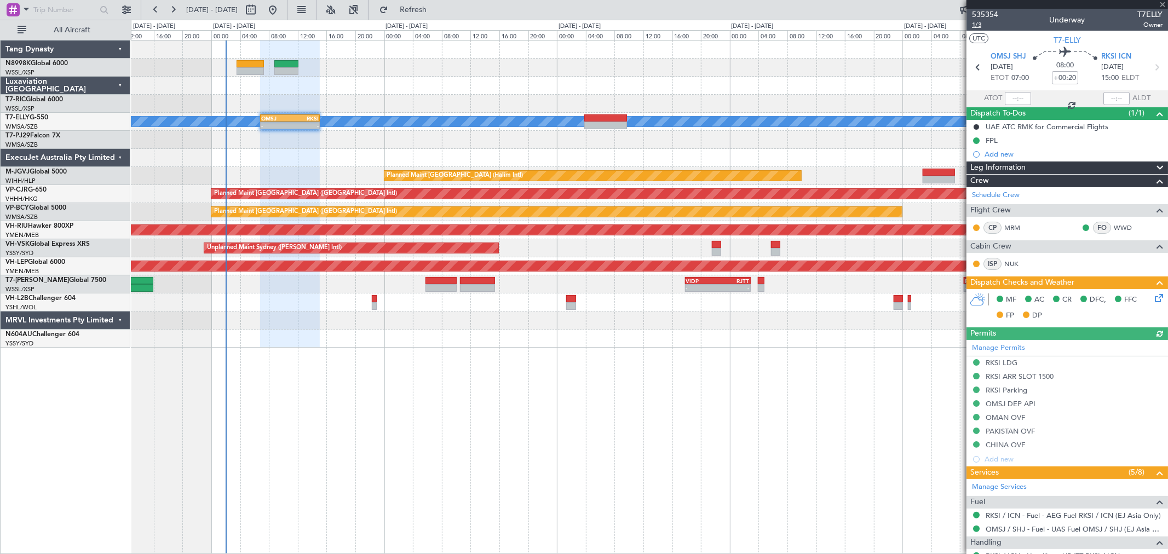
type input "[PERSON_NAME] (KYA)"
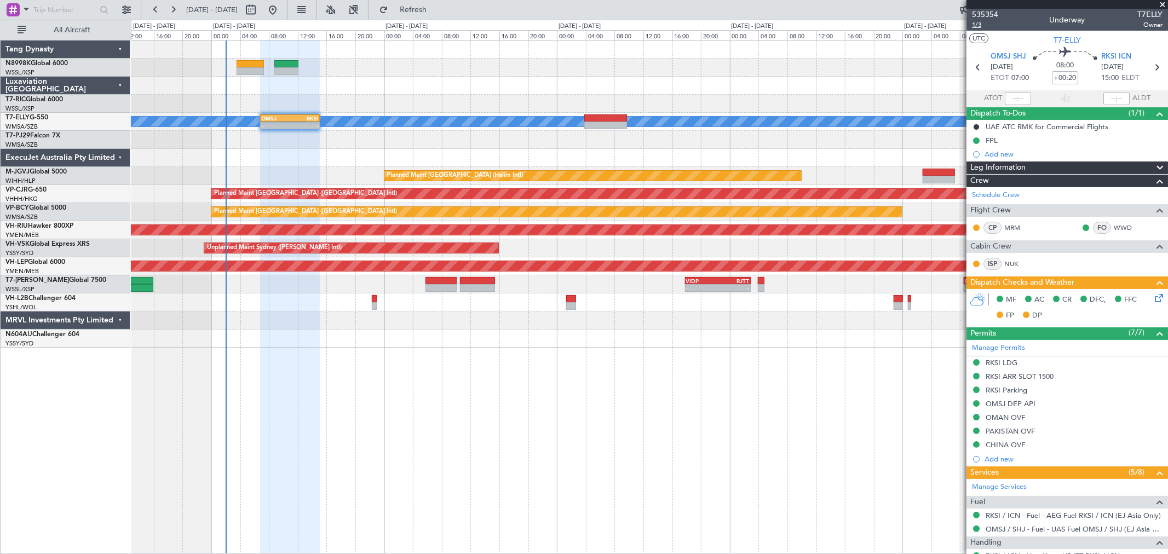
click at [979, 22] on span "1/3" at bounding box center [985, 24] width 26 height 9
type input "[PERSON_NAME] (KYA)"
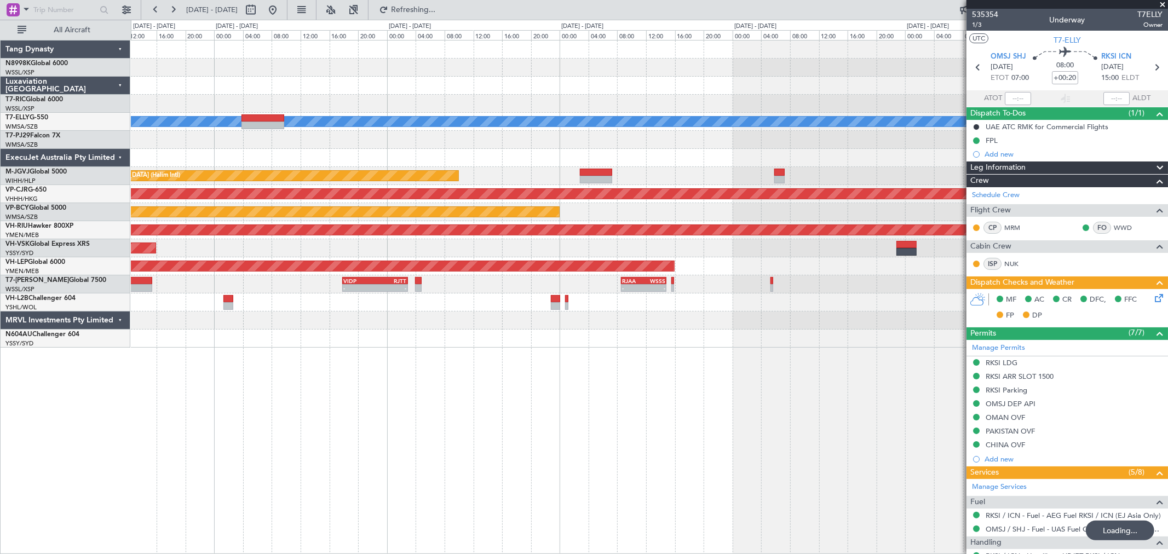
click at [429, 319] on div "MEL OMSJ 06:50 Z RKSI 15:05 Z - - Planned Maint Jakarta (Halim Intl) Planned Ma…" at bounding box center [649, 194] width 1037 height 307
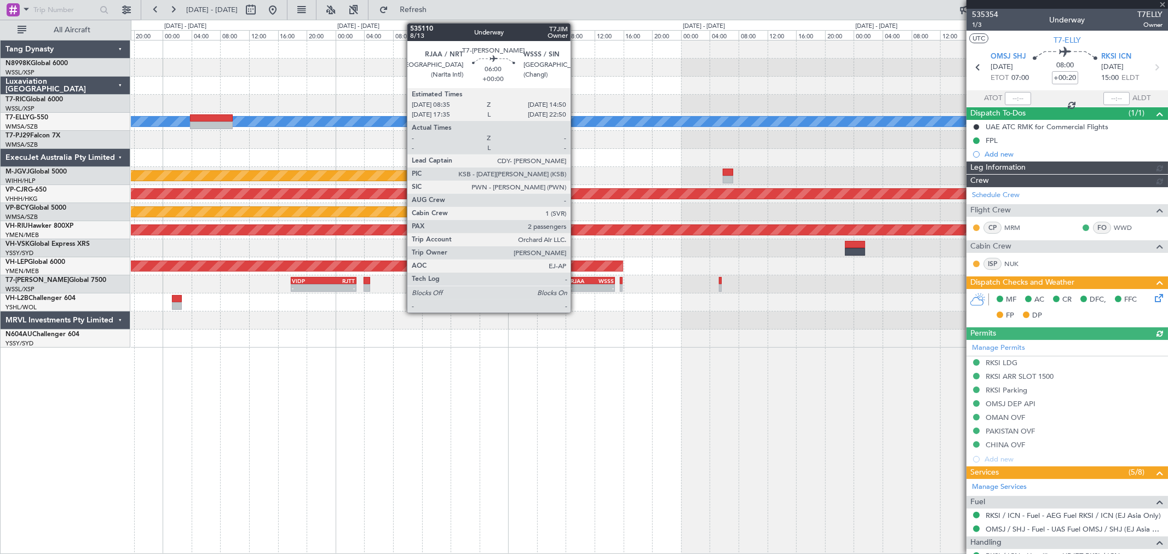
click at [700, 287] on div "MEL OMSJ 06:50 Z RKSI 15:05 Z - - Planned Maint Jakarta (Halim Intl) Planned Ma…" at bounding box center [649, 194] width 1037 height 307
type input "[PERSON_NAME] (KYA)"
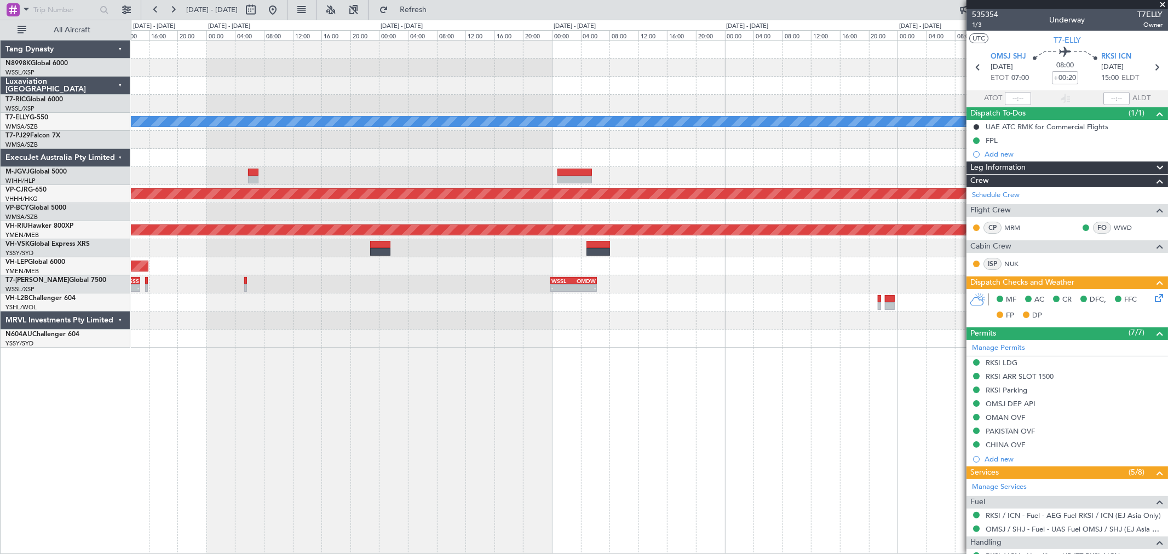
click at [363, 298] on div "MEL Planned Maint Jakarta (Halim Intl) Planned Maint Hong Kong (Hong Kong Intl)…" at bounding box center [649, 194] width 1037 height 307
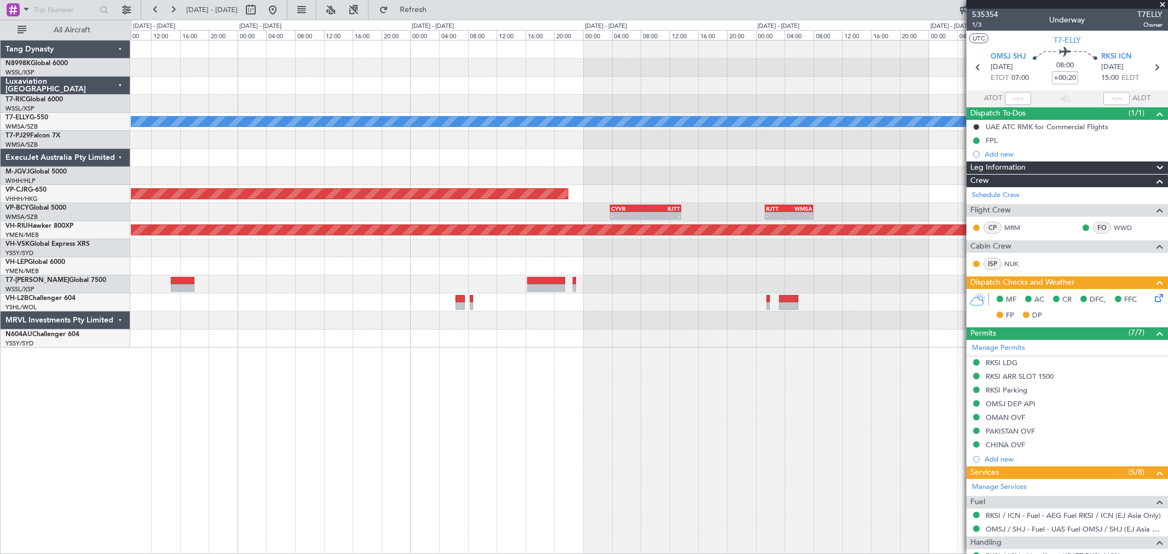
click at [792, 204] on div "CYVR 03:50 Z RJTT 13:40 Z - - - - RJTT 01:20 Z WMSA 08:00 Z" at bounding box center [649, 212] width 1037 height 18
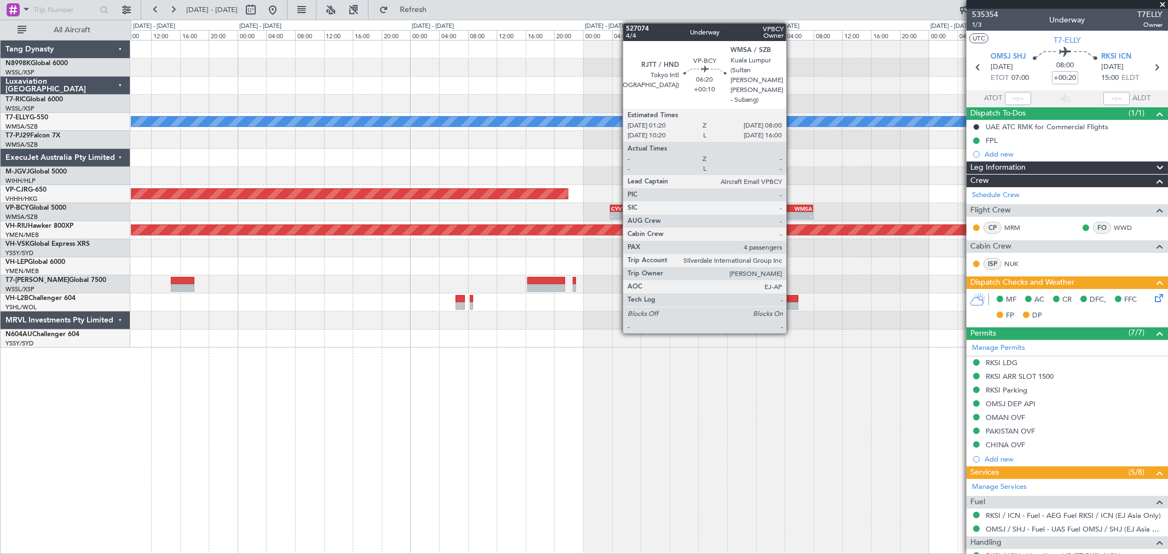
click at [792, 214] on div "-" at bounding box center [800, 216] width 23 height 7
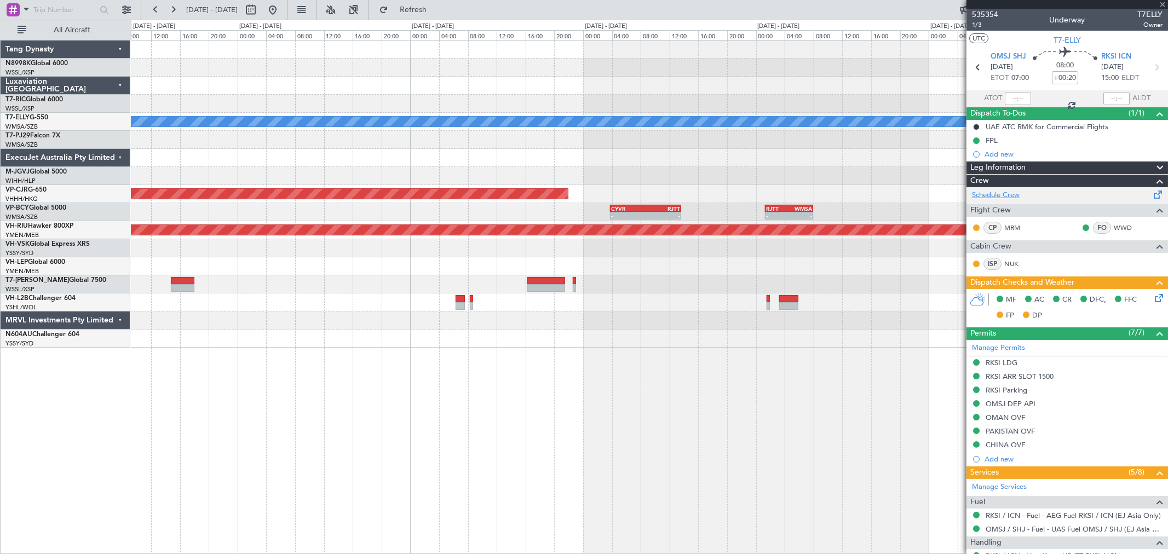
type input "+00:10"
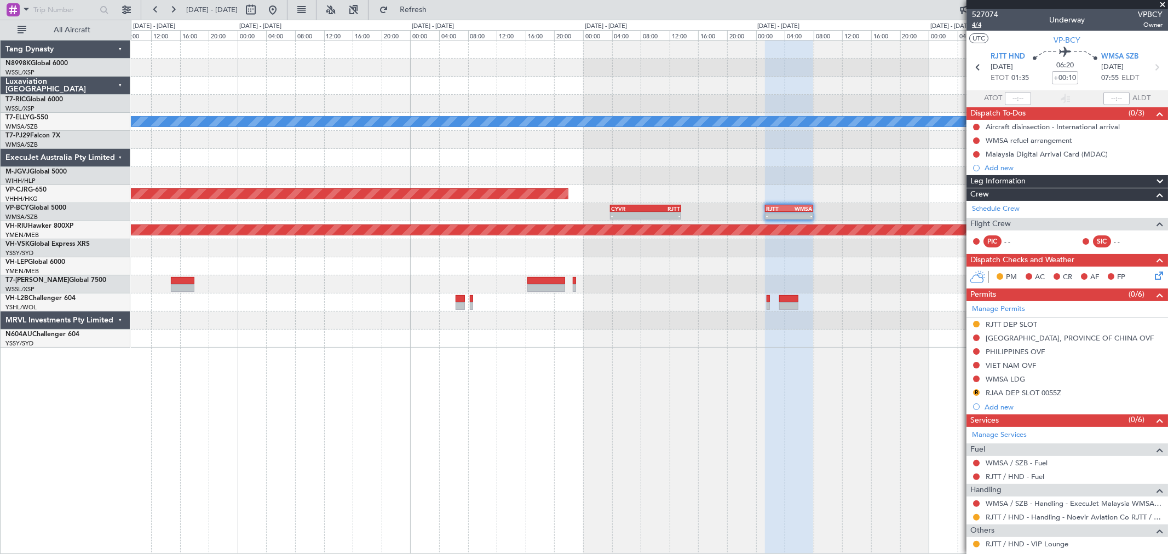
click at [979, 26] on span "4/4" at bounding box center [985, 24] width 26 height 9
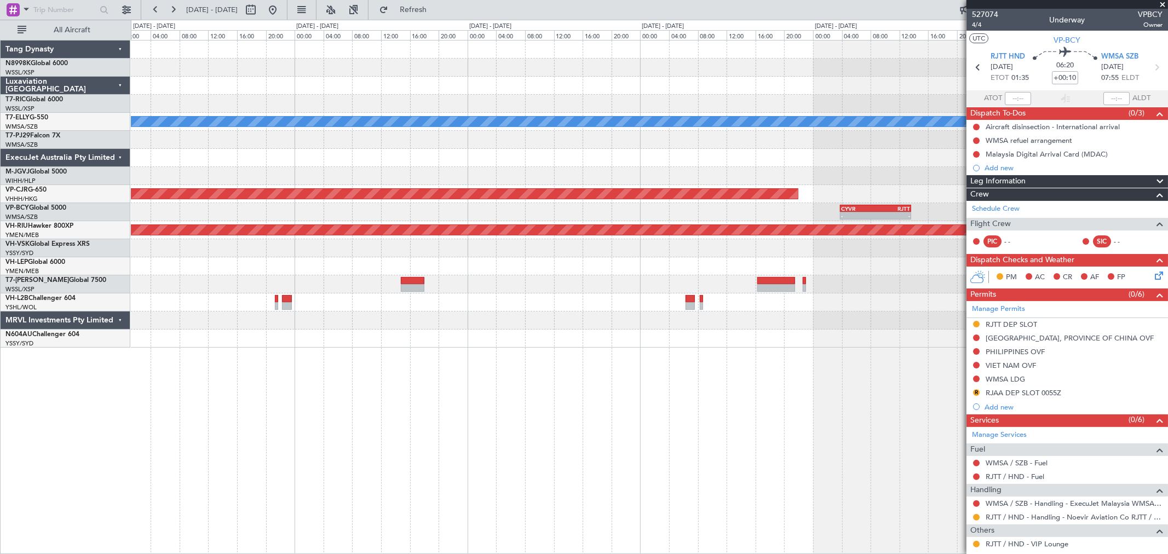
click at [619, 260] on div "MEL Planned Maint Hong Kong (Hong Kong Intl) - - CYVR 03:50 Z RJTT 13:40 Z - - …" at bounding box center [649, 194] width 1037 height 307
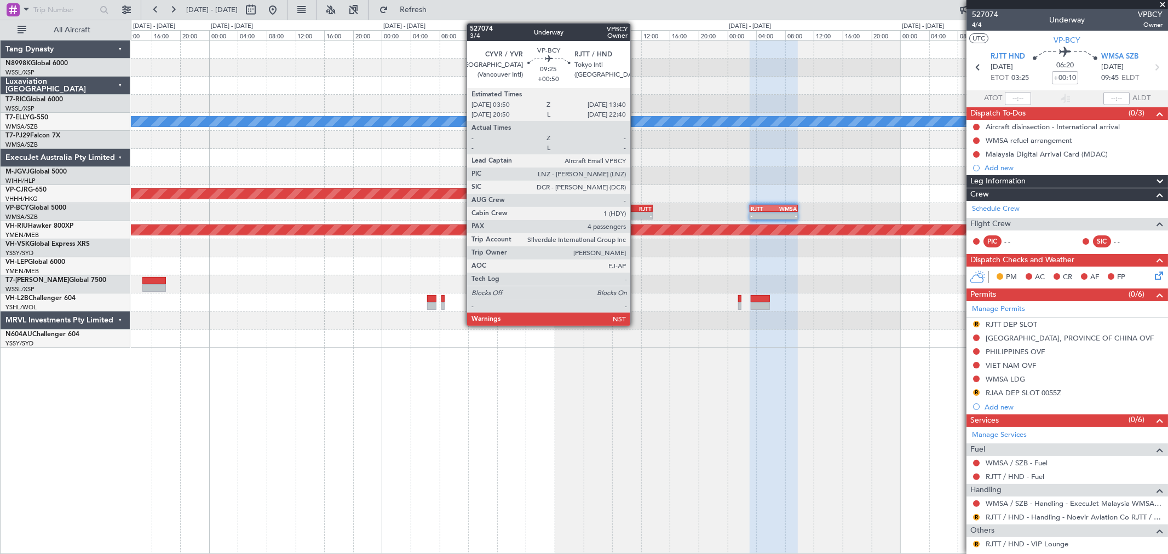
click at [631, 208] on div "RJTT" at bounding box center [634, 208] width 35 height 7
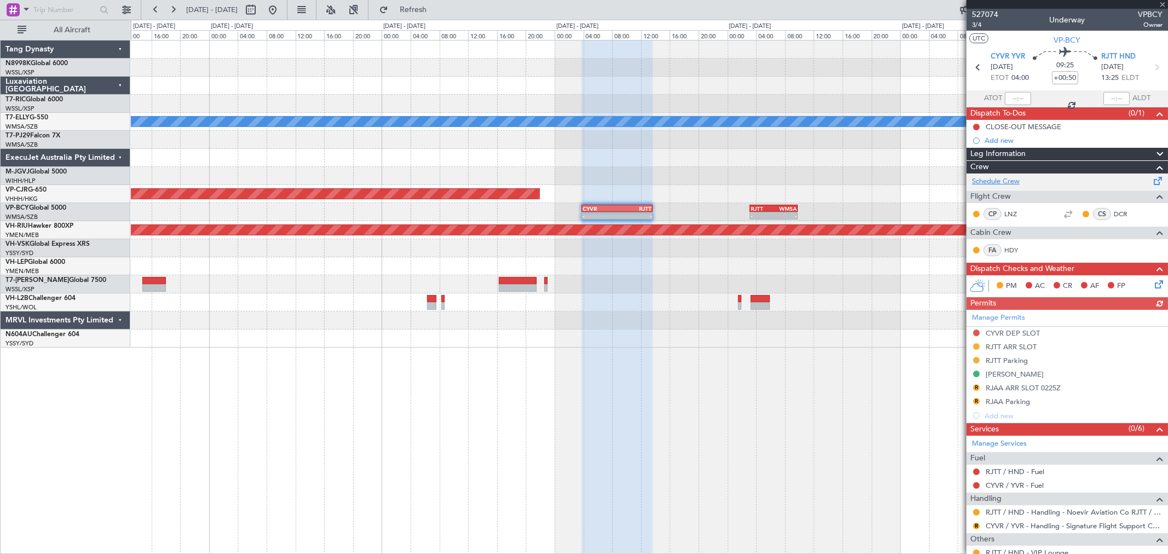
click at [998, 183] on link "Schedule Crew" at bounding box center [996, 181] width 48 height 11
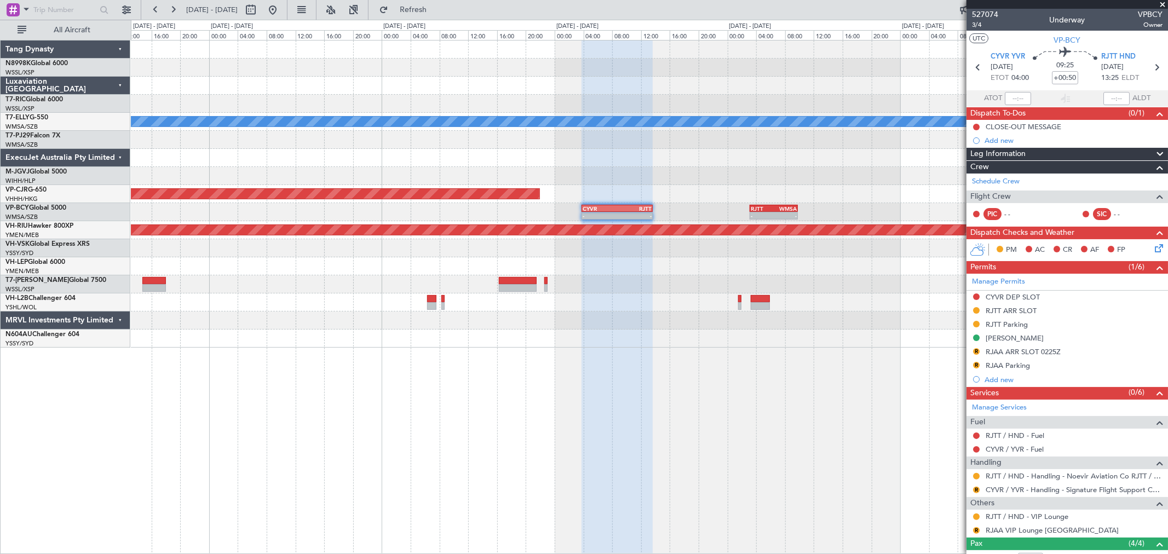
click at [830, 356] on div "MEL Planned Maint Dubai (Dubai Intl) Planned Maint Hong Kong (Hong Kong Intl) -…" at bounding box center [649, 297] width 1037 height 514
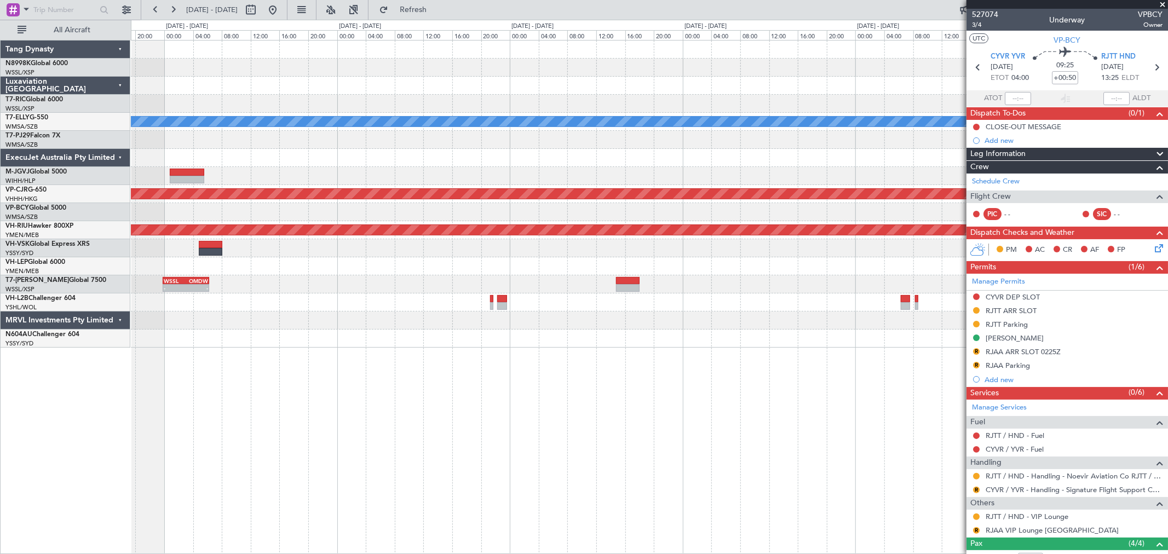
click at [759, 359] on div "MEL Planned Maint Hong Kong (Hong Kong Intl) - - CYVR 03:50 Z RJTT 13:40 Z - - …" at bounding box center [649, 297] width 1037 height 514
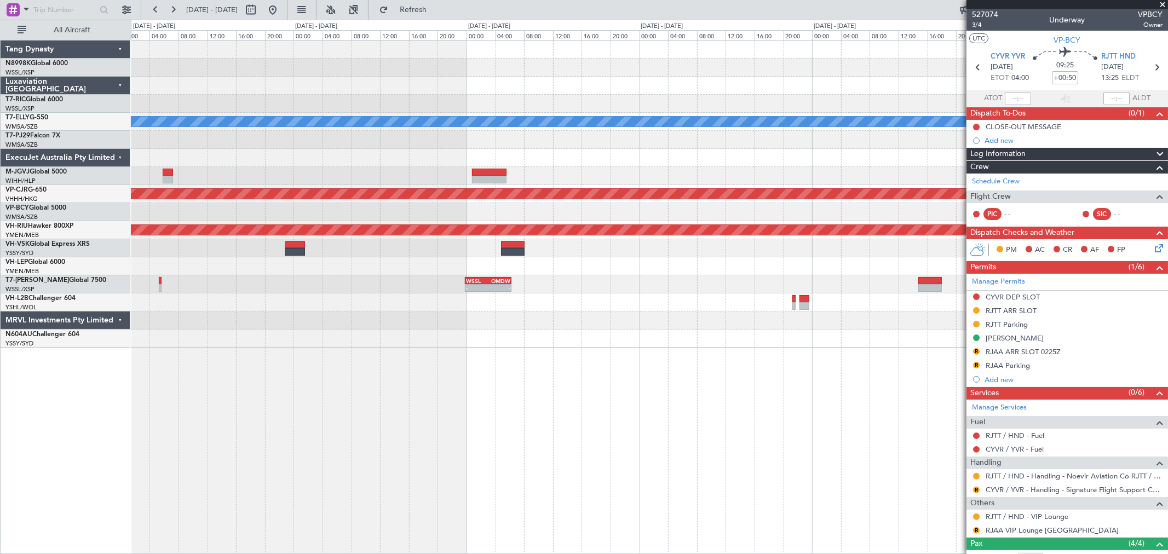
click at [703, 318] on div at bounding box center [649, 321] width 1037 height 18
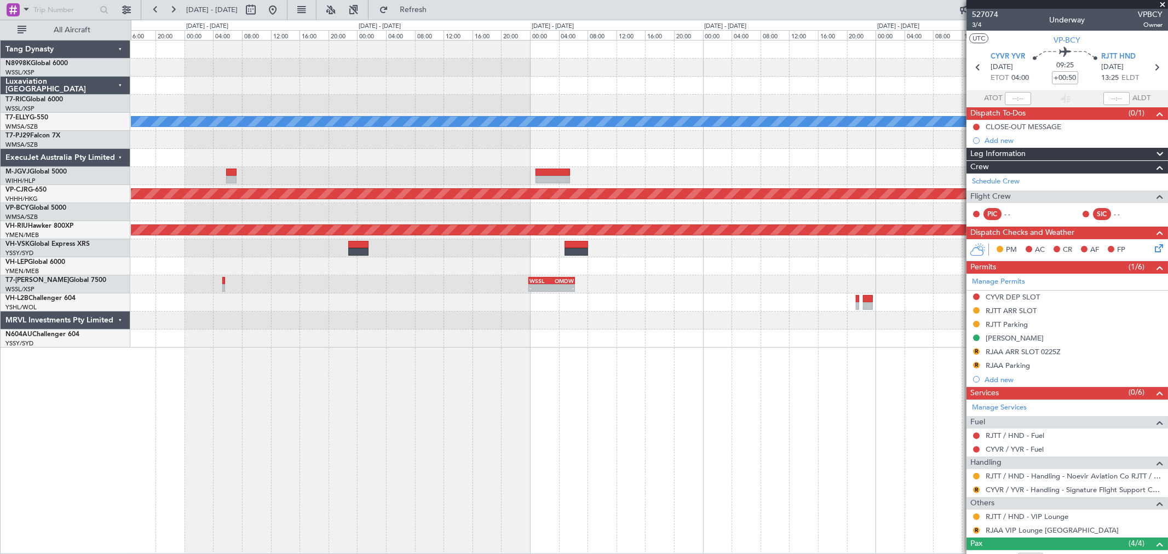
click at [751, 330] on div "MEL Planned Maint Jakarta (Halim Intl) Planned Maint Hong Kong (Hong Kong Intl)…" at bounding box center [649, 297] width 1037 height 514
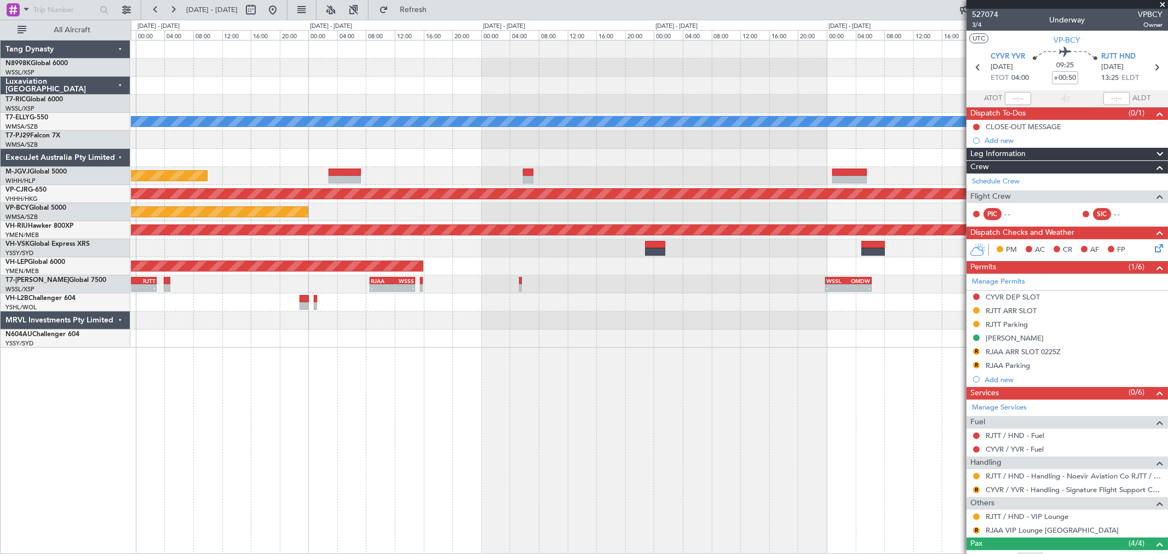
click at [778, 319] on div "MEL Planned Maint Jakarta (Halim Intl) Planned Maint Hong Kong (Hong Kong Intl)…" at bounding box center [649, 297] width 1037 height 514
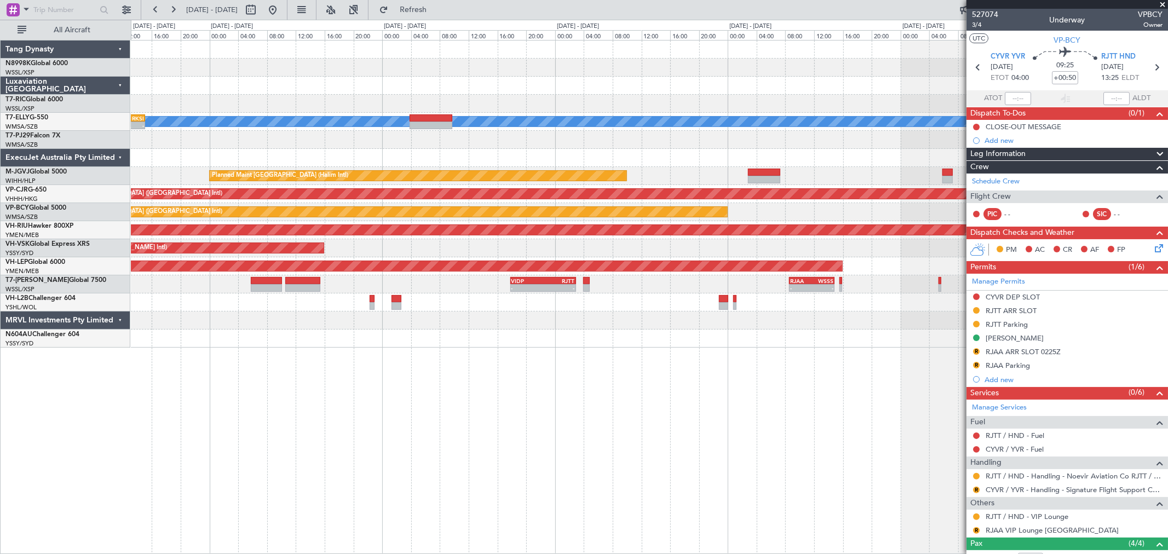
click at [698, 328] on div "MEL OMSJ 06:50 Z RKSI 15:05 Z - - Planned Maint Jakarta (Halim Intl) Planned Ma…" at bounding box center [649, 194] width 1037 height 307
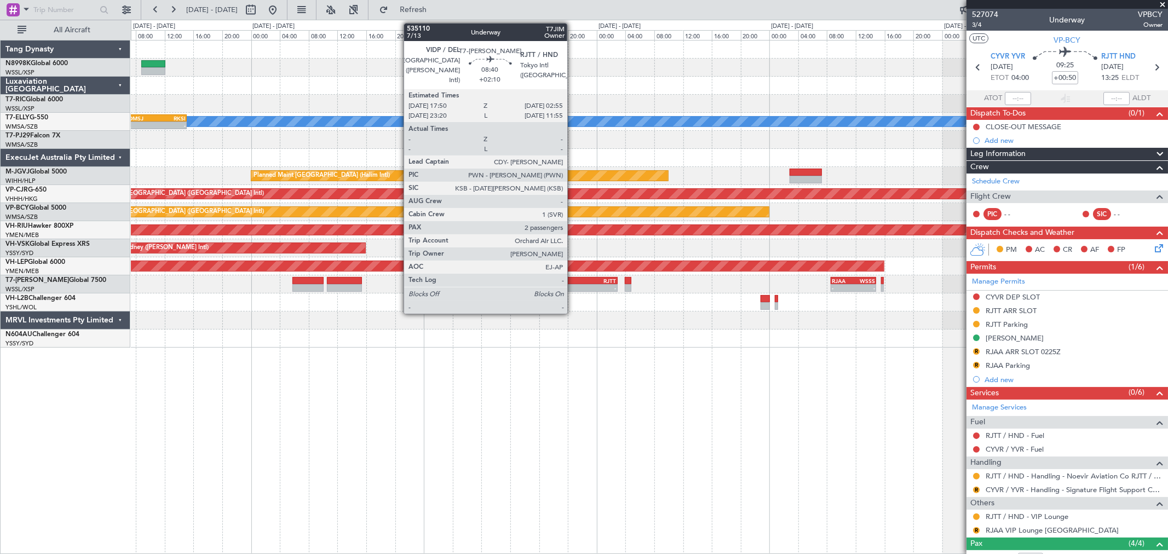
click at [573, 283] on div "VIDP" at bounding box center [569, 281] width 32 height 7
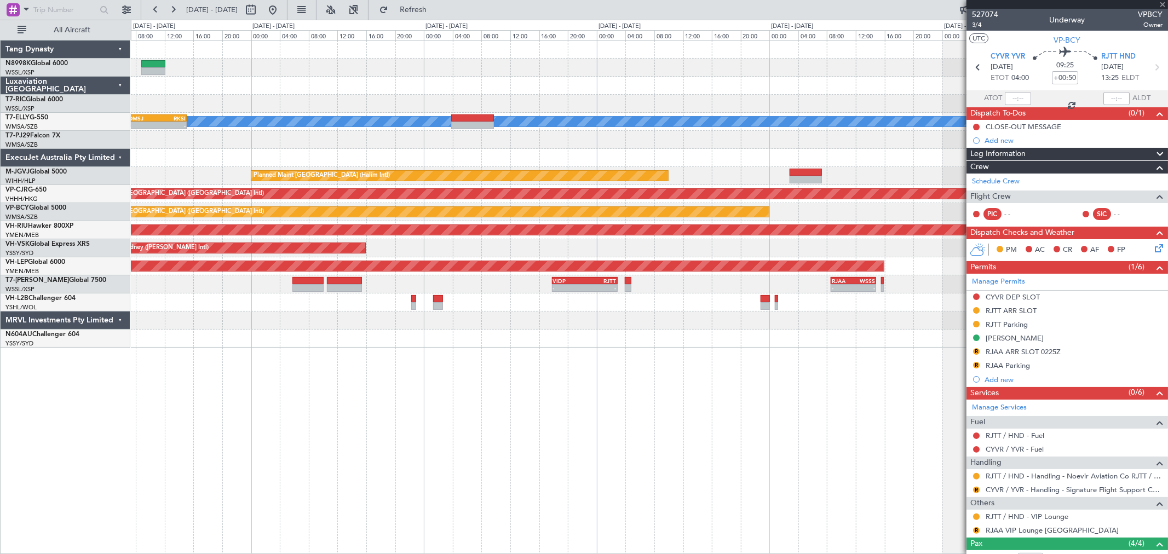
type input "+02:10"
type input "2"
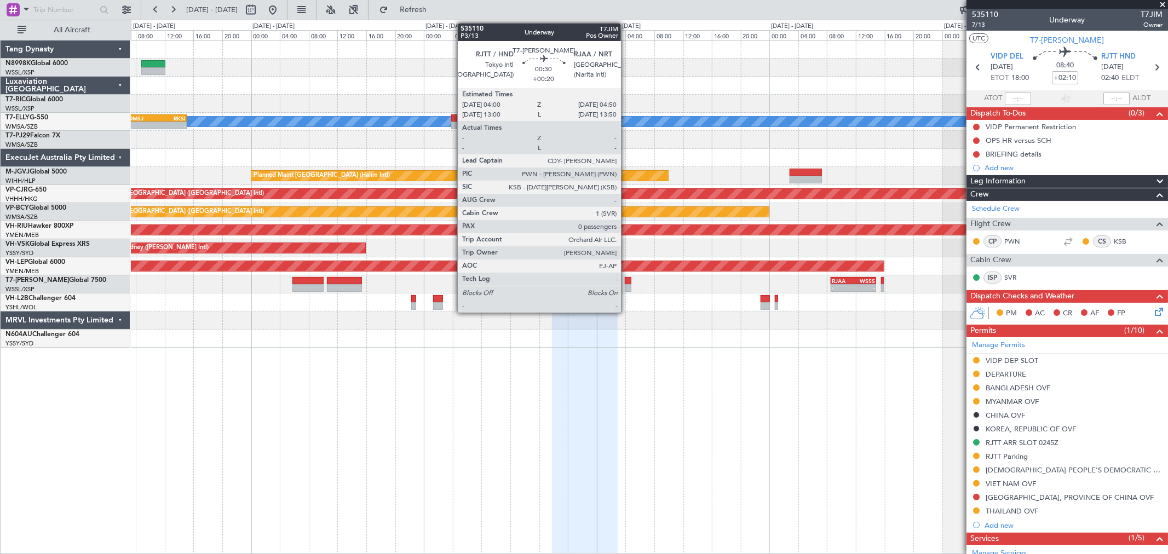
click at [627, 283] on div at bounding box center [628, 281] width 6 height 8
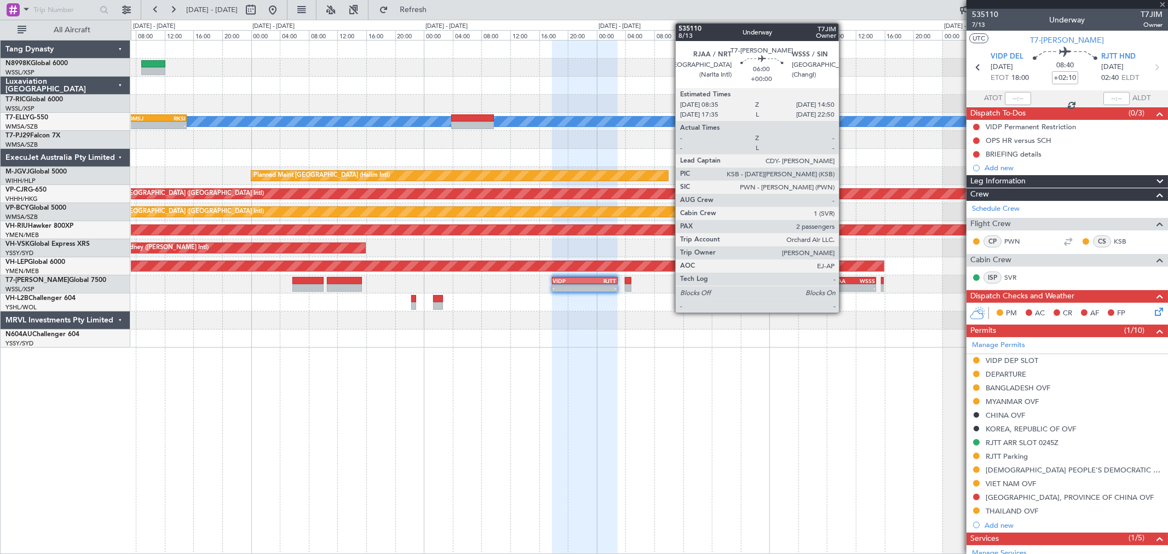
click at [845, 284] on div "- -" at bounding box center [853, 288] width 45 height 8
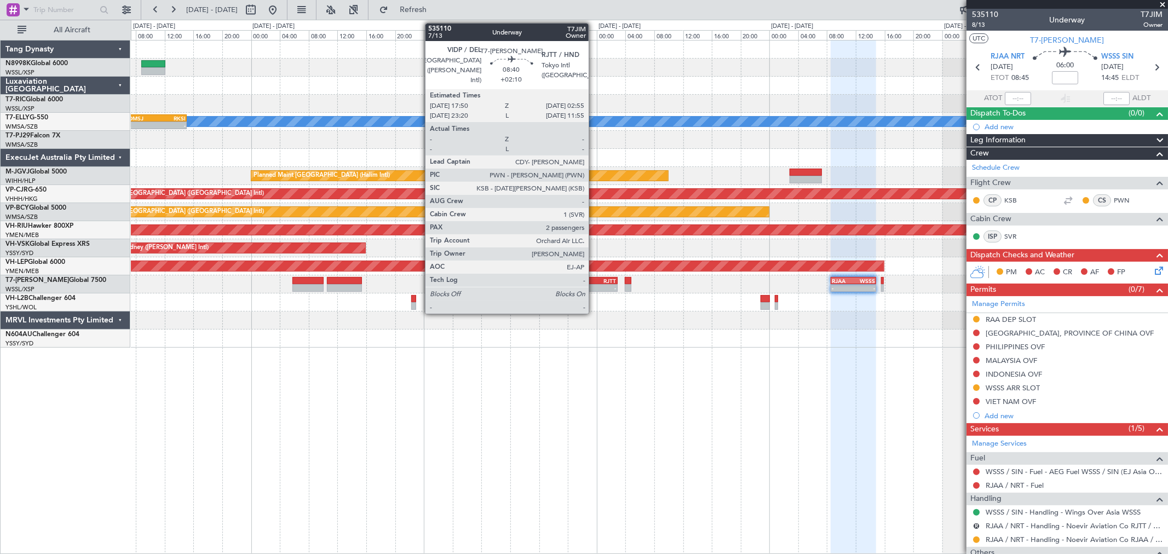
click at [594, 285] on div "-" at bounding box center [601, 288] width 32 height 7
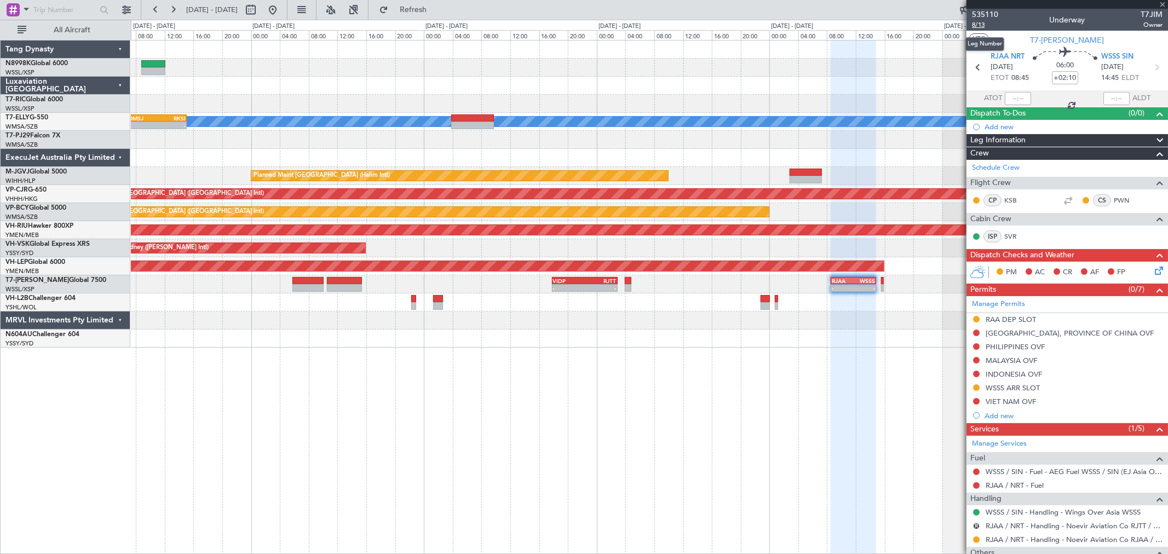
click at [979, 25] on span "8/13" at bounding box center [985, 24] width 26 height 9
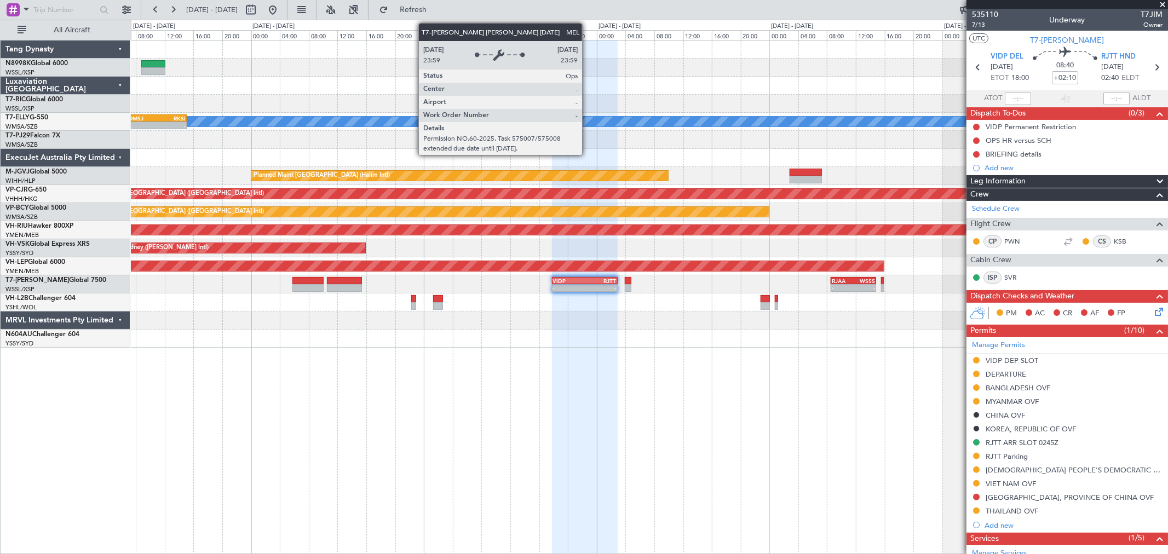
click at [193, 143] on div "MEL - - OMSJ 06:50 Z RKSI 15:05 Z Planned Maint Jakarta (Halim Intl) Planned Ma…" at bounding box center [649, 194] width 1037 height 307
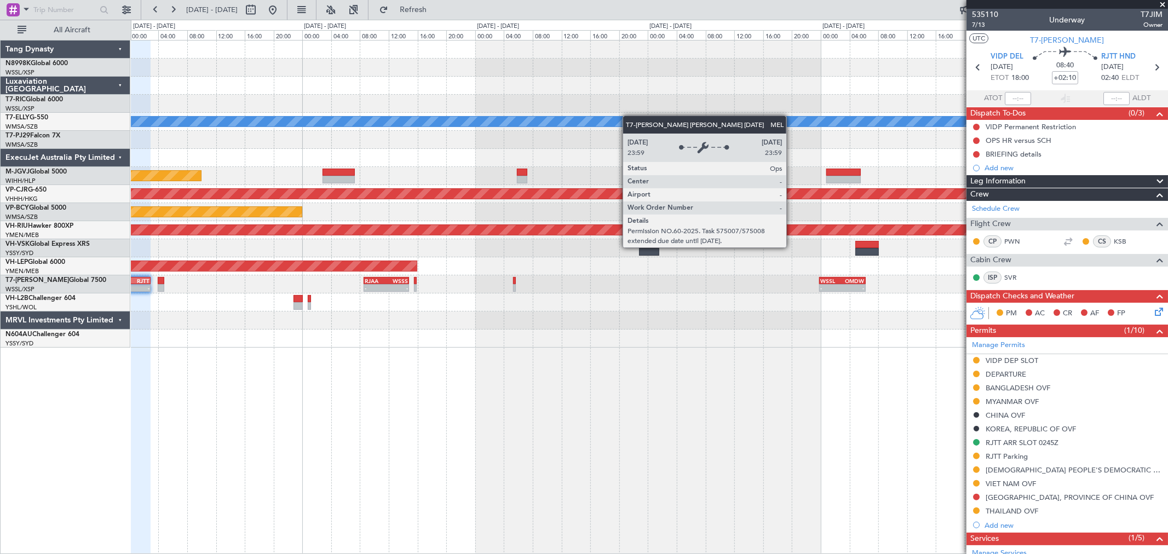
click at [178, 131] on div "MEL Planned Maint Jakarta (Halim Intl) Planned Maint Hong Kong (Hong Kong Intl)…" at bounding box center [649, 194] width 1037 height 307
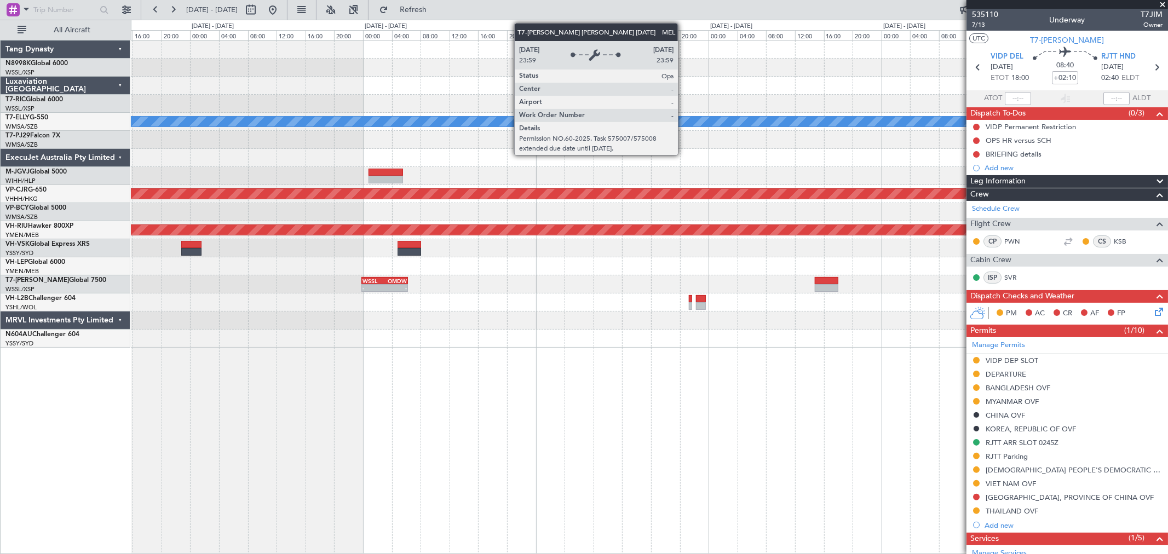
click at [319, 137] on div "MEL Planned Maint Hong Kong (Hong Kong Intl) CYVR 03:50 Z RJTT 13:40 Z - - - - …" at bounding box center [649, 194] width 1037 height 307
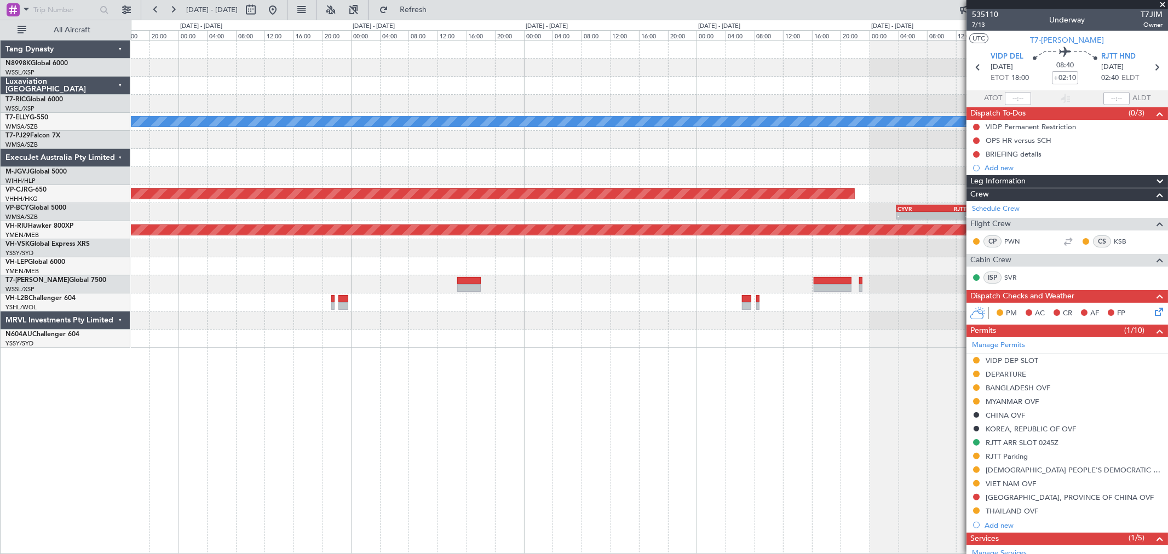
click at [423, 133] on div at bounding box center [649, 140] width 1037 height 18
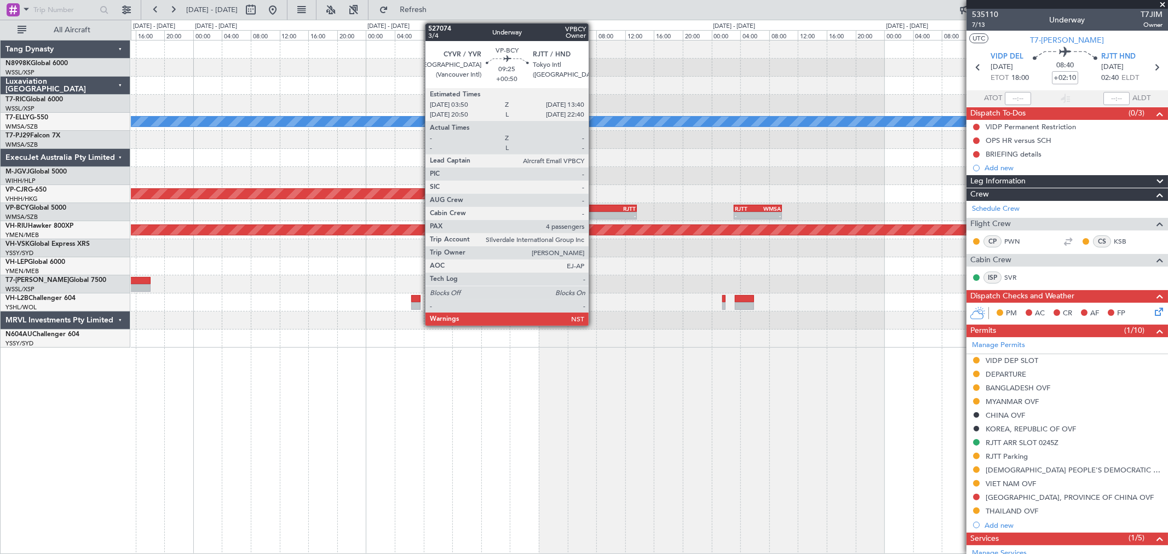
click at [592, 208] on div "CYVR" at bounding box center [584, 208] width 35 height 7
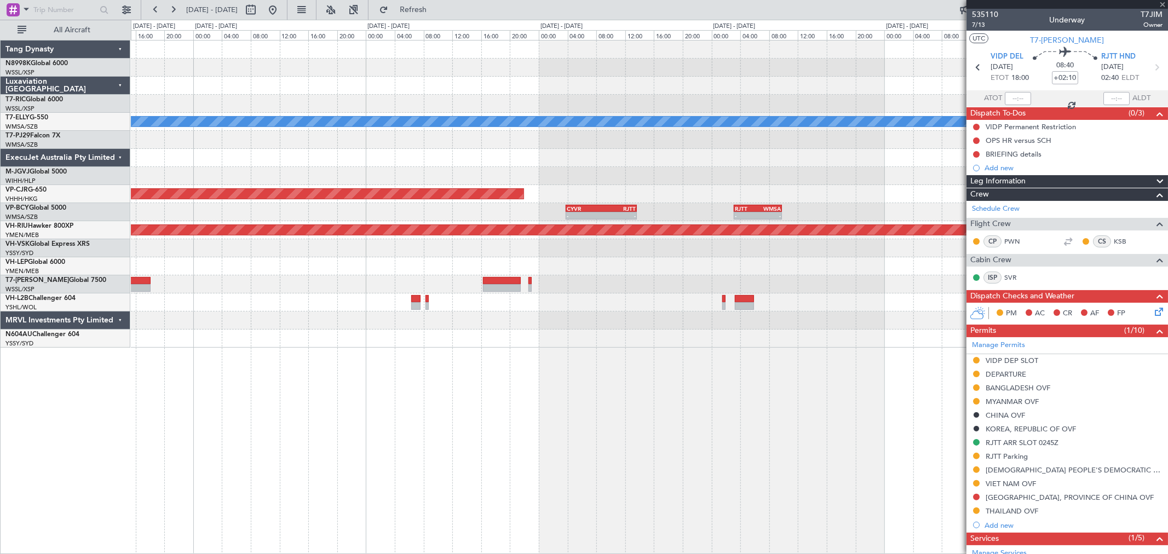
type input "+00:50"
type input "4"
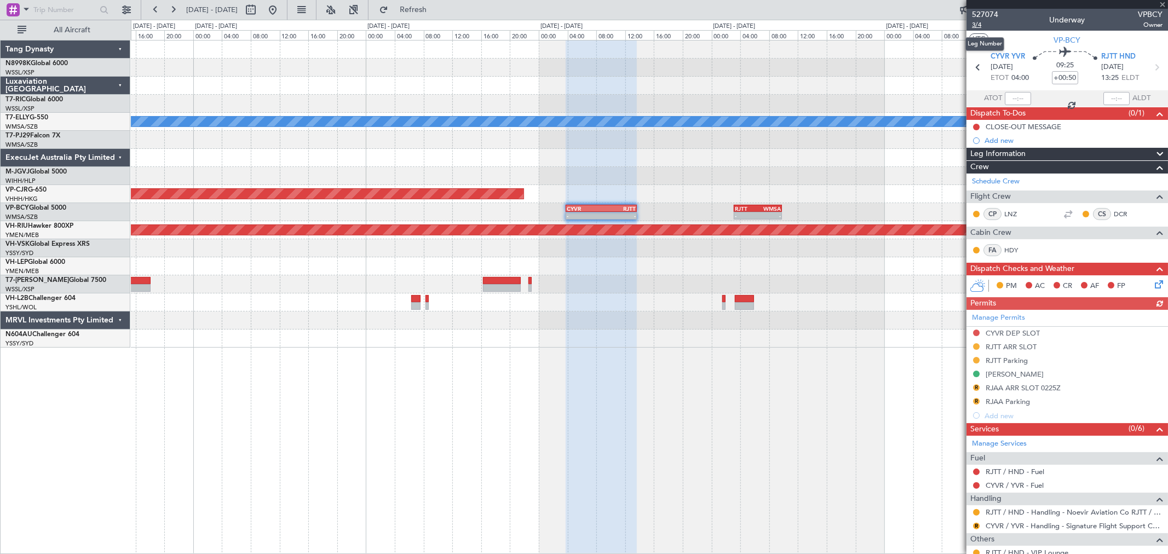
click at [979, 23] on span "3/4" at bounding box center [985, 24] width 26 height 9
click at [977, 15] on span "527074" at bounding box center [985, 15] width 26 height 12
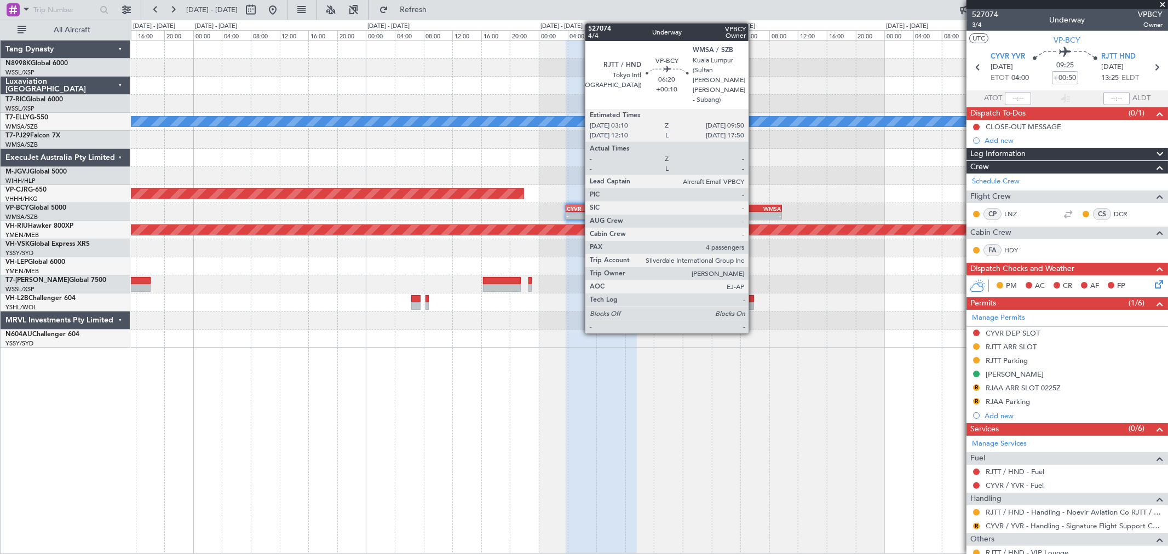
click at [754, 205] on div "RJTT" at bounding box center [746, 208] width 23 height 7
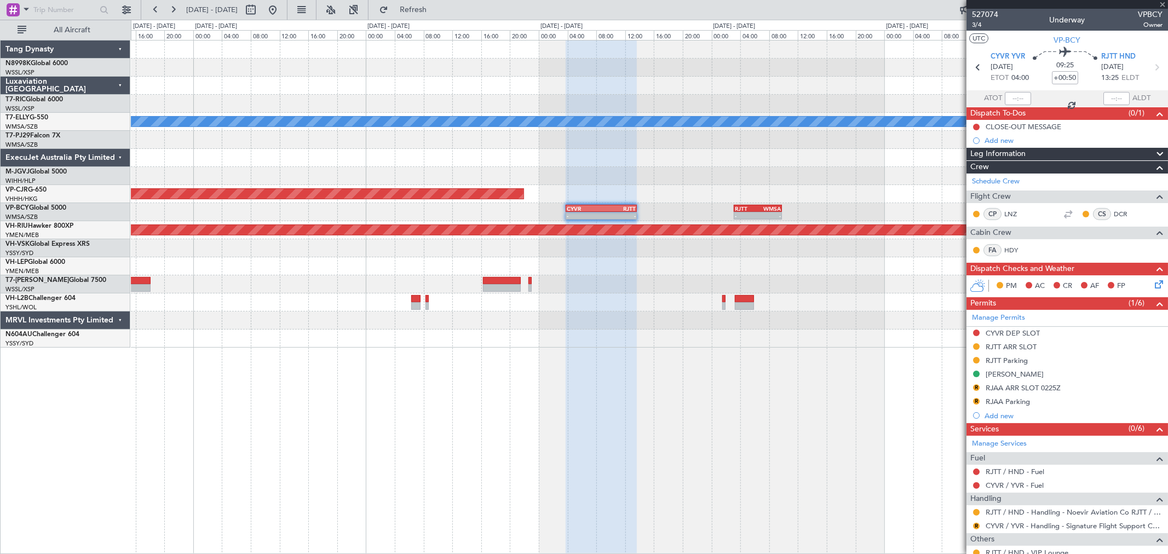
type input "+00:10"
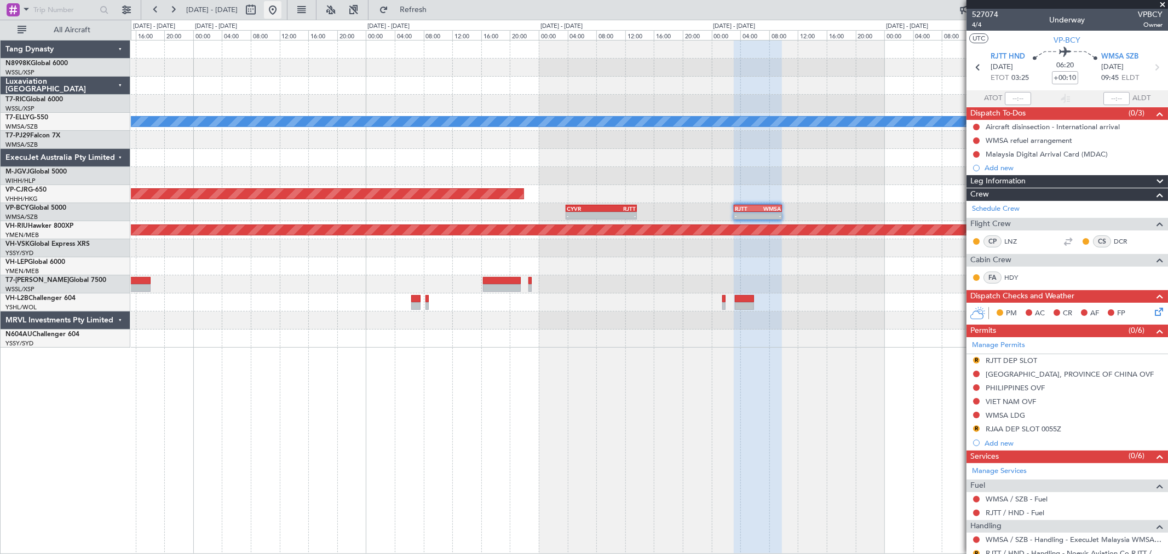
click at [282, 11] on button at bounding box center [273, 10] width 18 height 18
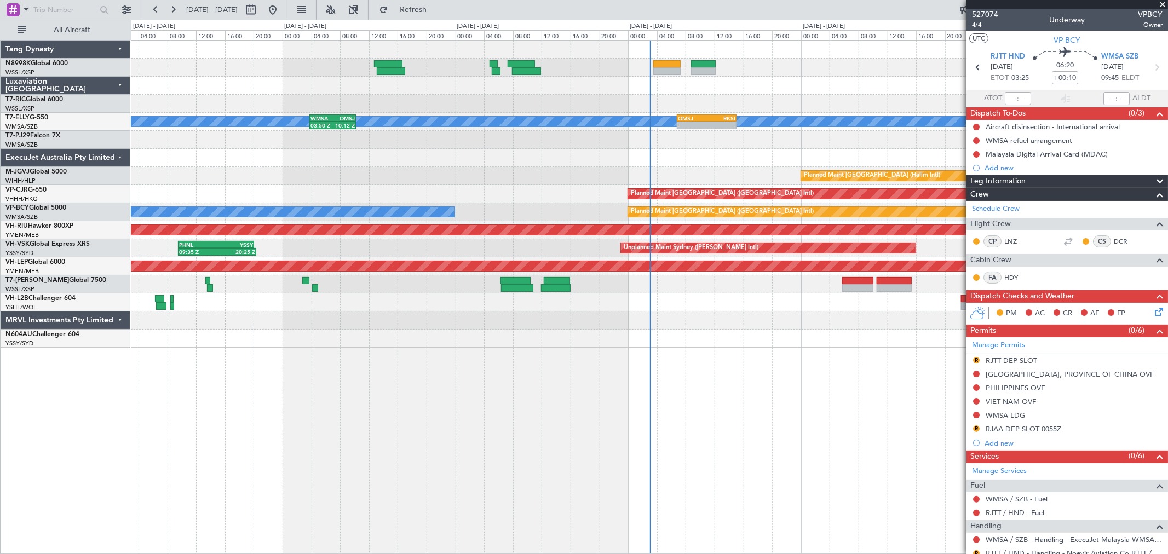
click at [477, 330] on div at bounding box center [649, 339] width 1037 height 18
click at [491, 299] on div at bounding box center [649, 303] width 1037 height 18
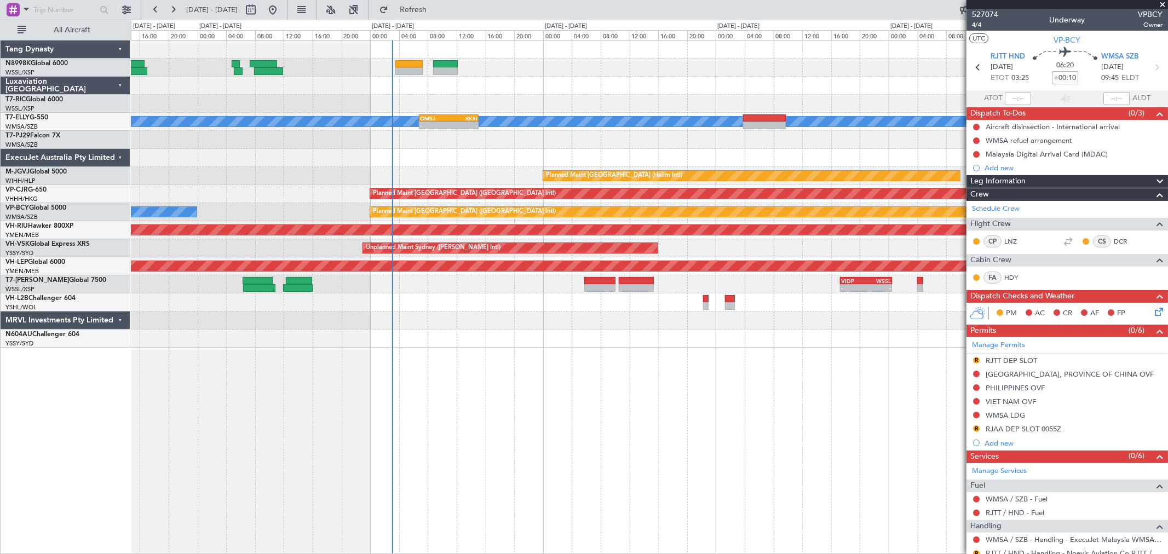
click at [620, 313] on div at bounding box center [649, 321] width 1037 height 18
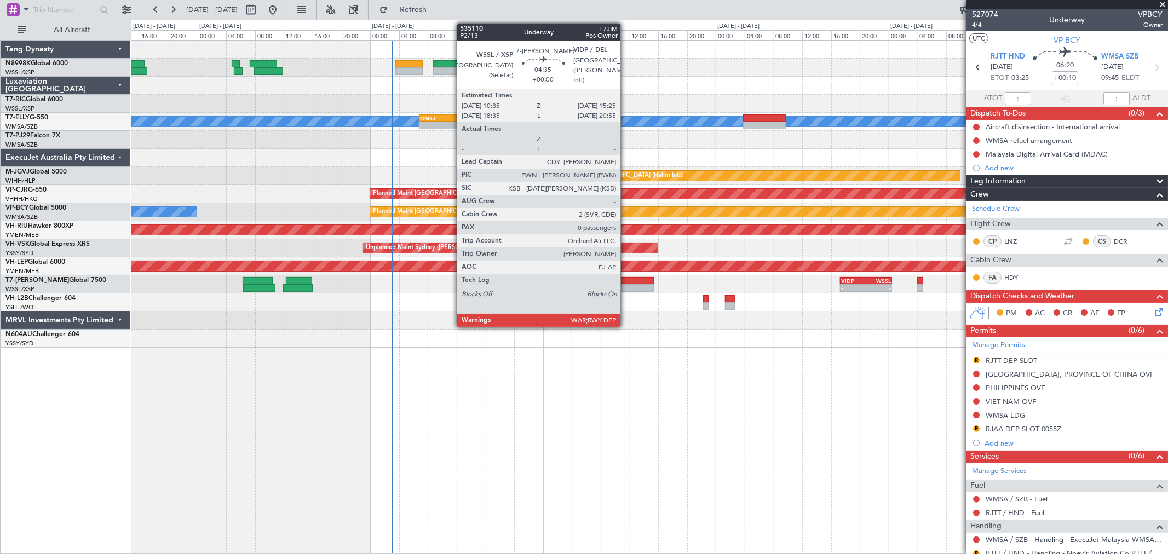
click at [626, 277] on div at bounding box center [636, 281] width 35 height 8
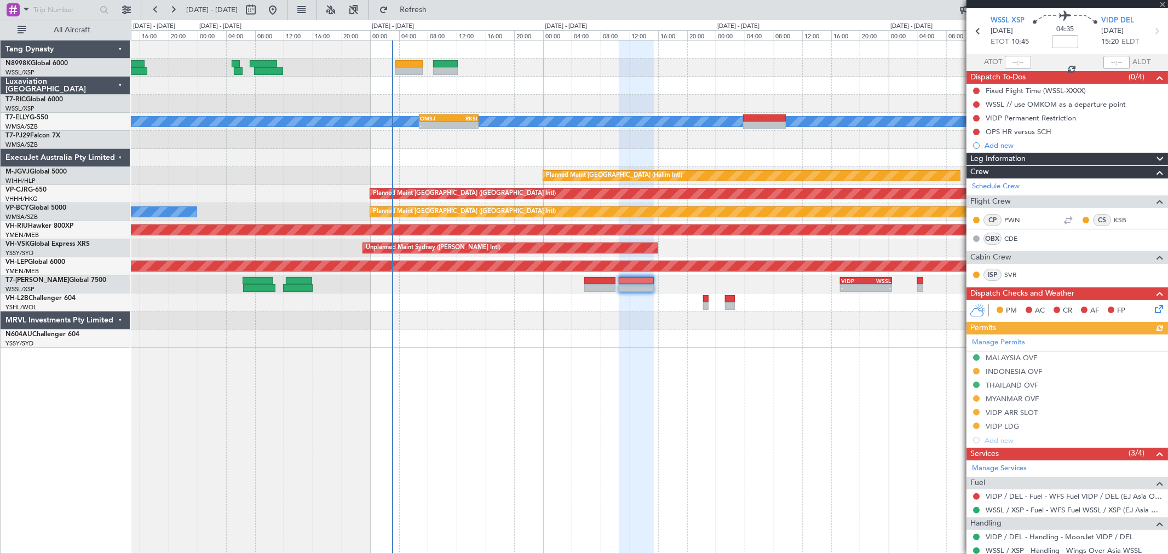
scroll to position [70, 0]
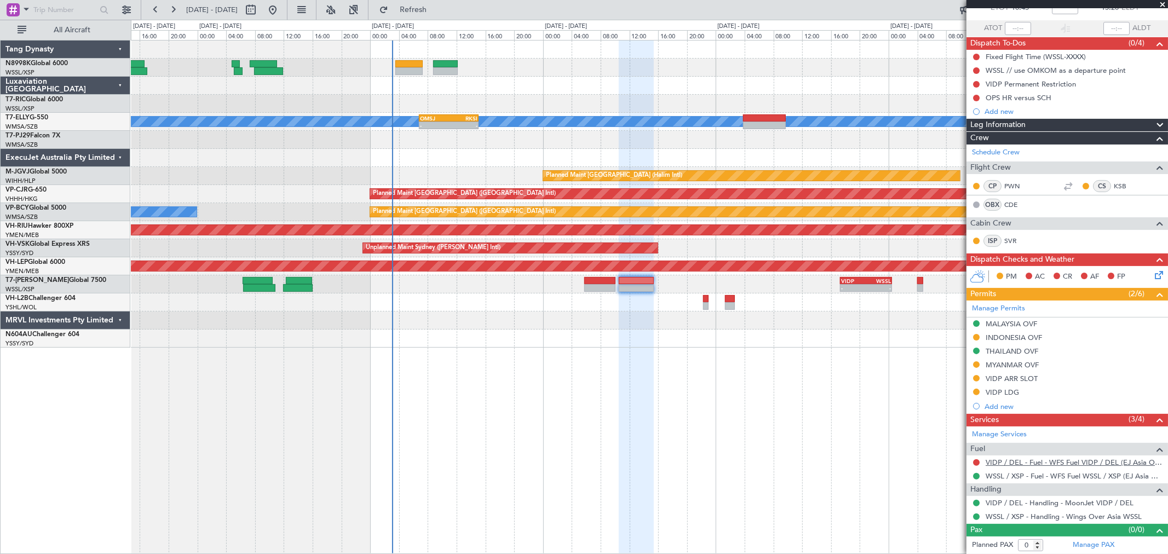
click at [1020, 461] on link "VIDP / DEL - Fuel - WFS Fuel VIDP / DEL (EJ Asia Only)" at bounding box center [1074, 462] width 177 height 9
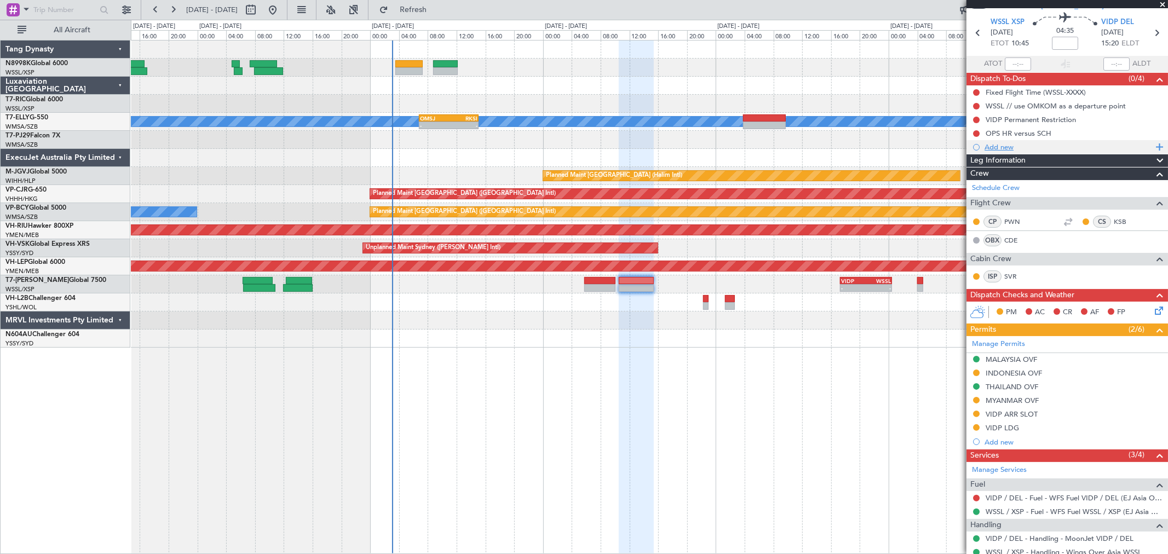
scroll to position [0, 0]
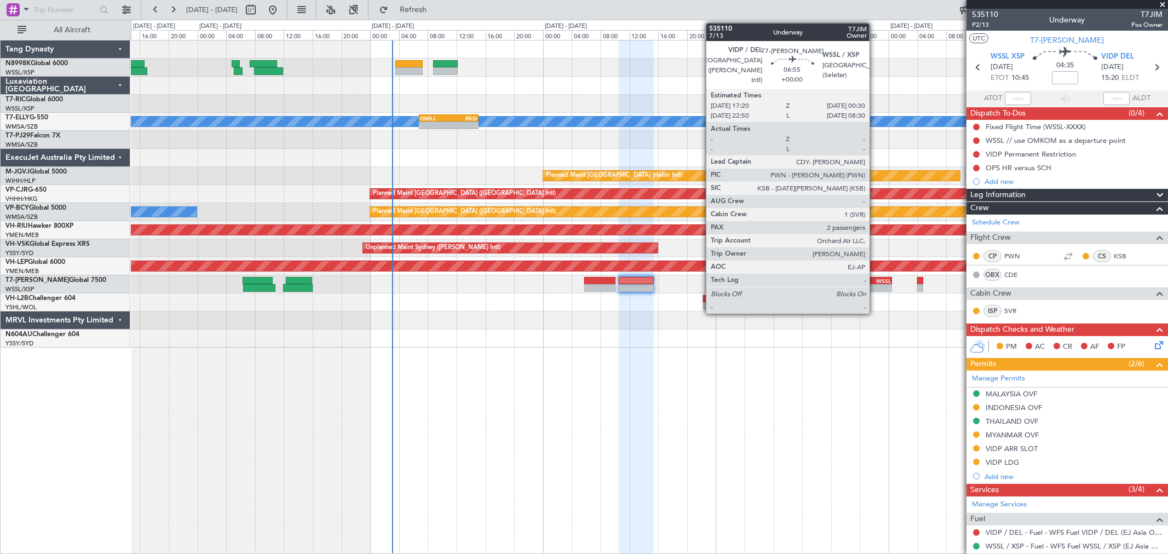
click at [875, 290] on div "-" at bounding box center [878, 288] width 25 height 7
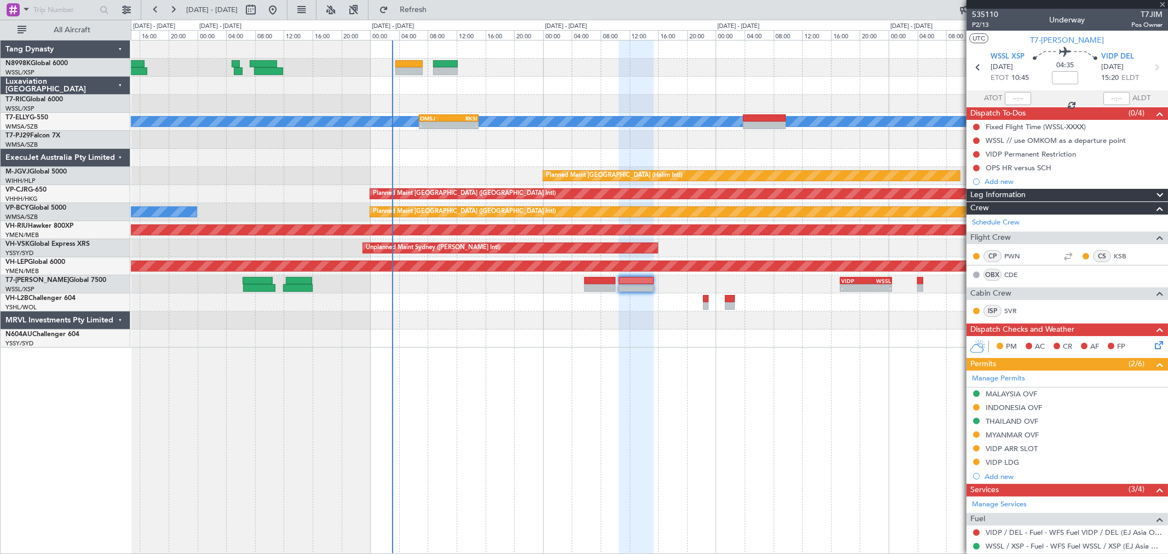
type input "2"
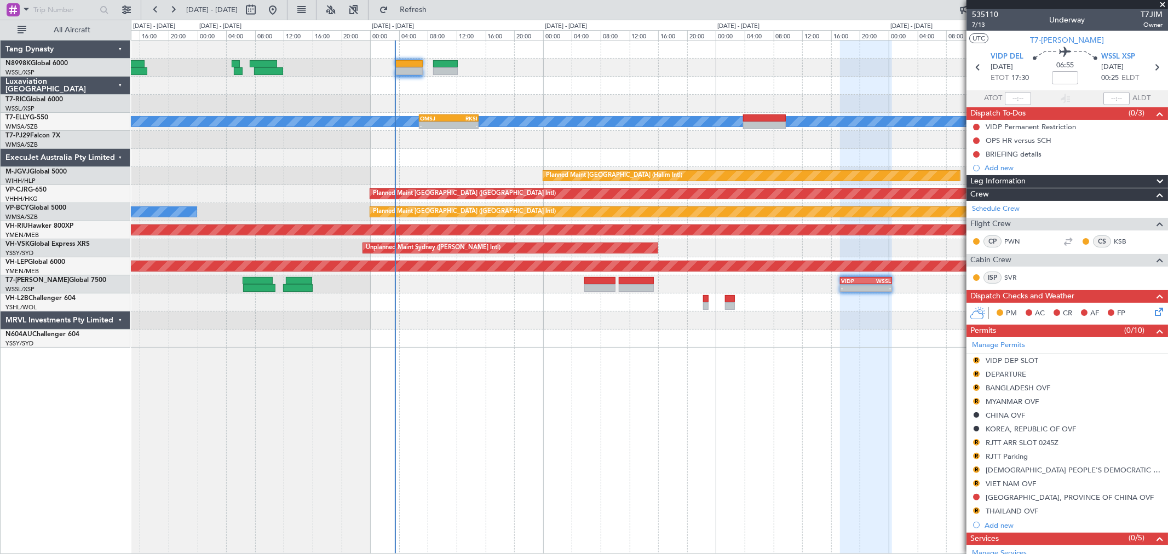
click at [800, 326] on div at bounding box center [649, 321] width 1037 height 18
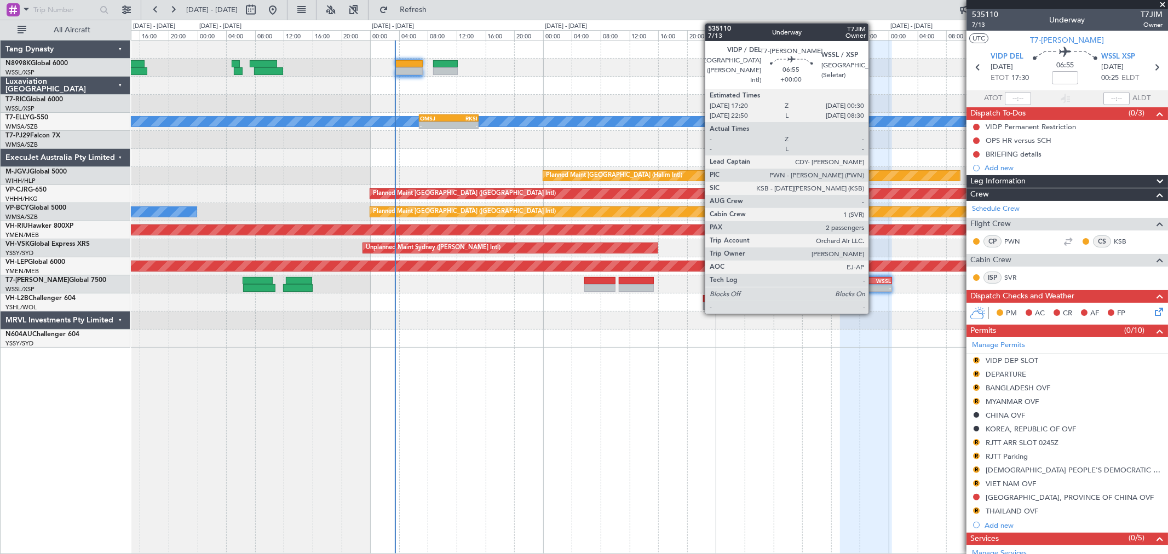
click at [874, 279] on div "WSSL" at bounding box center [878, 281] width 25 height 7
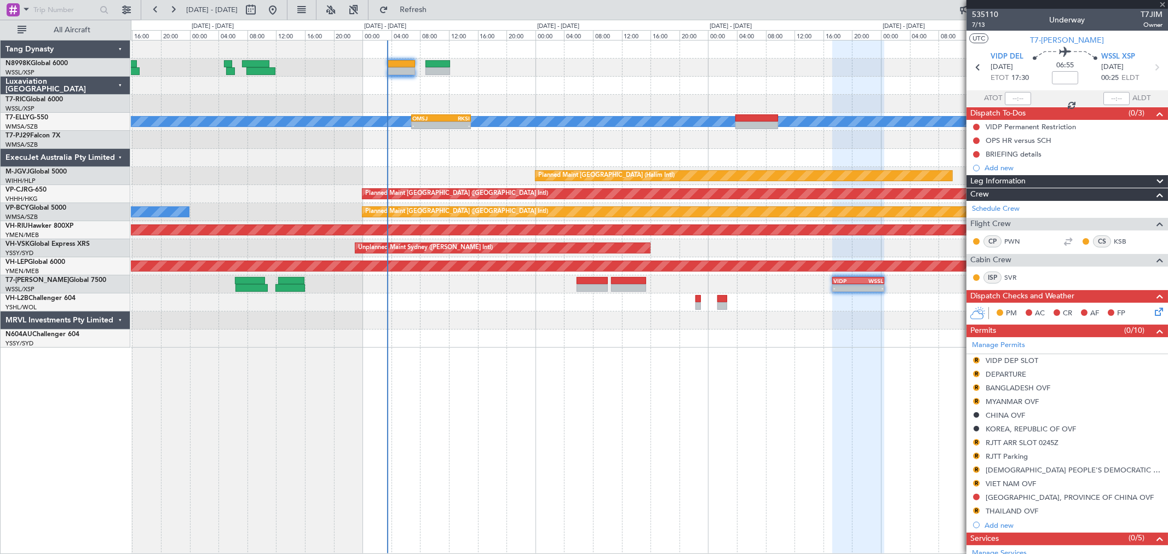
click at [579, 318] on div "MEL - - OMSJ 06:50 Z RKSI 15:05 Z WMSA 03:50 Z OMSJ 10:15 Z 03:50 Z 10:12 Z Pla…" at bounding box center [649, 194] width 1037 height 307
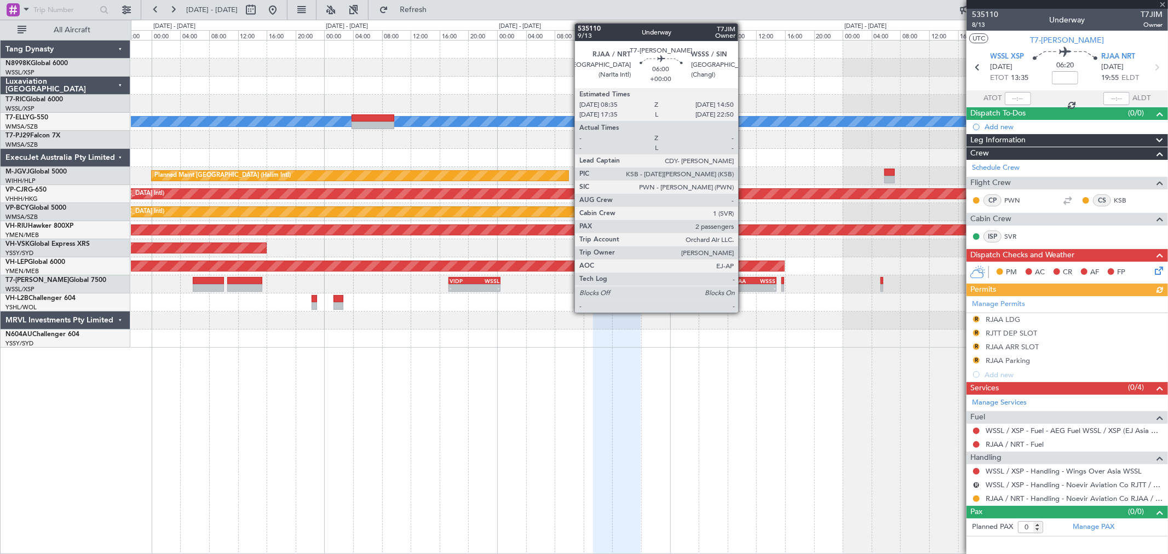
click at [747, 284] on div "08:35 Z" at bounding box center [742, 287] width 21 height 7
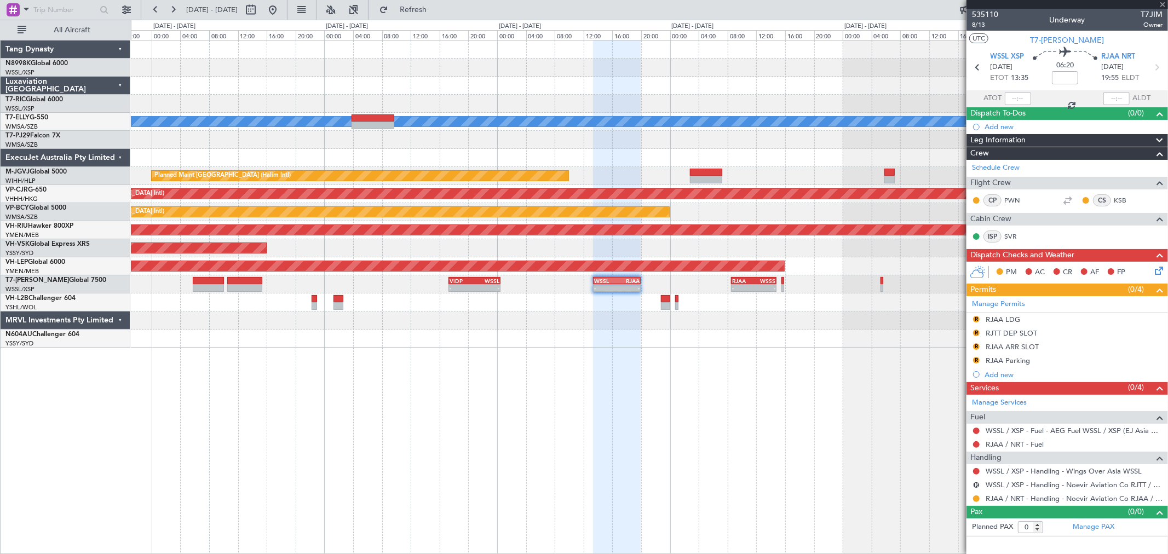
type input "2"
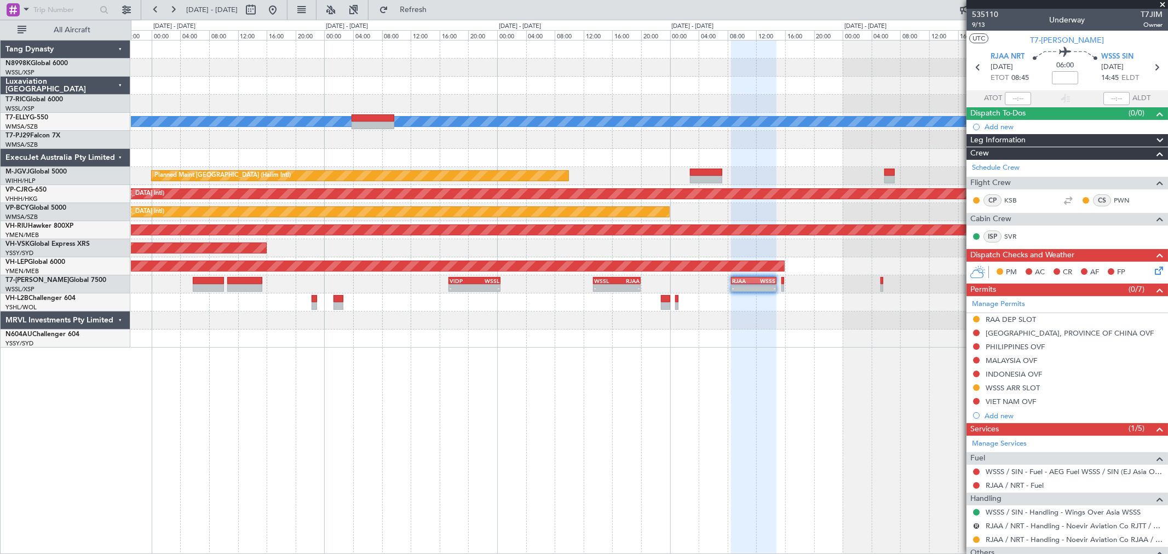
click at [526, 301] on div "MEL OMSJ 06:50 Z RKSI 15:05 Z - - Planned Maint Jakarta (Halim Intl) Planned Ma…" at bounding box center [649, 194] width 1037 height 307
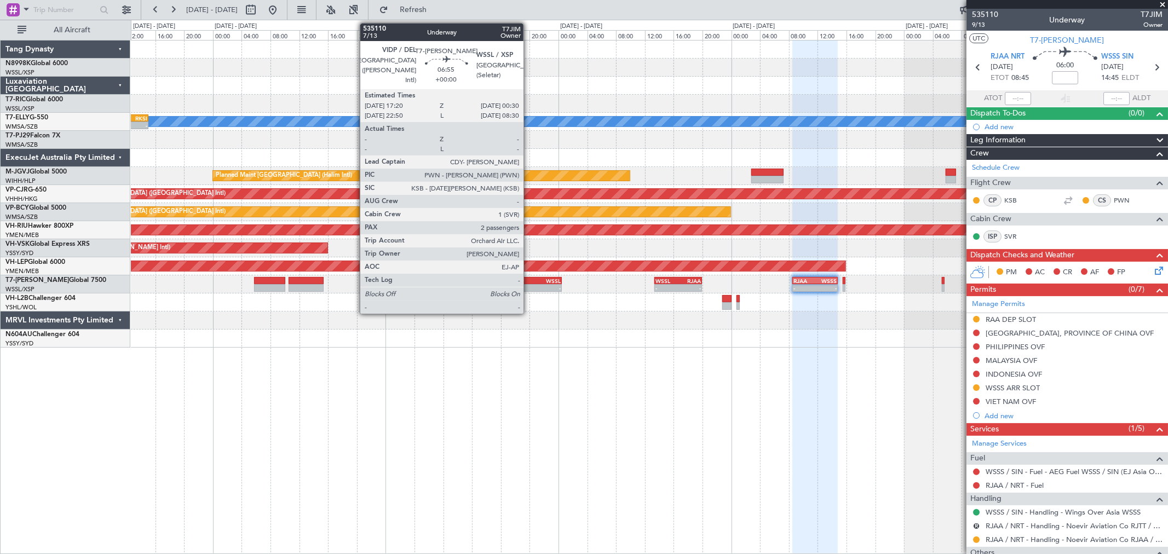
click at [529, 284] on div "- -" at bounding box center [536, 288] width 52 height 8
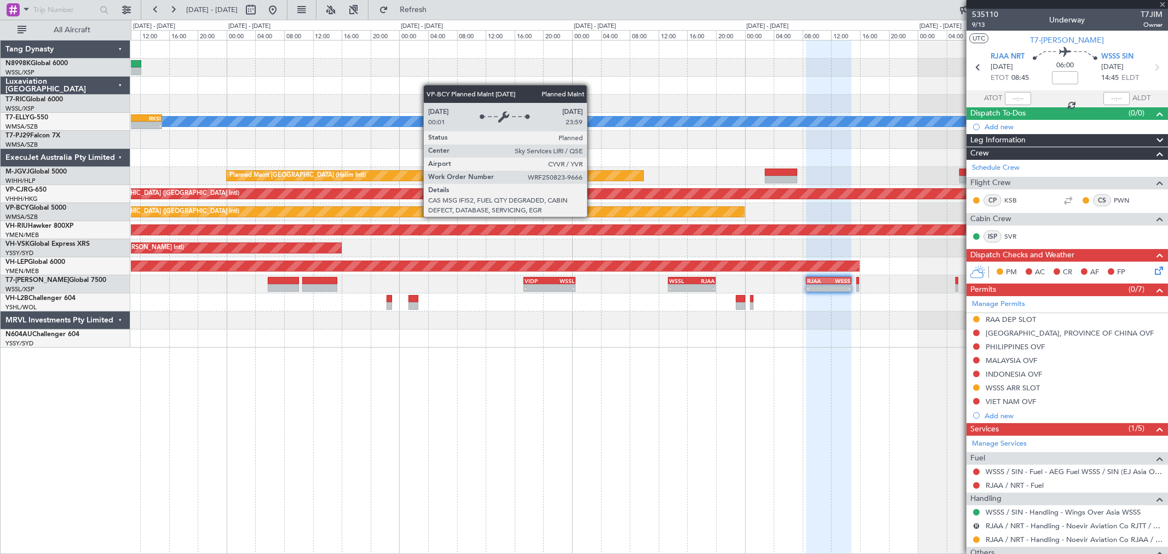
click at [642, 213] on div "Planned Maint [GEOGRAPHIC_DATA] ([GEOGRAPHIC_DATA] Intl)" at bounding box center [398, 211] width 691 height 11
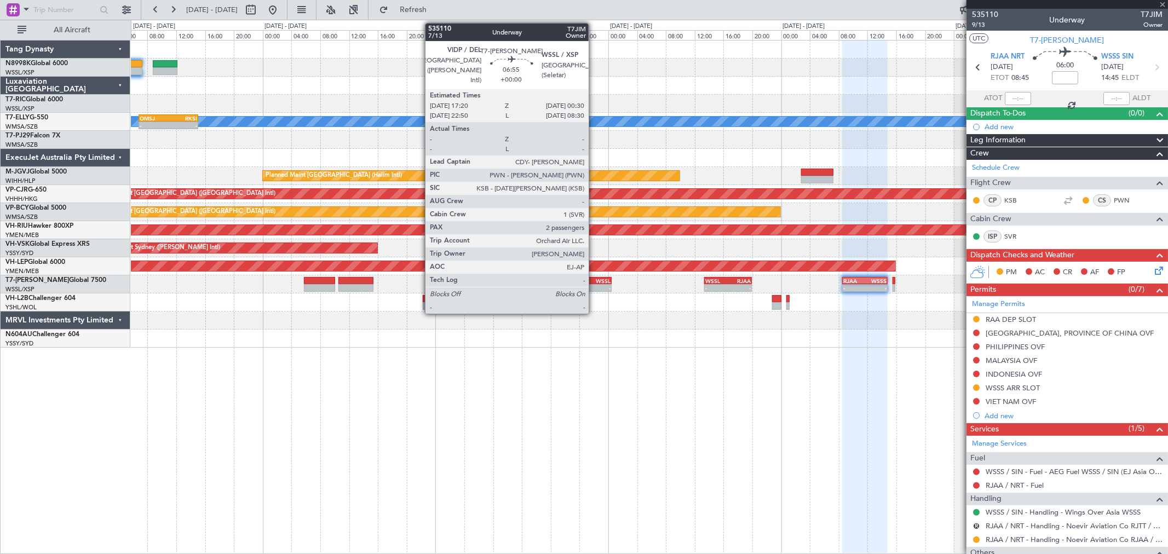
click at [594, 278] on div "WSSL" at bounding box center [598, 281] width 25 height 7
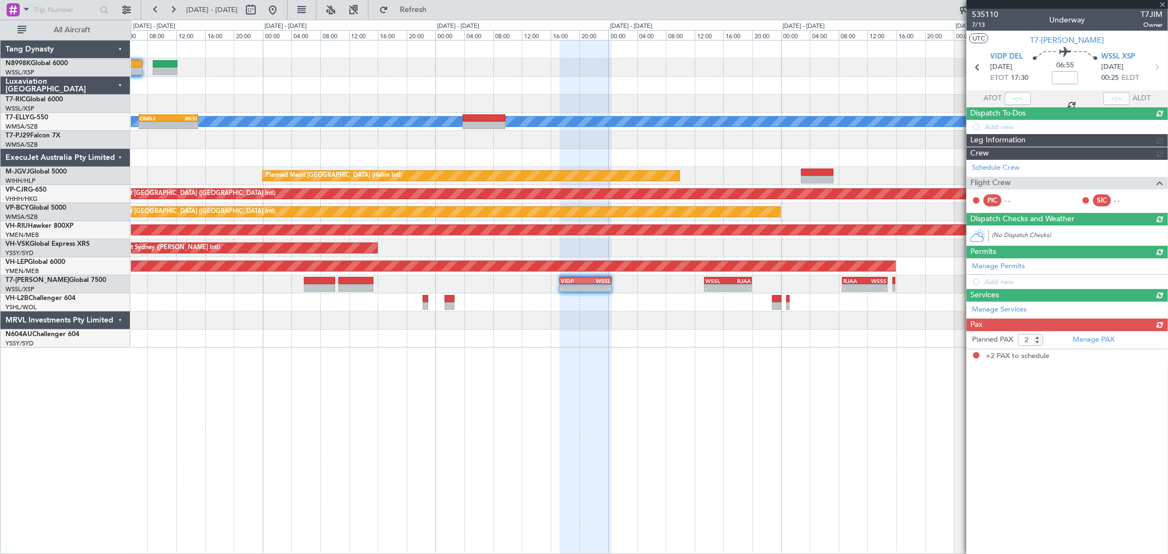
click at [606, 249] on div "Unplanned Maint Sydney (Kingsford Smith Intl)" at bounding box center [649, 248] width 1037 height 18
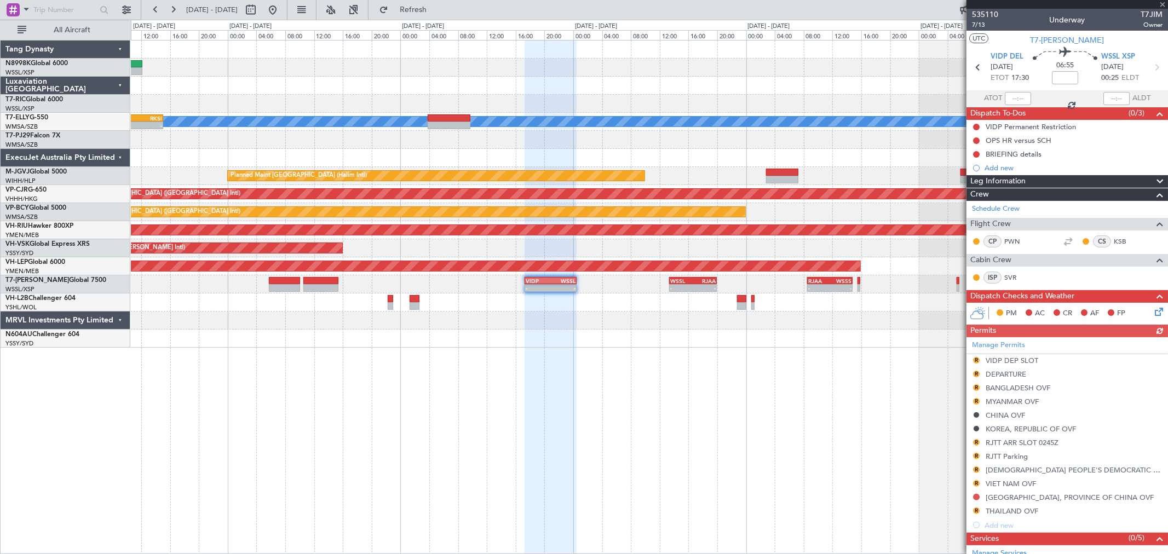
click at [722, 240] on div "MEL - - OMSJ 06:50 Z RKSI 15:05 Z Planned Maint Jakarta (Halim Intl) Planned Ma…" at bounding box center [649, 194] width 1037 height 307
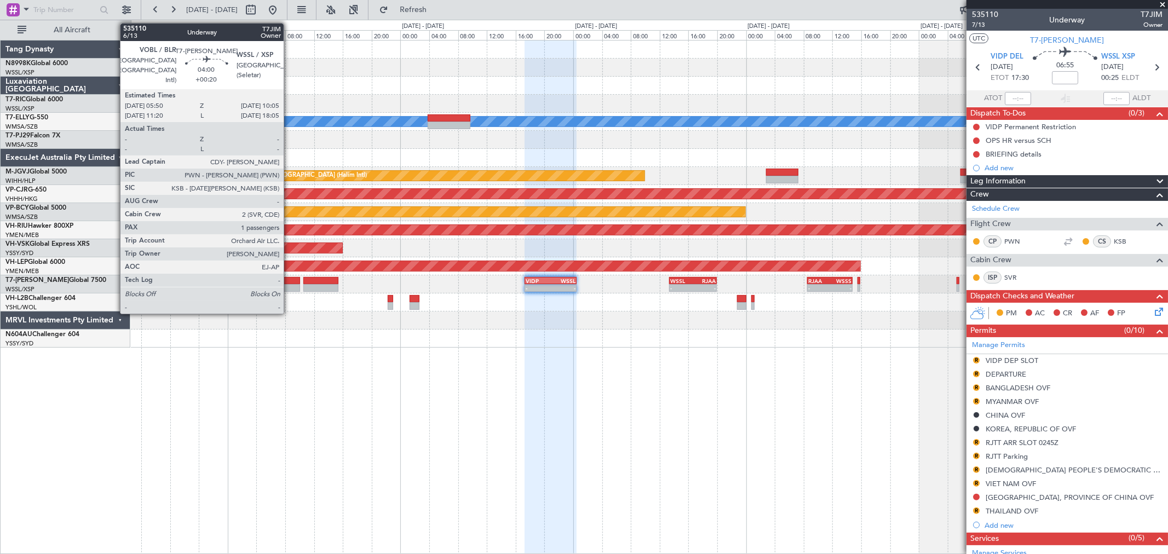
click at [288, 283] on div at bounding box center [284, 281] width 31 height 8
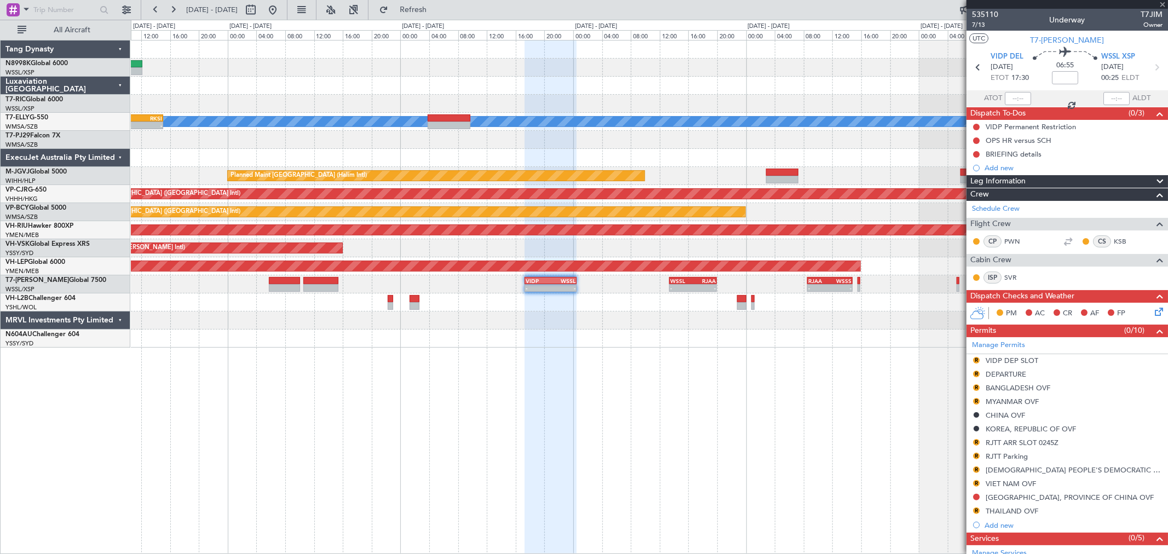
type input "+00:20"
type input "1"
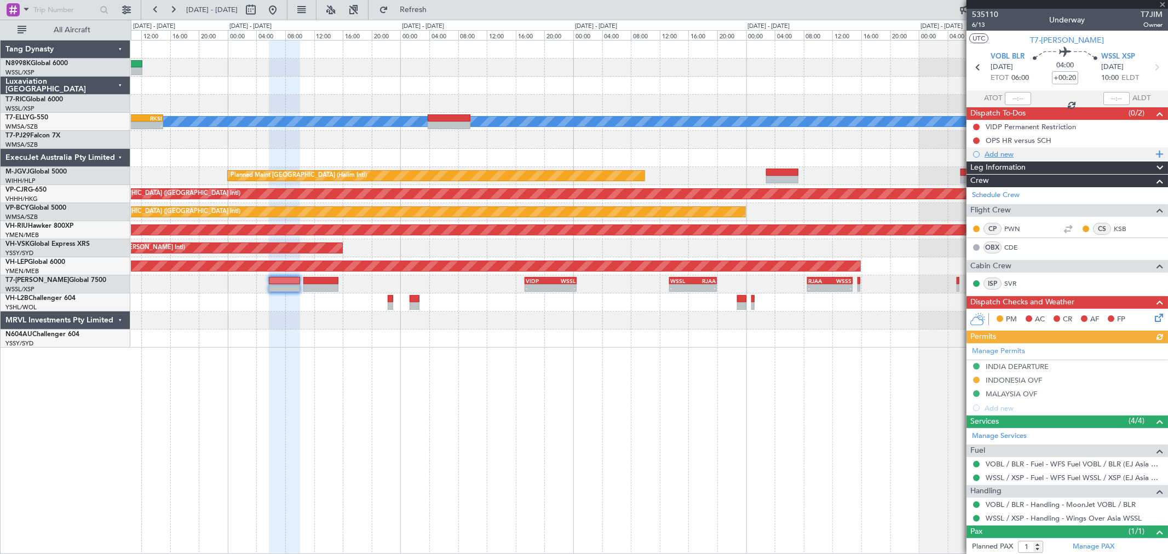
click at [1005, 154] on div "Add new" at bounding box center [1069, 154] width 168 height 9
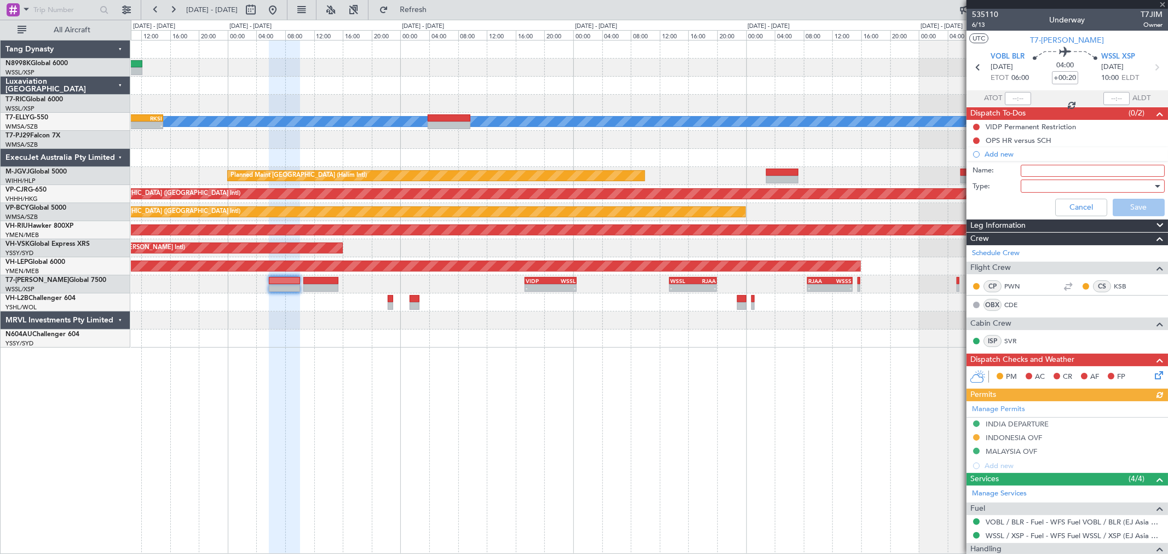
click at [1032, 169] on input "Name:" at bounding box center [1093, 171] width 144 height 12
type input "WSSL ARR - Fuel and LAV & Potable water"
click at [1043, 188] on div at bounding box center [1089, 186] width 128 height 16
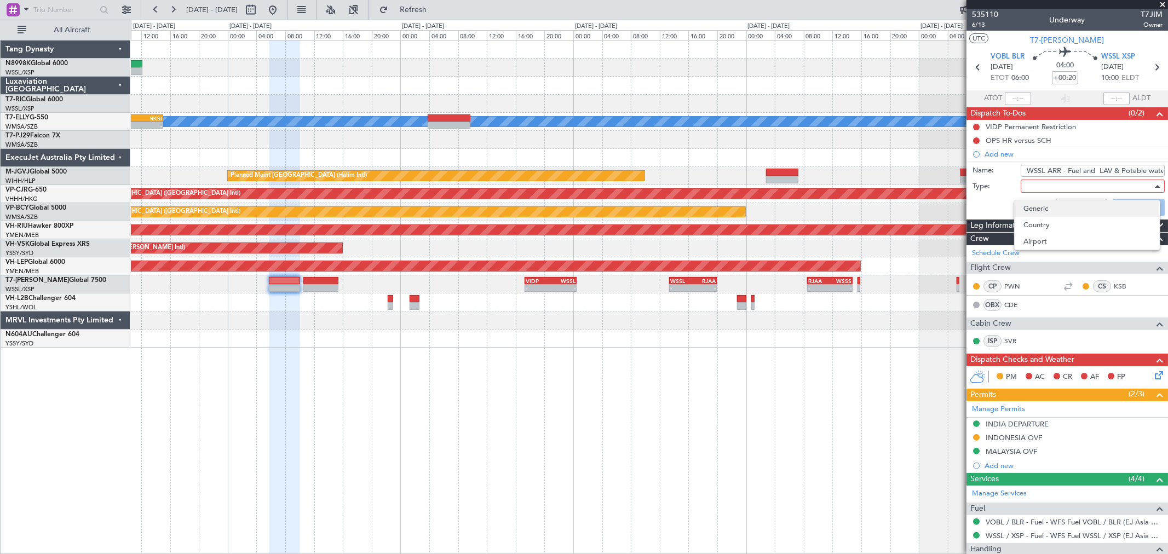
click at [1034, 209] on span "Generic" at bounding box center [1088, 208] width 128 height 16
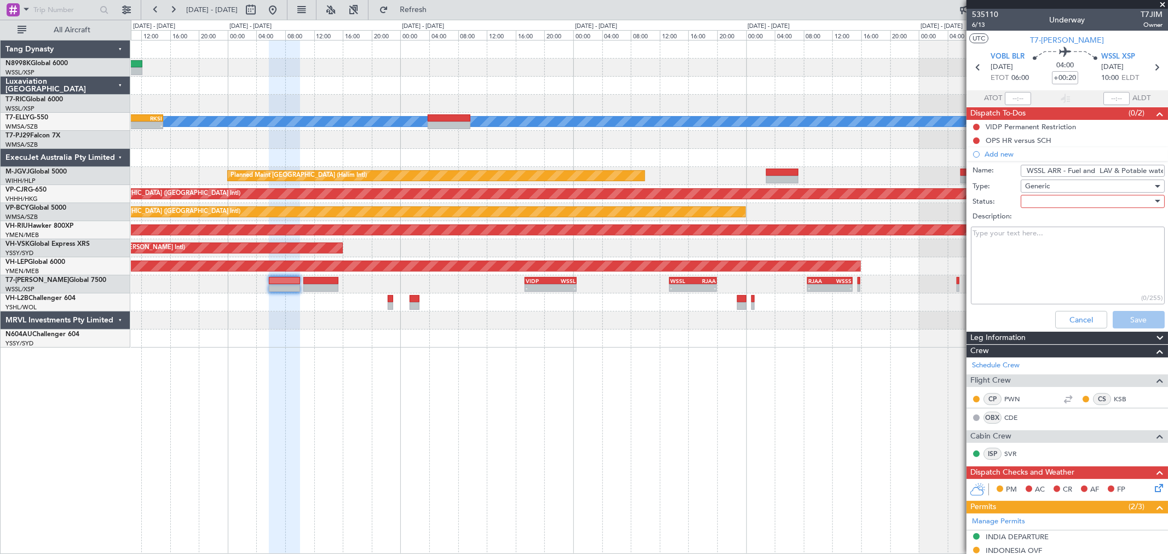
click at [1034, 205] on div at bounding box center [1089, 201] width 128 height 16
click at [1031, 254] on span "Completed" at bounding box center [1088, 256] width 128 height 16
drag, startPoint x: 1135, startPoint y: 319, endPoint x: 1135, endPoint y: 311, distance: 8.2
click at [1135, 319] on button "Save" at bounding box center [1139, 320] width 52 height 18
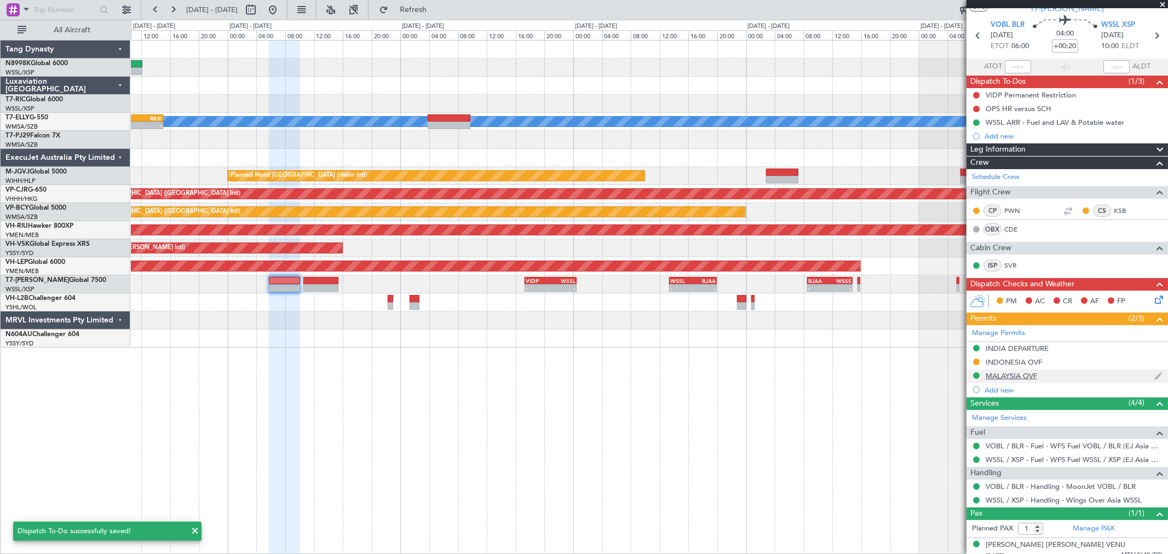
scroll to position [41, 0]
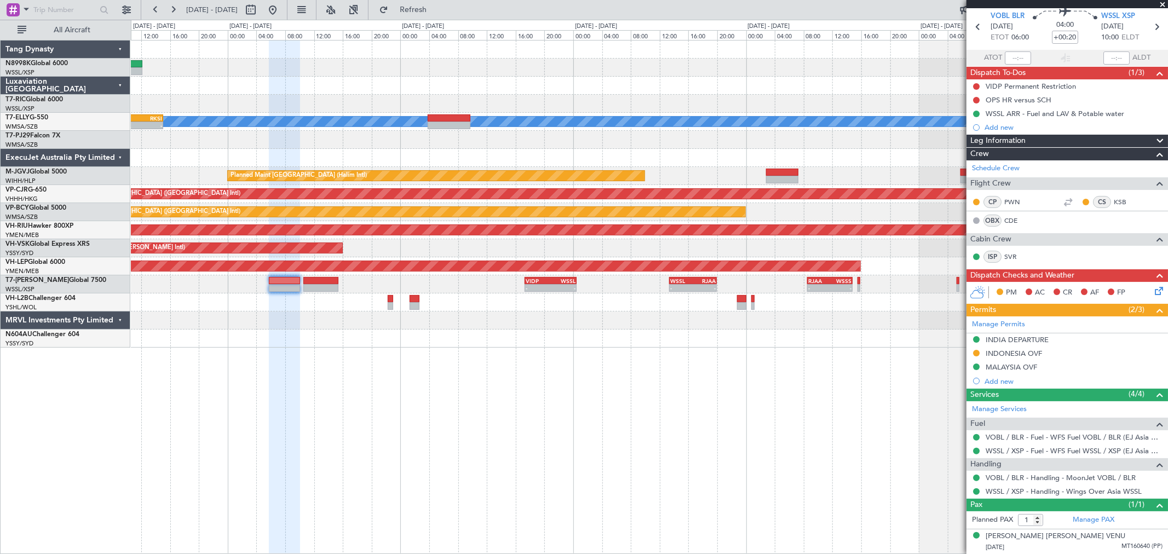
click at [509, 309] on div "MEL - - OMSJ 06:50 Z RKSI 15:05 Z Planned Maint Jakarta (Halim Intl) Planned Ma…" at bounding box center [649, 194] width 1037 height 307
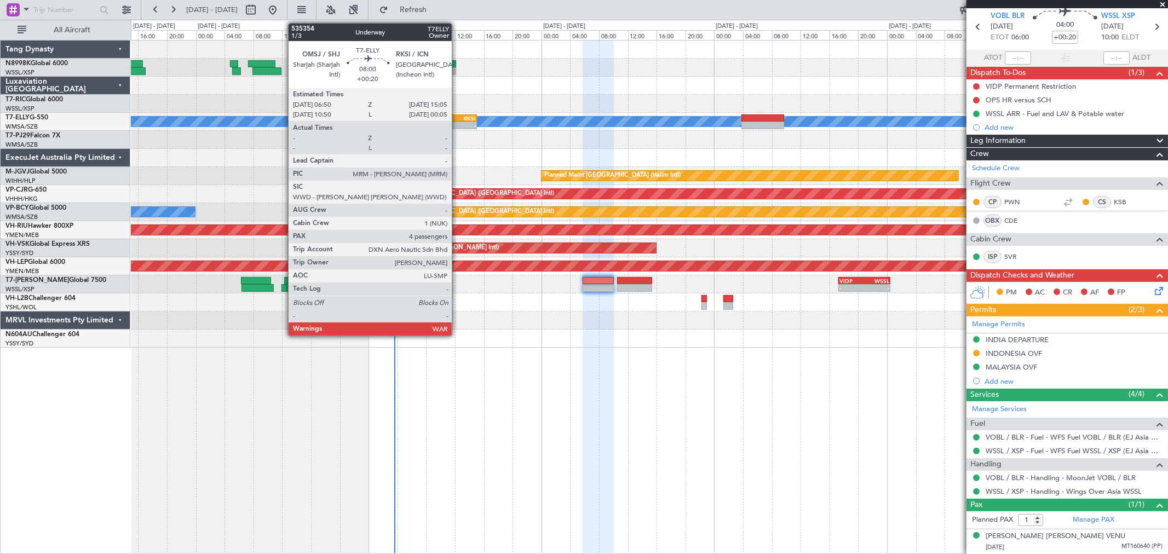
click at [457, 117] on div "RKSI" at bounding box center [461, 118] width 28 height 7
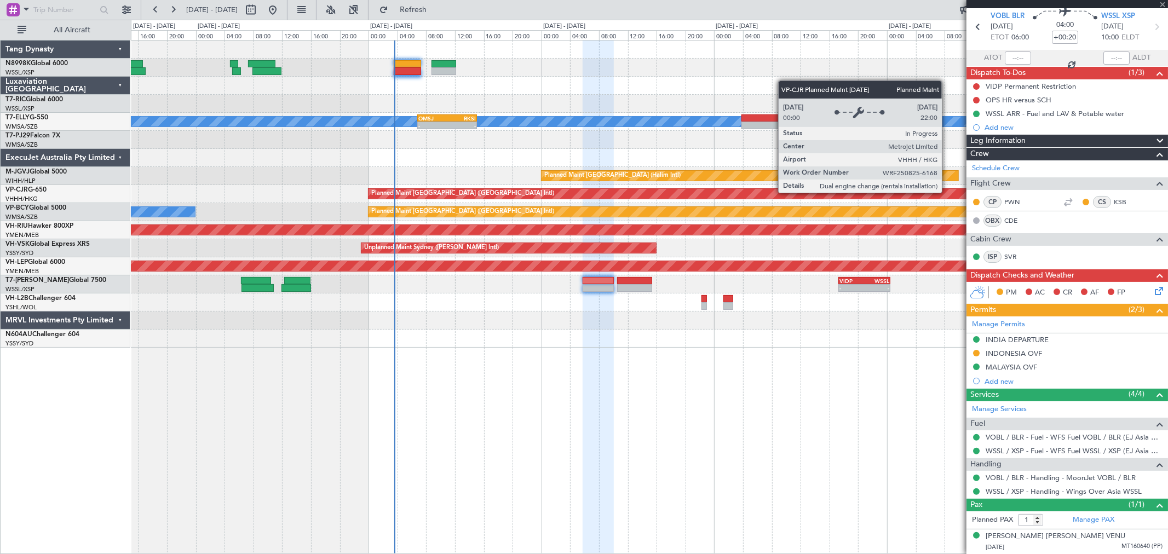
type input "4"
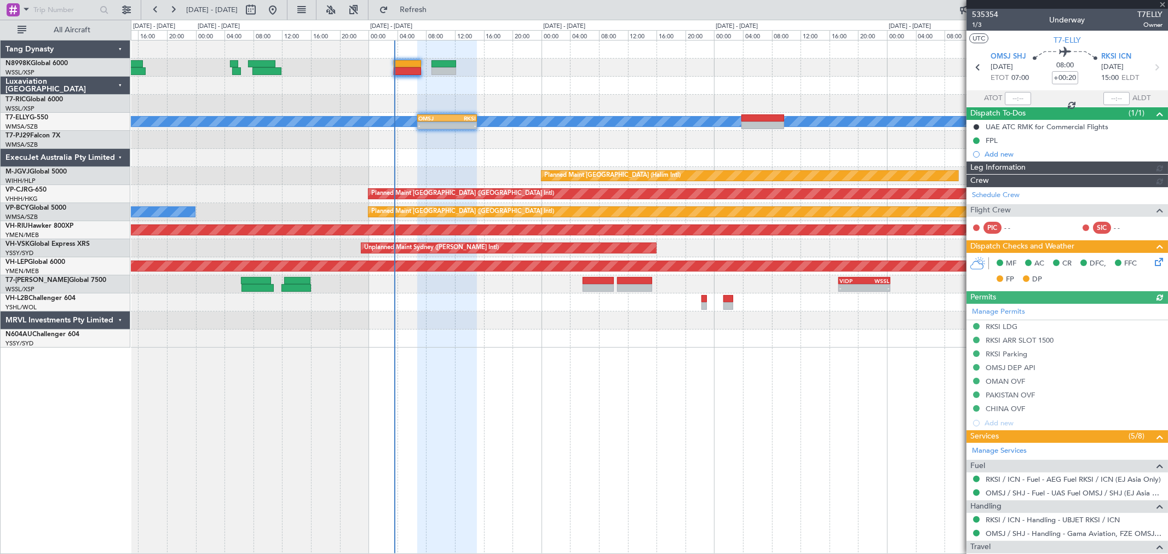
type input "[PERSON_NAME] (KYA)"
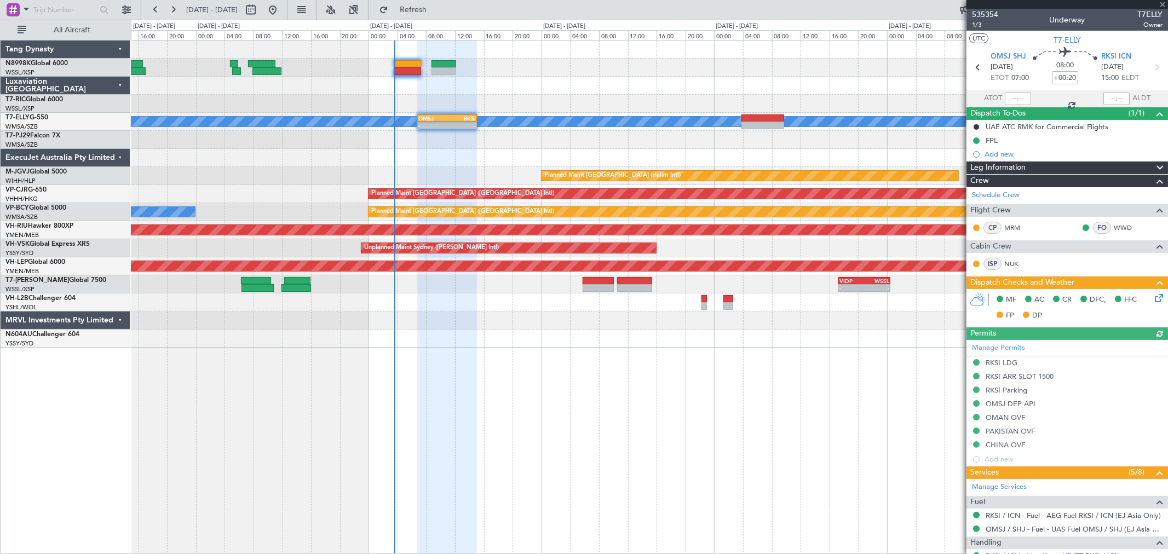
click at [1153, 294] on icon at bounding box center [1157, 296] width 9 height 9
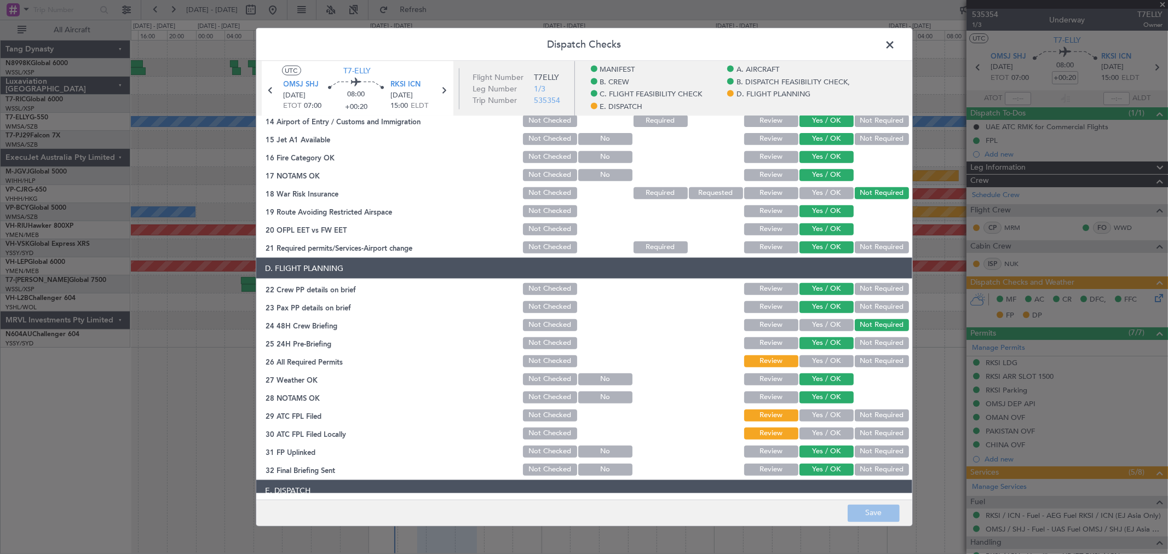
scroll to position [486, 0]
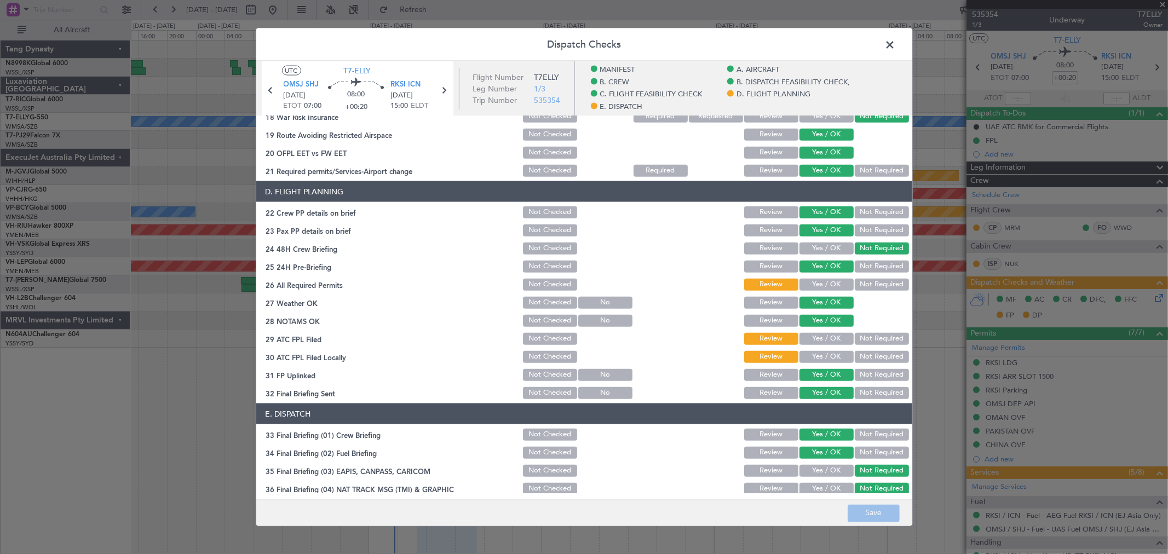
click at [829, 284] on button "Yes / OK" at bounding box center [827, 285] width 54 height 12
click at [822, 338] on button "Yes / OK" at bounding box center [827, 339] width 54 height 12
click at [824, 354] on button "Yes / OK" at bounding box center [827, 357] width 54 height 12
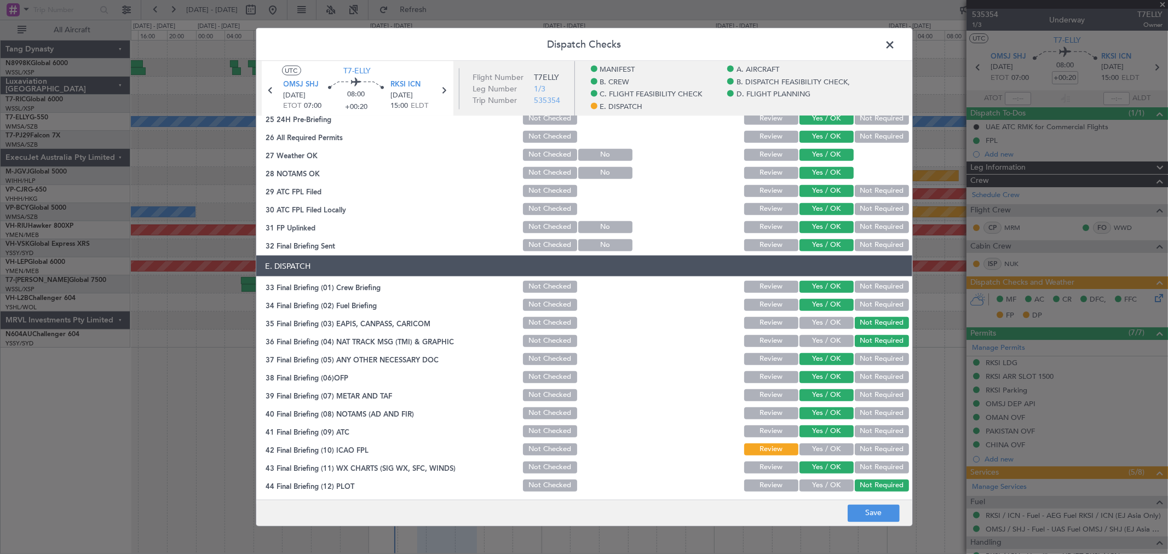
scroll to position [636, 0]
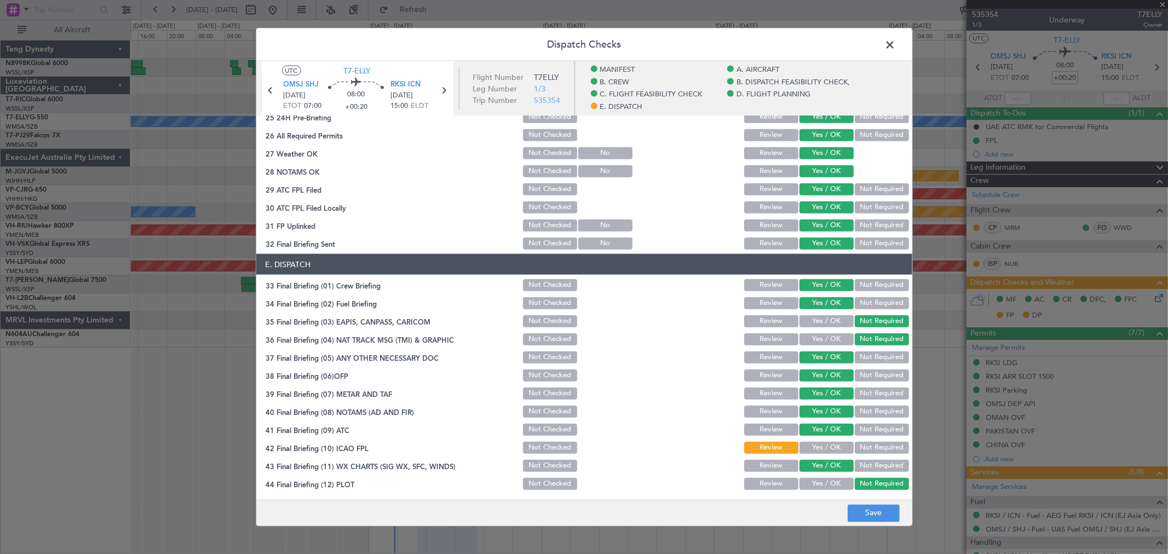
click at [819, 442] on button "Yes / OK" at bounding box center [827, 448] width 54 height 12
drag, startPoint x: 880, startPoint y: 515, endPoint x: 885, endPoint y: 507, distance: 9.6
click at [880, 514] on button "Save" at bounding box center [874, 513] width 52 height 18
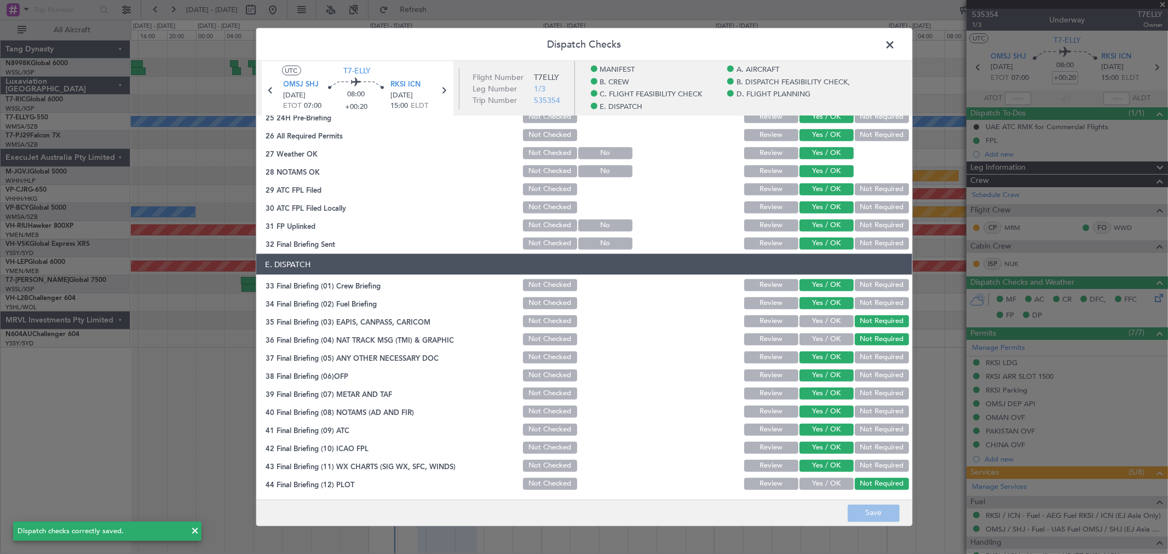
click at [976, 360] on div "Dispatch Checks UTC T7-ELLY OMSJ SHJ 25/08/2025 ETOT 07:00 08:00 +00:20 RKSI IC…" at bounding box center [584, 277] width 1168 height 554
click at [896, 37] on span at bounding box center [896, 48] width 0 height 22
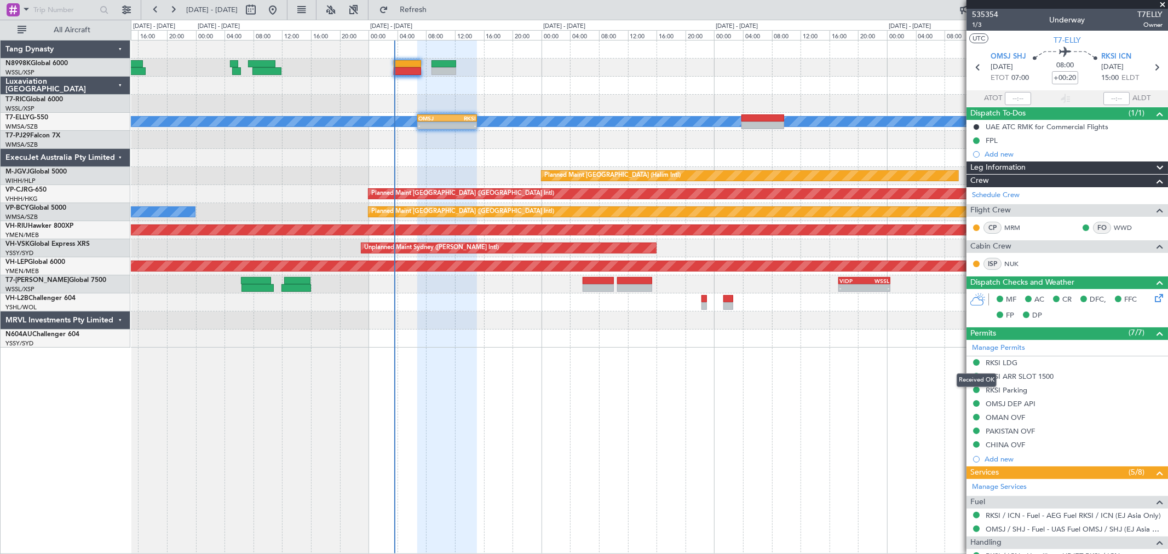
click at [997, 390] on mat-tooltip-component "Received OK" at bounding box center [976, 380] width 55 height 29
click at [1004, 390] on div "RKSI Parking" at bounding box center [1007, 390] width 42 height 9
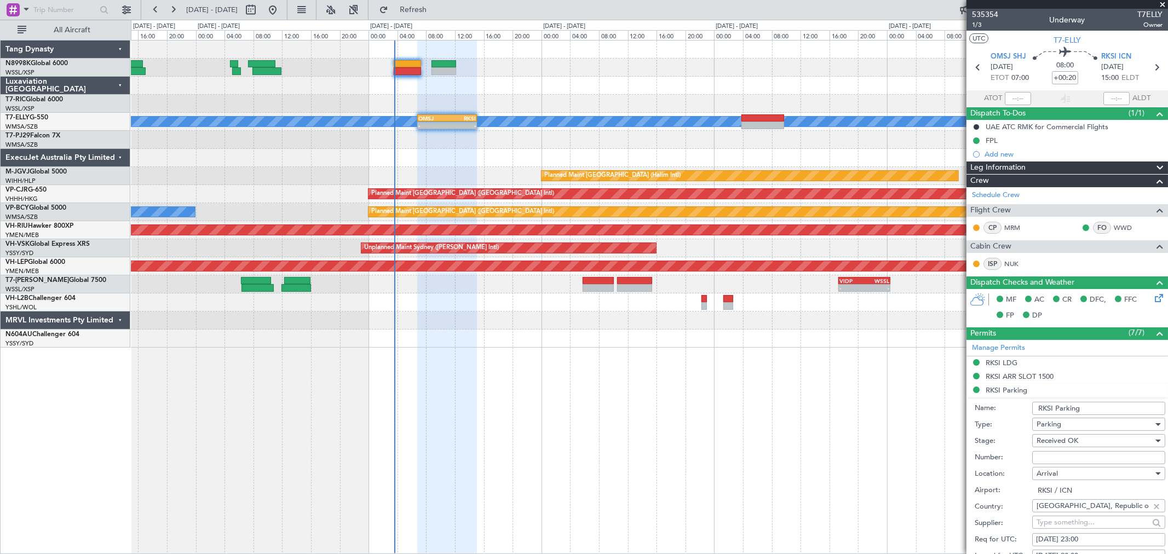
click at [1058, 457] on input "Number:" at bounding box center [1098, 457] width 133 height 13
paste input "Please note that the parking stand is #348 ( Taxi-in, Pushback-out ). We have o…"
type input "P"
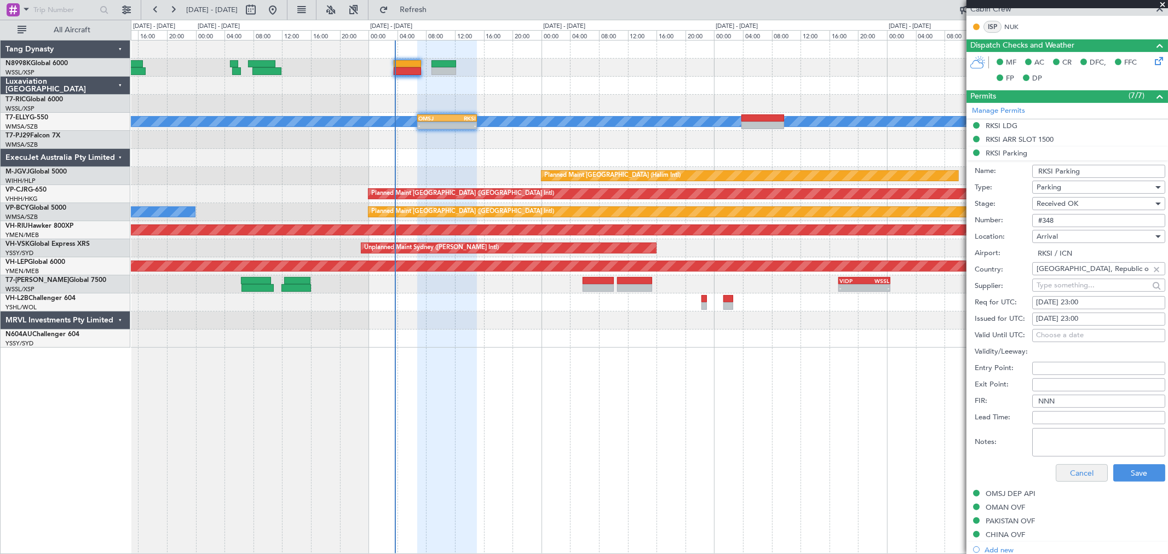
scroll to position [243, 0]
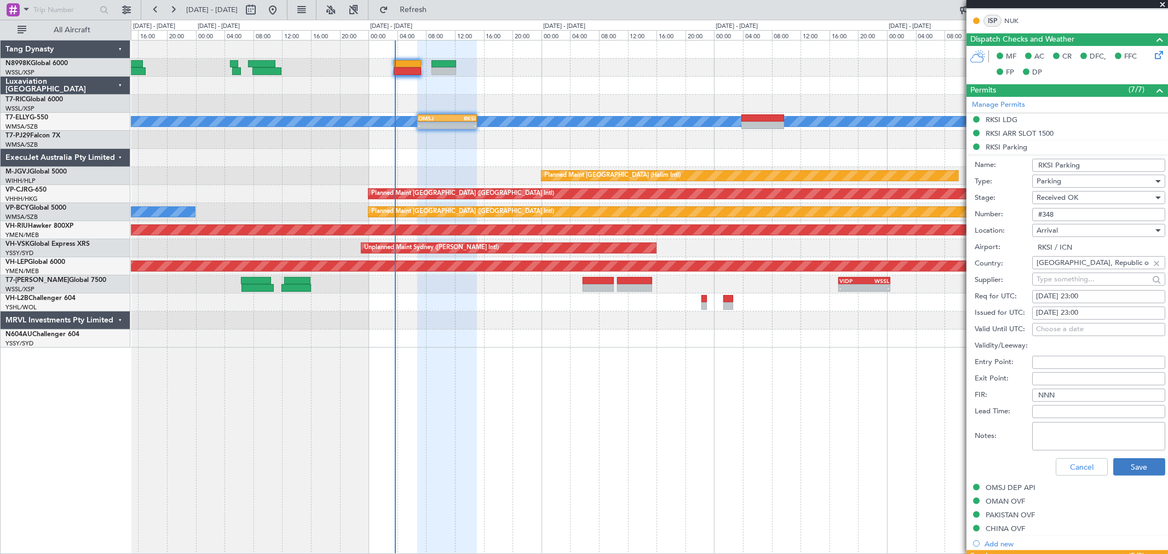
type input "#348"
click at [1123, 469] on button "Save" at bounding box center [1139, 467] width 52 height 18
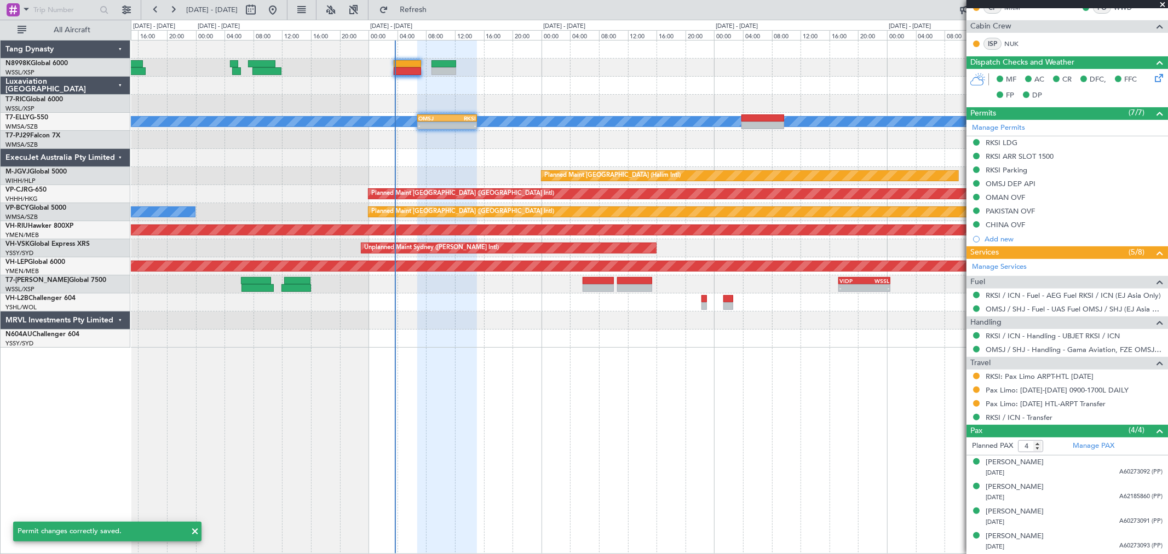
scroll to position [220, 0]
click at [974, 142] on button at bounding box center [976, 143] width 7 height 7
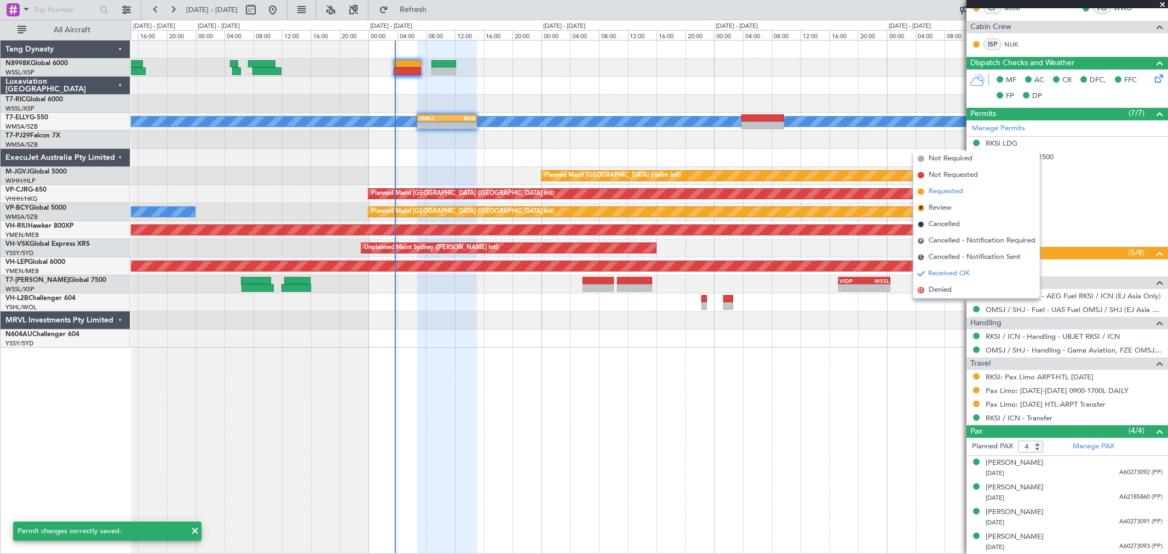
click at [950, 187] on span "Requested" at bounding box center [946, 191] width 35 height 11
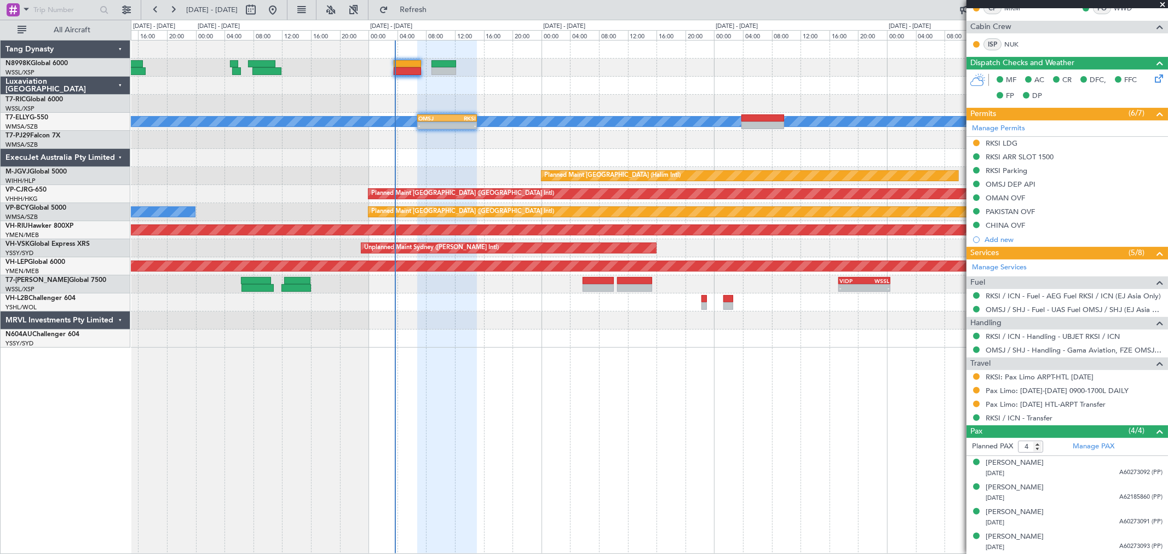
click at [539, 360] on div "MEL - - OMSJ 06:50 Z RKSI 15:05 Z WMSA 03:50 Z OMSJ 10:15 Z 03:50 Z 10:12 Z Pla…" at bounding box center [649, 297] width 1037 height 514
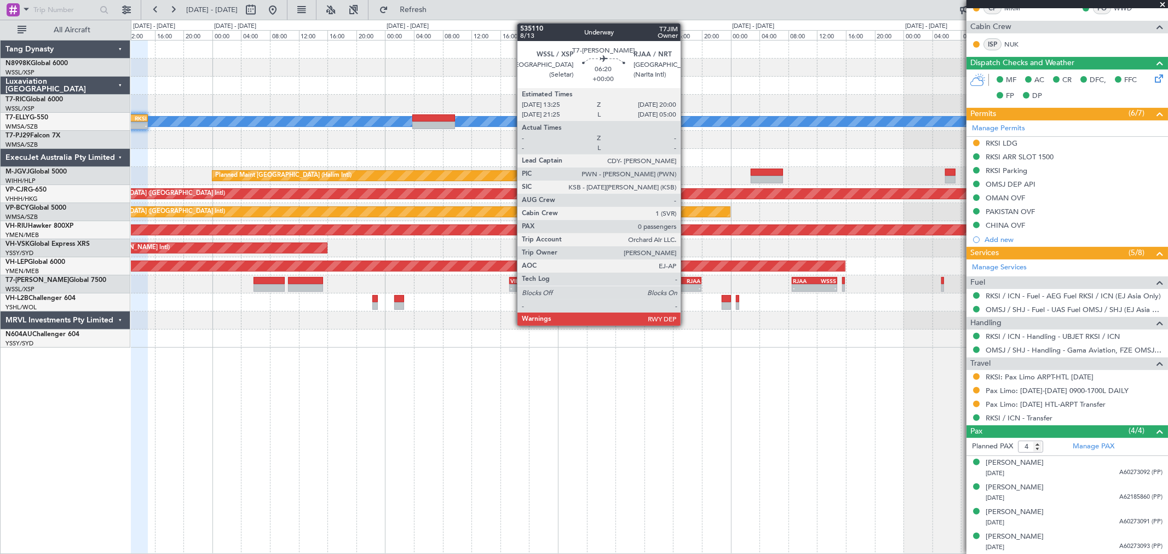
click at [686, 282] on div "RJAA" at bounding box center [689, 281] width 23 height 7
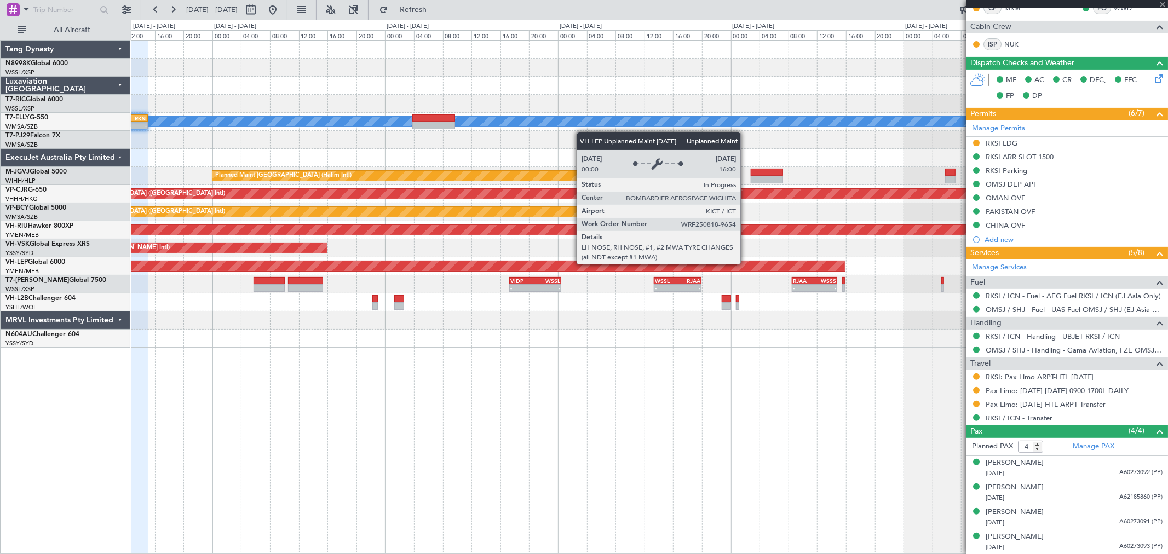
type input "0"
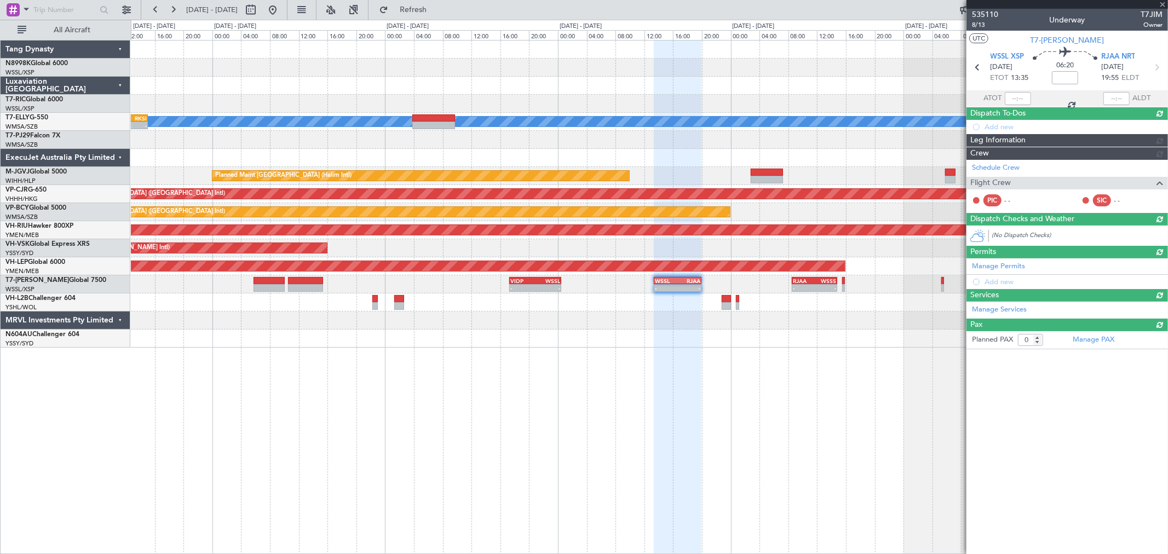
scroll to position [0, 0]
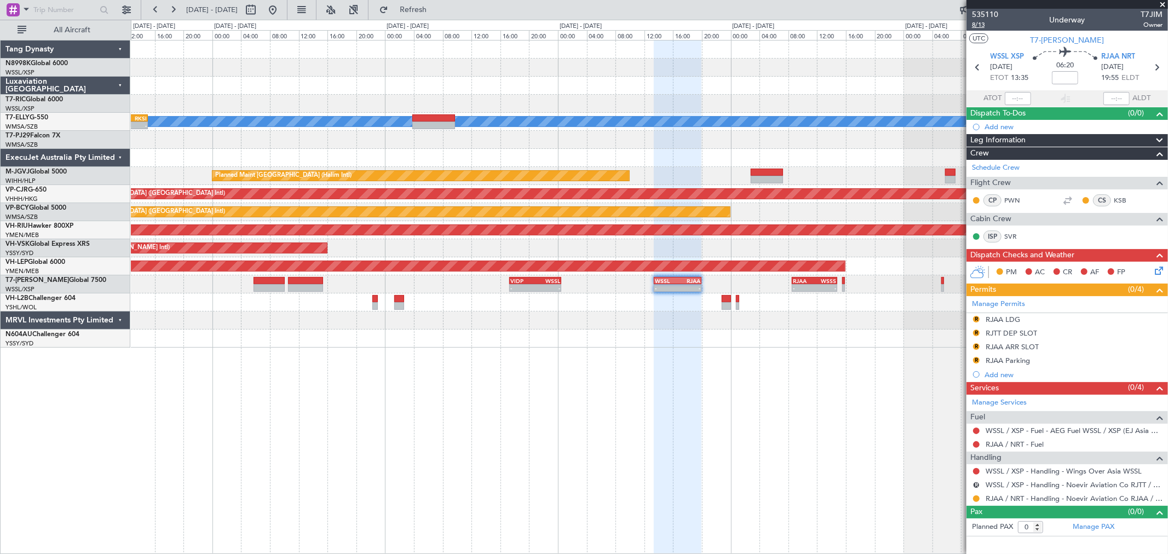
click at [982, 25] on span "8/13" at bounding box center [985, 24] width 26 height 9
click at [691, 72] on div "MEL - - OMSJ 06:50 Z RKSI 15:05 Z Planned Maint Jakarta (Halim Intl) Planned Ma…" at bounding box center [649, 194] width 1037 height 307
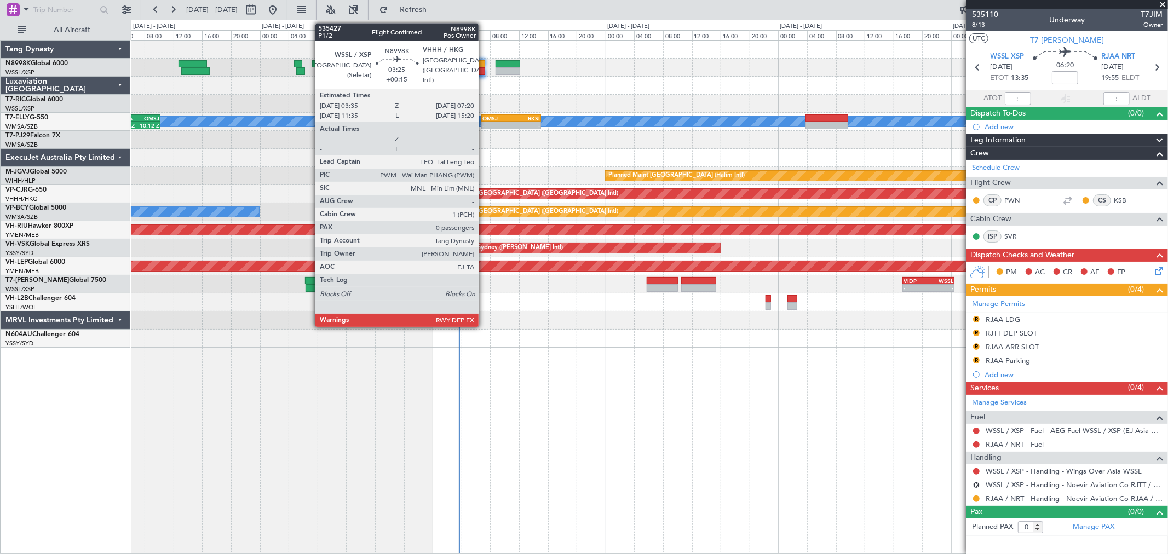
click at [478, 71] on div at bounding box center [471, 71] width 27 height 8
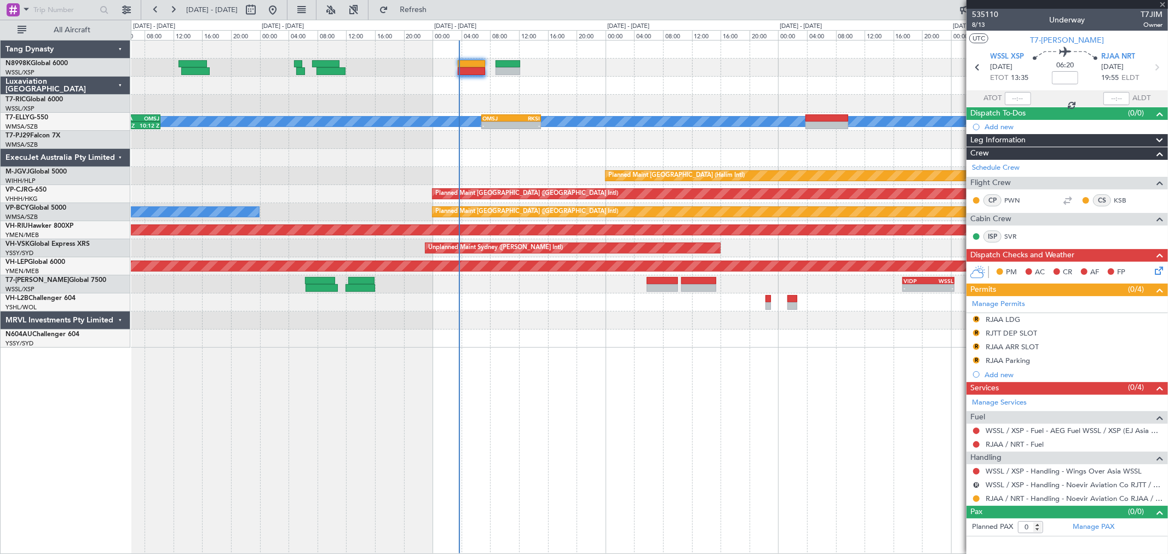
type input "+00:15"
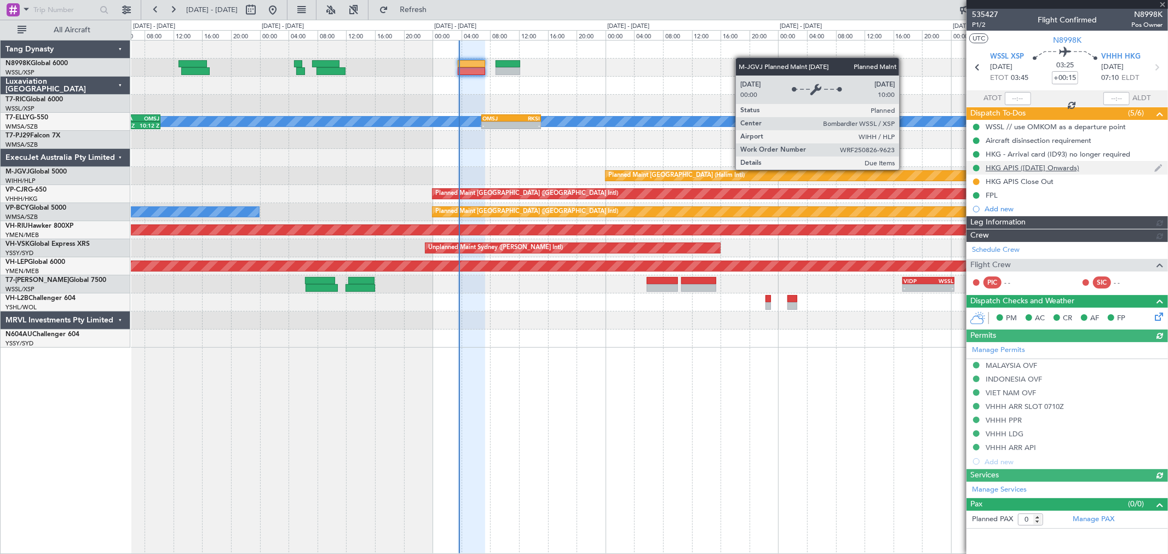
type input "[PERSON_NAME] (LEU)"
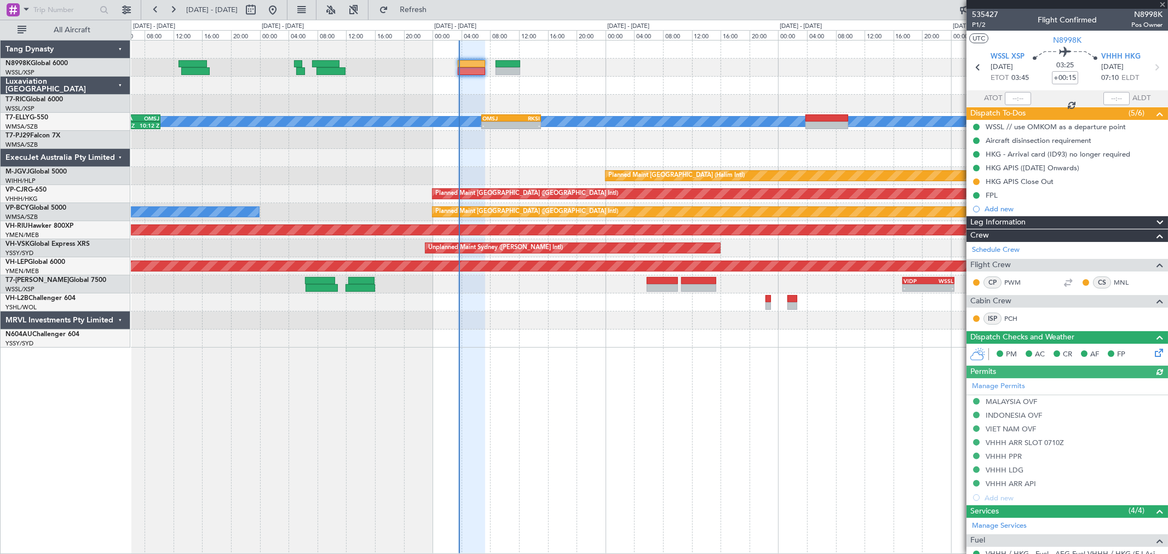
click at [1016, 95] on div at bounding box center [1018, 98] width 26 height 13
click at [1020, 96] on div at bounding box center [1018, 98] width 26 height 13
click at [1015, 97] on div at bounding box center [1018, 98] width 26 height 13
click at [1019, 95] on div at bounding box center [1018, 98] width 26 height 13
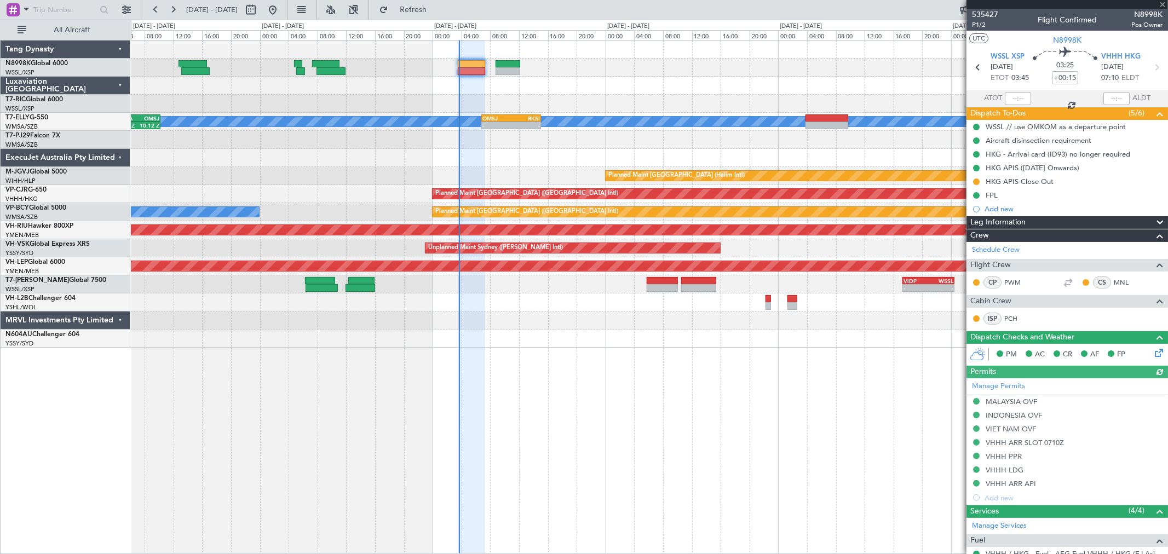
click at [1019, 97] on div at bounding box center [1018, 98] width 26 height 13
click at [1020, 97] on div at bounding box center [1018, 98] width 26 height 13
click at [1020, 99] on input "text" at bounding box center [1018, 98] width 26 height 13
type input "03:37"
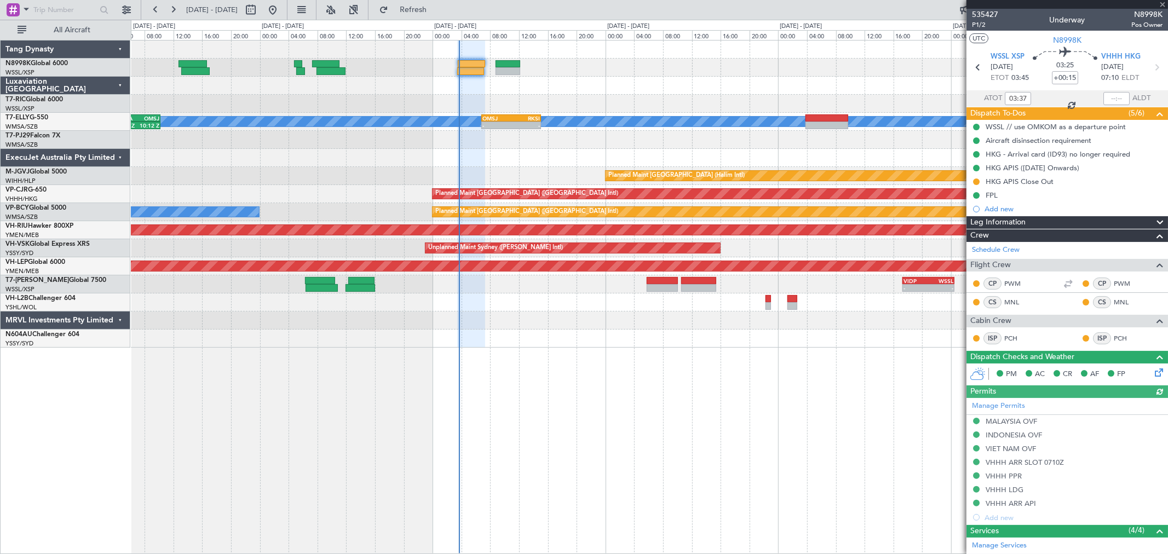
type input "[PERSON_NAME] (LEU)"
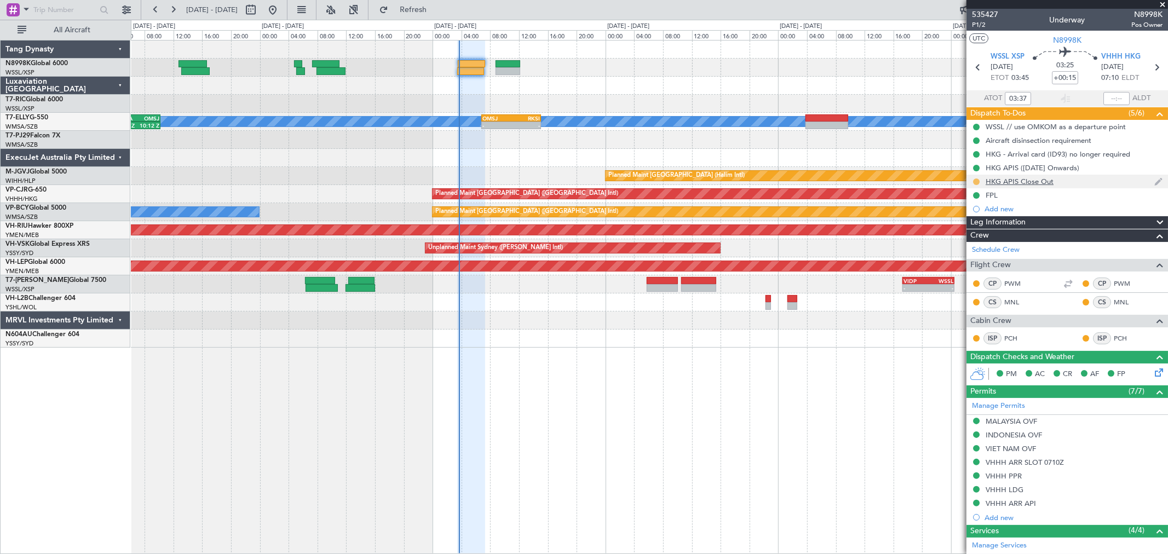
click at [975, 182] on button at bounding box center [976, 182] width 7 height 7
click at [962, 231] on li "Completed" at bounding box center [976, 230] width 59 height 16
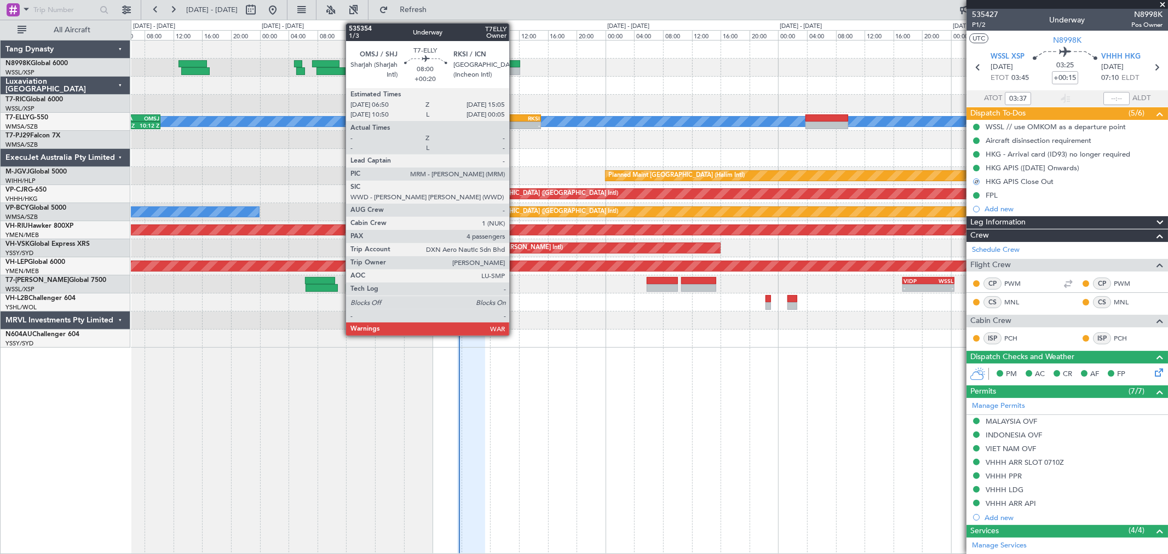
click at [515, 124] on div "-" at bounding box center [526, 125] width 28 height 7
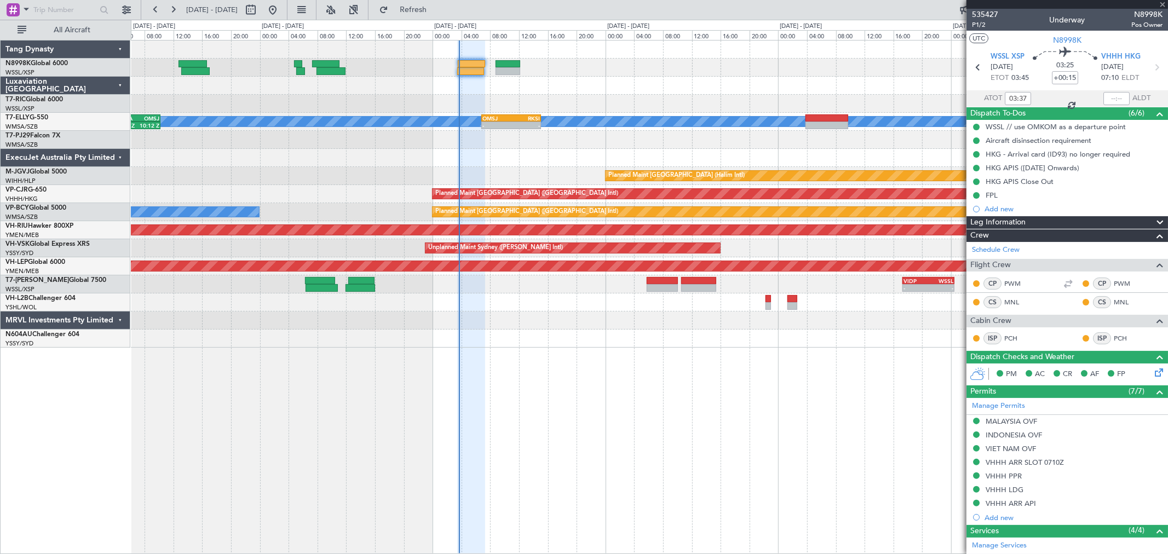
type input "+00:20"
type input "4"
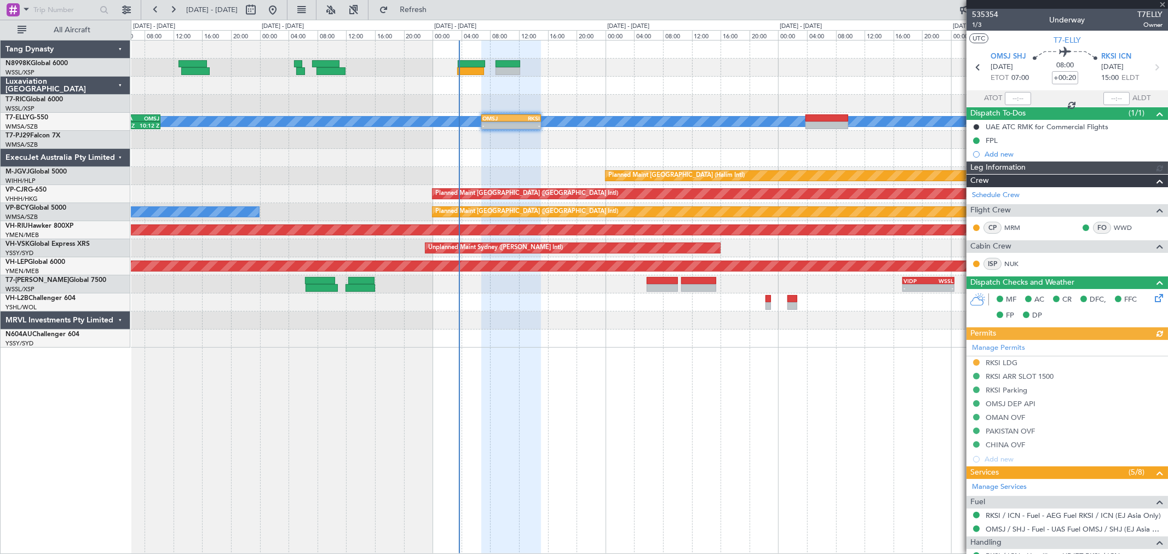
type input "[PERSON_NAME] (KYA)"
click at [517, 309] on div at bounding box center [649, 303] width 1037 height 18
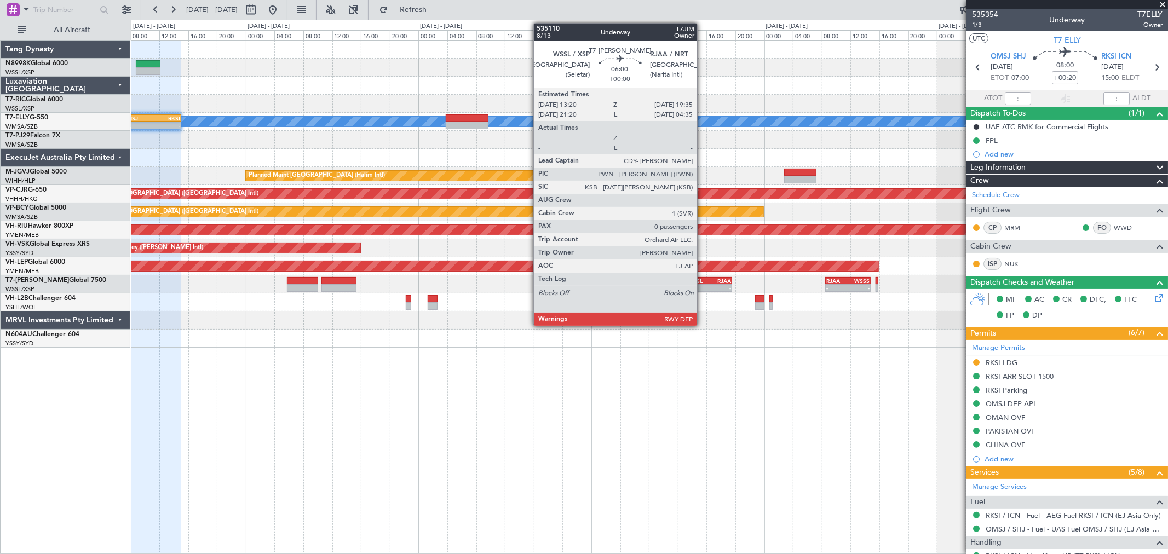
click at [707, 284] on div "- -" at bounding box center [709, 288] width 45 height 8
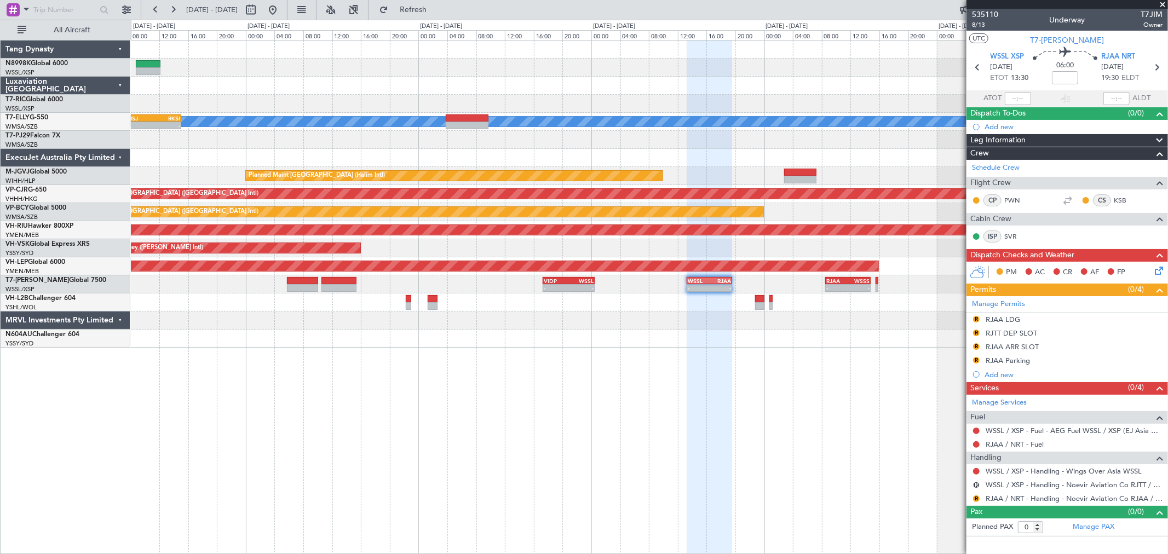
click at [573, 284] on div "- -" at bounding box center [569, 288] width 52 height 8
type input "2"
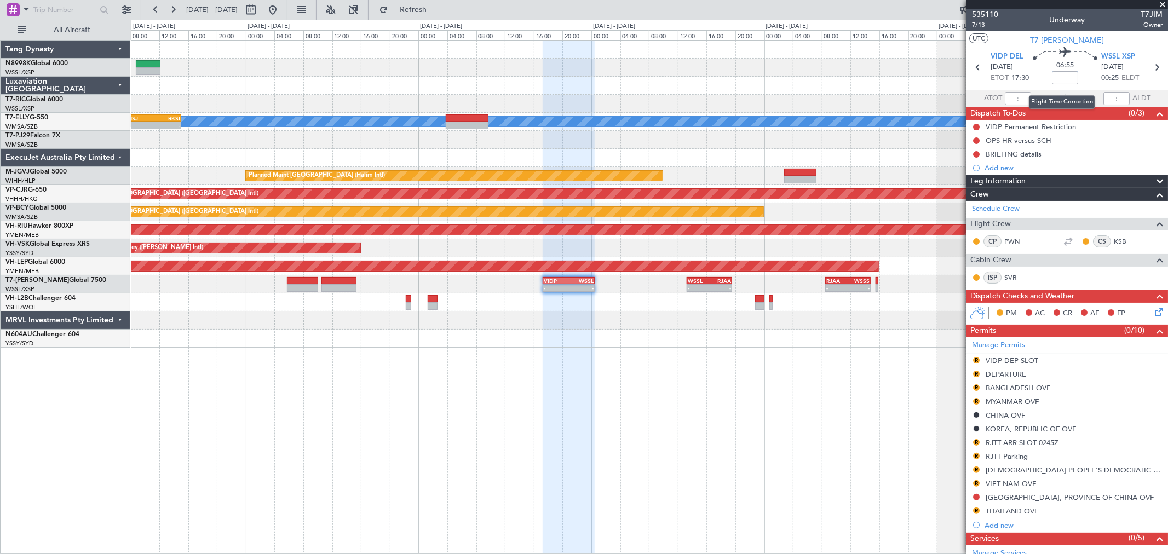
click at [1065, 77] on input at bounding box center [1065, 77] width 26 height 13
type input "+00:00"
click at [1060, 78] on input "+00:00" at bounding box center [1065, 77] width 26 height 13
type input "+00:00"
click at [1067, 78] on input "+00:00" at bounding box center [1065, 77] width 26 height 13
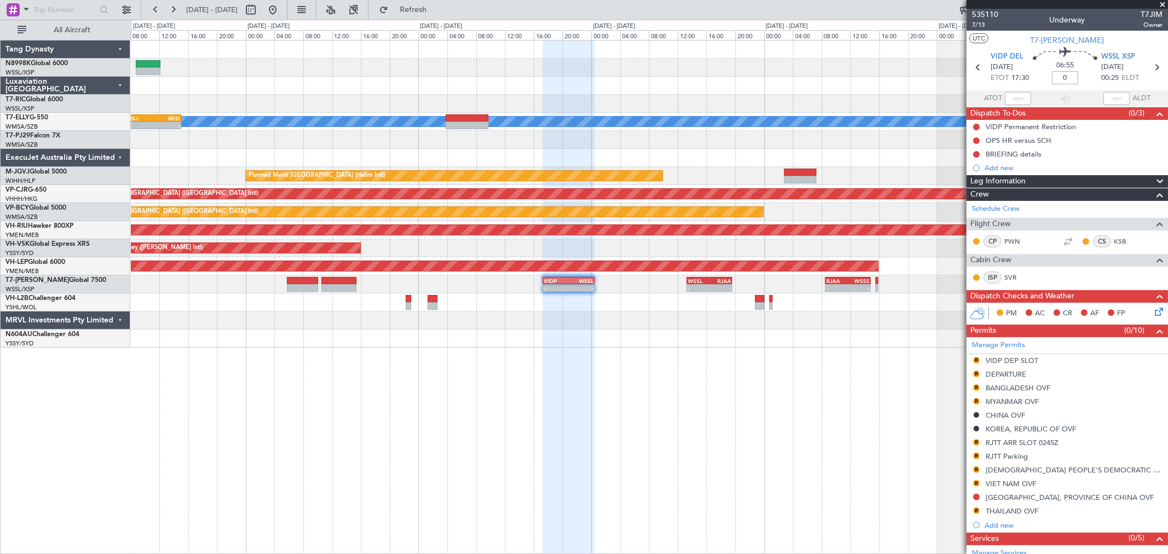
type input "+00:00"
click at [1064, 77] on input "+00:00" at bounding box center [1065, 77] width 26 height 13
type input "-02:00"
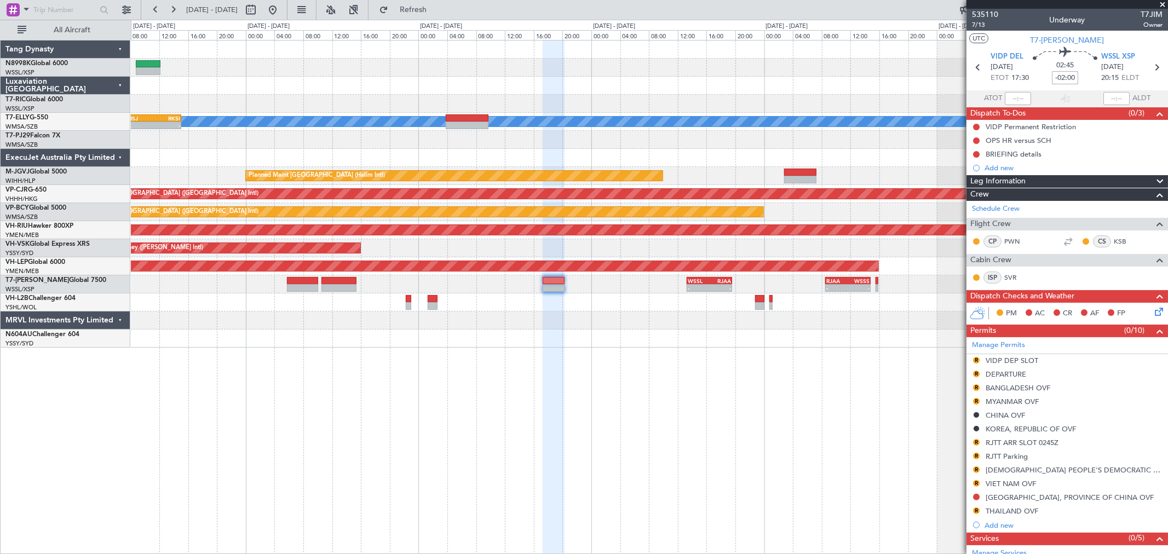
click at [1071, 77] on input "-02:00" at bounding box center [1065, 77] width 26 height 13
type input "+00:05"
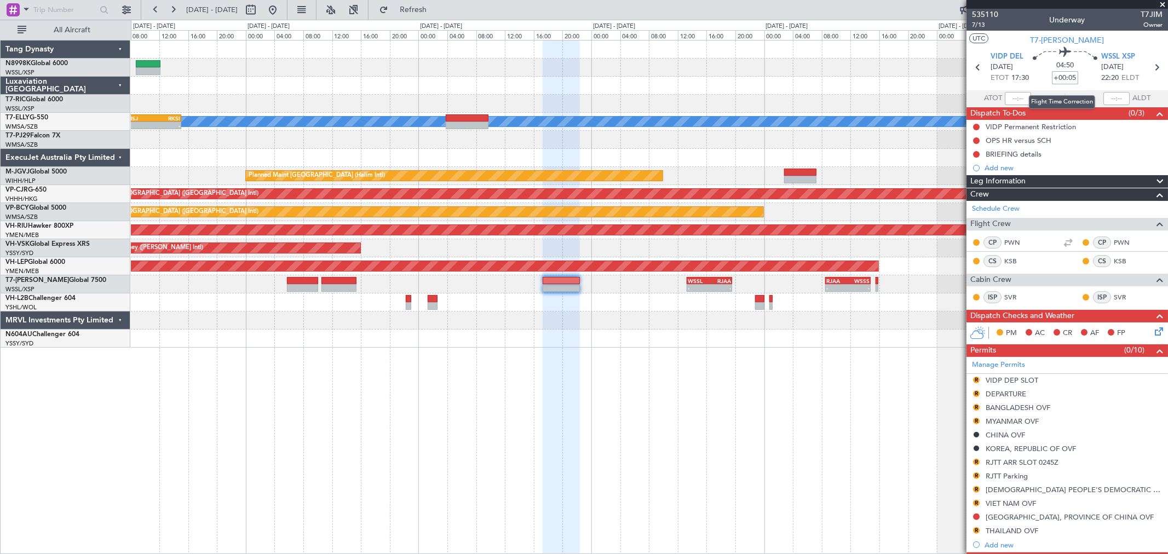
click at [1071, 78] on input "+00:05" at bounding box center [1065, 77] width 26 height 13
type input "+00:45"
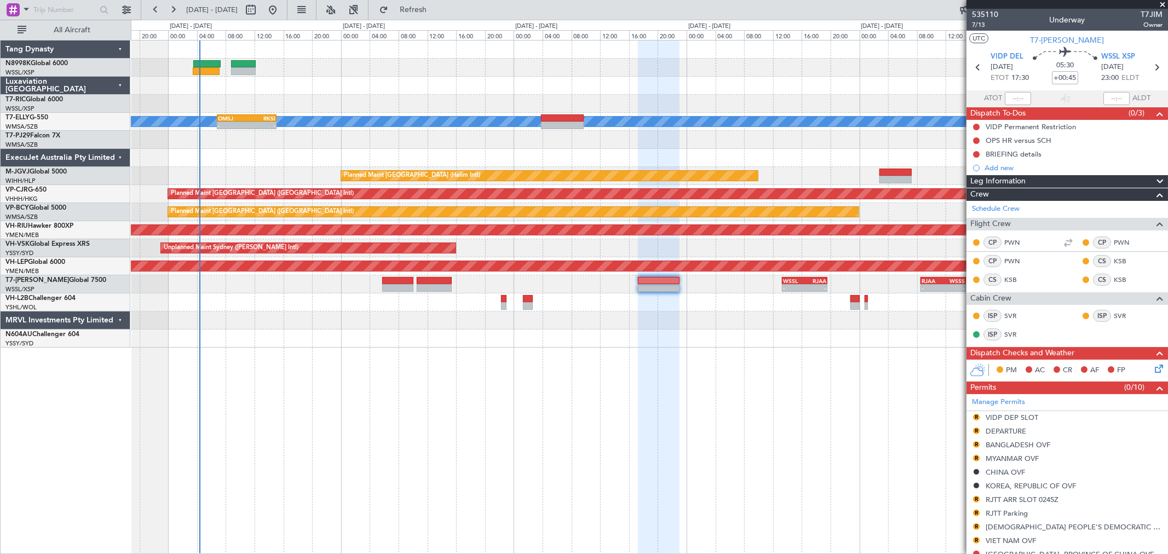
click at [439, 133] on div "MEL - - OMSJ 06:50 Z RKSI 15:05 Z 03:50 Z 10:12 Z WMSA 03:50 Z OMSJ 10:15 Z Pla…" at bounding box center [649, 194] width 1037 height 307
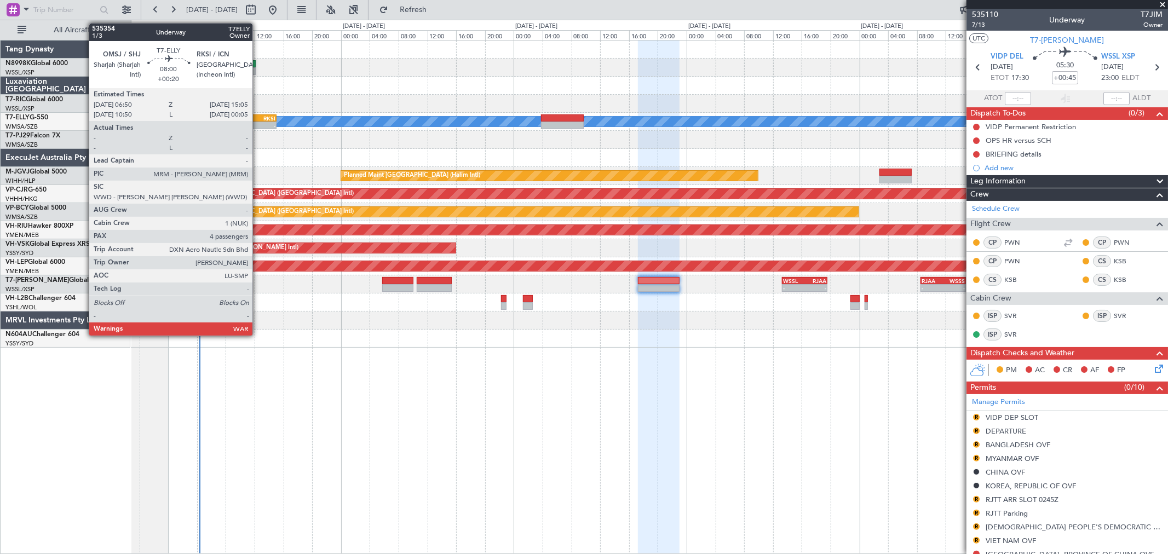
click at [258, 124] on div "-" at bounding box center [261, 125] width 28 height 7
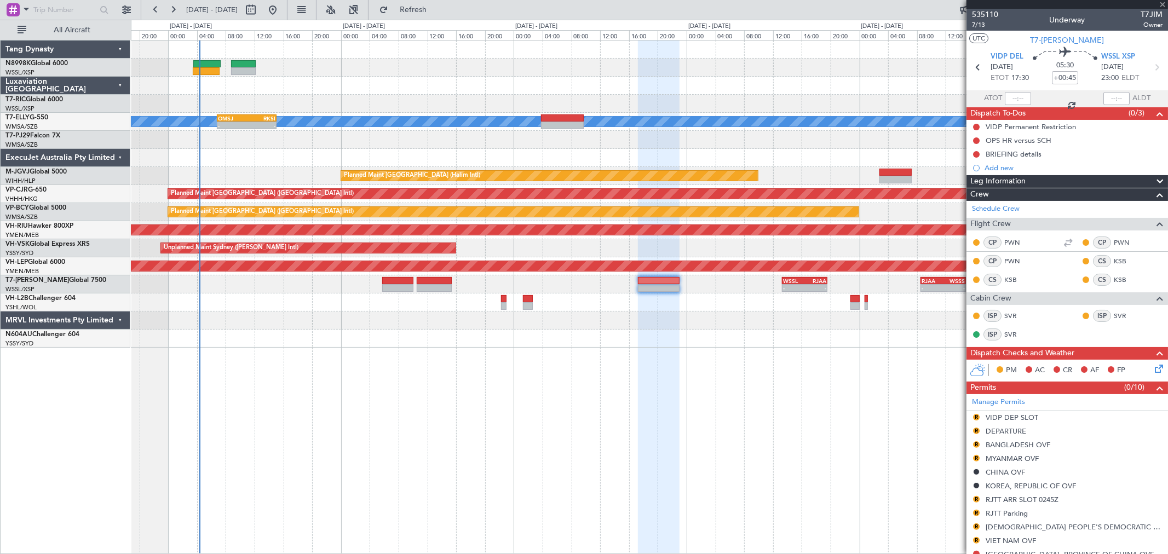
type input "+00:20"
type input "4"
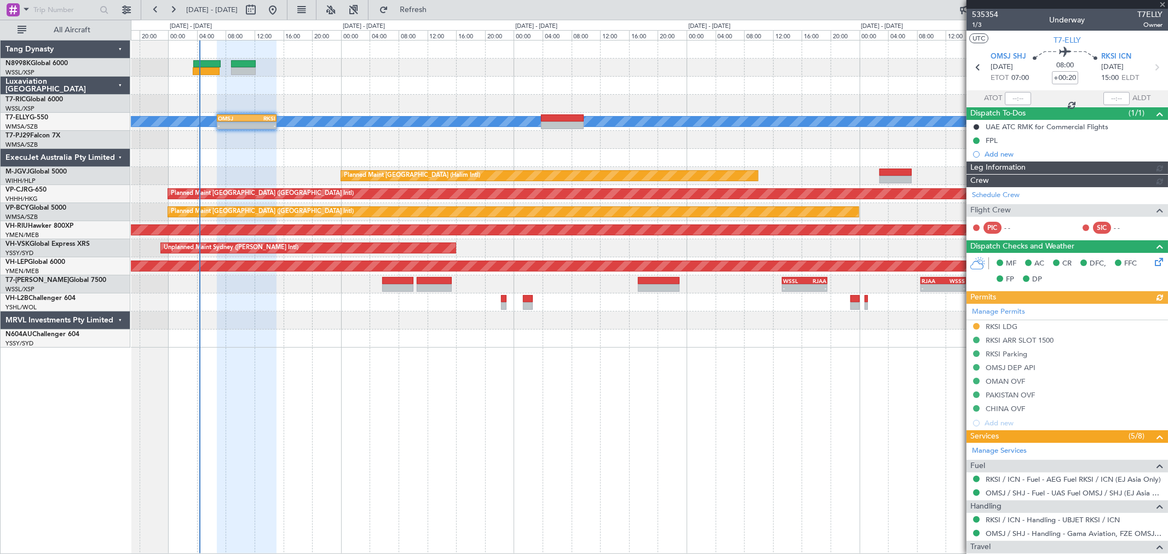
type input "[PERSON_NAME] (KYA)"
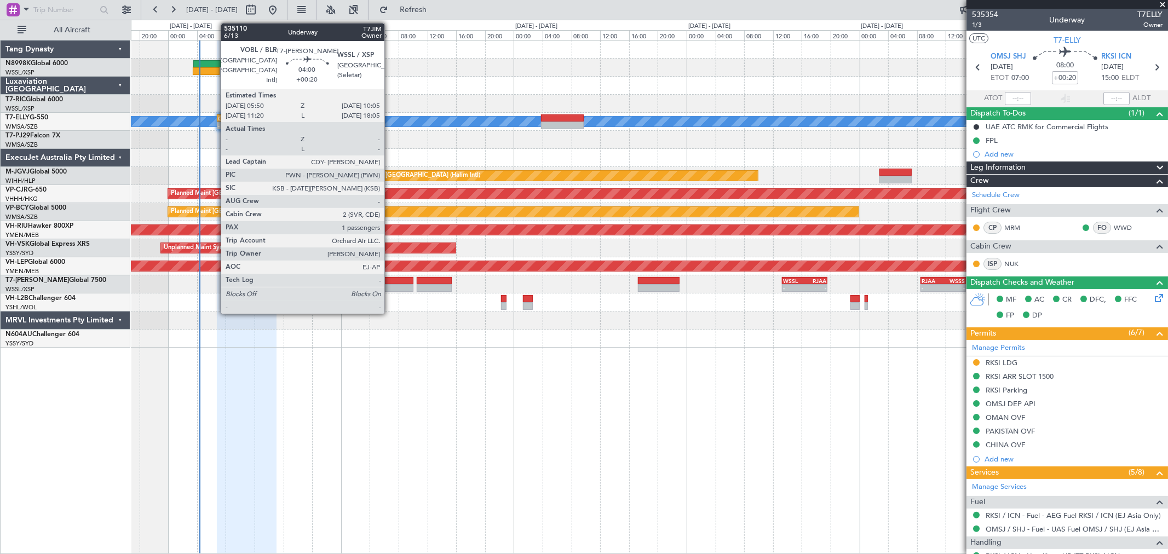
click at [390, 282] on div at bounding box center [397, 281] width 31 height 8
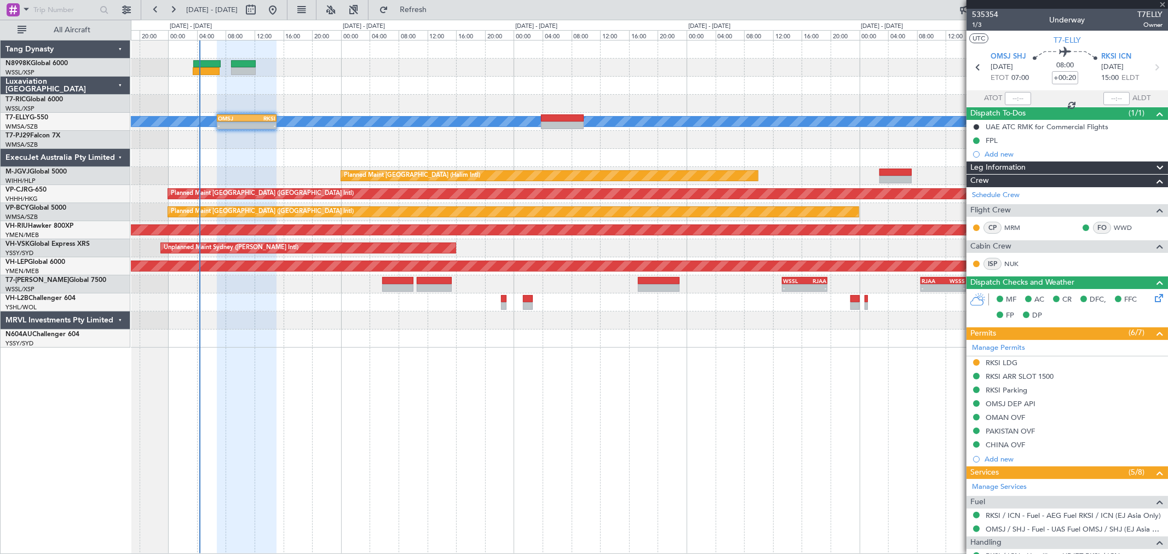
type input "1"
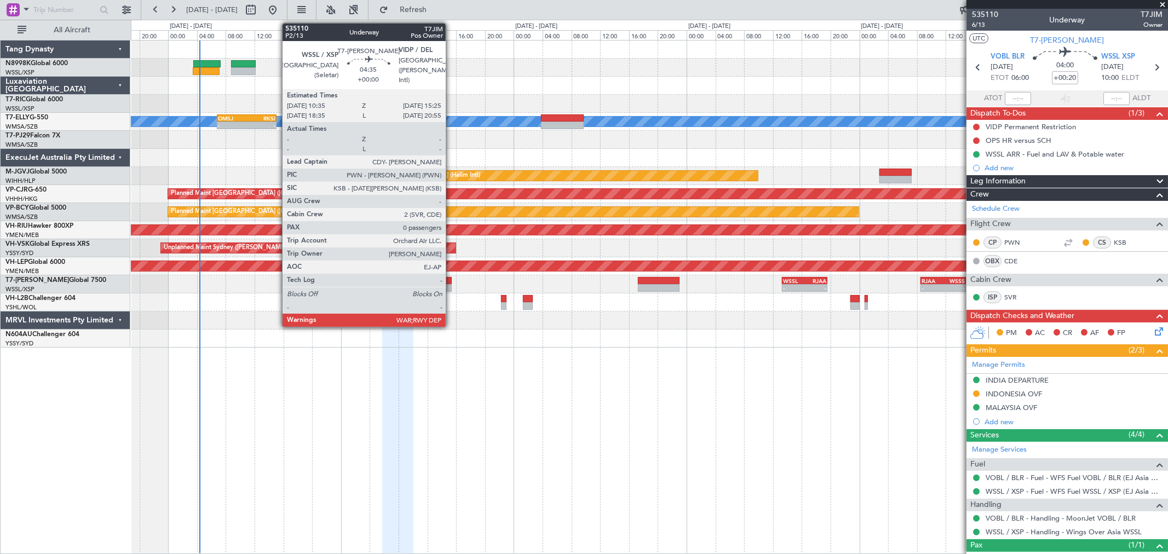
click at [451, 277] on div at bounding box center [434, 281] width 35 height 8
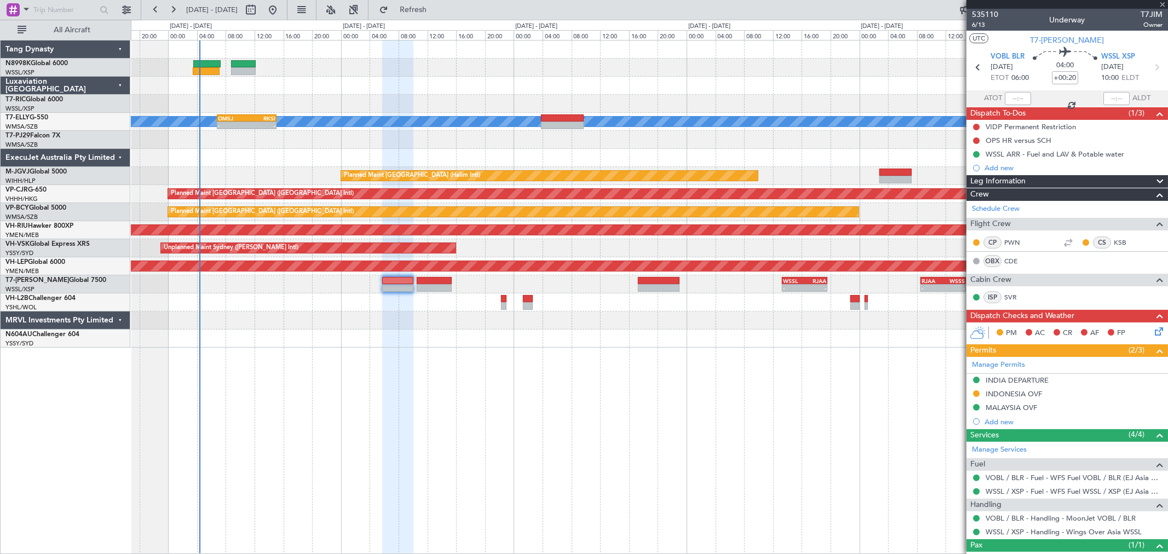
type input "0"
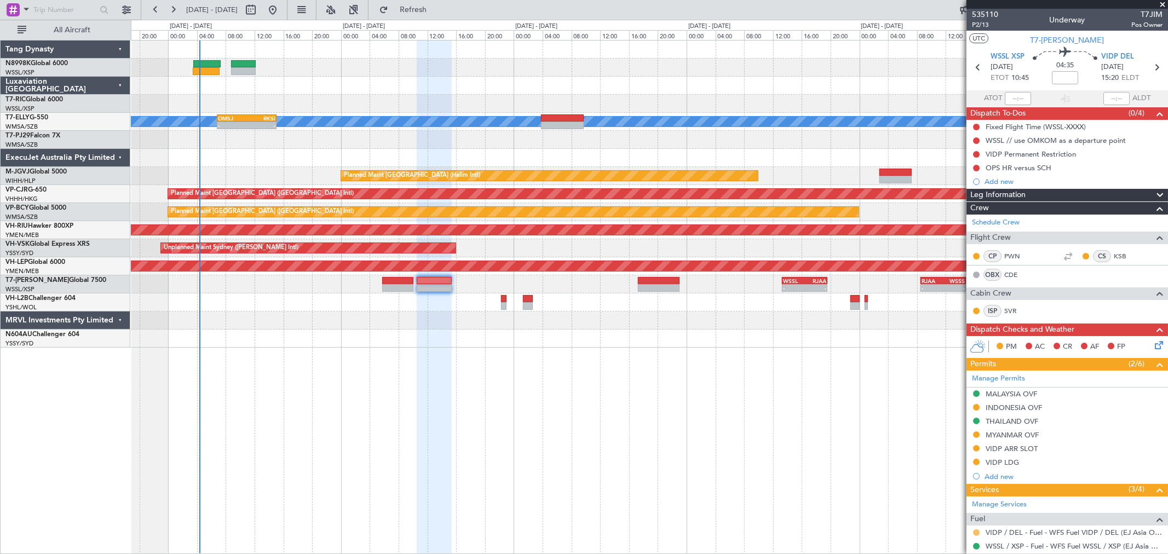
click at [977, 531] on button at bounding box center [976, 533] width 7 height 7
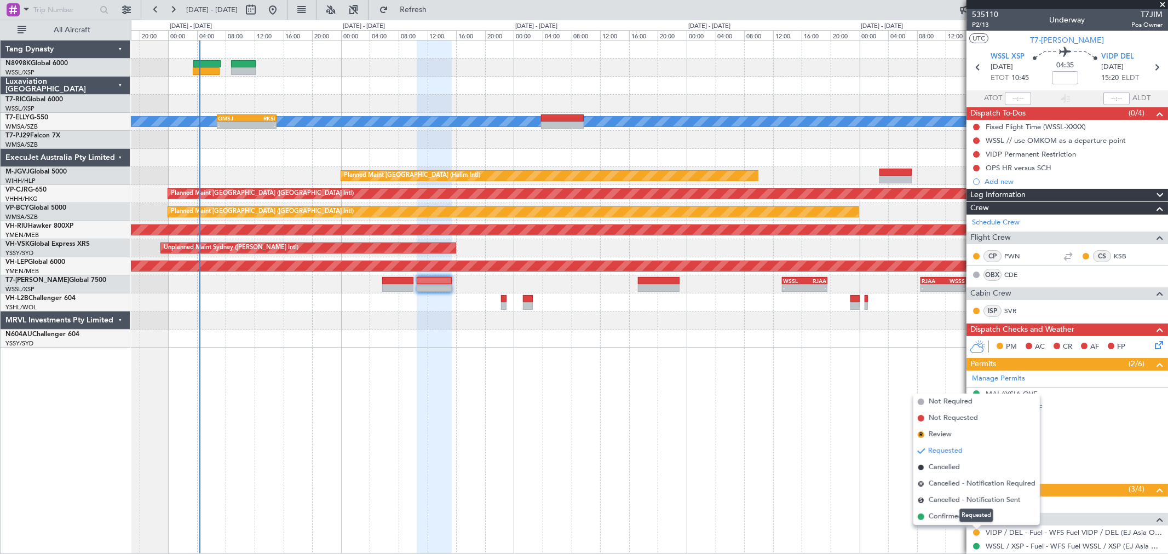
click at [953, 516] on mat-tooltip-component "Requested" at bounding box center [976, 515] width 49 height 29
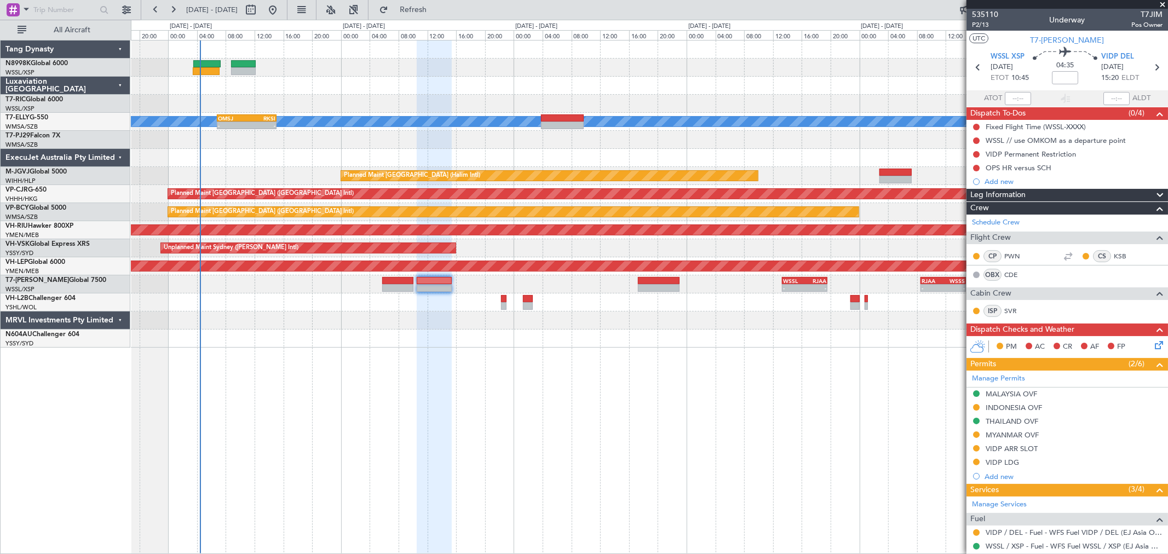
click at [808, 294] on div at bounding box center [649, 303] width 1037 height 18
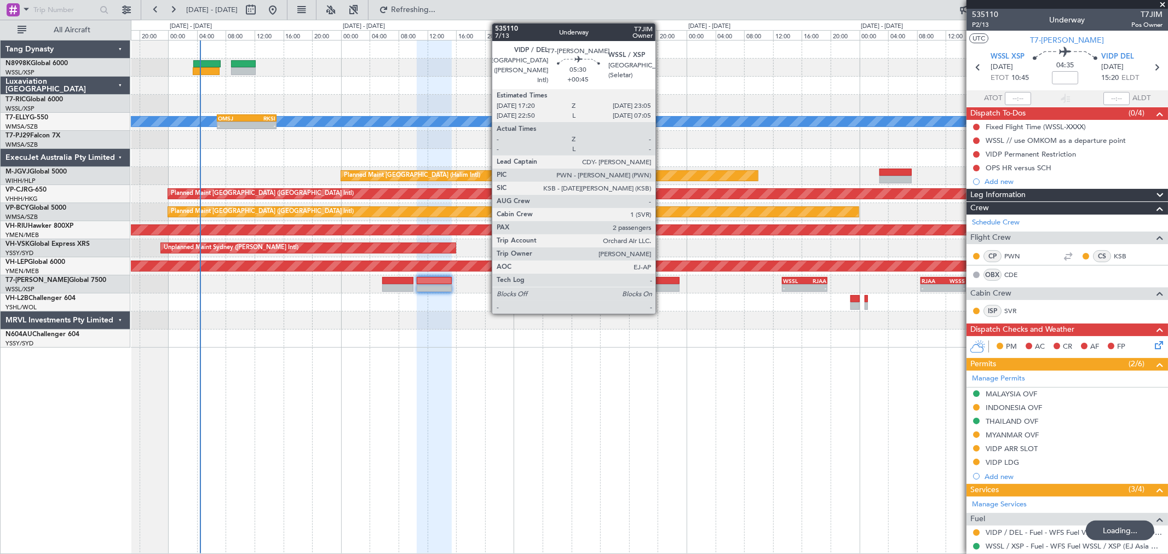
click at [661, 291] on div at bounding box center [659, 288] width 42 height 8
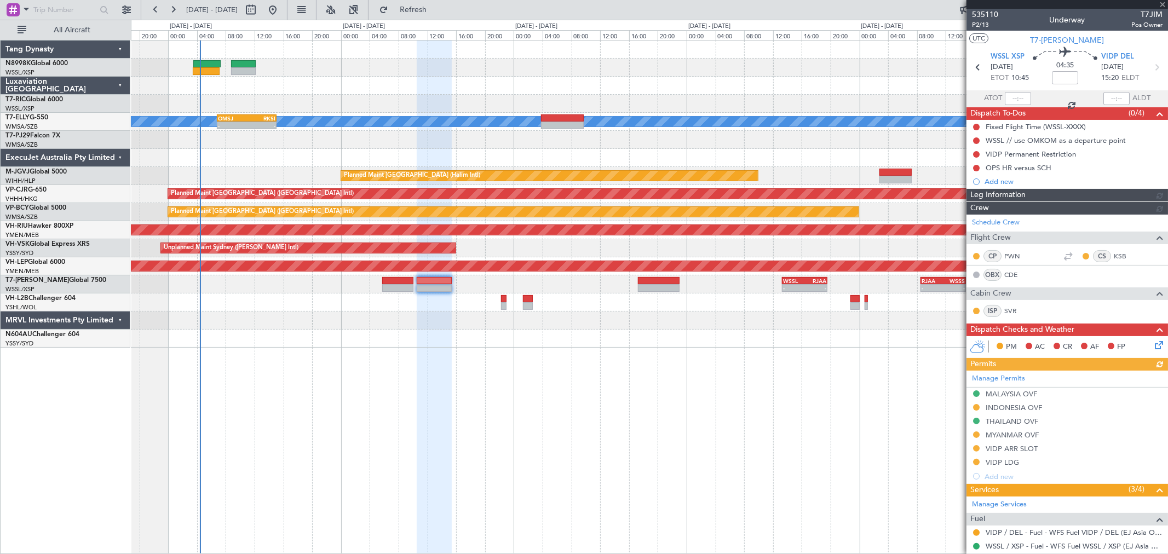
type input "+00:45"
type input "2"
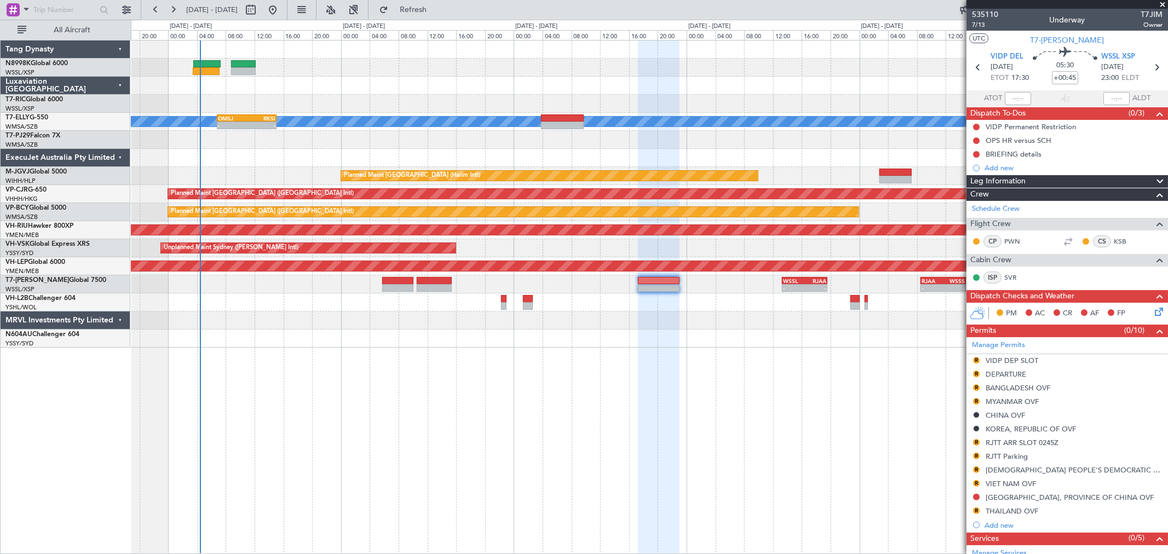
click at [748, 304] on div "MEL - - OMSJ 06:50 Z RKSI 15:05 Z 03:50 Z 10:12 Z WMSA 03:50 Z OMSJ 10:15 Z Pla…" at bounding box center [649, 194] width 1037 height 307
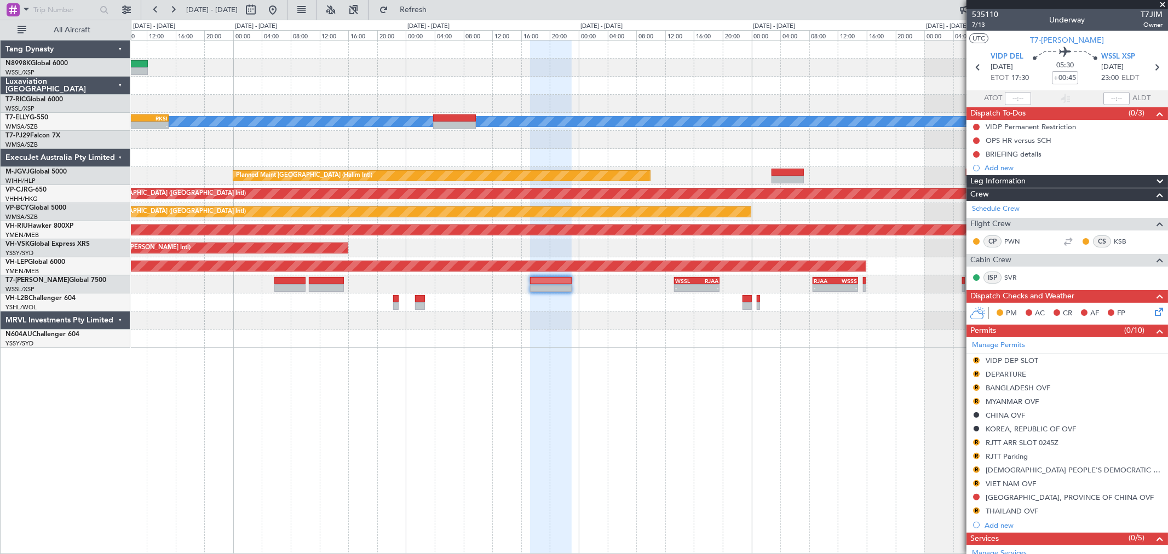
click at [860, 305] on div at bounding box center [649, 303] width 1037 height 18
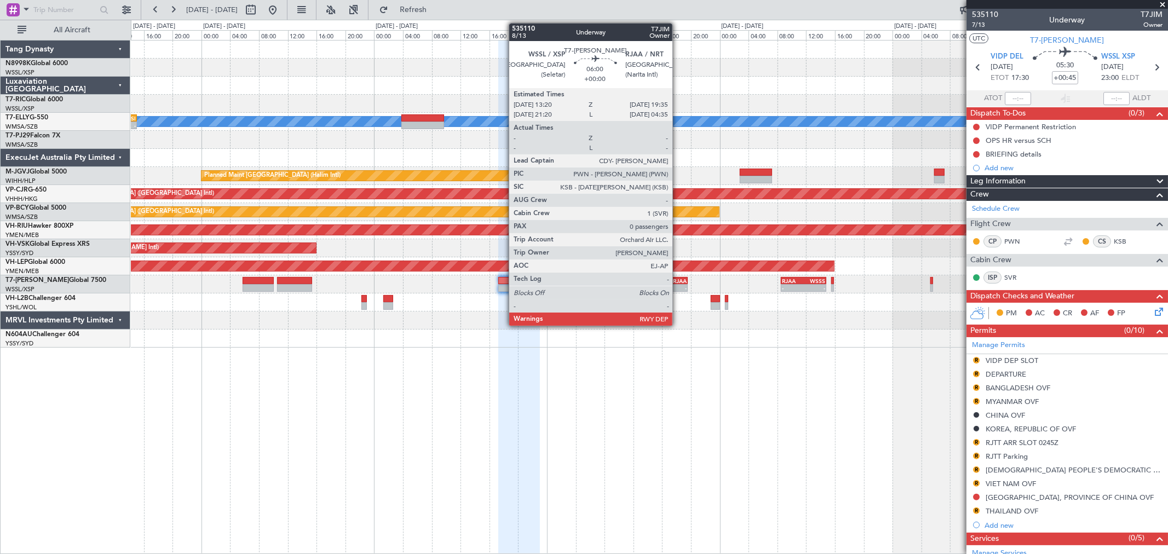
click at [679, 284] on div "- -" at bounding box center [664, 288] width 45 height 8
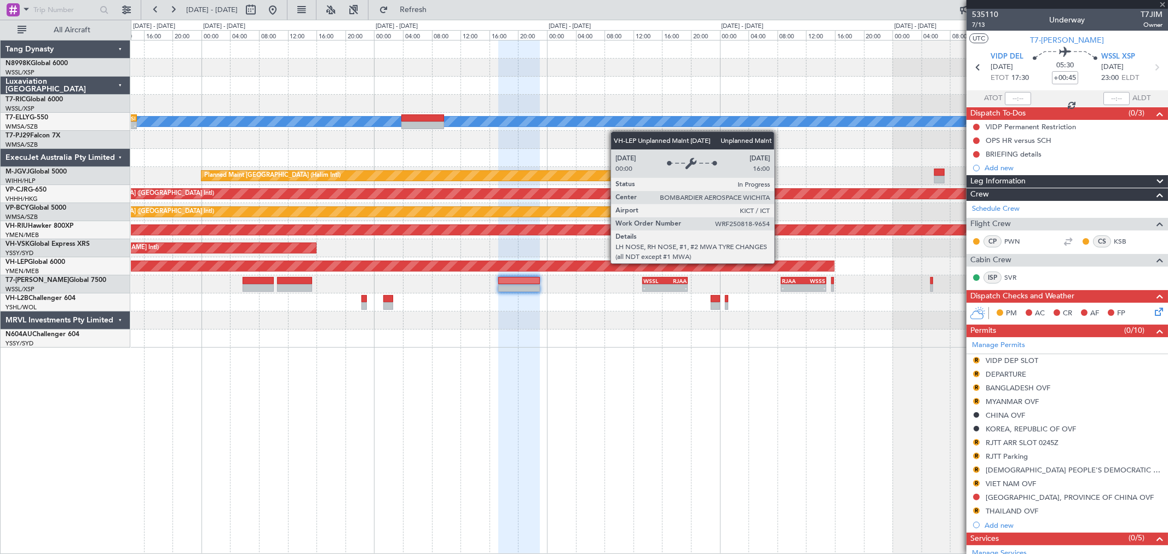
type input "0"
